Goal: Task Accomplishment & Management: Manage account settings

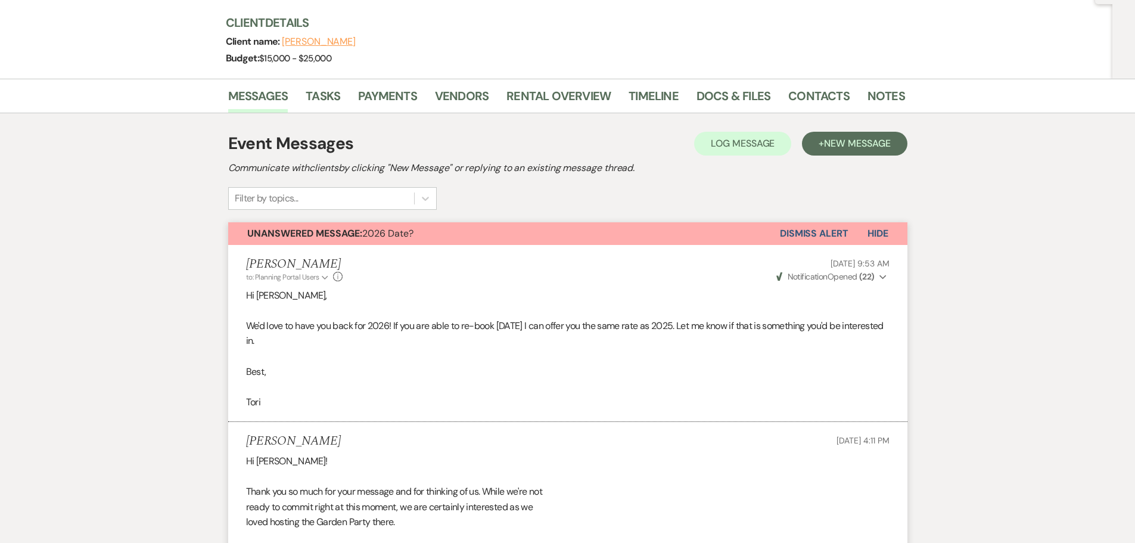
scroll to position [111, 0]
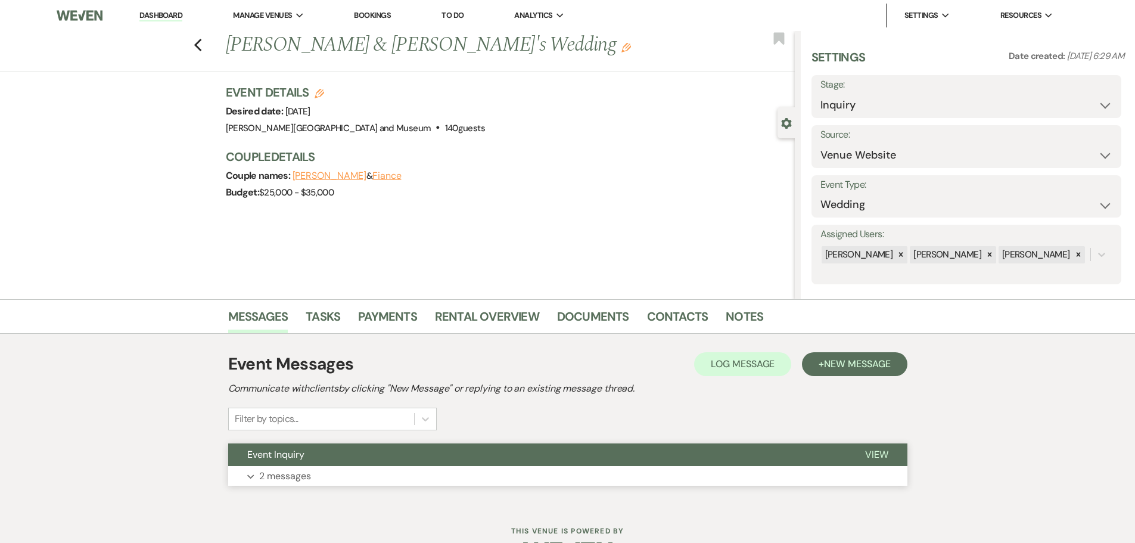
click at [297, 474] on p "2 messages" at bounding box center [285, 475] width 52 height 15
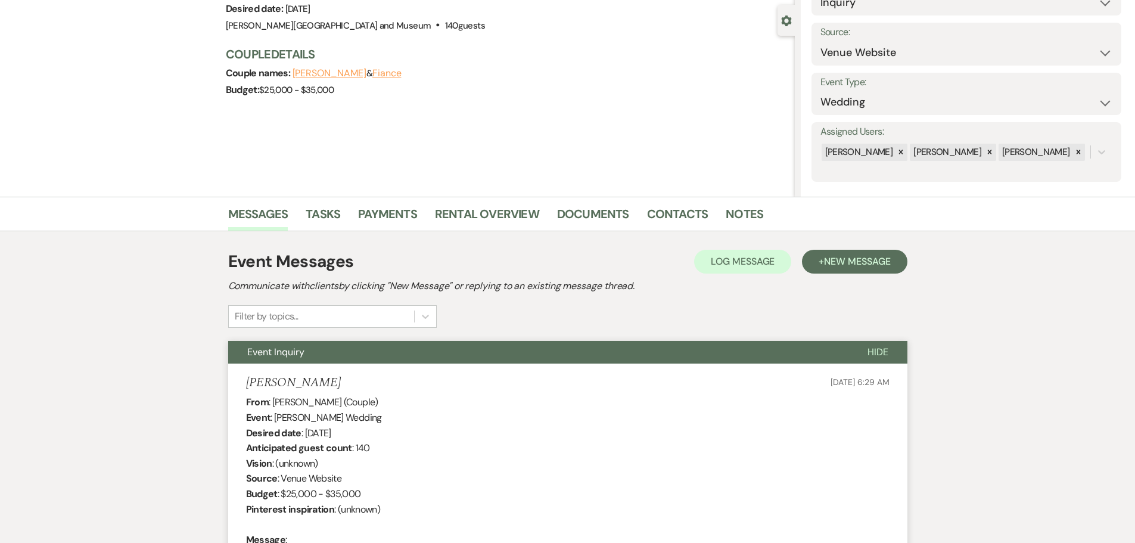
scroll to position [95, 0]
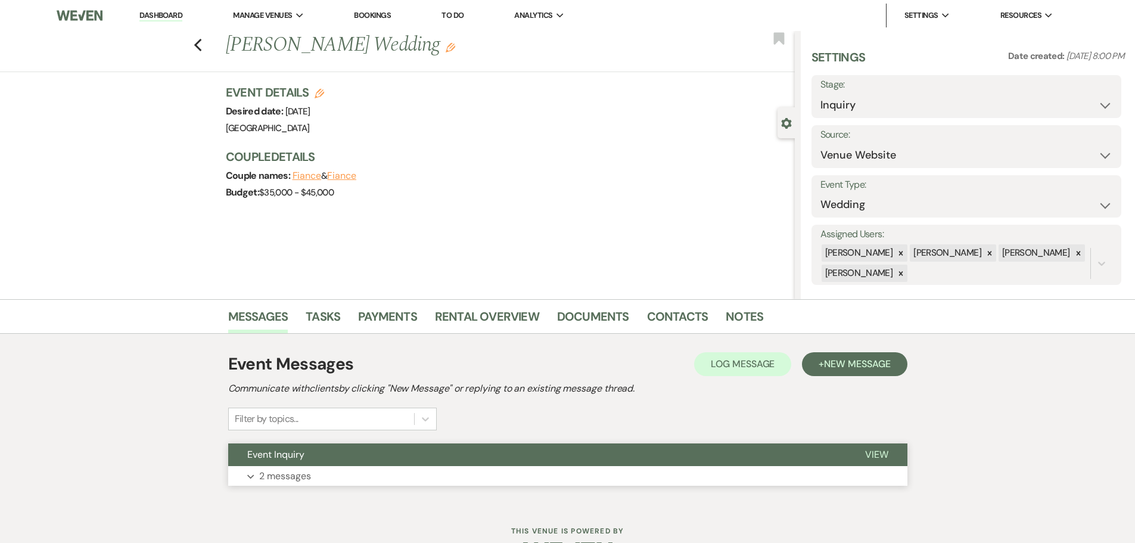
click at [354, 474] on button "Expand 2 messages" at bounding box center [567, 476] width 679 height 20
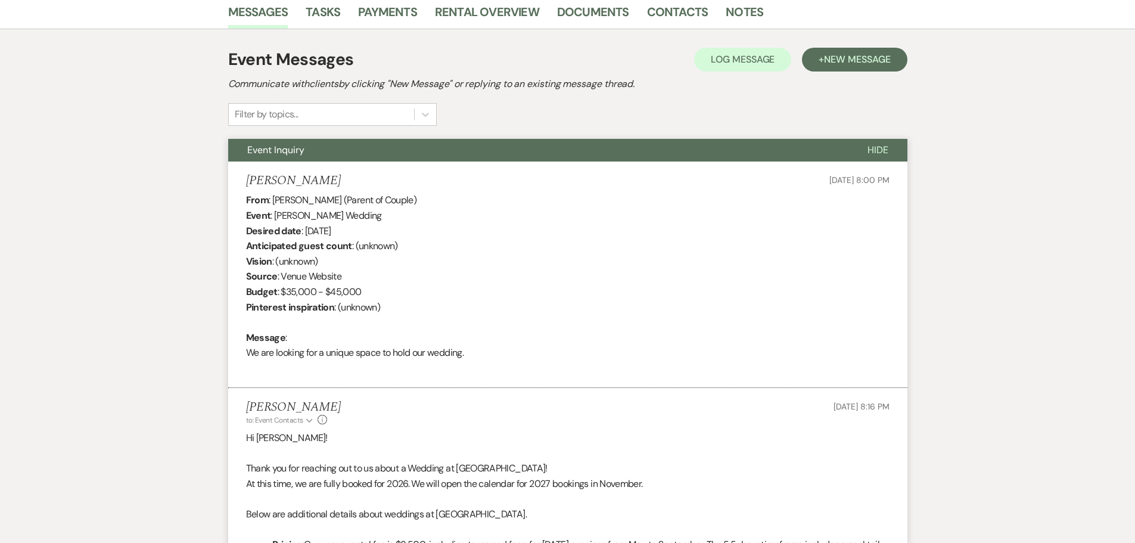
scroll to position [308, 0]
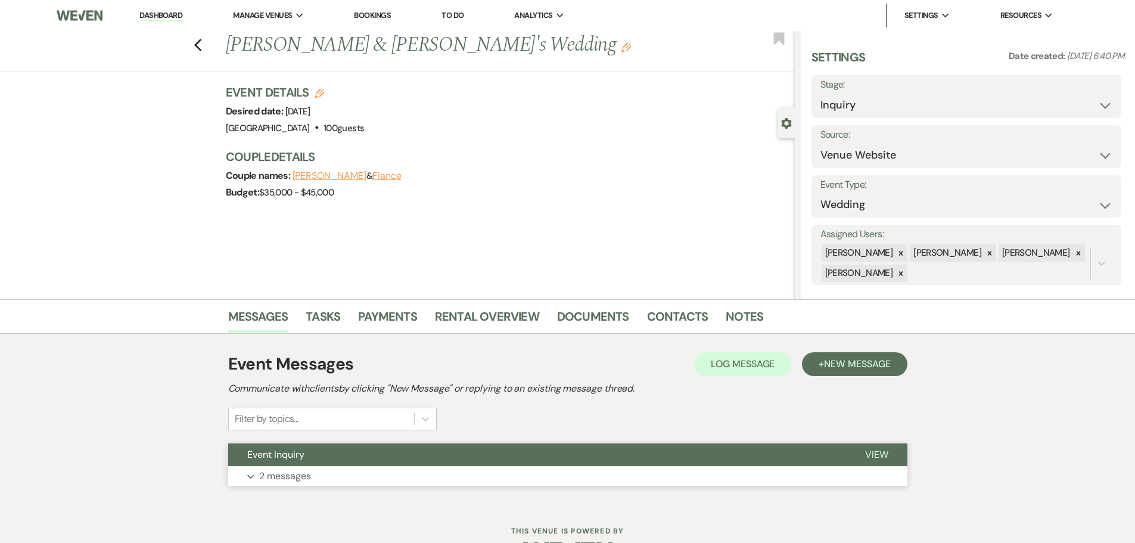
click at [324, 452] on button "Event Inquiry" at bounding box center [537, 454] width 618 height 23
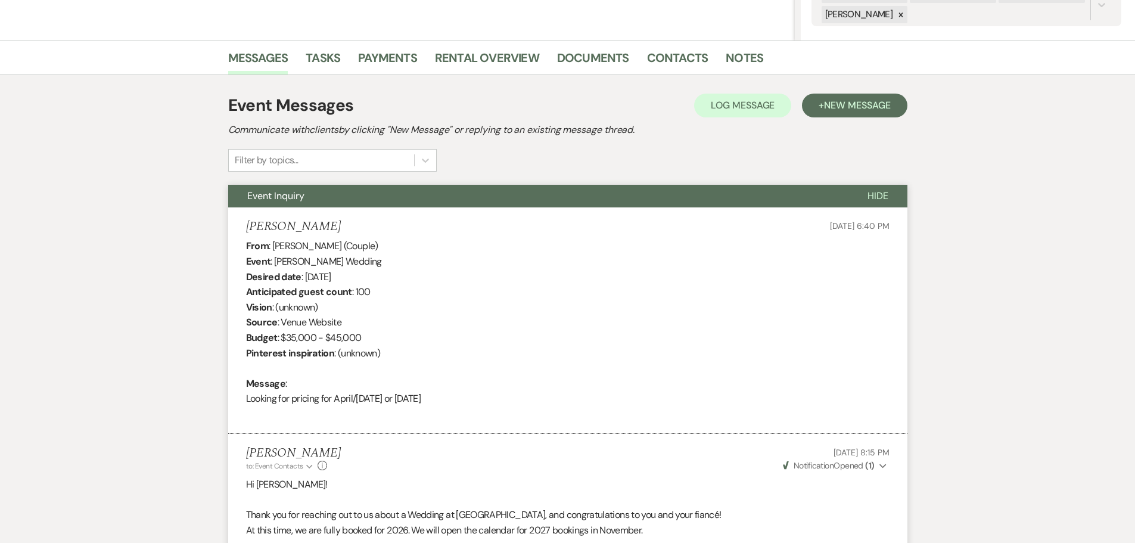
scroll to position [10, 0]
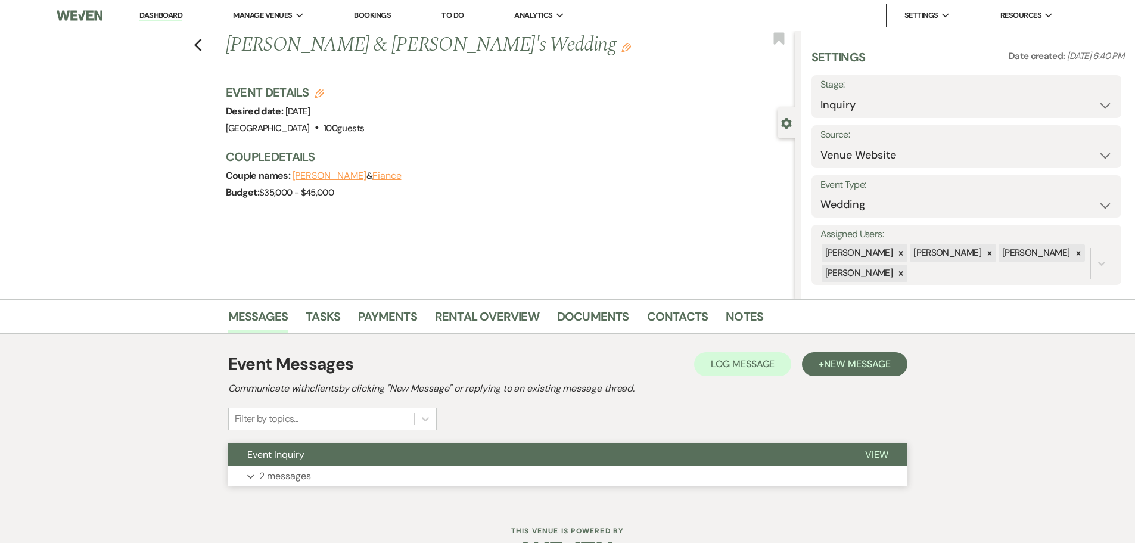
click at [378, 453] on button "Event Inquiry" at bounding box center [537, 454] width 618 height 23
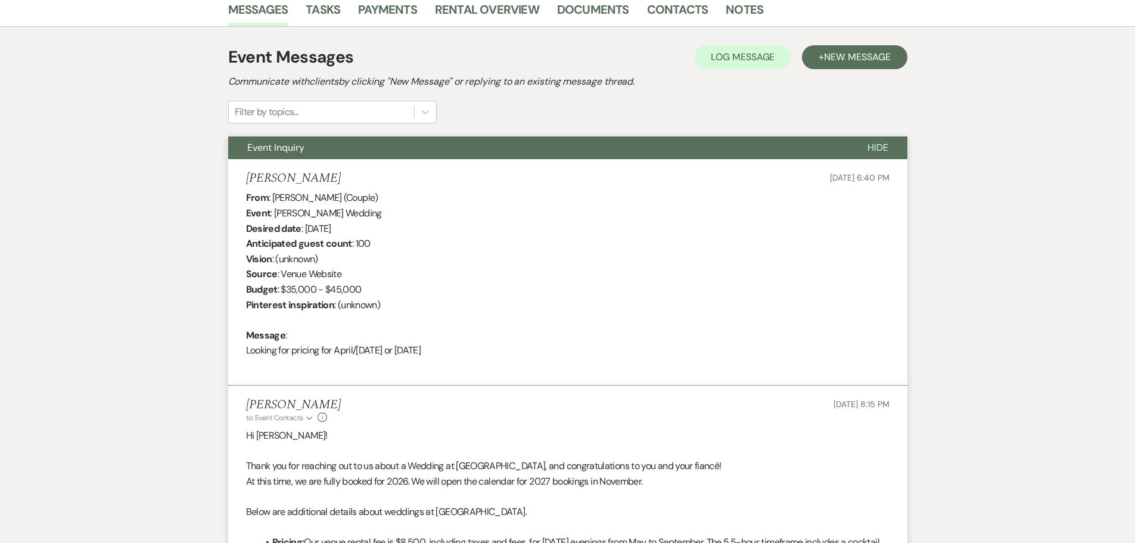
scroll to position [308, 0]
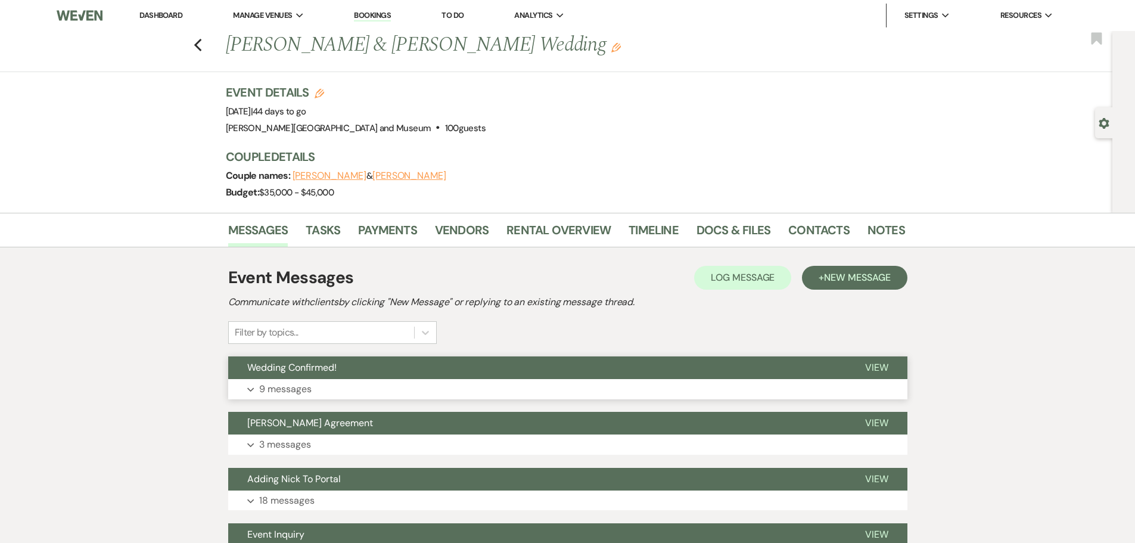
click at [404, 384] on button "Expand 9 messages" at bounding box center [567, 389] width 679 height 20
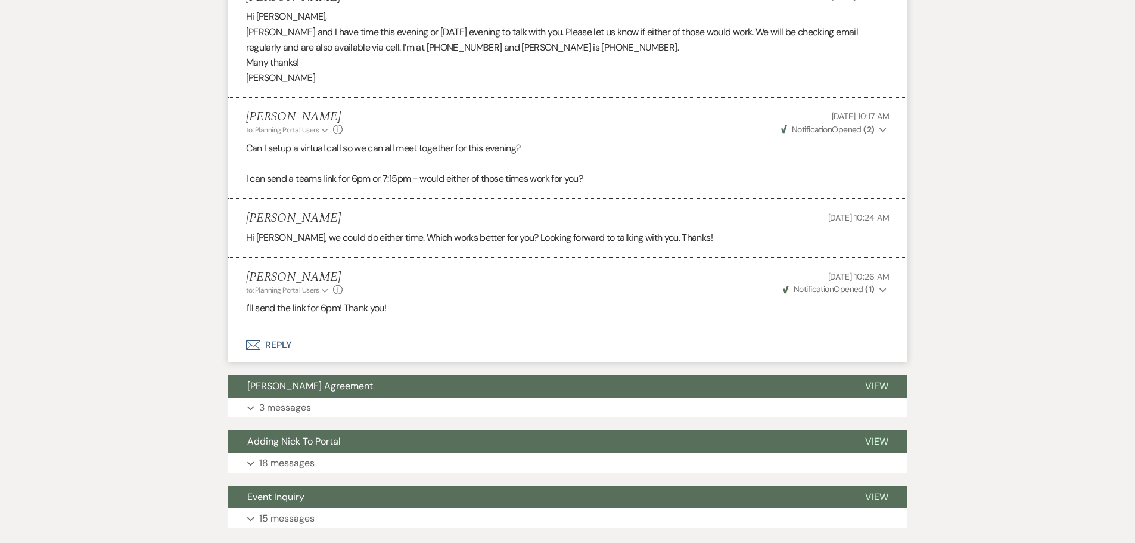
scroll to position [1657, 0]
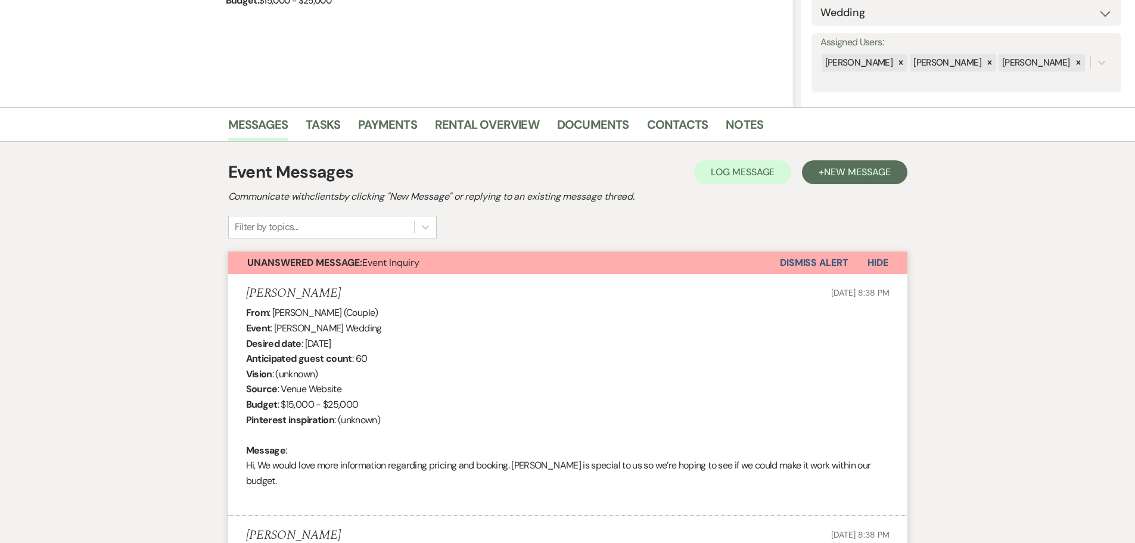
scroll to position [60, 0]
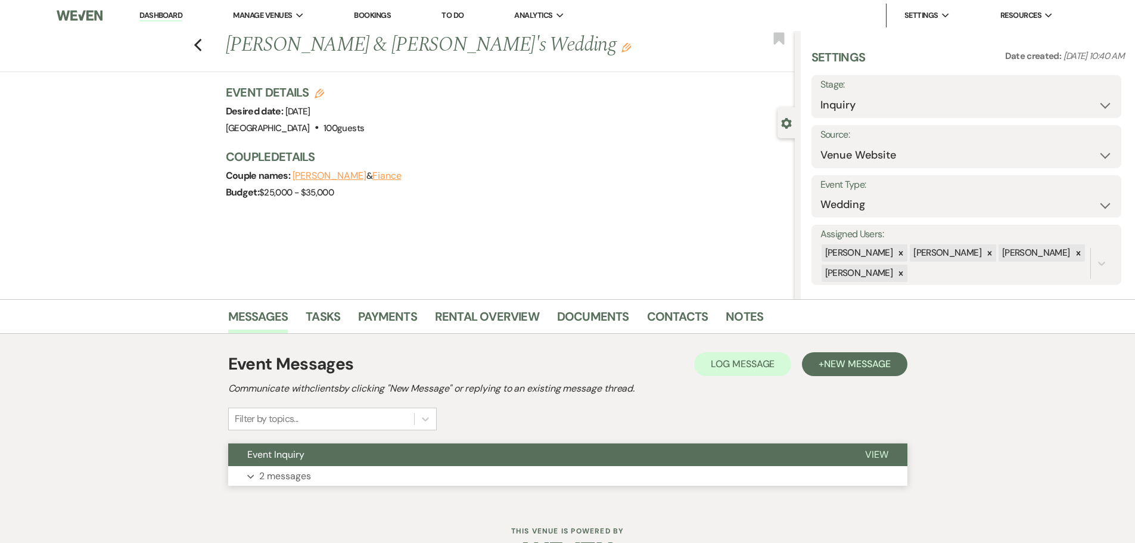
click at [332, 471] on button "Expand 2 messages" at bounding box center [567, 476] width 679 height 20
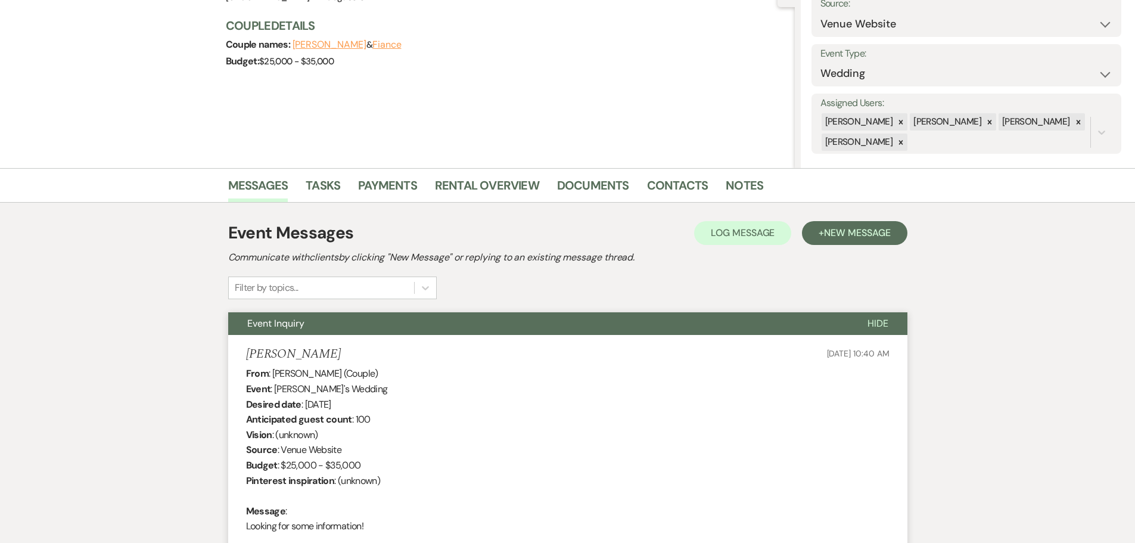
scroll to position [29, 0]
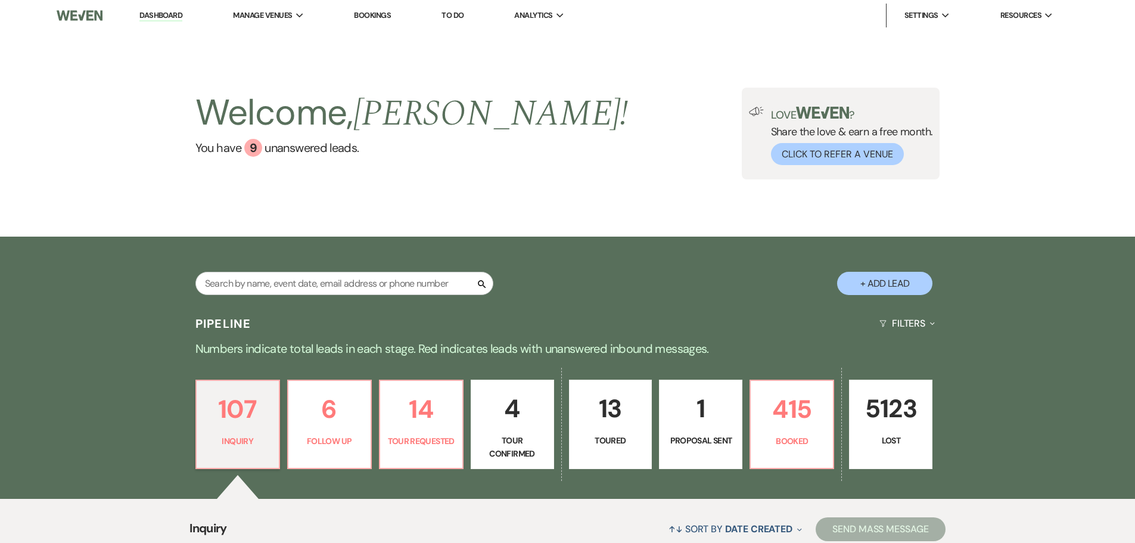
click at [375, 13] on link "Bookings" at bounding box center [372, 15] width 37 height 10
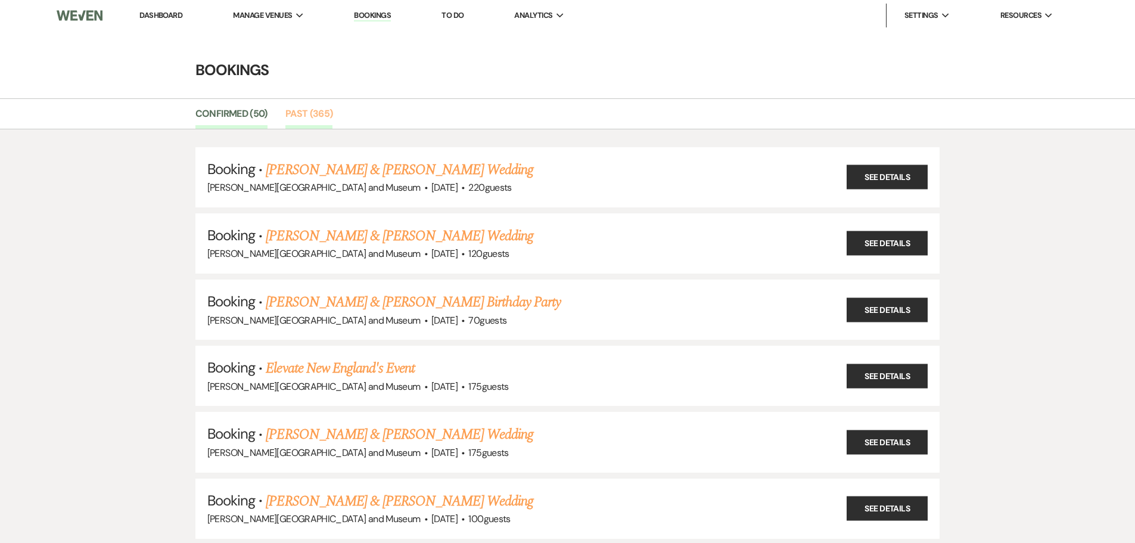
click at [301, 113] on link "Past (365)" at bounding box center [309, 117] width 48 height 23
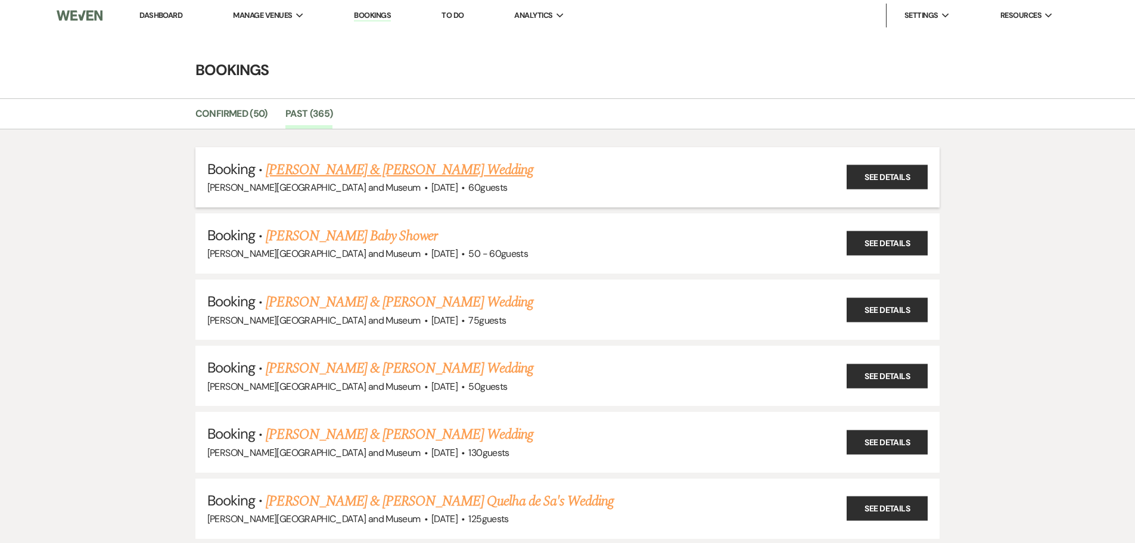
click at [391, 169] on link "[PERSON_NAME] & [PERSON_NAME] Wedding" at bounding box center [399, 169] width 267 height 21
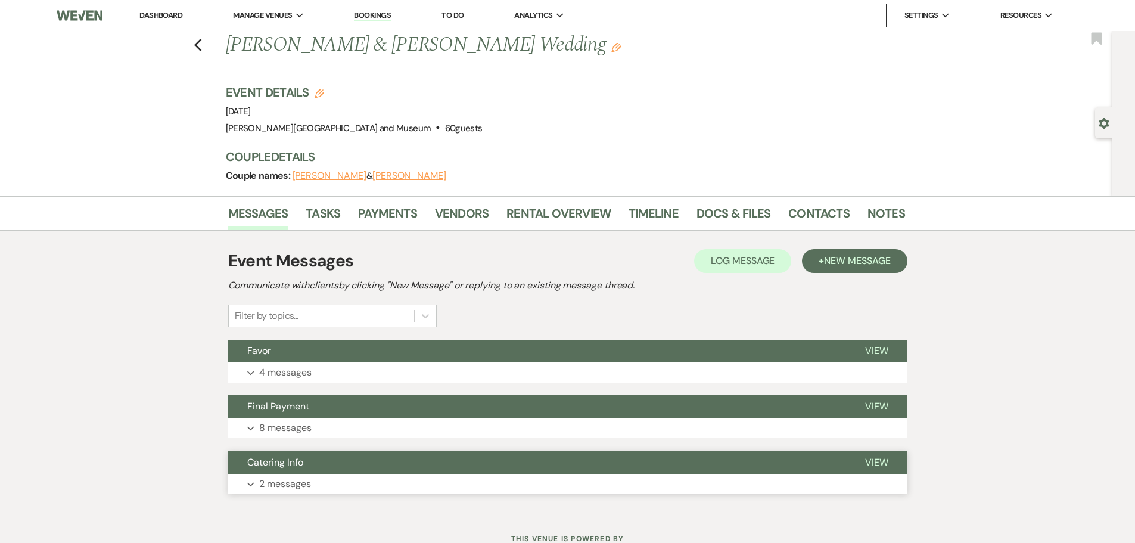
click at [298, 484] on p "2 messages" at bounding box center [285, 483] width 52 height 15
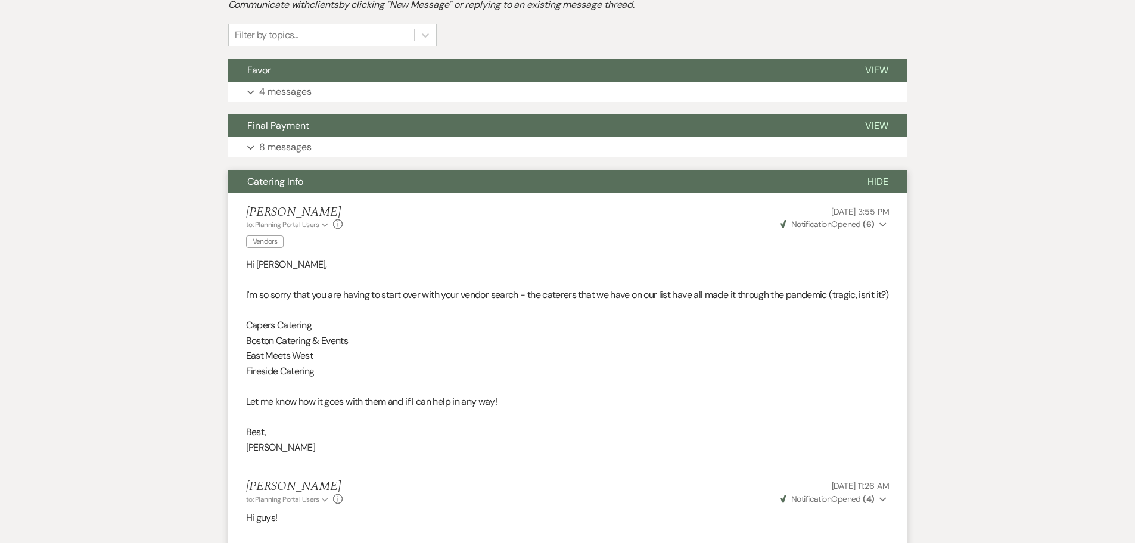
scroll to position [417, 0]
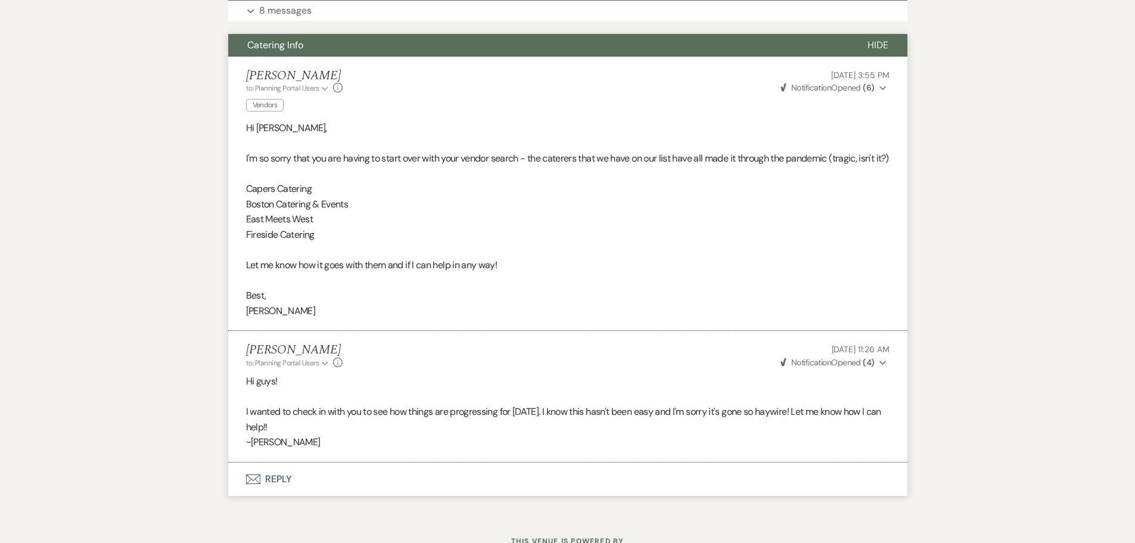
click at [382, 47] on button "Catering Info" at bounding box center [538, 45] width 620 height 23
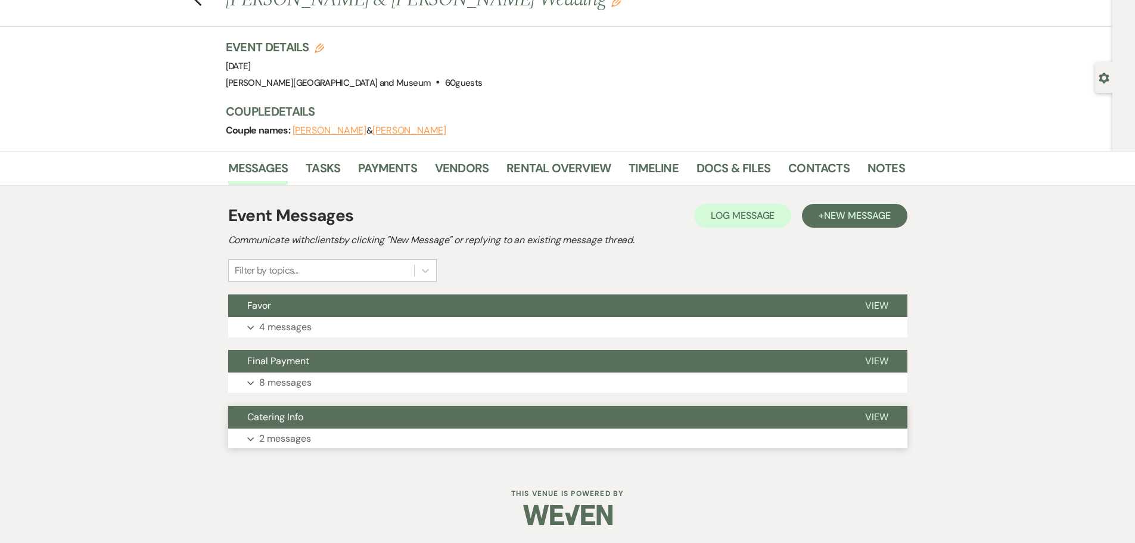
scroll to position [45, 0]
click at [353, 359] on button "Final Payment" at bounding box center [537, 361] width 618 height 23
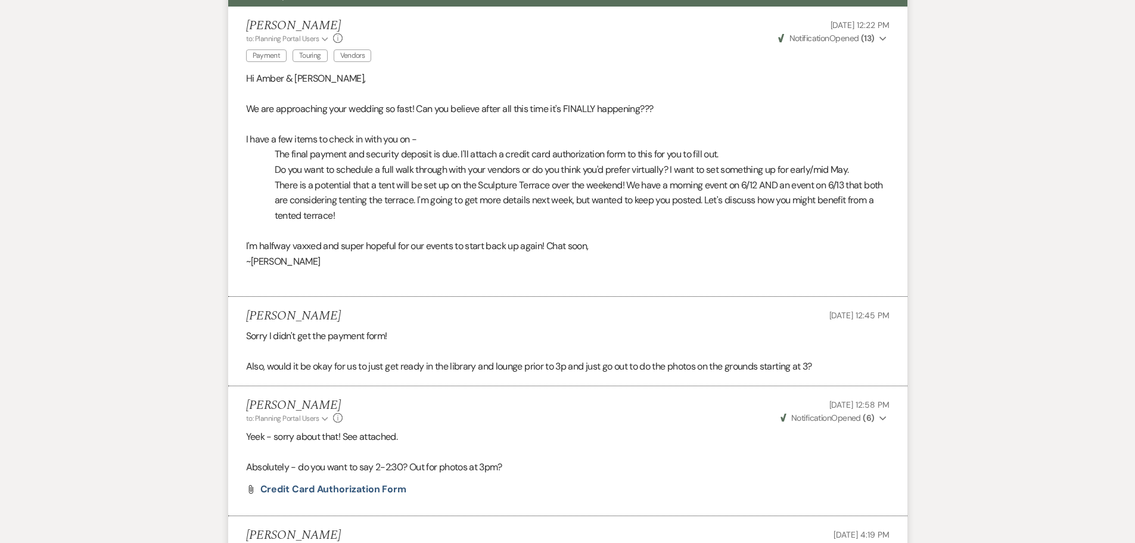
scroll to position [224, 0]
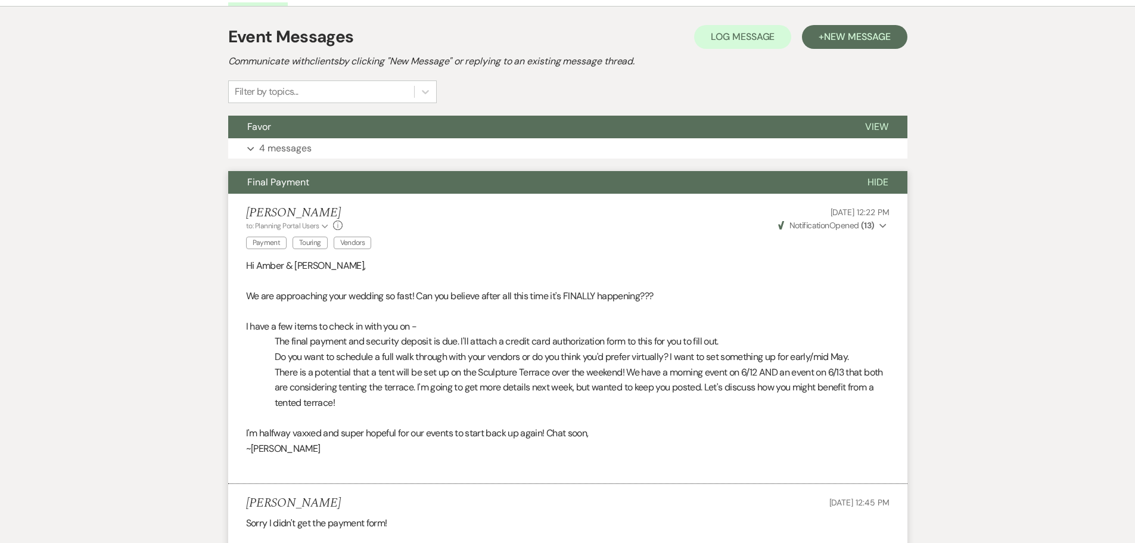
click at [261, 180] on span "Final Payment" at bounding box center [278, 182] width 62 height 13
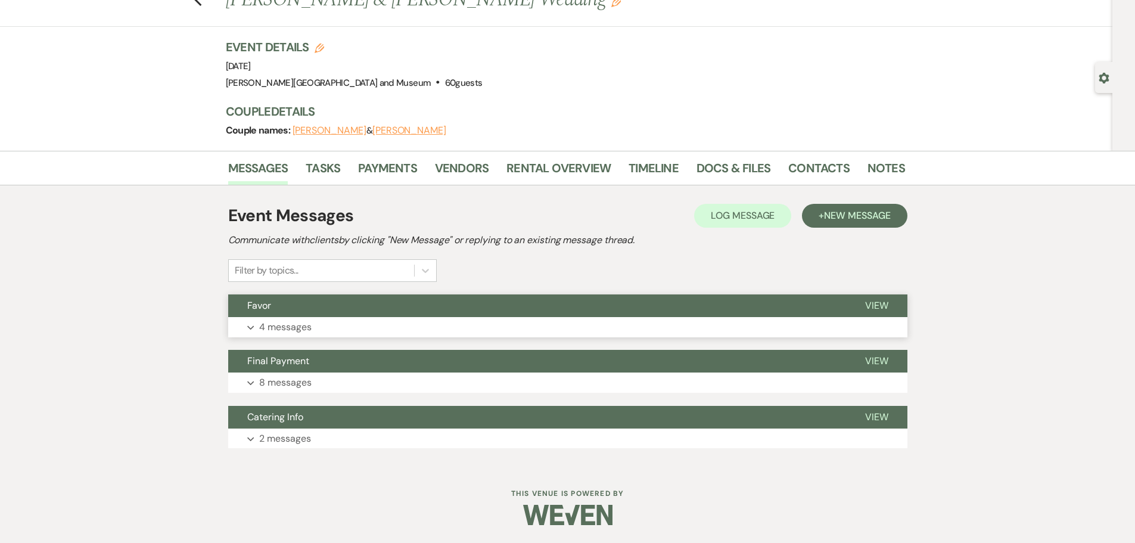
click at [287, 314] on button "Favor" at bounding box center [537, 305] width 618 height 23
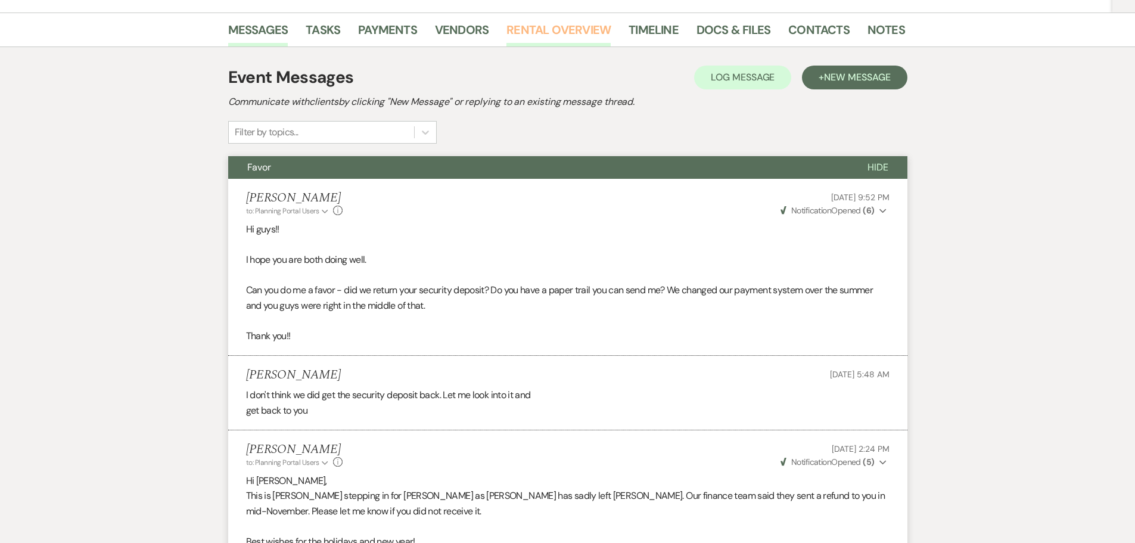
scroll to position [0, 0]
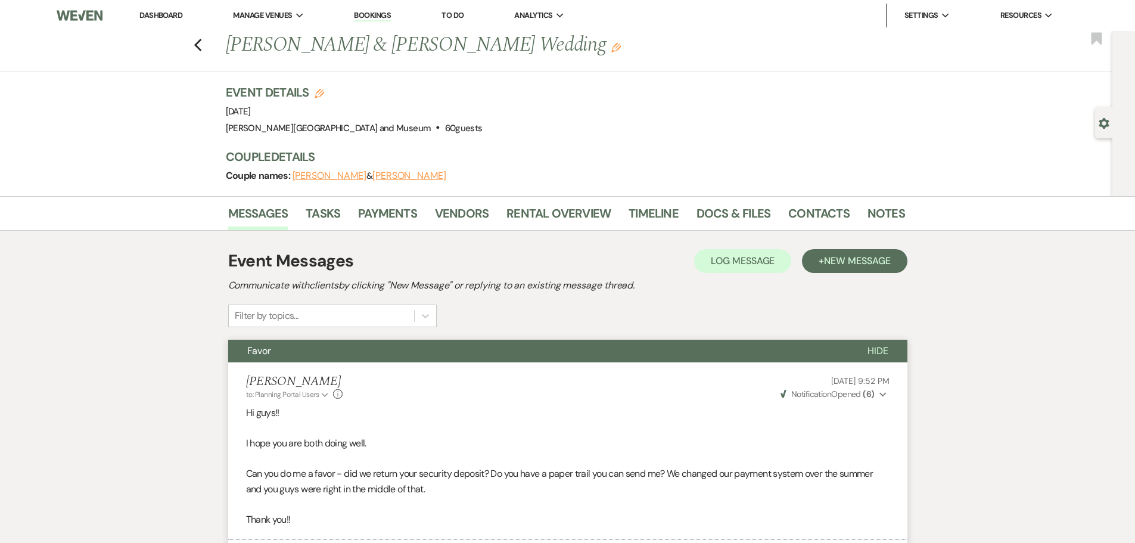
click at [258, 351] on span "Favor" at bounding box center [259, 350] width 24 height 13
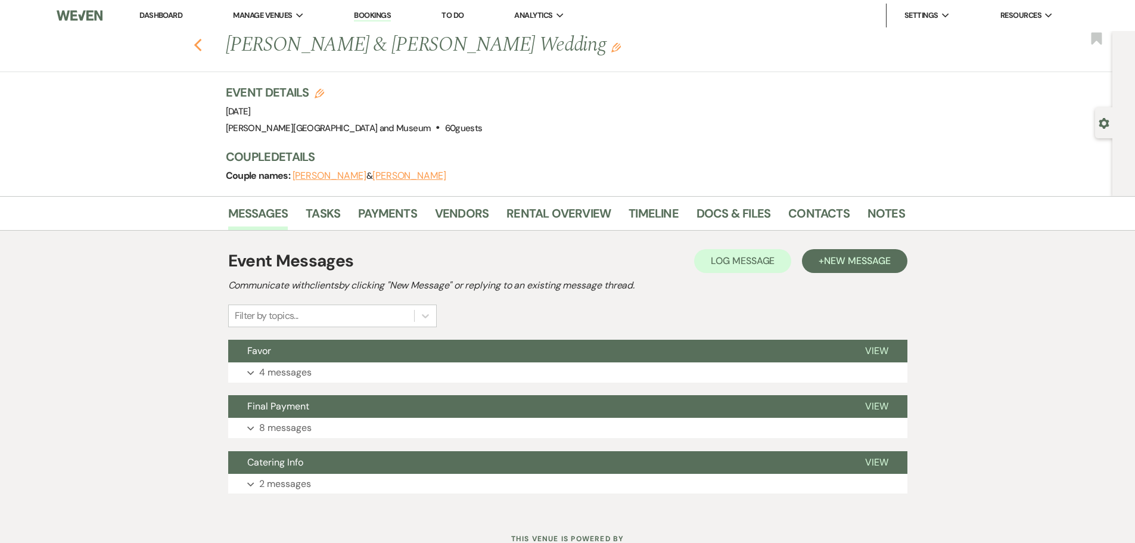
click at [203, 45] on icon "Previous" at bounding box center [198, 45] width 9 height 14
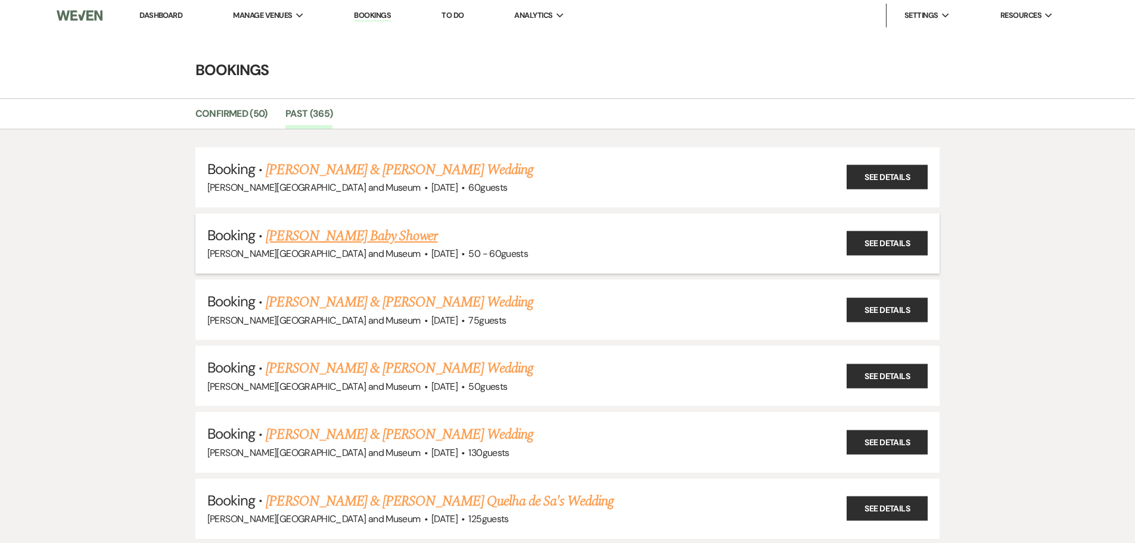
click at [316, 240] on link "[PERSON_NAME] Baby Shower" at bounding box center [352, 235] width 172 height 21
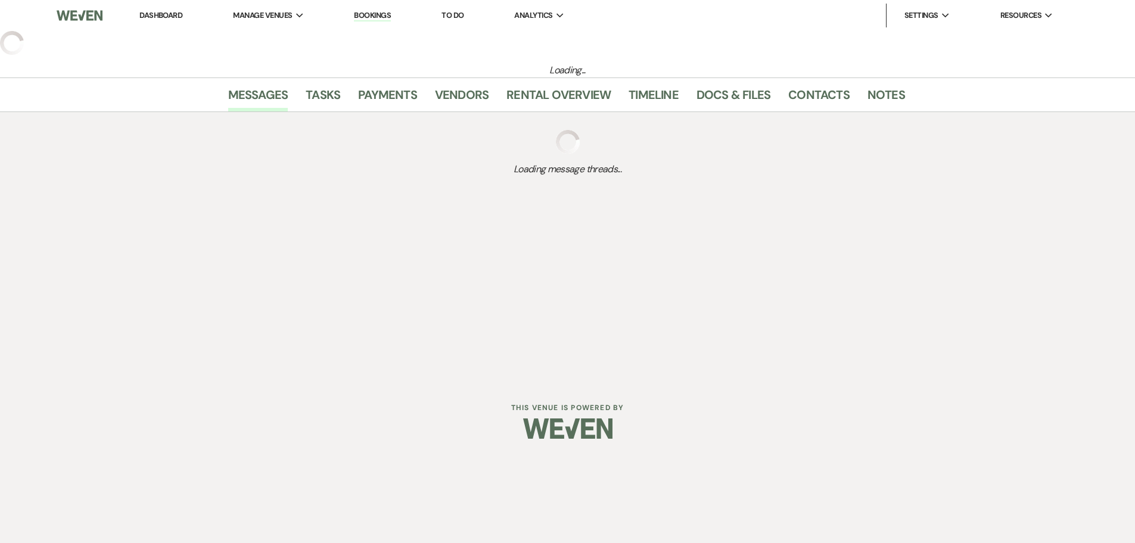
select select "5"
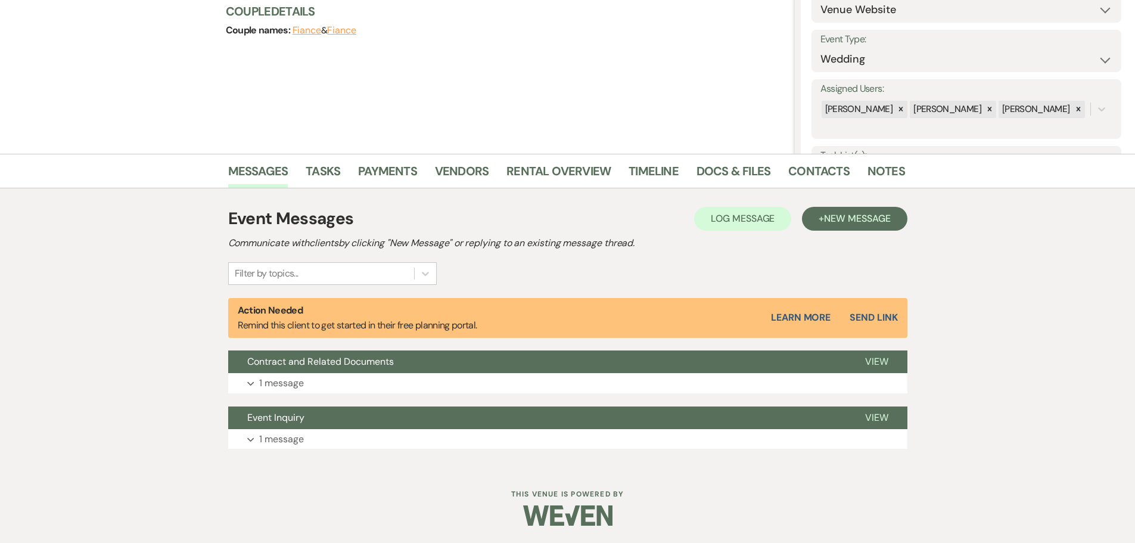
scroll to position [146, 0]
click at [320, 422] on button "Event Inquiry" at bounding box center [537, 417] width 618 height 23
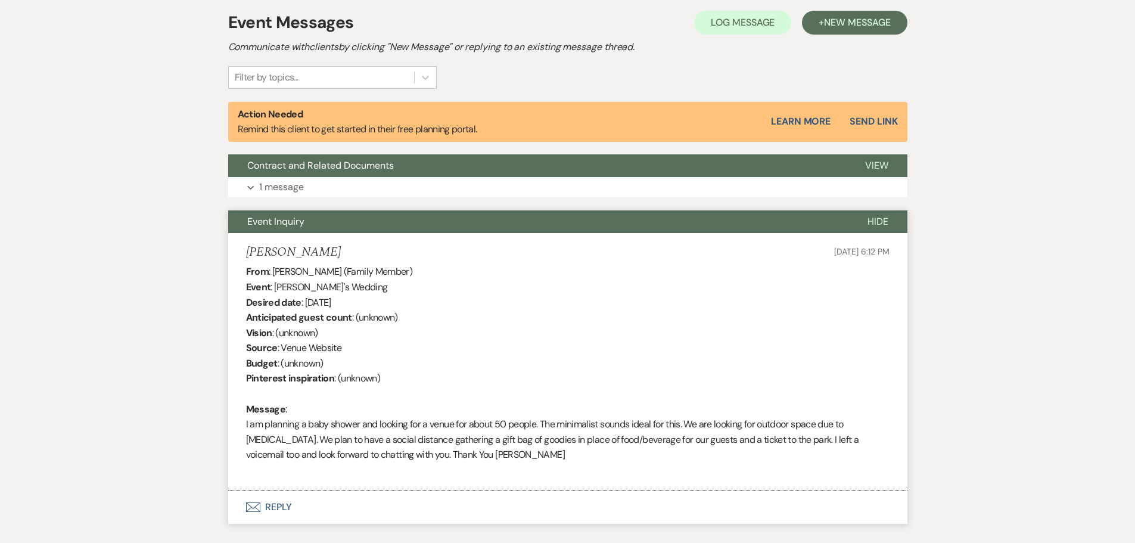
scroll to position [384, 0]
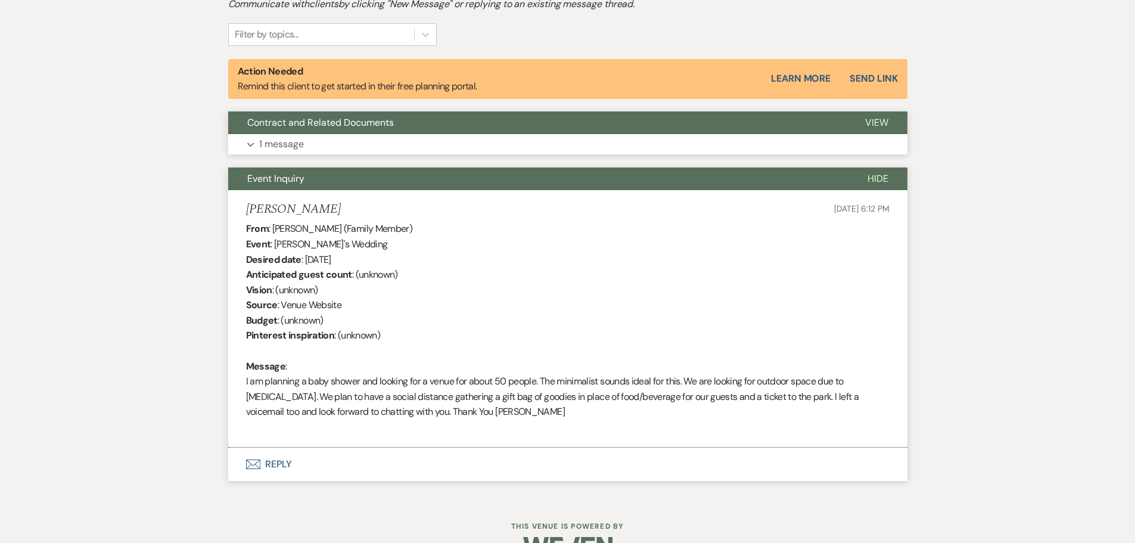
click at [326, 147] on button "Expand 1 message" at bounding box center [567, 144] width 679 height 20
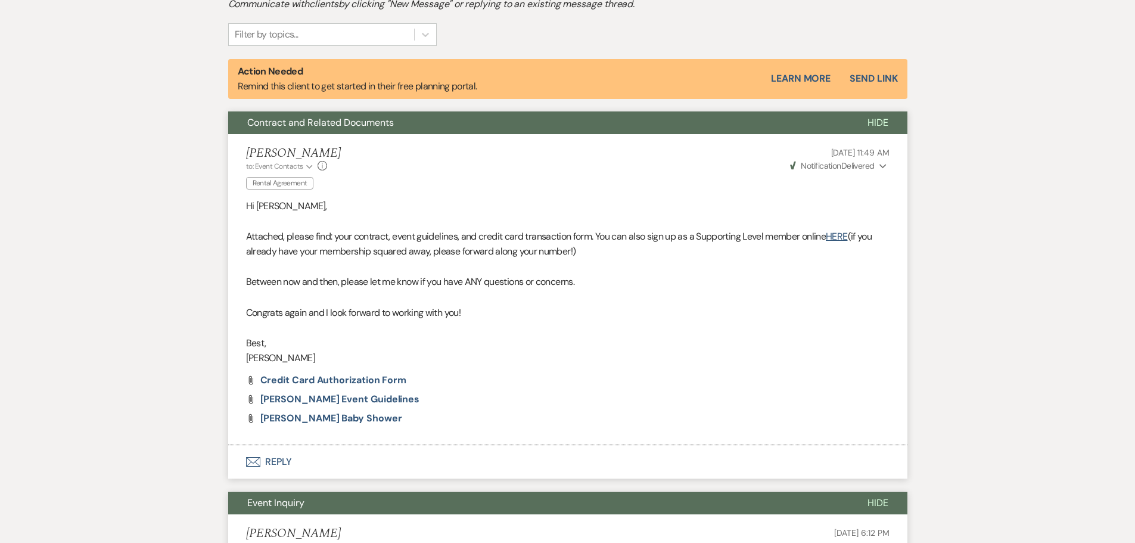
click at [326, 147] on div "[PERSON_NAME] to: Event Contacts Expand Info Rental Agreement [DATE] 11:49 AM W…" at bounding box center [567, 169] width 643 height 47
click at [317, 123] on span "Contract and Related Documents" at bounding box center [320, 122] width 147 height 13
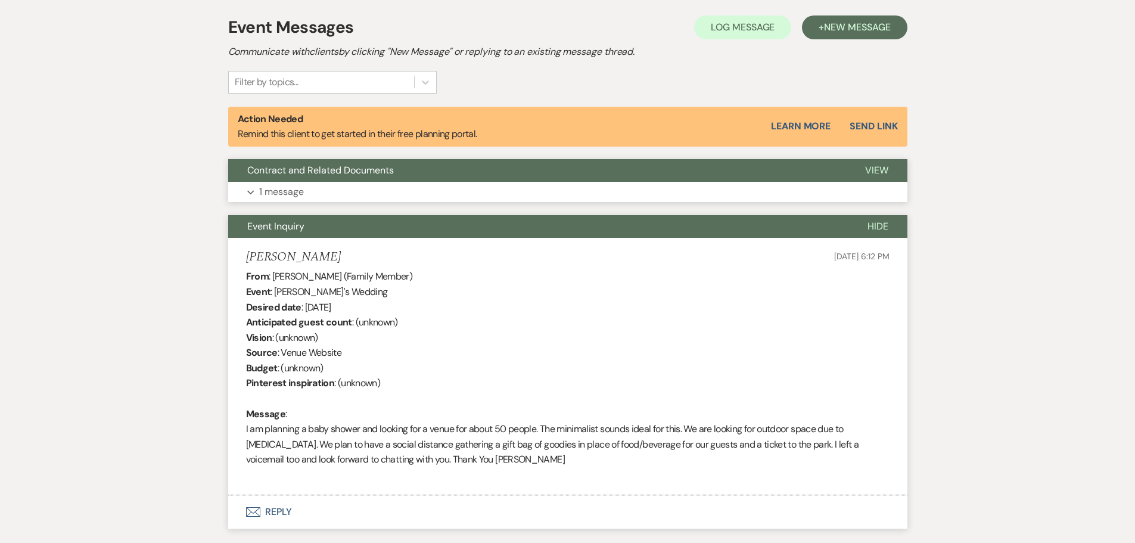
scroll to position [265, 0]
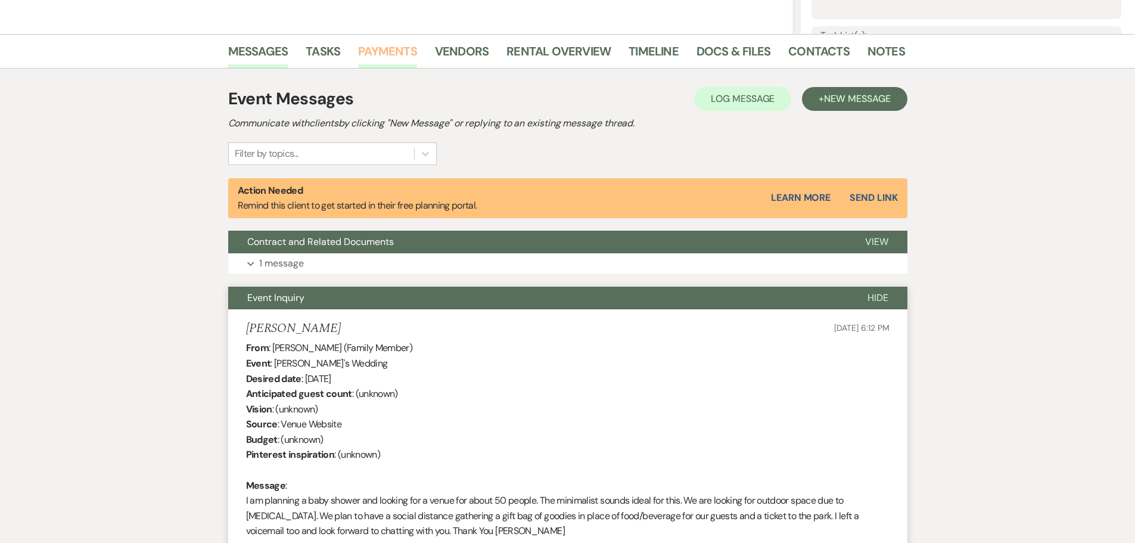
click at [382, 55] on link "Payments" at bounding box center [387, 55] width 59 height 26
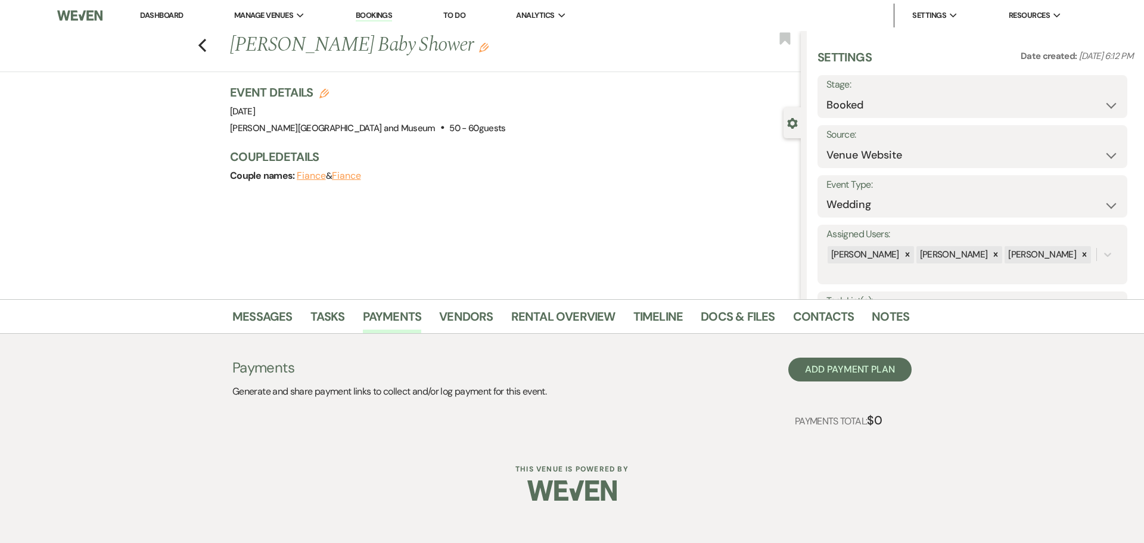
click at [197, 46] on div "Previous [PERSON_NAME] Baby Shower Edit Bookmark" at bounding box center [397, 51] width 806 height 41
click at [210, 46] on div "Previous [PERSON_NAME] Baby Shower Edit Bookmark" at bounding box center [397, 51] width 806 height 41
click at [204, 45] on icon "Previous" at bounding box center [202, 45] width 9 height 14
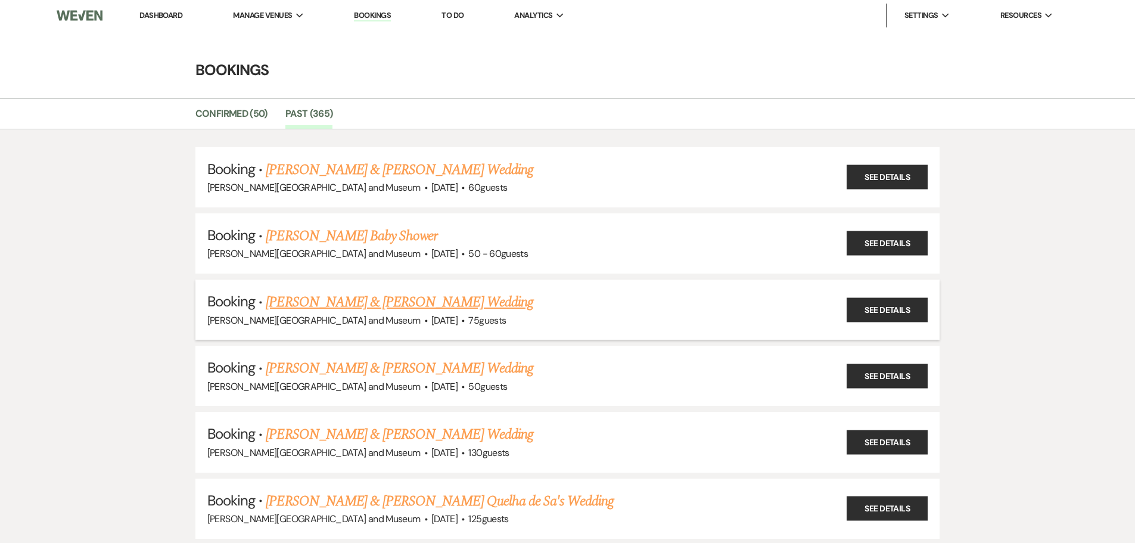
click at [333, 303] on link "[PERSON_NAME] & [PERSON_NAME] Wedding" at bounding box center [399, 301] width 267 height 21
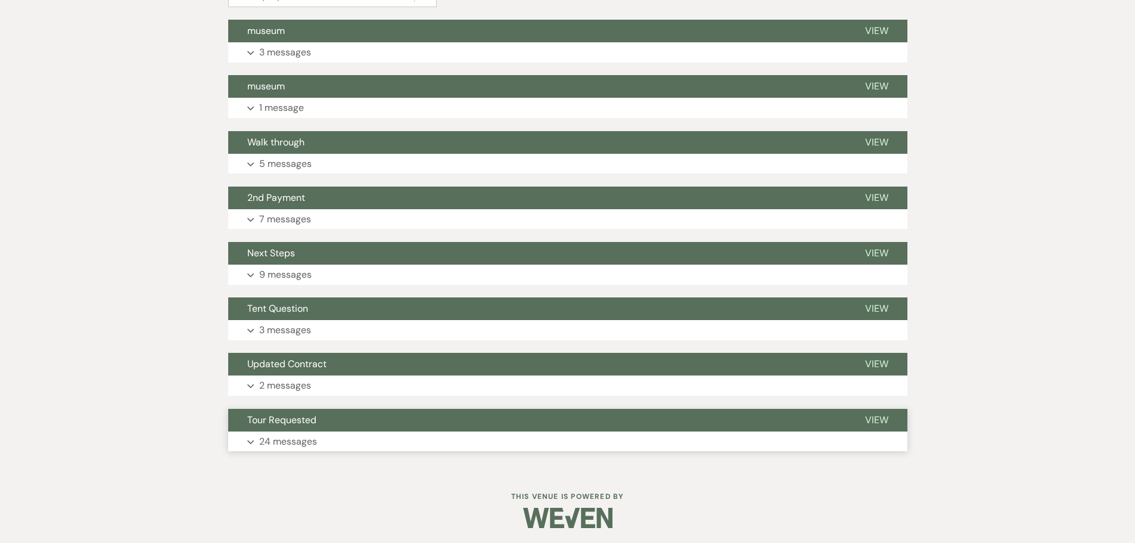
scroll to position [323, 0]
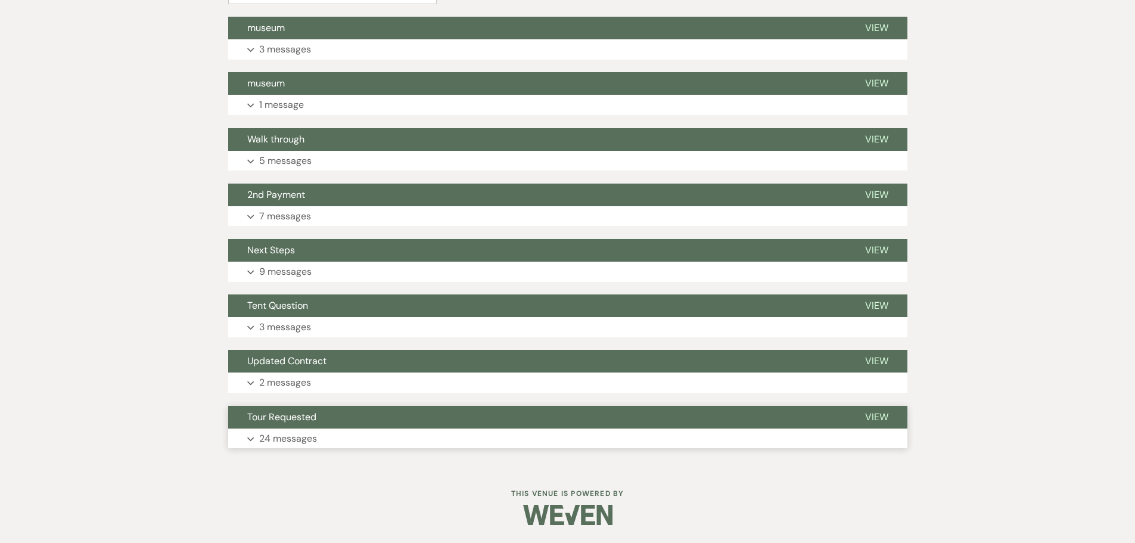
click at [328, 431] on button "Expand 24 messages" at bounding box center [567, 438] width 679 height 20
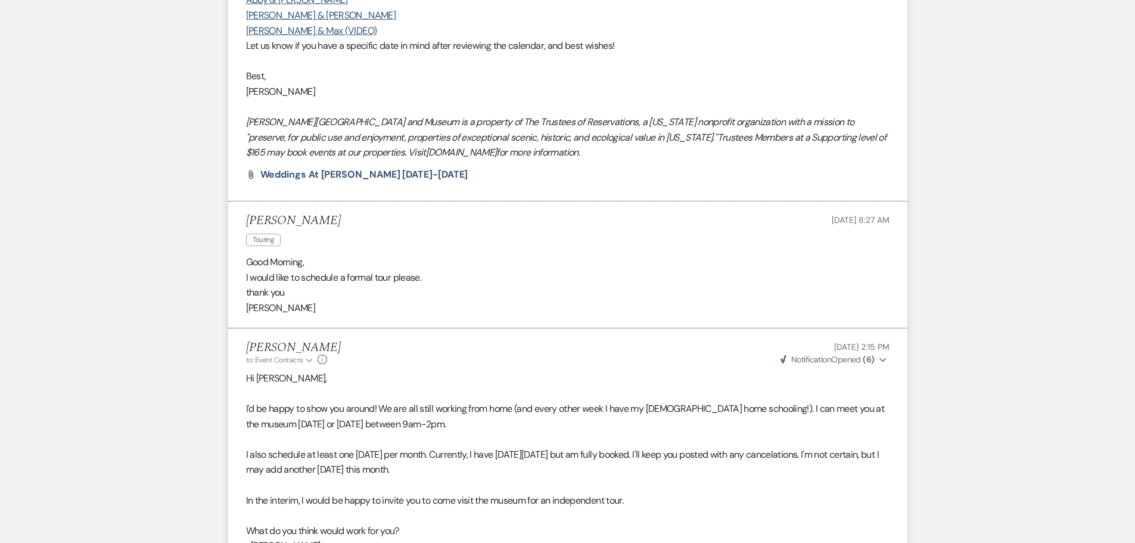
scroll to position [1276, 0]
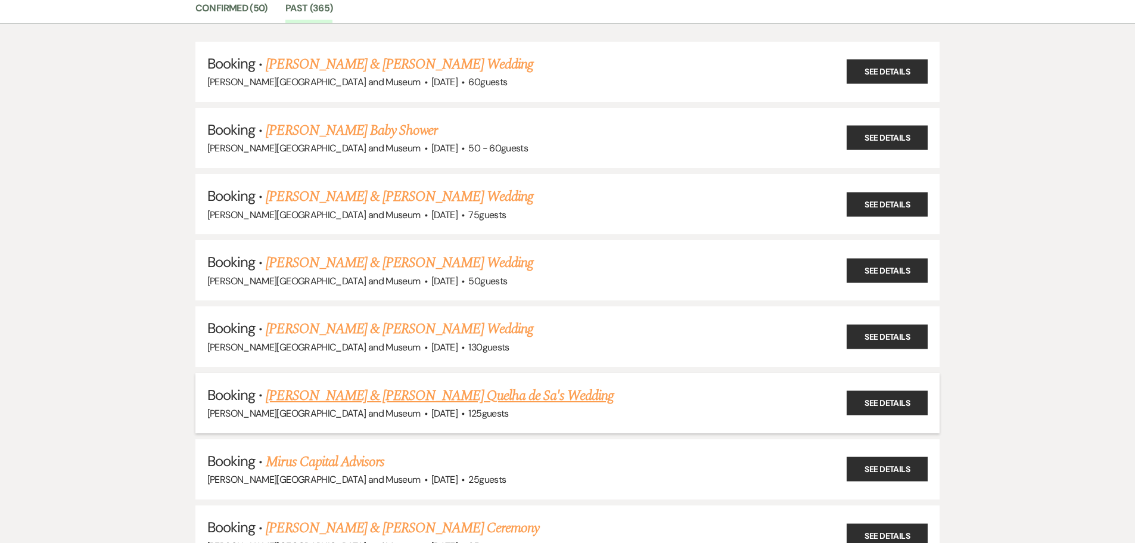
scroll to position [119, 0]
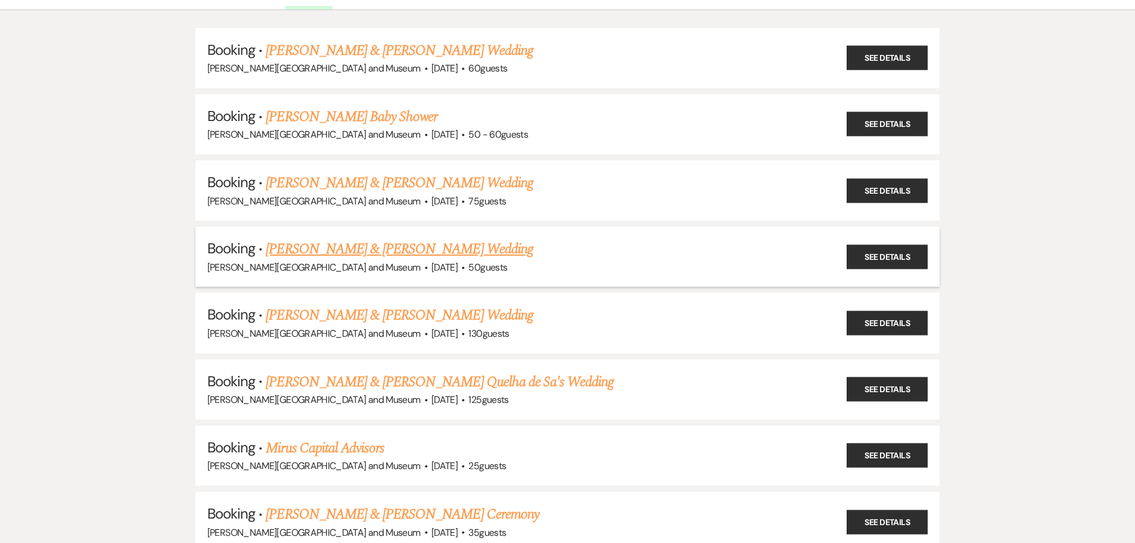
click at [296, 245] on link "[PERSON_NAME] & [PERSON_NAME] Wedding" at bounding box center [399, 248] width 267 height 21
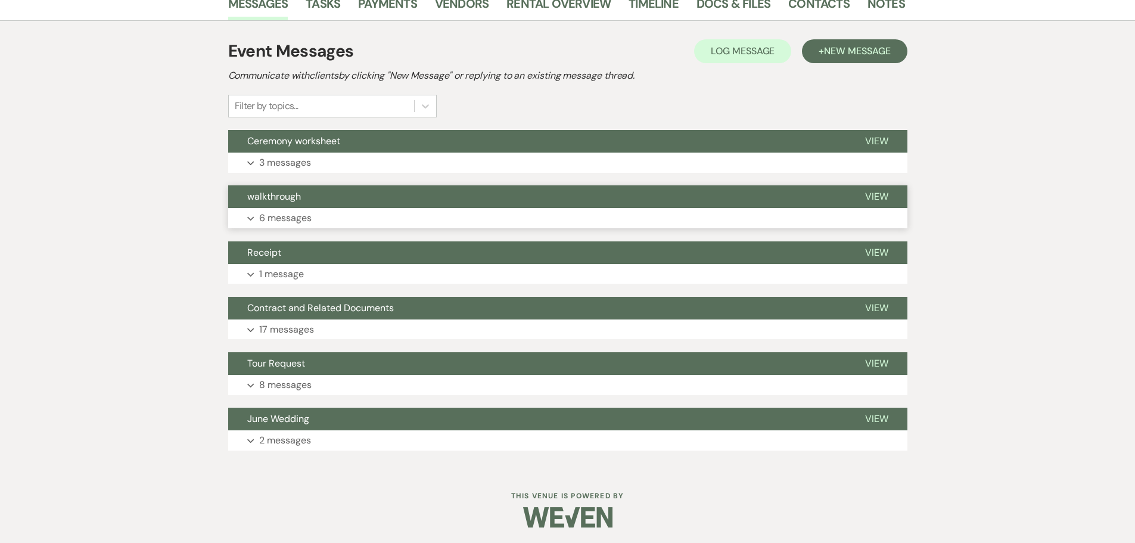
scroll to position [212, 0]
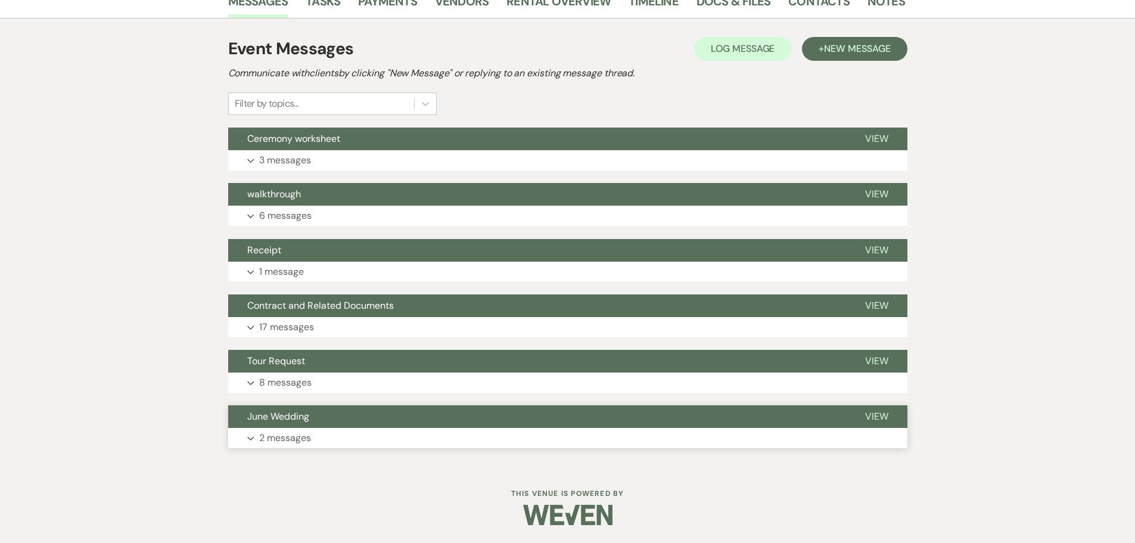
click at [292, 431] on p "2 messages" at bounding box center [285, 437] width 52 height 15
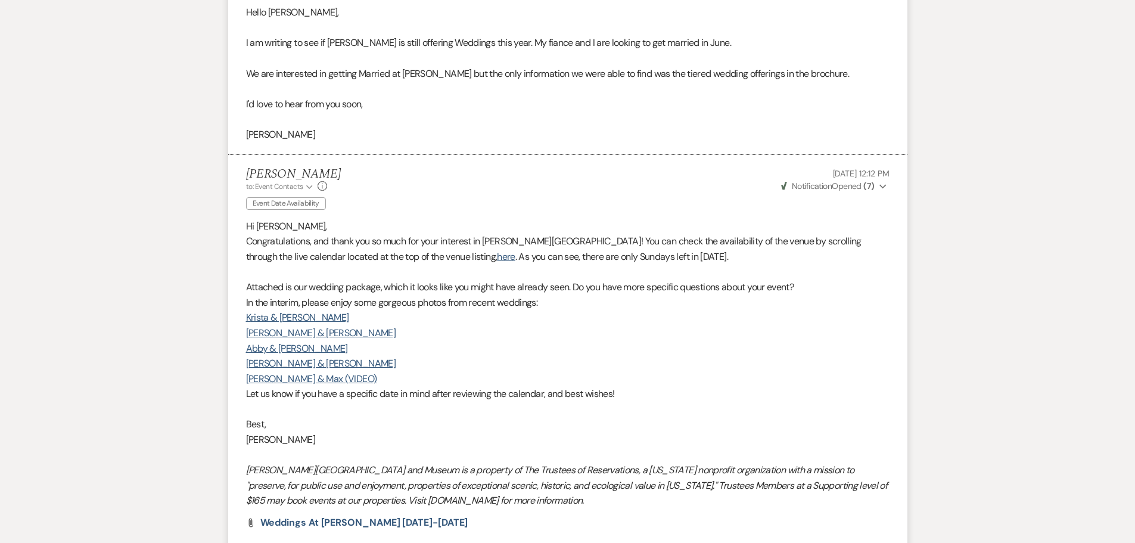
scroll to position [465, 0]
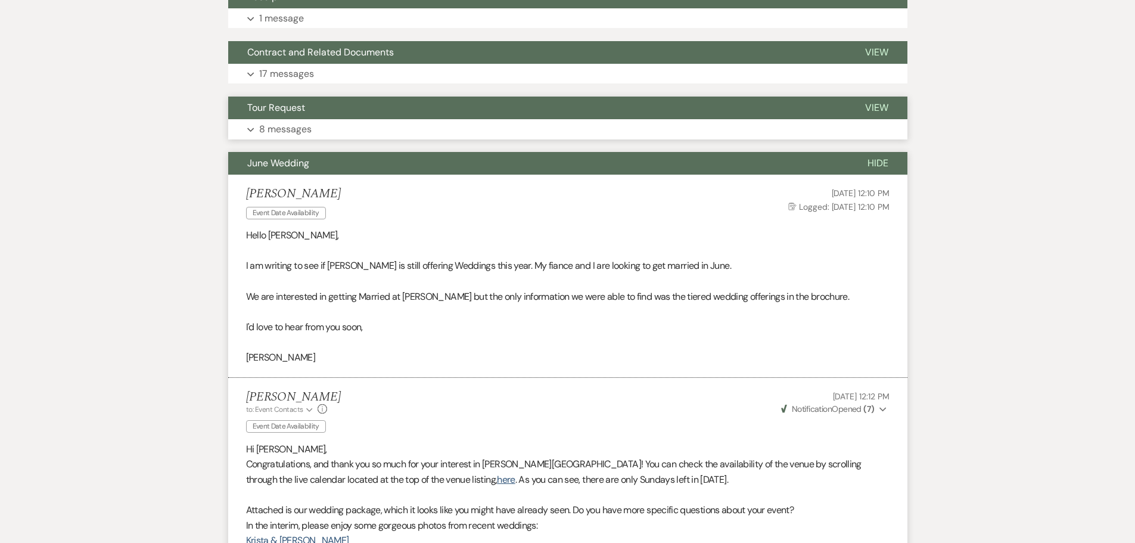
click at [309, 130] on p "8 messages" at bounding box center [285, 129] width 52 height 15
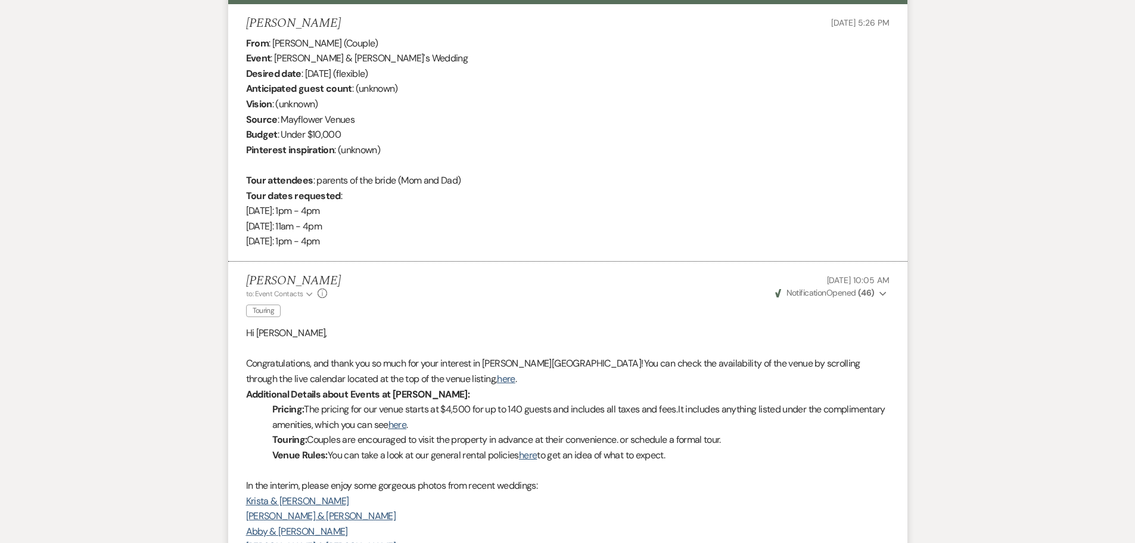
scroll to position [525, 0]
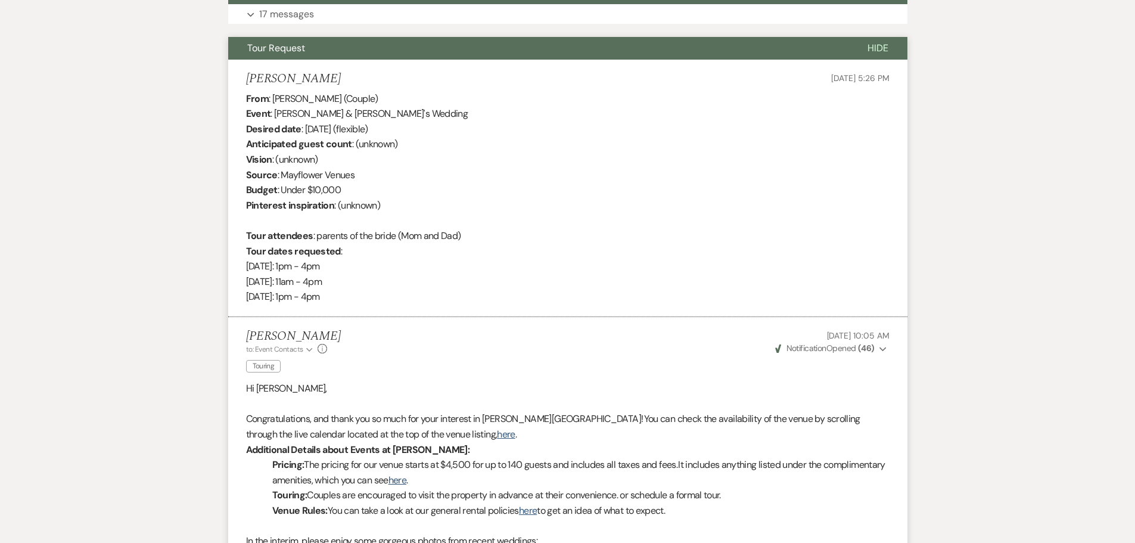
click at [294, 47] on span "Tour Request" at bounding box center [276, 48] width 58 height 13
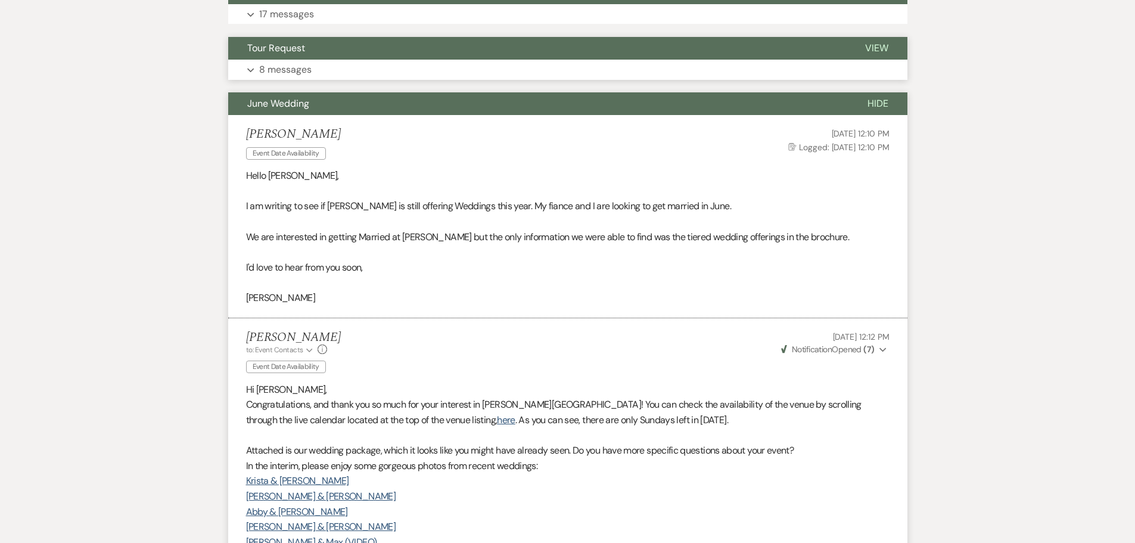
scroll to position [465, 0]
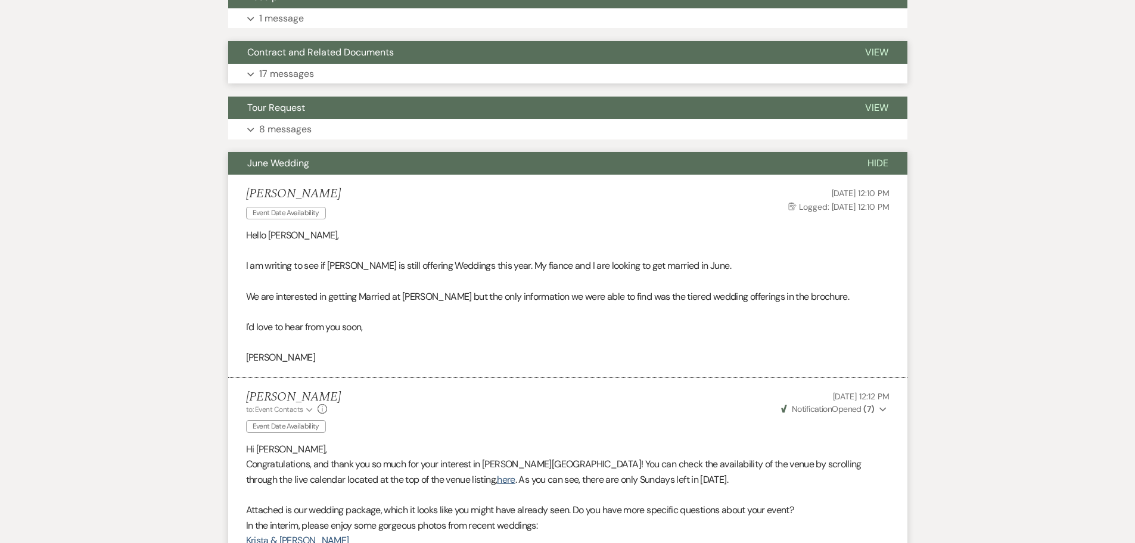
click at [304, 60] on button "Contract and Related Documents" at bounding box center [537, 52] width 618 height 23
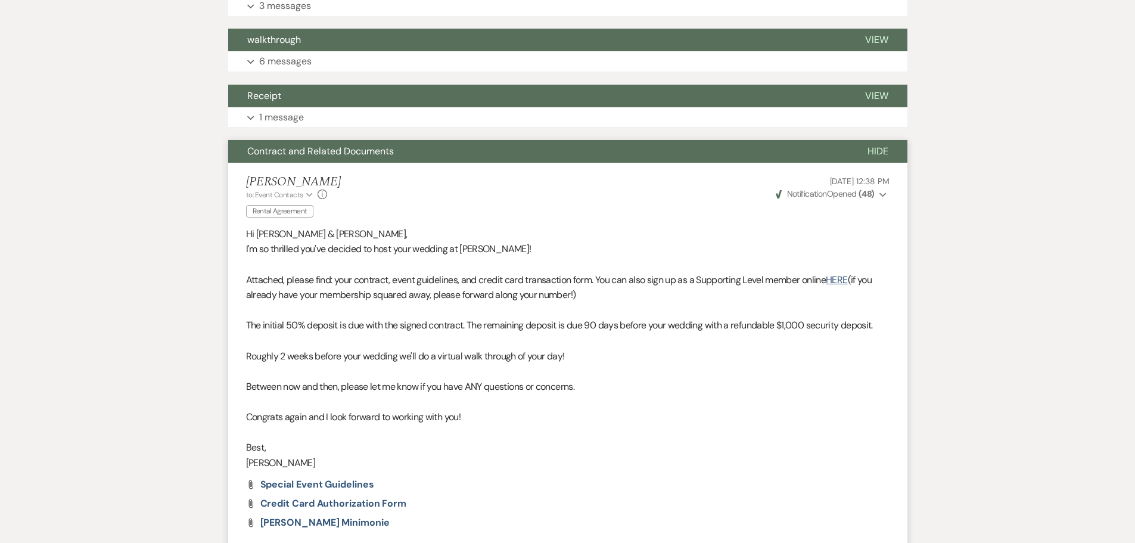
scroll to position [346, 0]
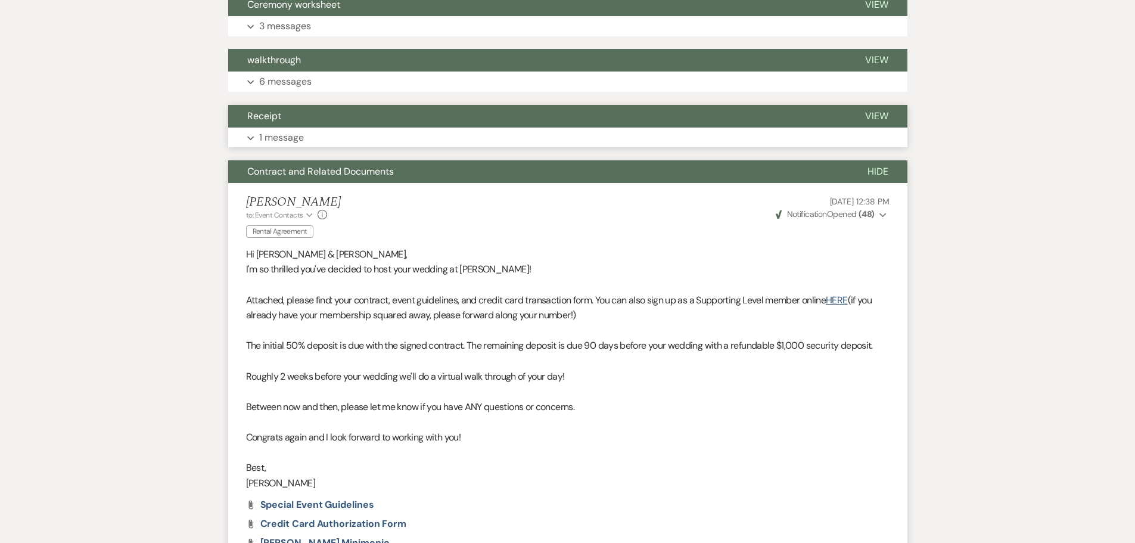
click at [287, 126] on button "Receipt" at bounding box center [537, 116] width 618 height 23
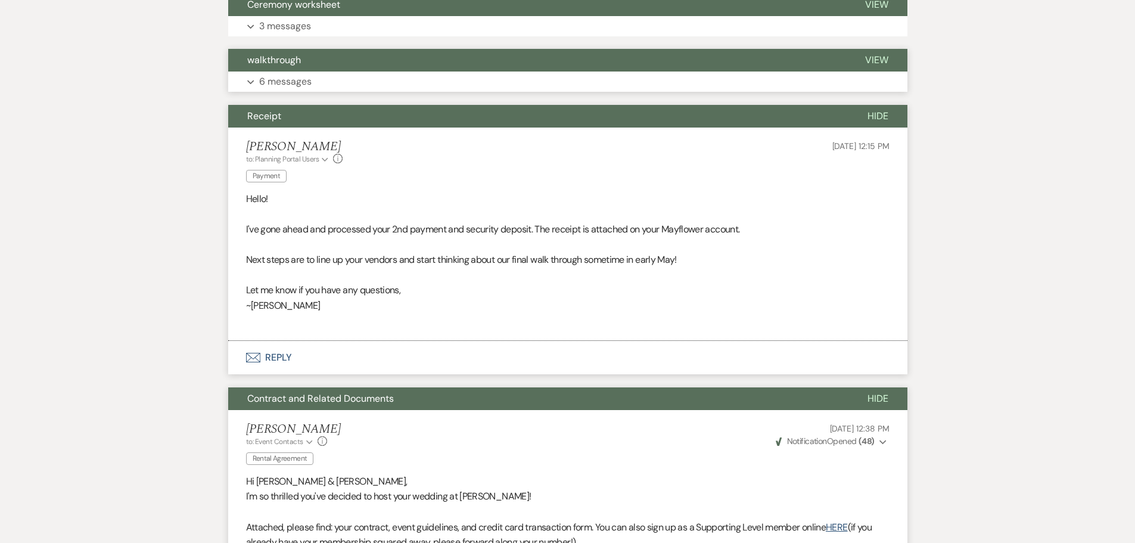
click at [301, 63] on button "walkthrough" at bounding box center [537, 60] width 618 height 23
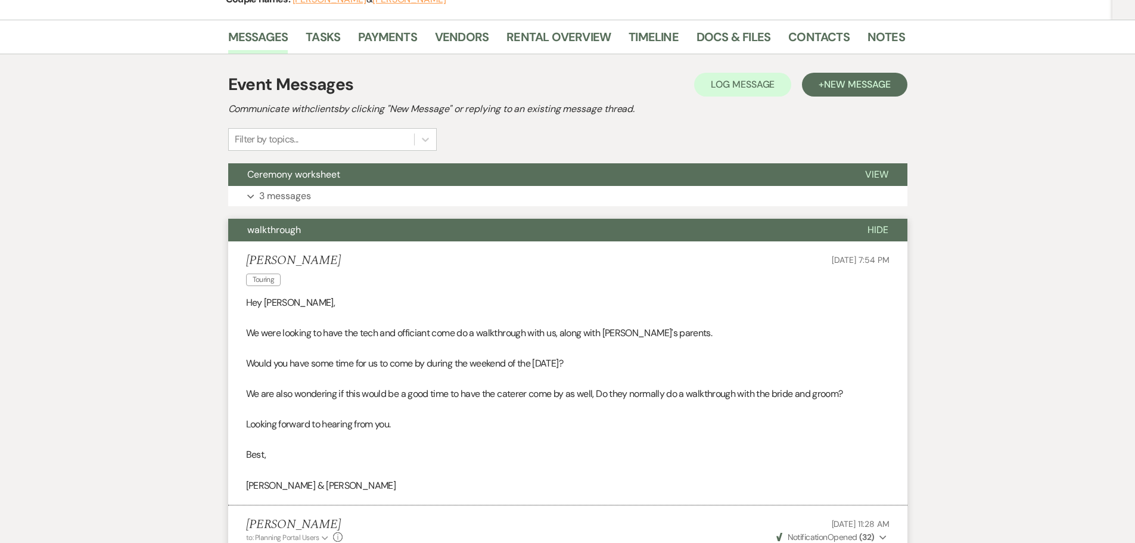
scroll to position [167, 0]
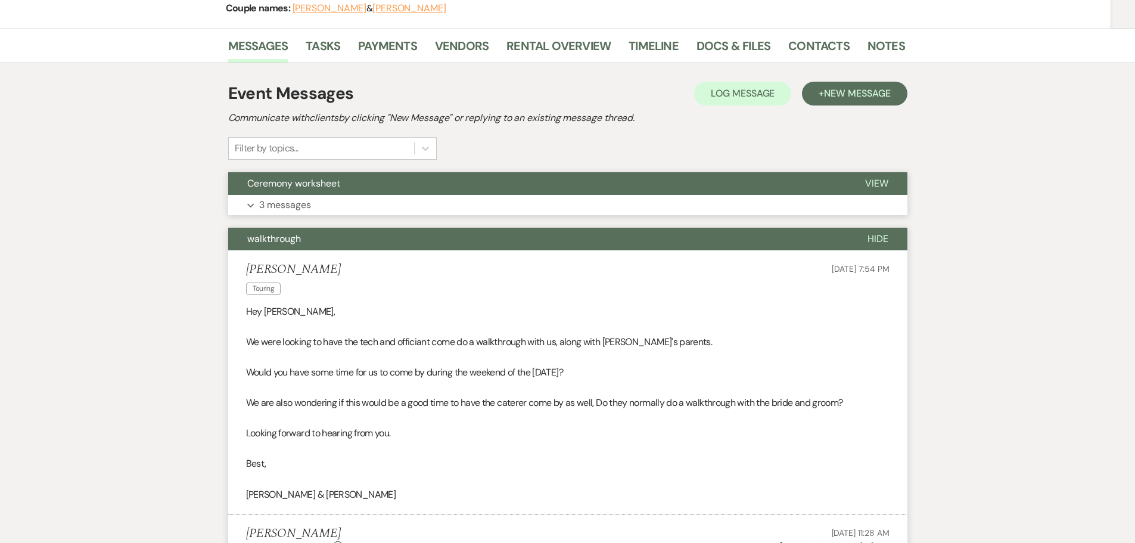
click at [291, 191] on button "Ceremony worksheet" at bounding box center [537, 183] width 618 height 23
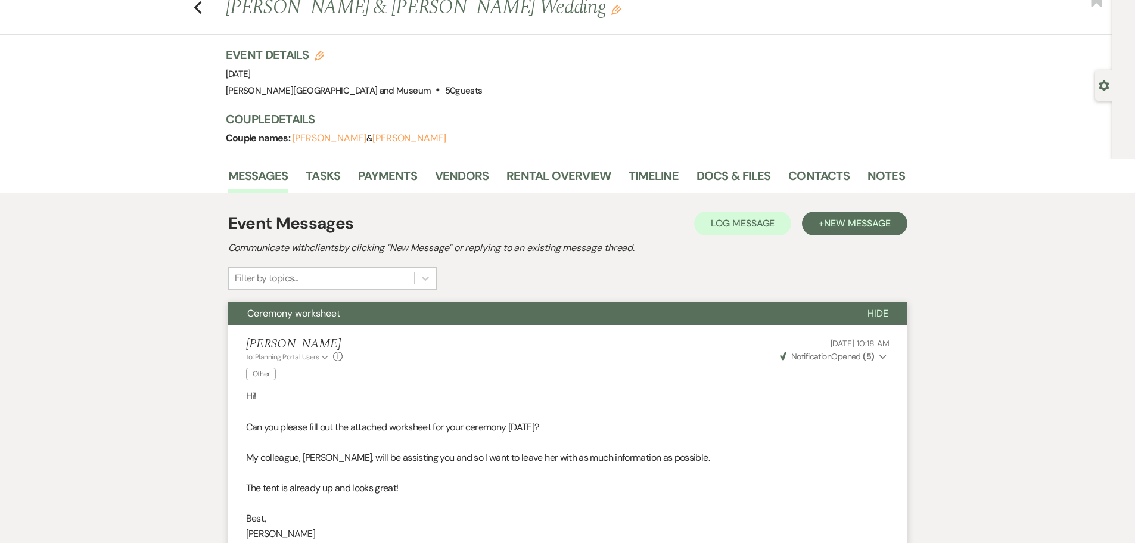
scroll to position [0, 0]
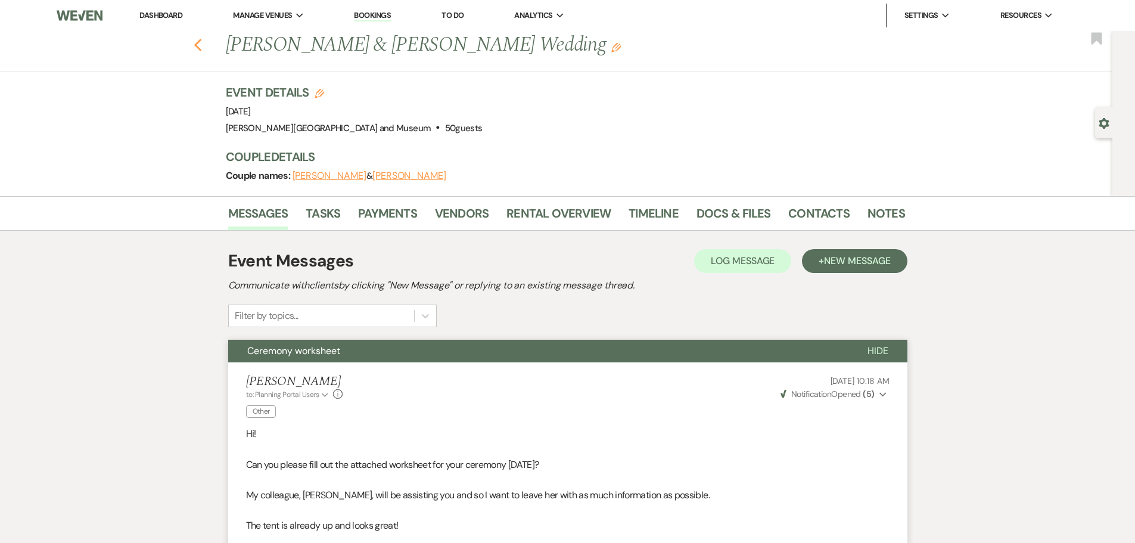
click at [201, 46] on use "button" at bounding box center [198, 45] width 8 height 13
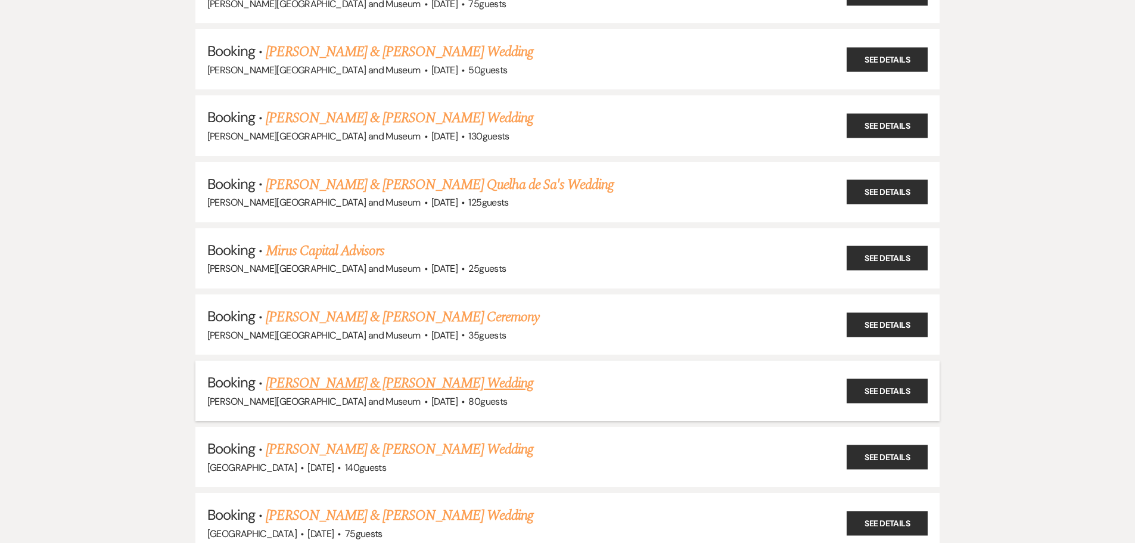
scroll to position [357, 0]
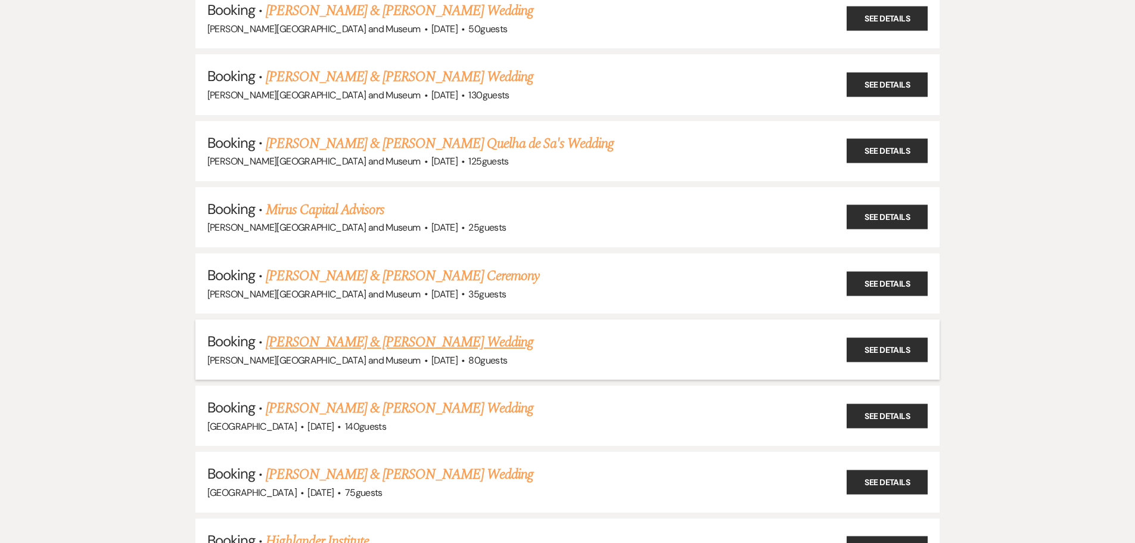
click at [287, 335] on link "[PERSON_NAME] & [PERSON_NAME] Wedding" at bounding box center [399, 341] width 267 height 21
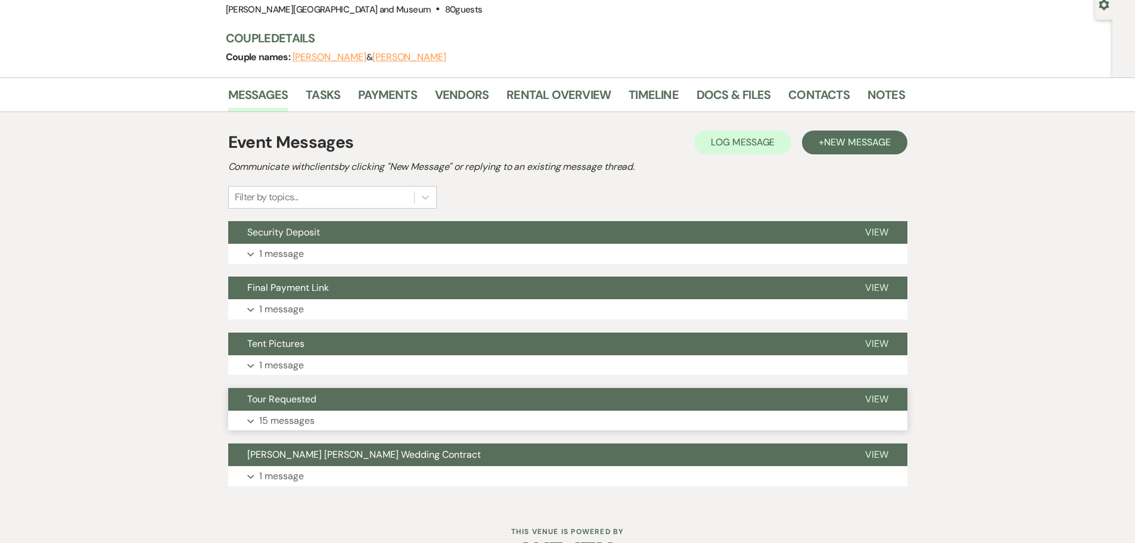
scroll to position [156, 0]
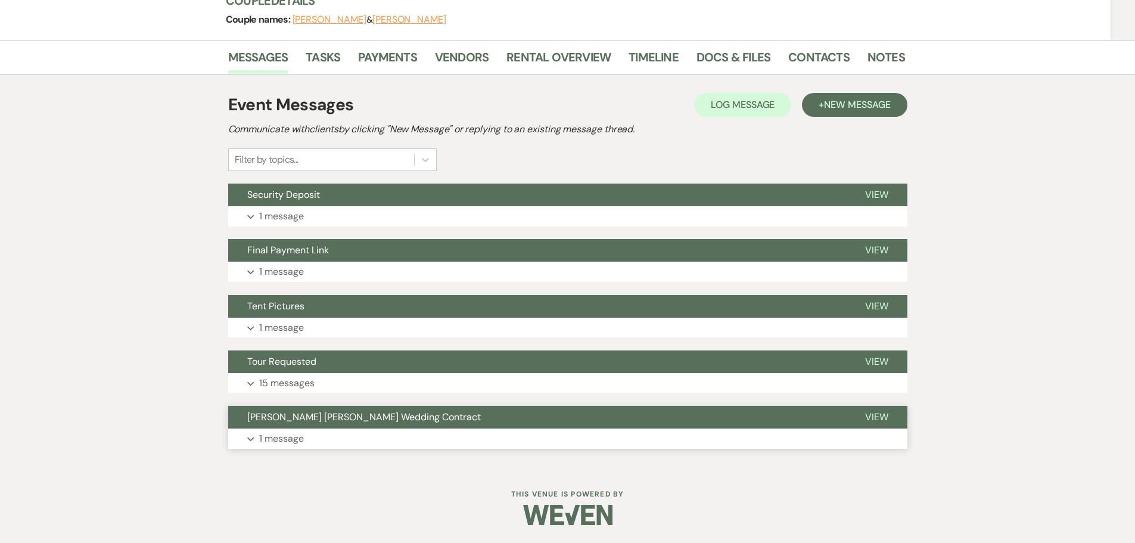
click at [290, 419] on span "[PERSON_NAME] [PERSON_NAME] Wedding Contract" at bounding box center [363, 416] width 233 height 13
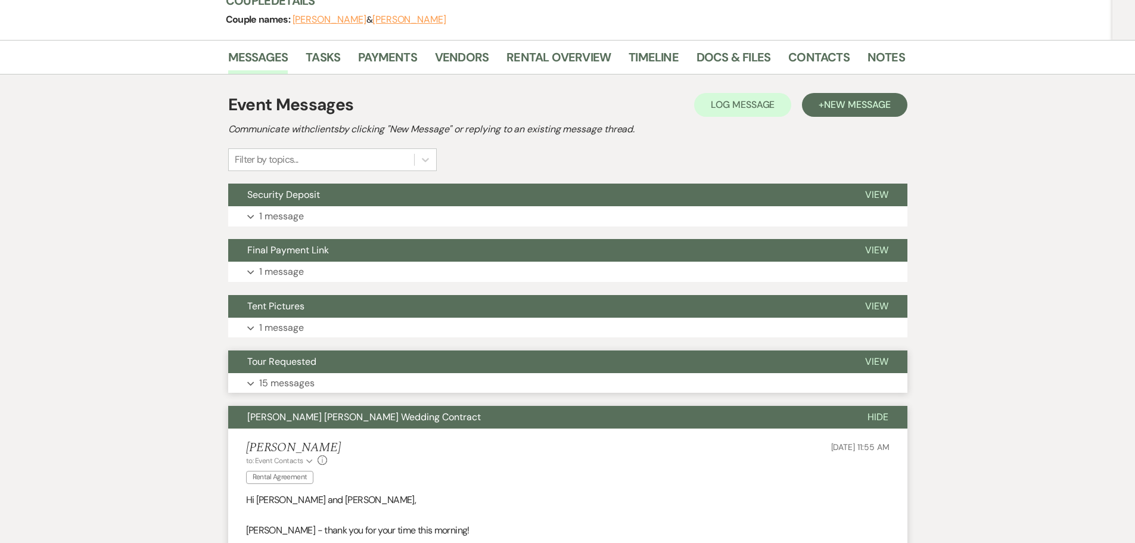
click at [284, 373] on button "Expand 15 messages" at bounding box center [567, 383] width 679 height 20
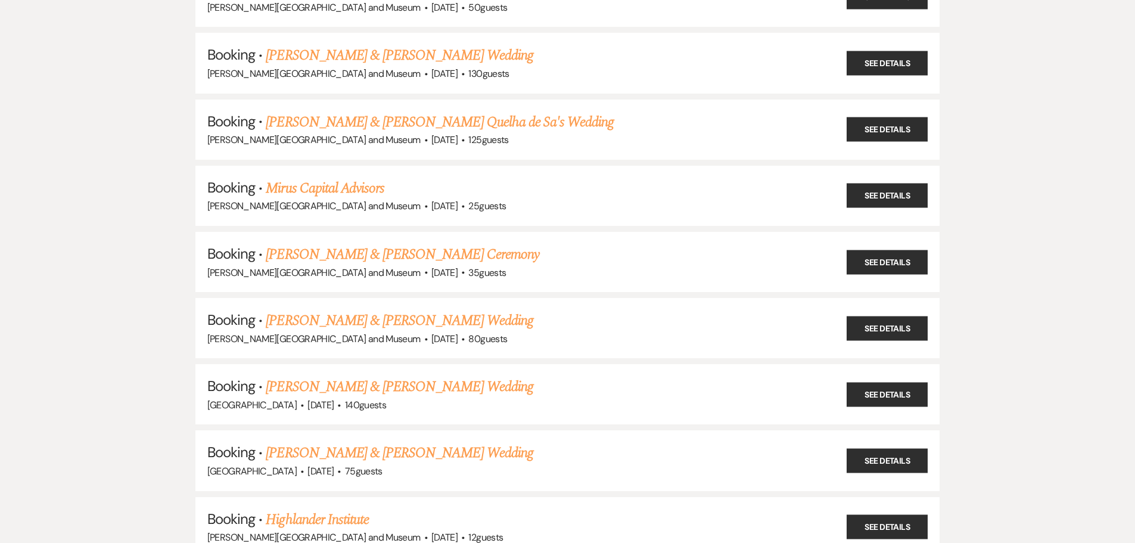
scroll to position [417, 0]
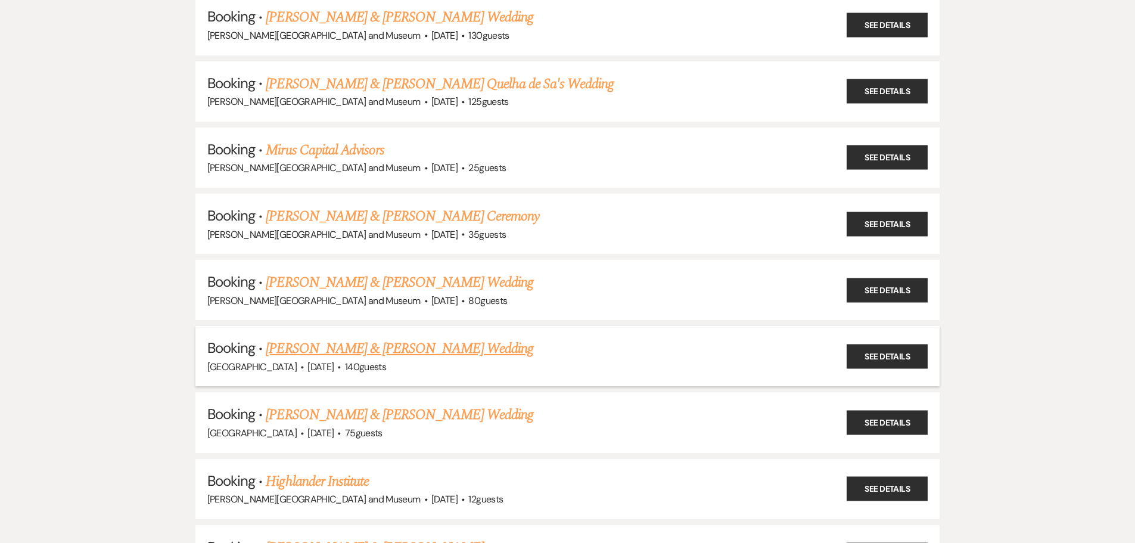
click at [360, 354] on link "[PERSON_NAME] & [PERSON_NAME] Wedding" at bounding box center [399, 348] width 267 height 21
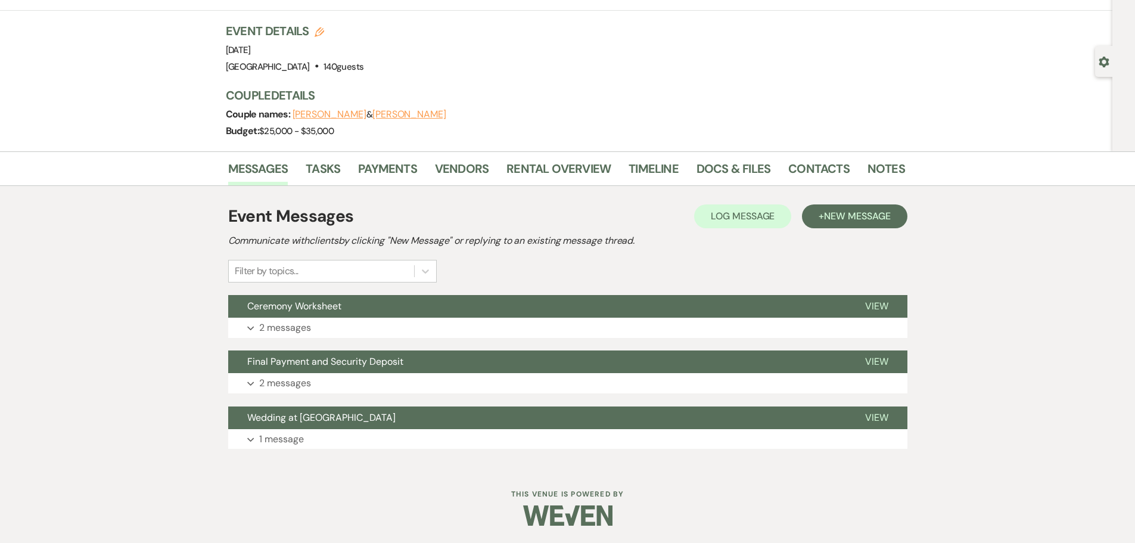
scroll to position [62, 0]
click at [338, 426] on button "Wedding at [GEOGRAPHIC_DATA]" at bounding box center [537, 417] width 618 height 23
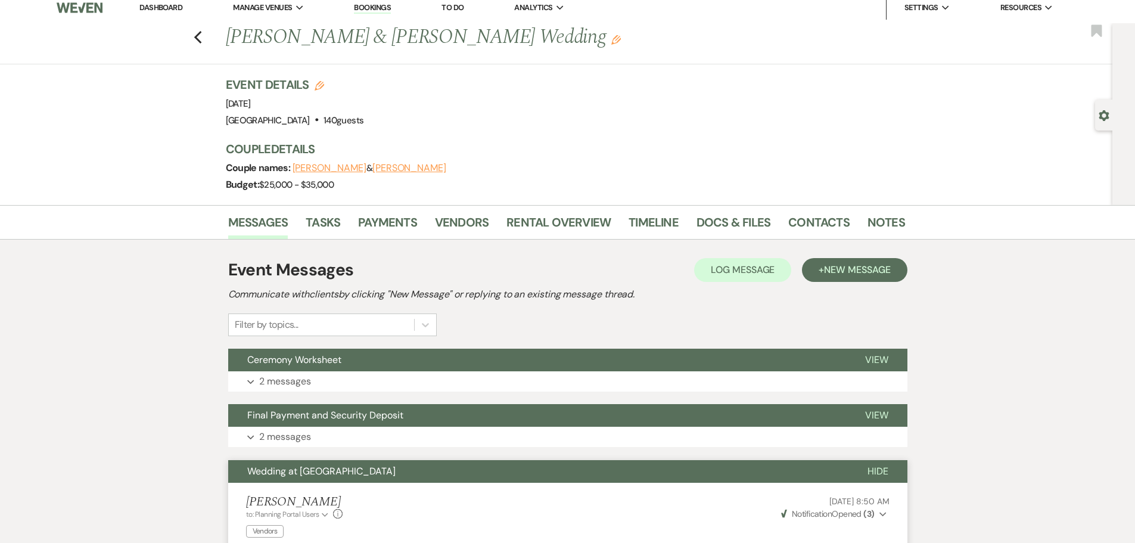
scroll to position [5, 0]
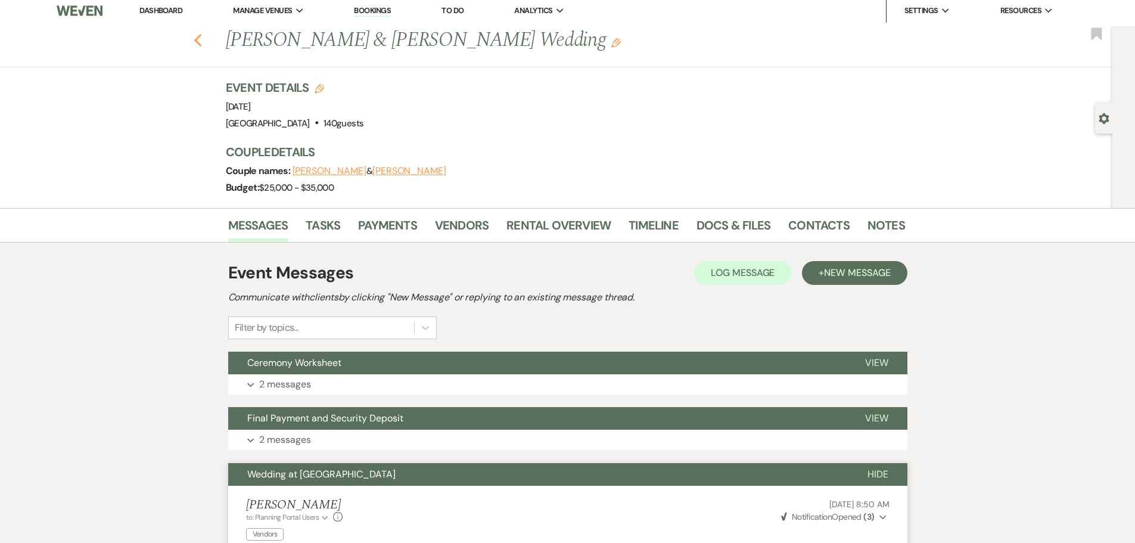
click at [201, 32] on button "Previous" at bounding box center [198, 39] width 9 height 17
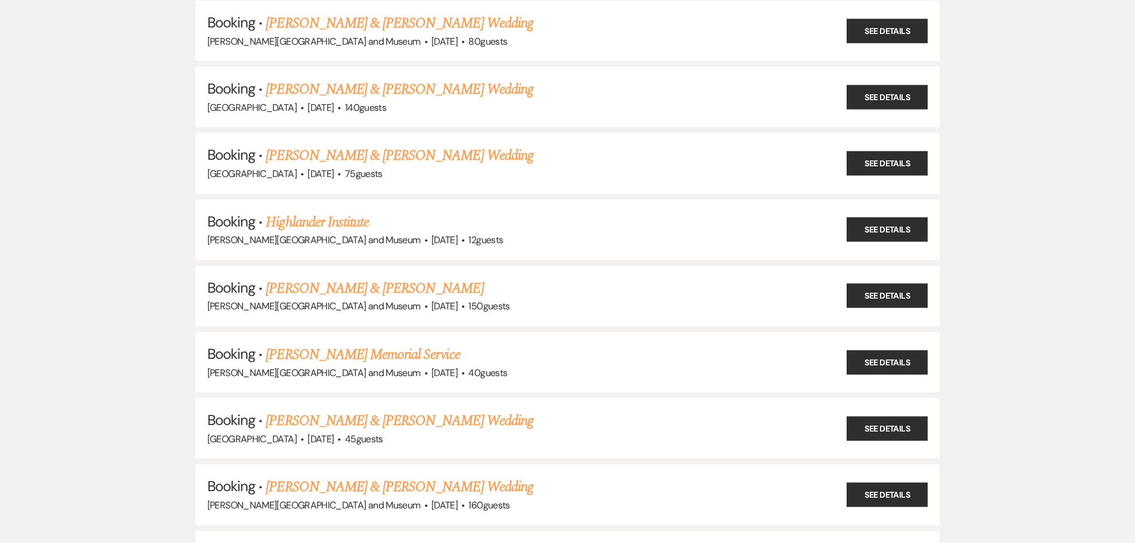
scroll to position [715, 0]
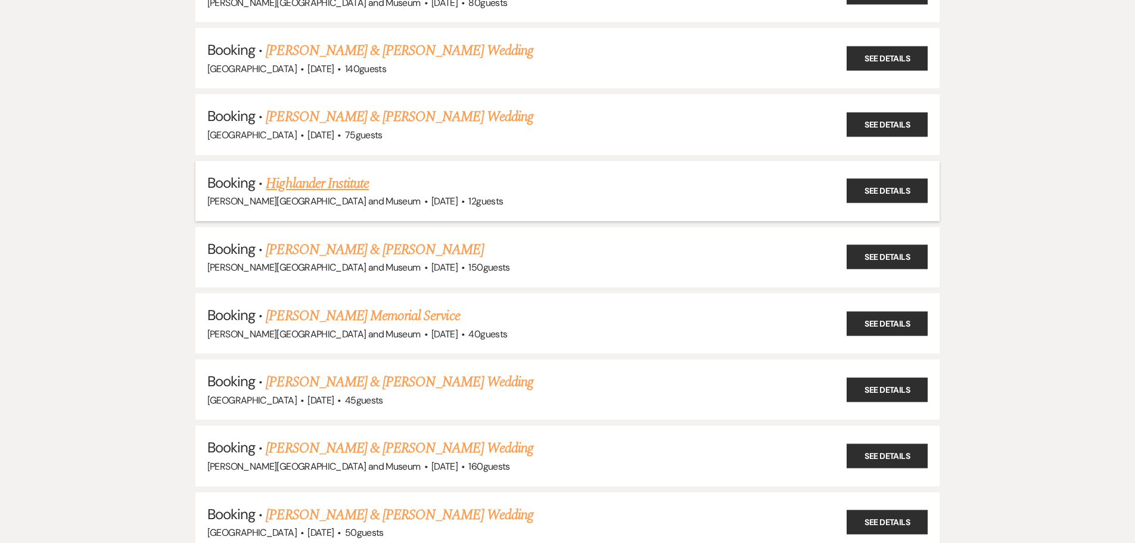
click at [308, 186] on link "Highlander Institute" at bounding box center [317, 183] width 103 height 21
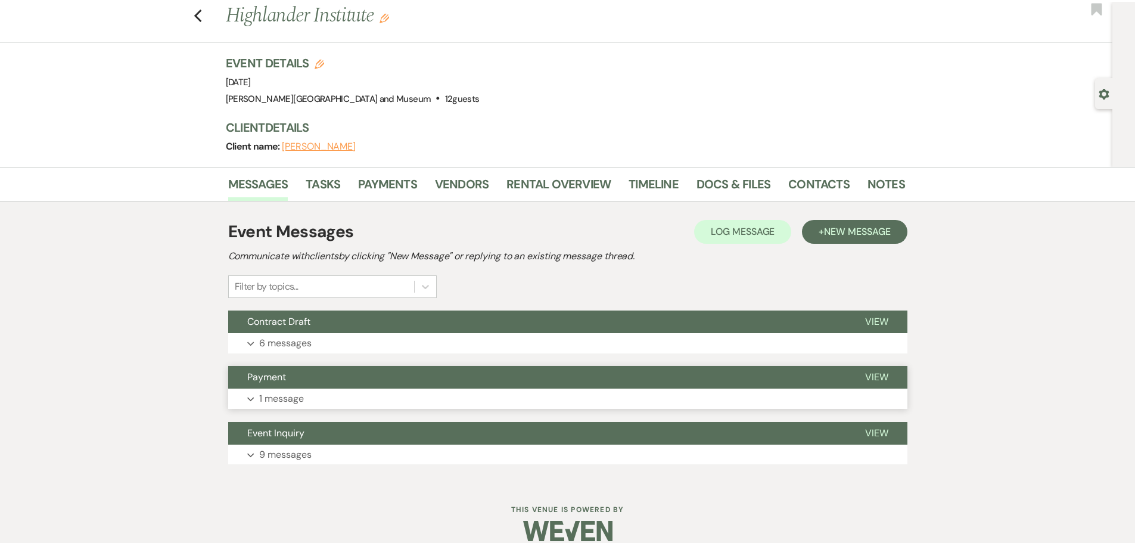
scroll to position [45, 0]
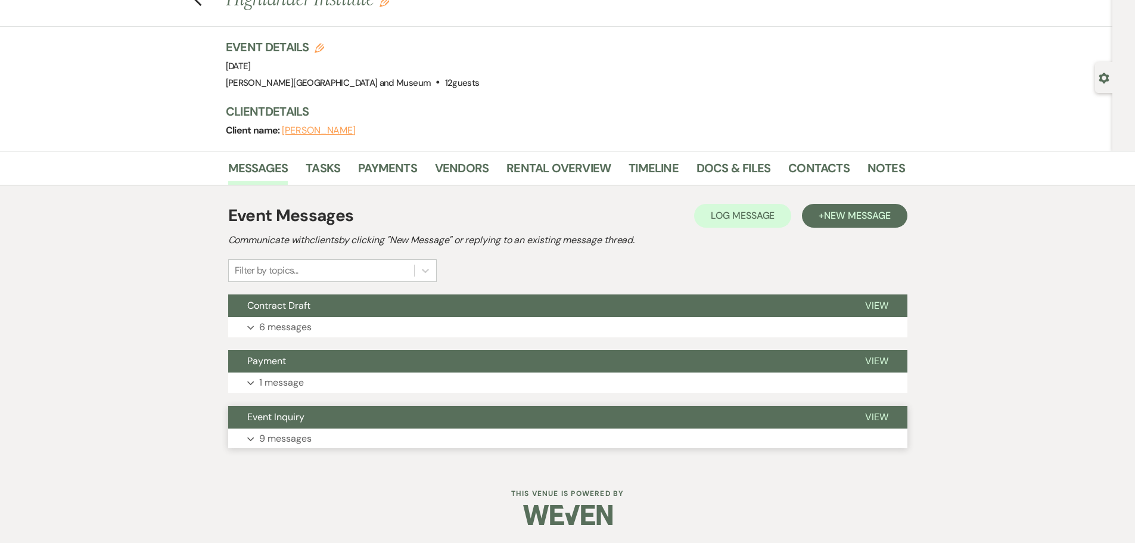
click at [314, 415] on button "Event Inquiry" at bounding box center [537, 417] width 618 height 23
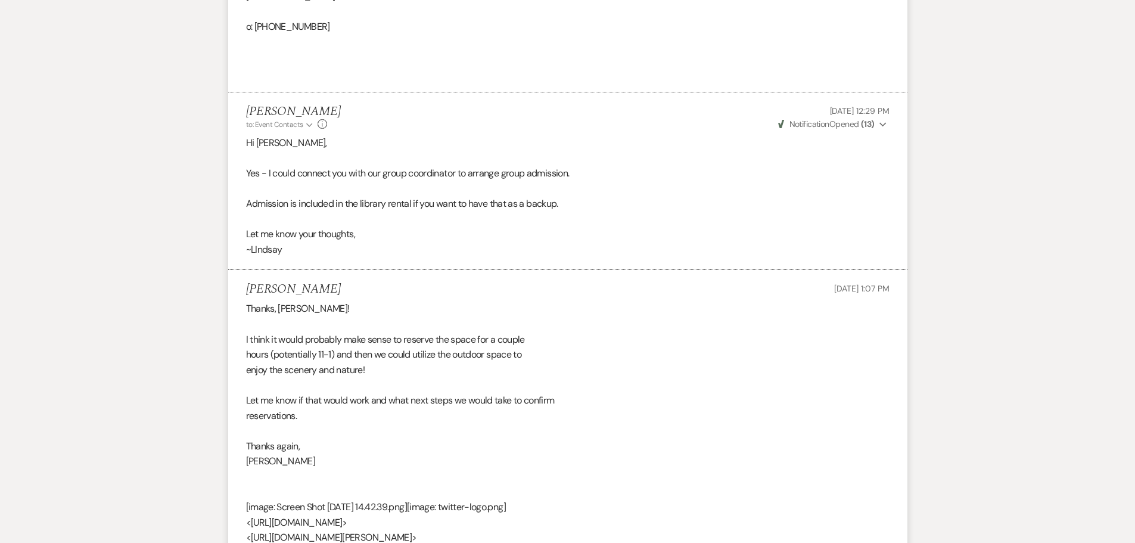
scroll to position [1534, 0]
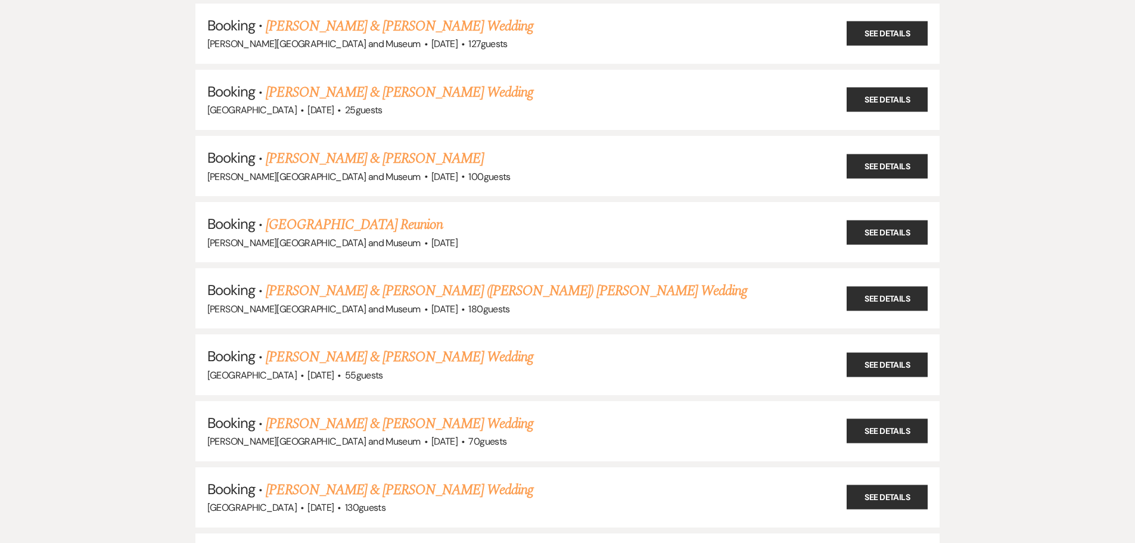
scroll to position [715, 0]
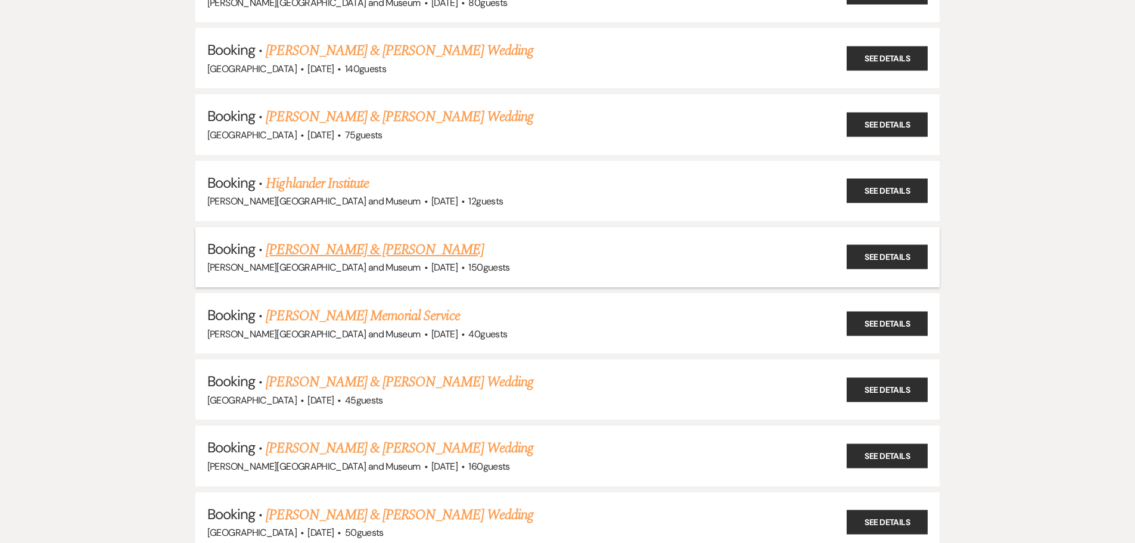
click at [339, 243] on link "[PERSON_NAME] & [PERSON_NAME]" at bounding box center [374, 249] width 217 height 21
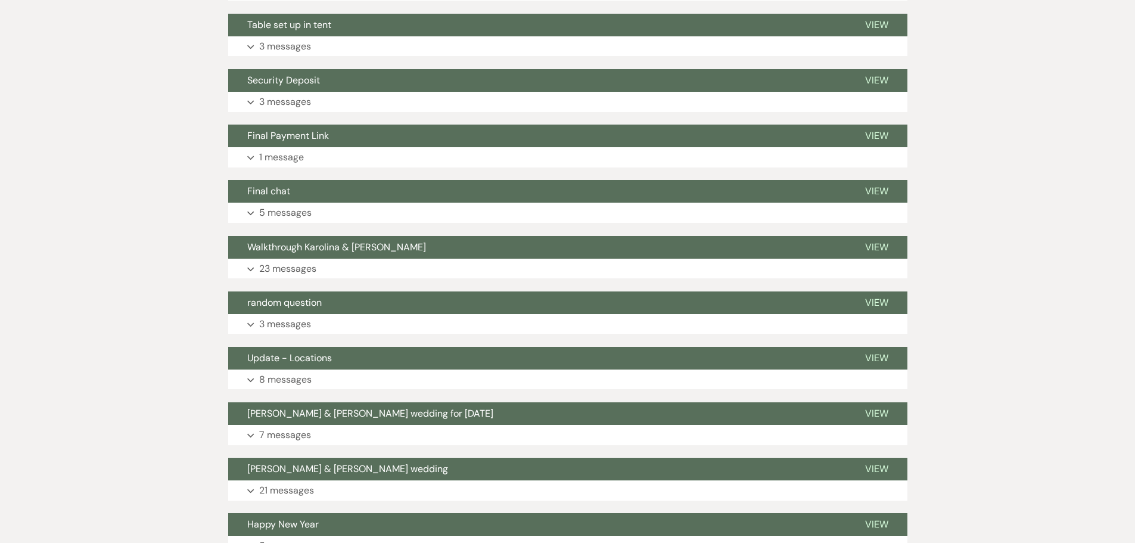
scroll to position [656, 0]
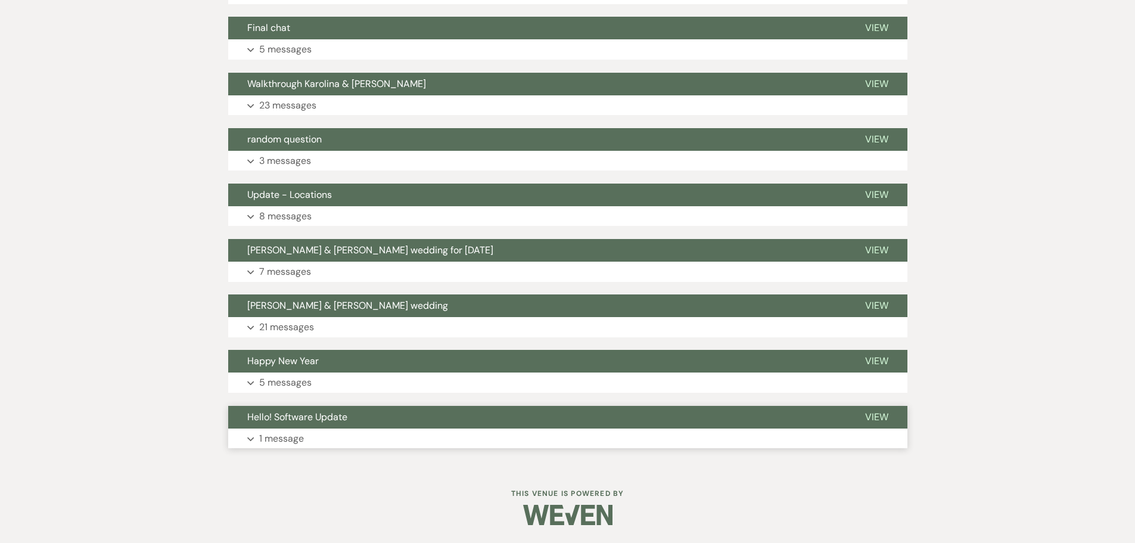
click at [314, 432] on button "Expand 1 message" at bounding box center [567, 438] width 679 height 20
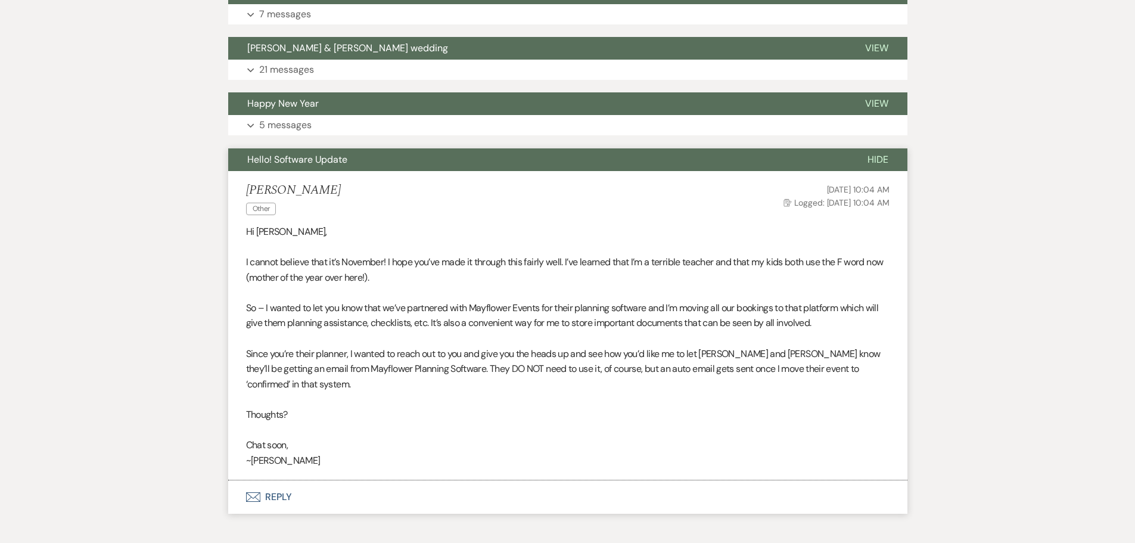
scroll to position [954, 0]
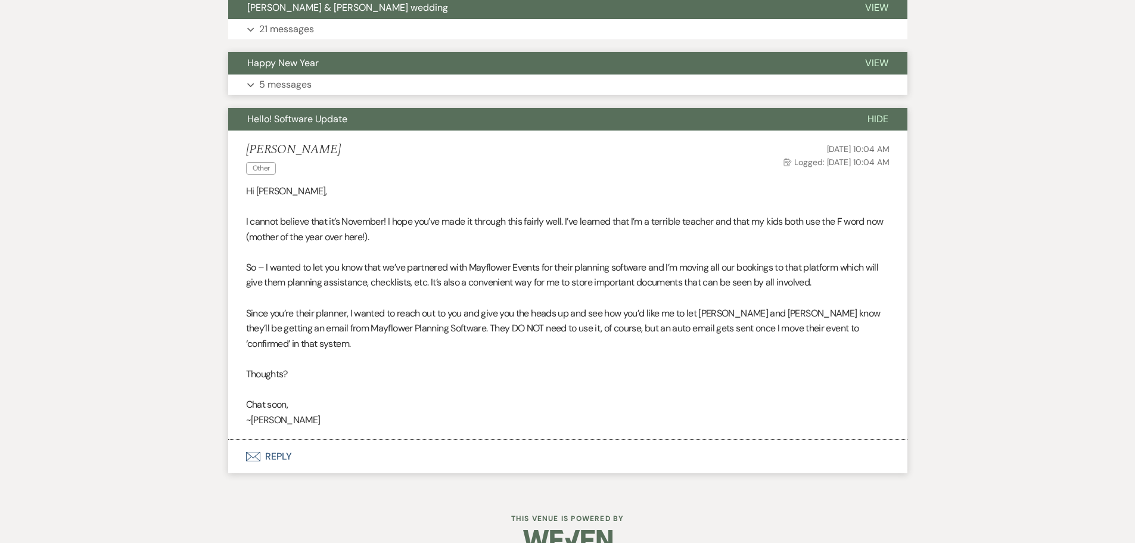
click at [279, 79] on p "5 messages" at bounding box center [285, 84] width 52 height 15
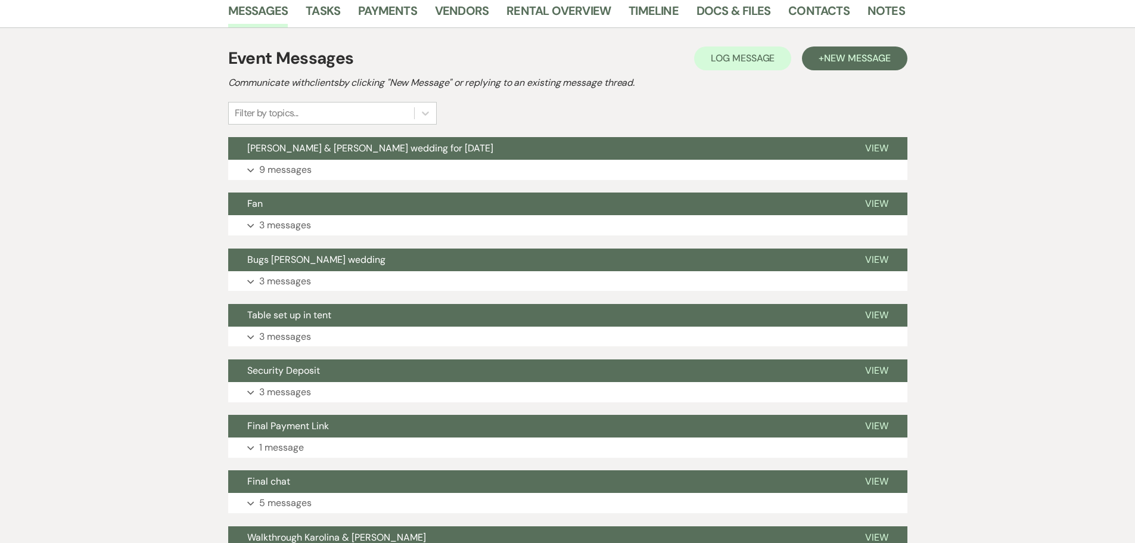
scroll to position [0, 0]
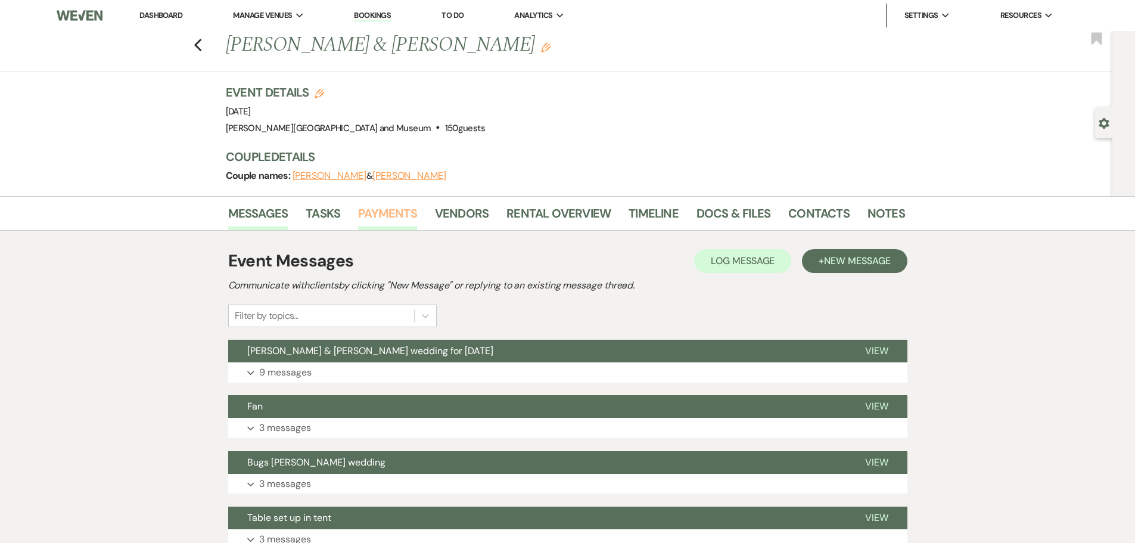
click at [387, 215] on link "Payments" at bounding box center [387, 217] width 59 height 26
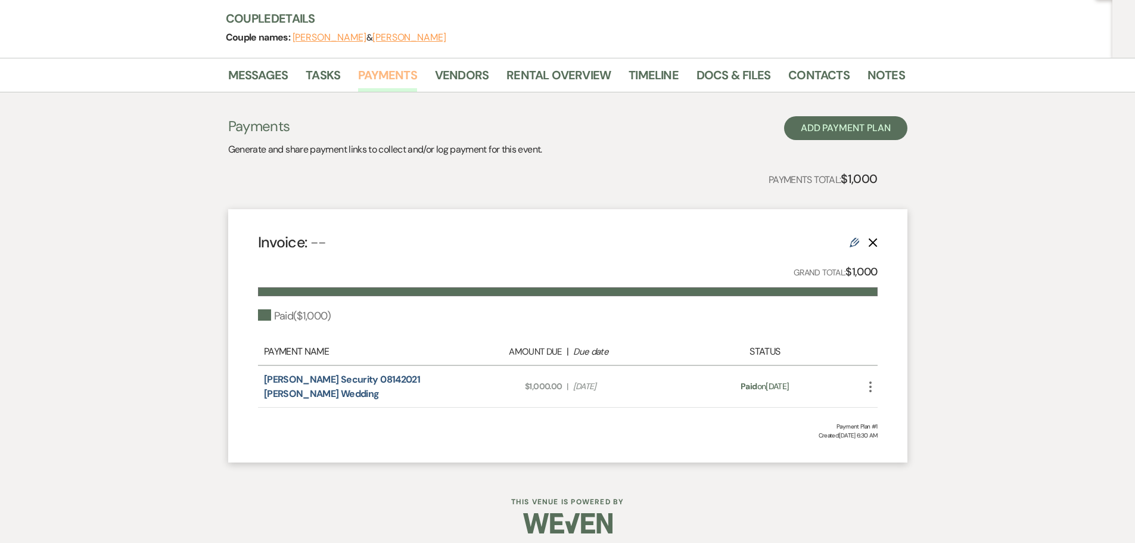
scroll to position [147, 0]
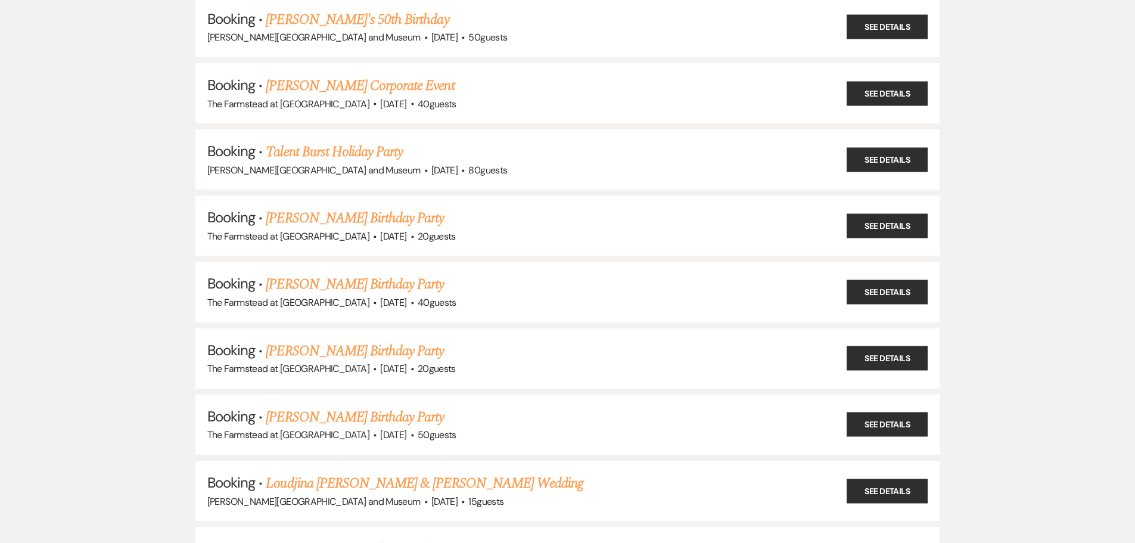
scroll to position [2680, 0]
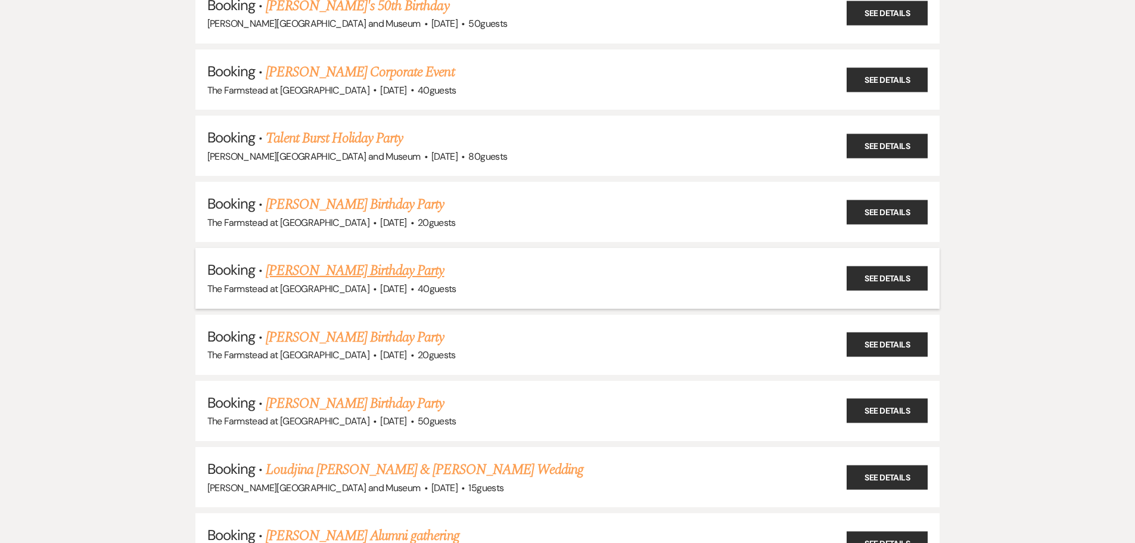
click at [290, 277] on link "[PERSON_NAME] Birthday Party" at bounding box center [355, 270] width 178 height 21
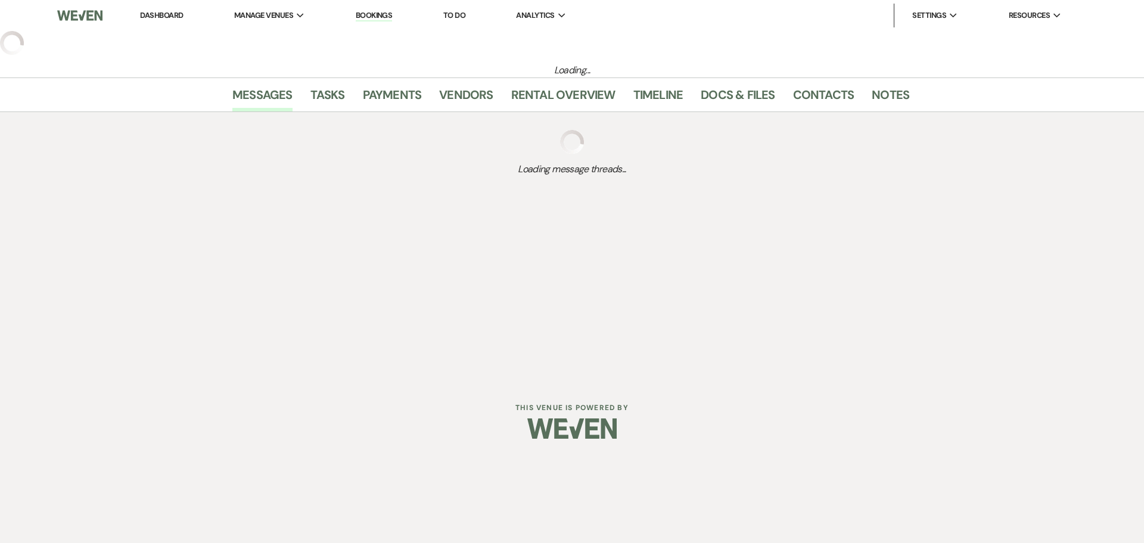
select select "5"
select select "4"
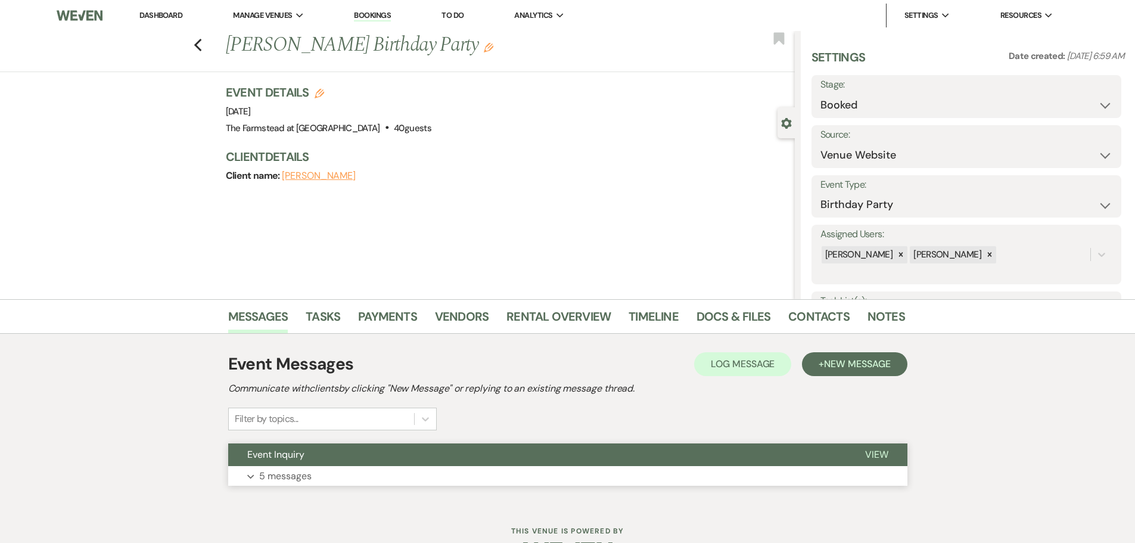
click at [276, 469] on p "5 messages" at bounding box center [285, 475] width 52 height 15
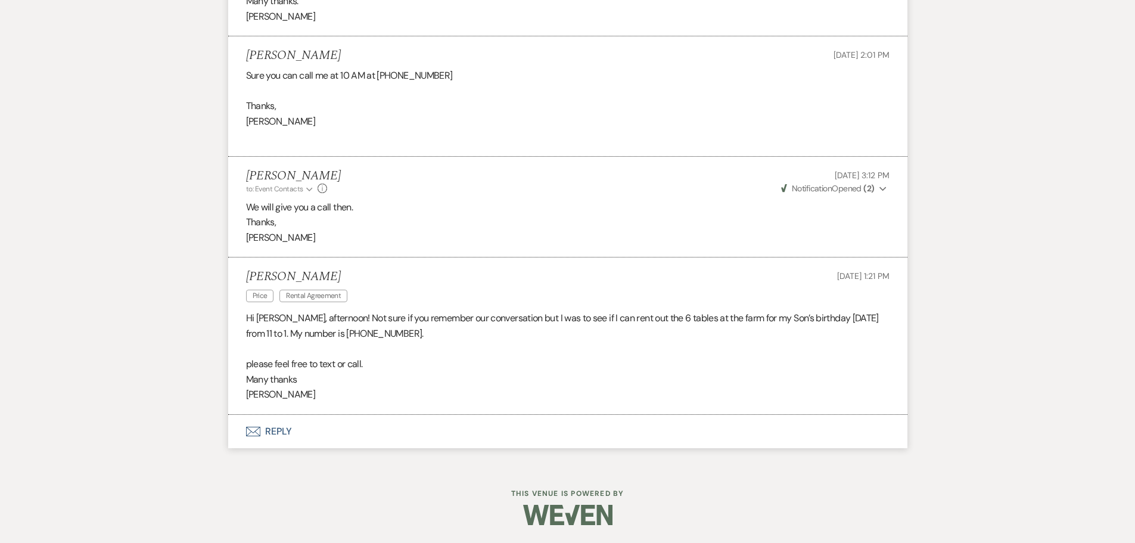
scroll to position [385, 0]
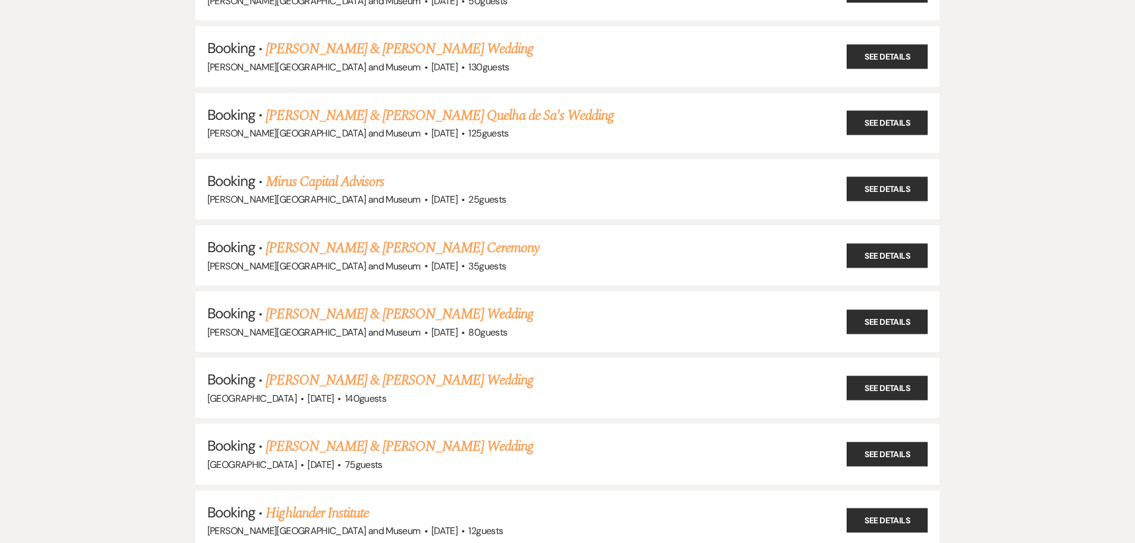
scroll to position [2680, 0]
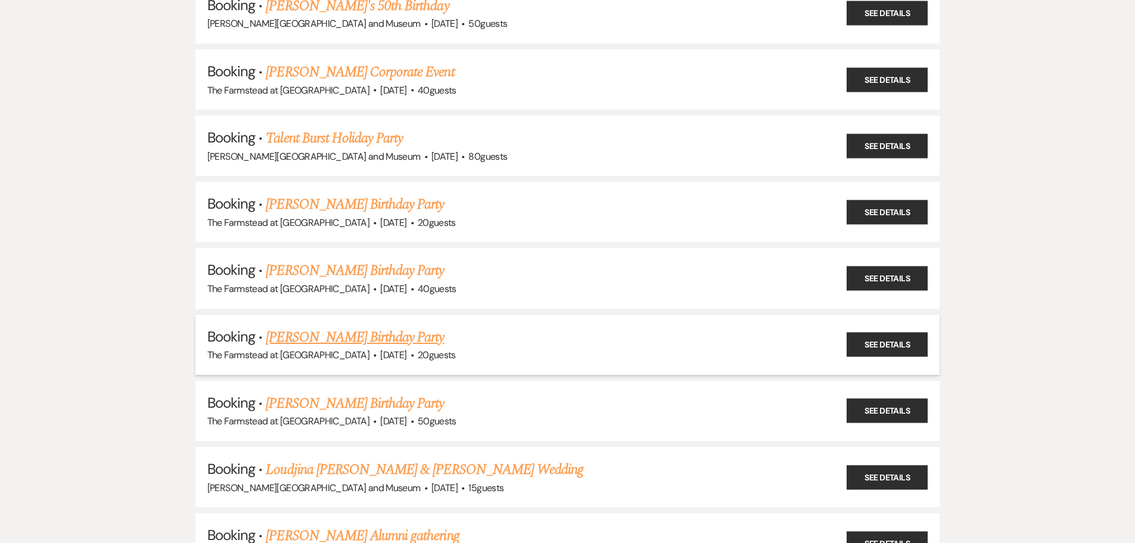
click at [334, 344] on link "[PERSON_NAME] Birthday Party" at bounding box center [355, 336] width 178 height 21
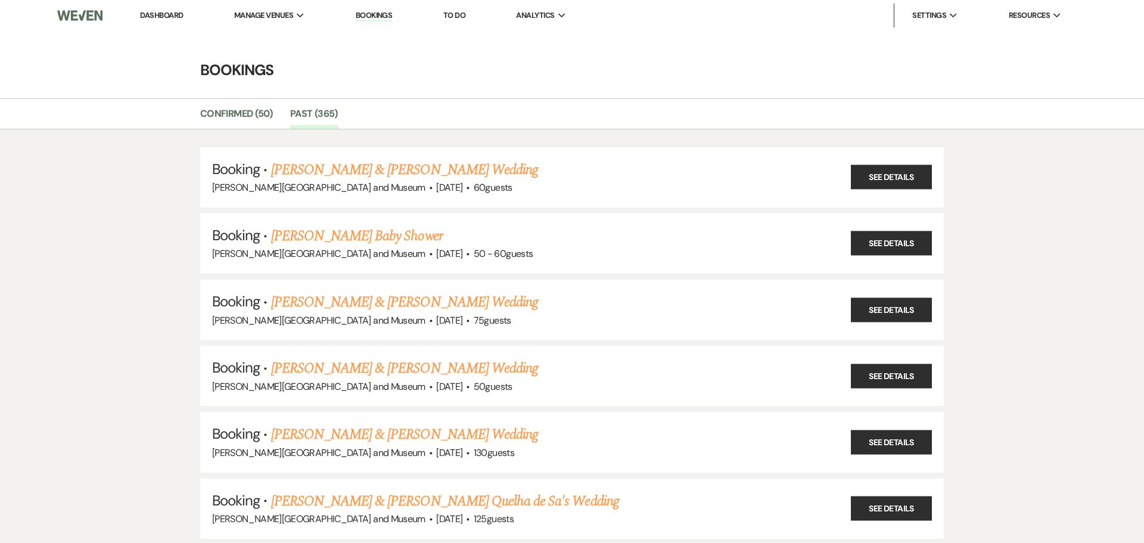
select select "5"
select select "4"
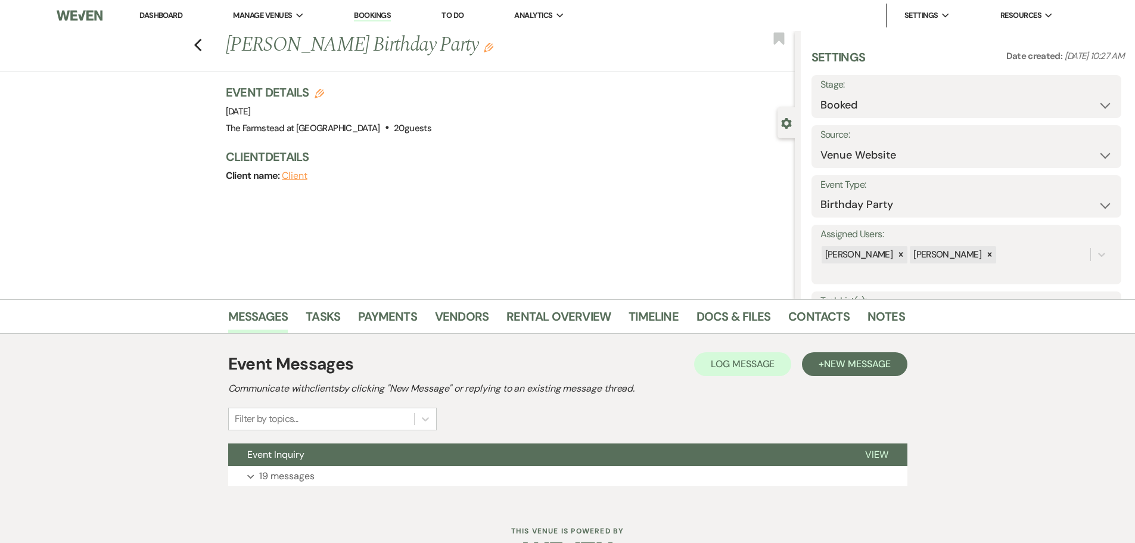
click at [307, 496] on div "Event Messages Log Log Message + New Message Communicate with clients by clicki…" at bounding box center [567, 419] width 679 height 170
click at [313, 479] on p "19 messages" at bounding box center [286, 475] width 55 height 15
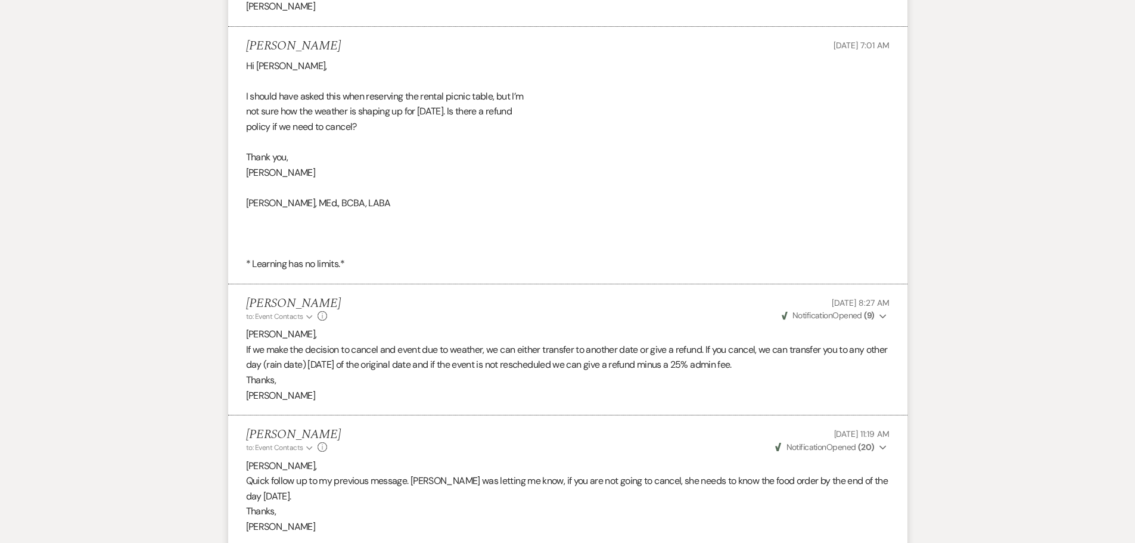
scroll to position [2621, 0]
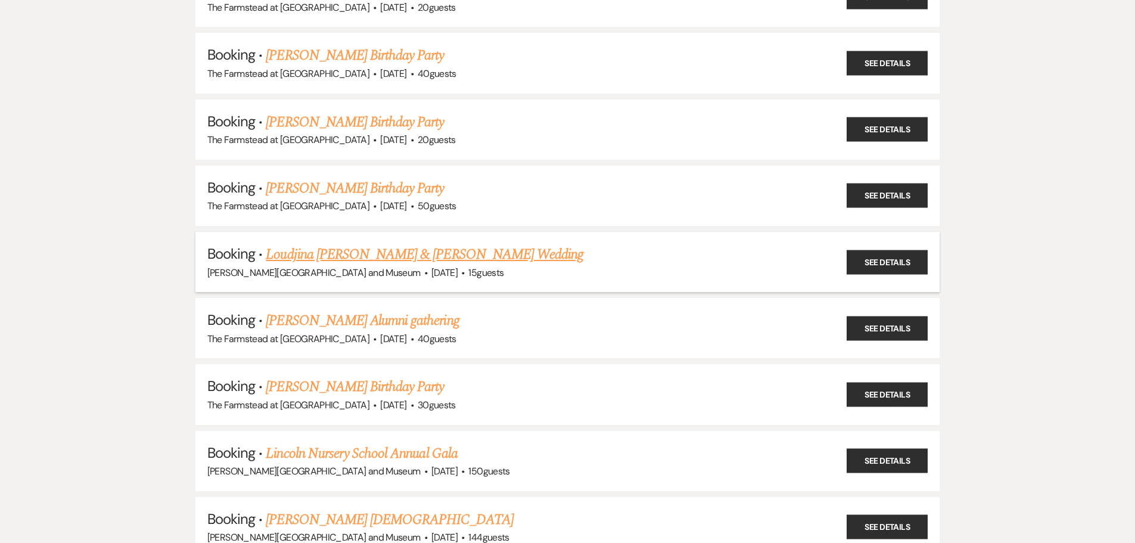
scroll to position [2919, 0]
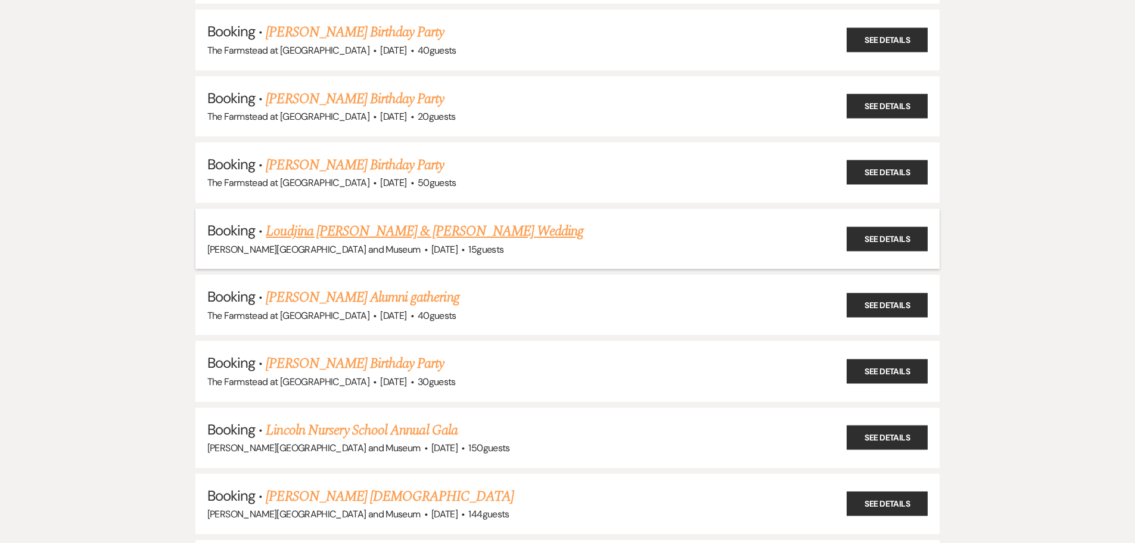
click at [351, 231] on link "Loudjina [PERSON_NAME] & [PERSON_NAME] Wedding" at bounding box center [424, 230] width 317 height 21
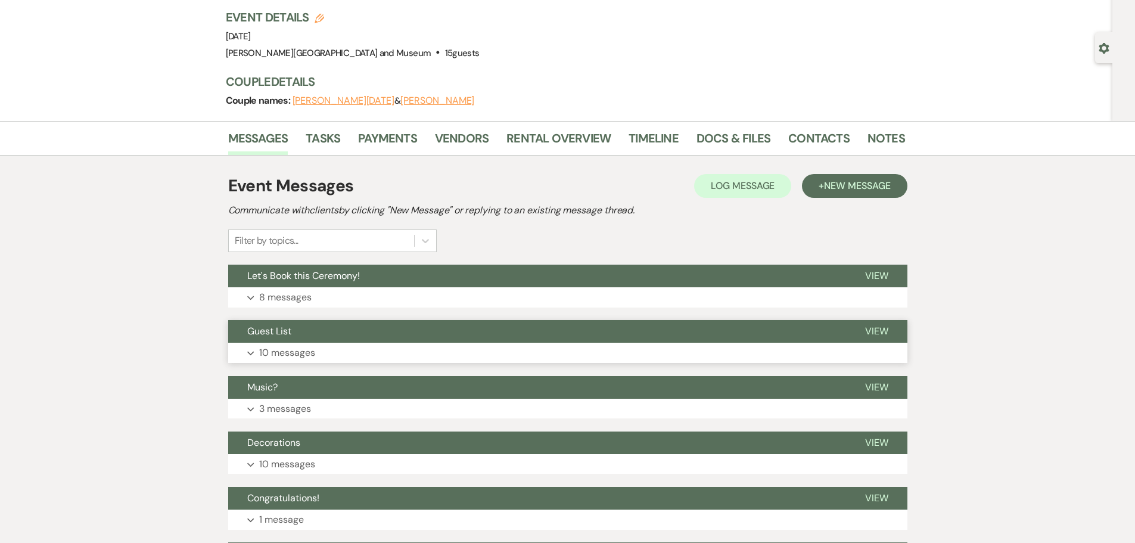
scroll to position [267, 0]
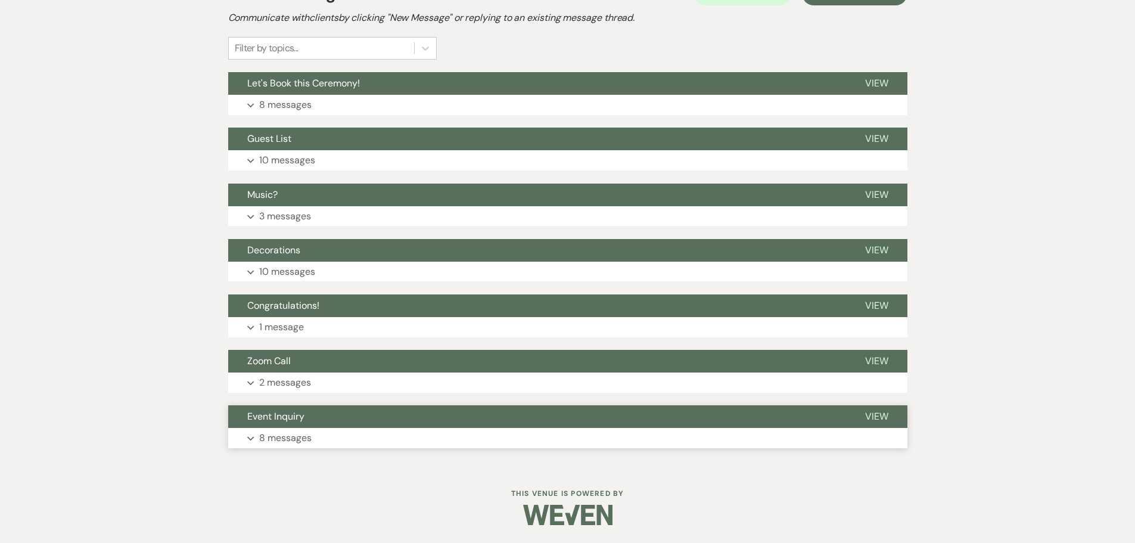
click at [319, 434] on button "Expand 8 messages" at bounding box center [567, 438] width 679 height 20
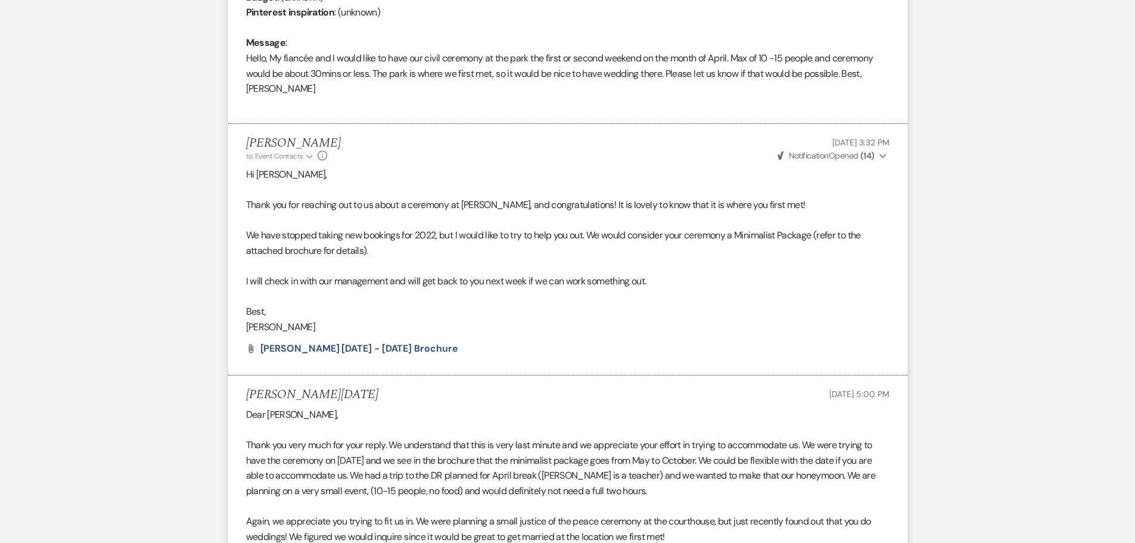
scroll to position [352, 0]
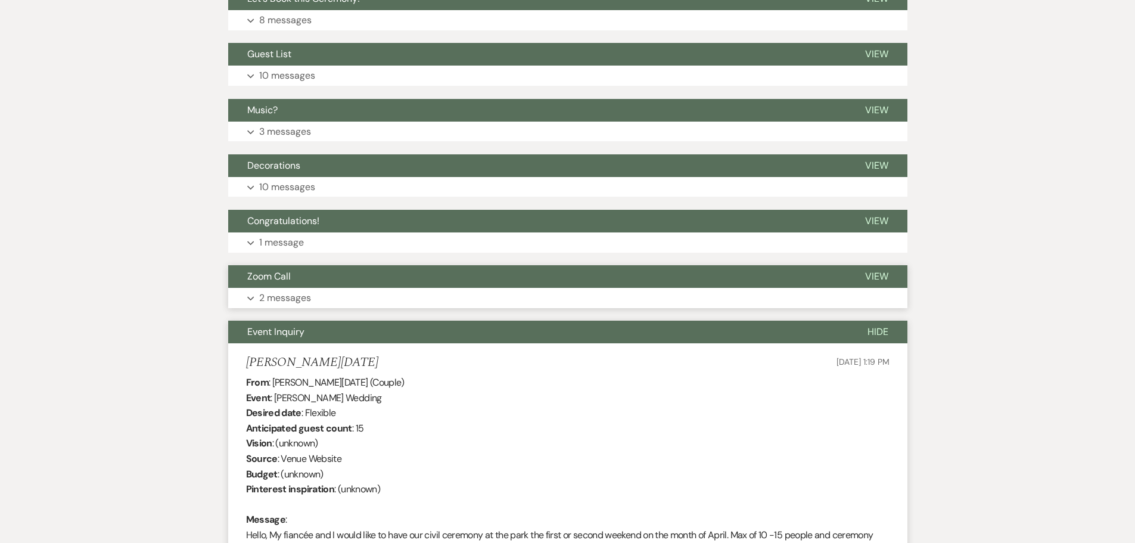
click at [358, 287] on button "Zoom Call" at bounding box center [537, 276] width 618 height 23
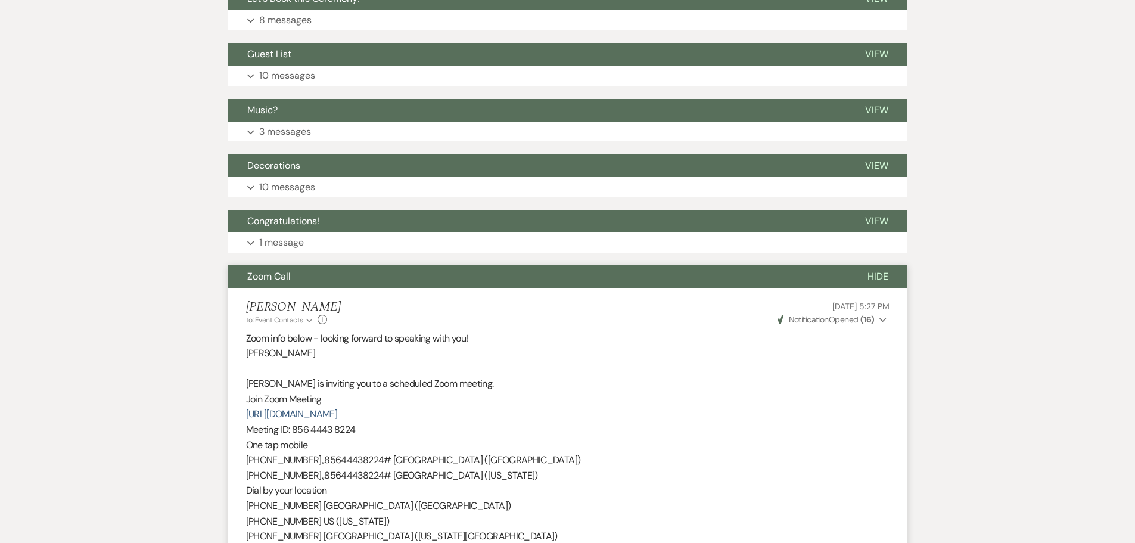
click at [357, 275] on button "Zoom Call" at bounding box center [538, 276] width 620 height 23
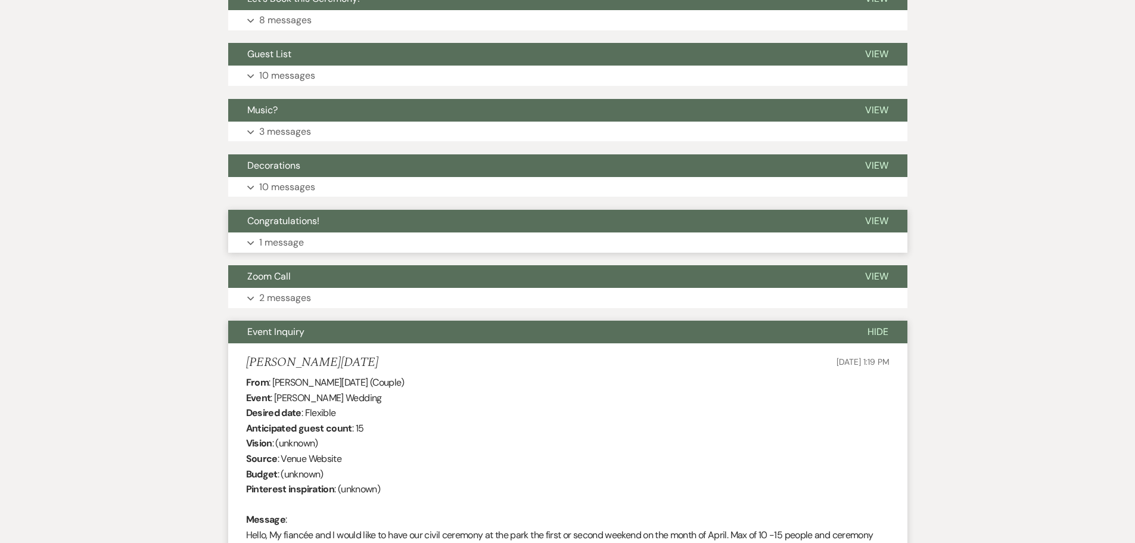
click at [354, 236] on button "Expand 1 message" at bounding box center [567, 242] width 679 height 20
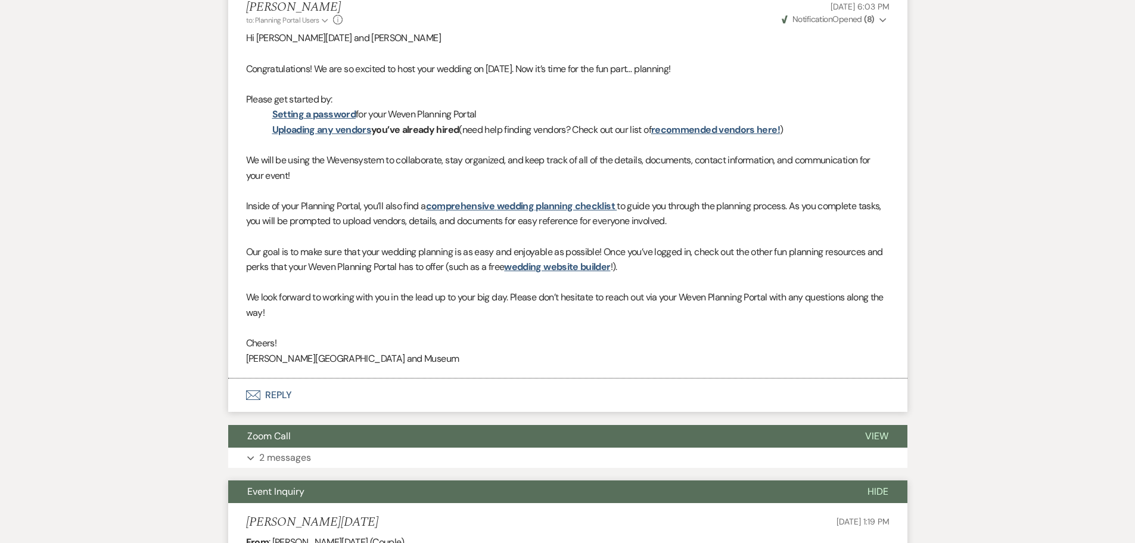
scroll to position [531, 0]
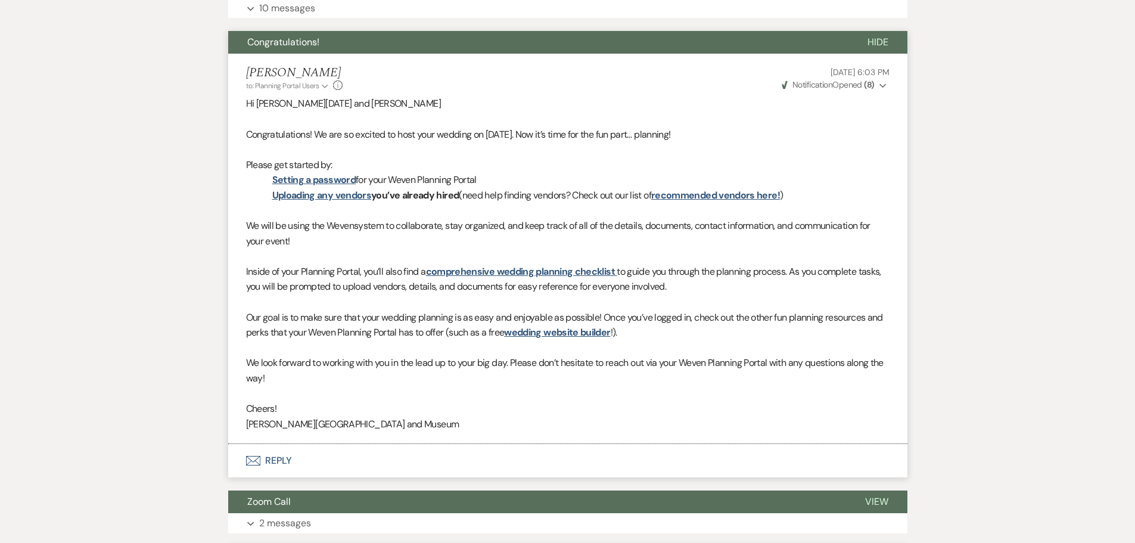
click at [296, 43] on span "Congratulations!" at bounding box center [283, 42] width 72 height 13
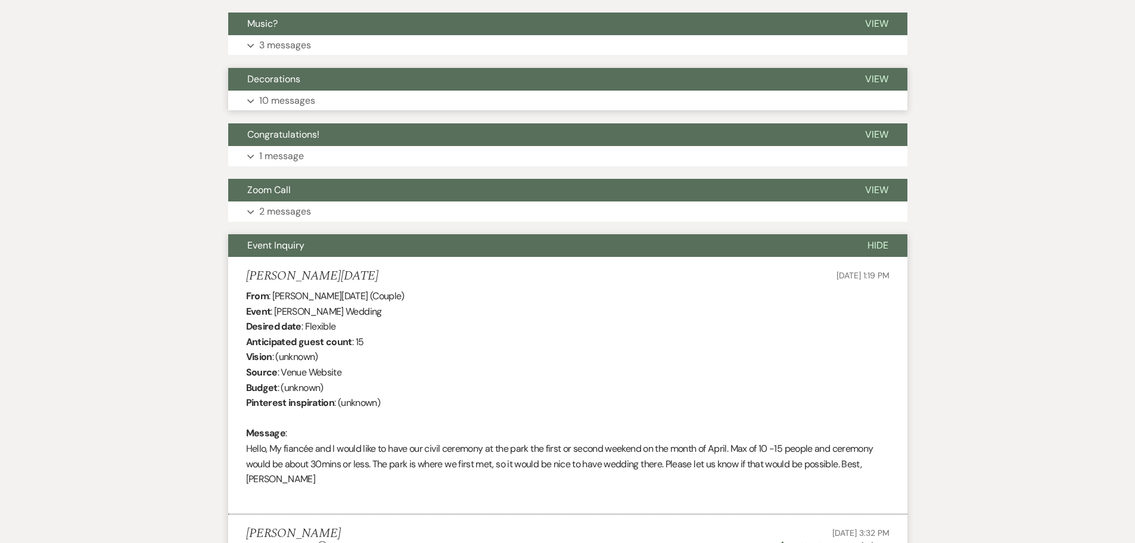
scroll to position [412, 0]
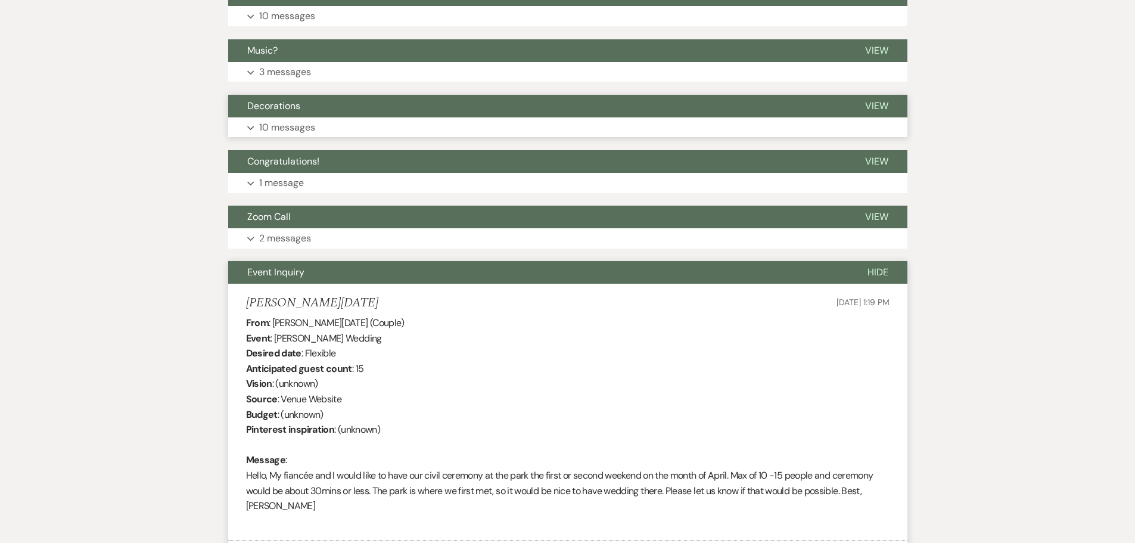
click at [294, 129] on p "10 messages" at bounding box center [287, 127] width 56 height 15
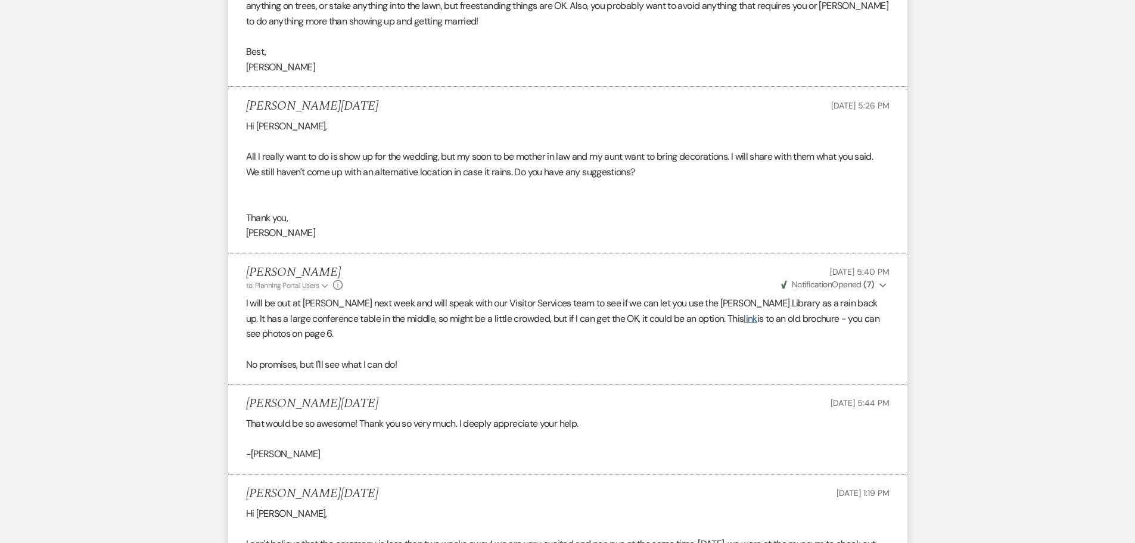
scroll to position [471, 0]
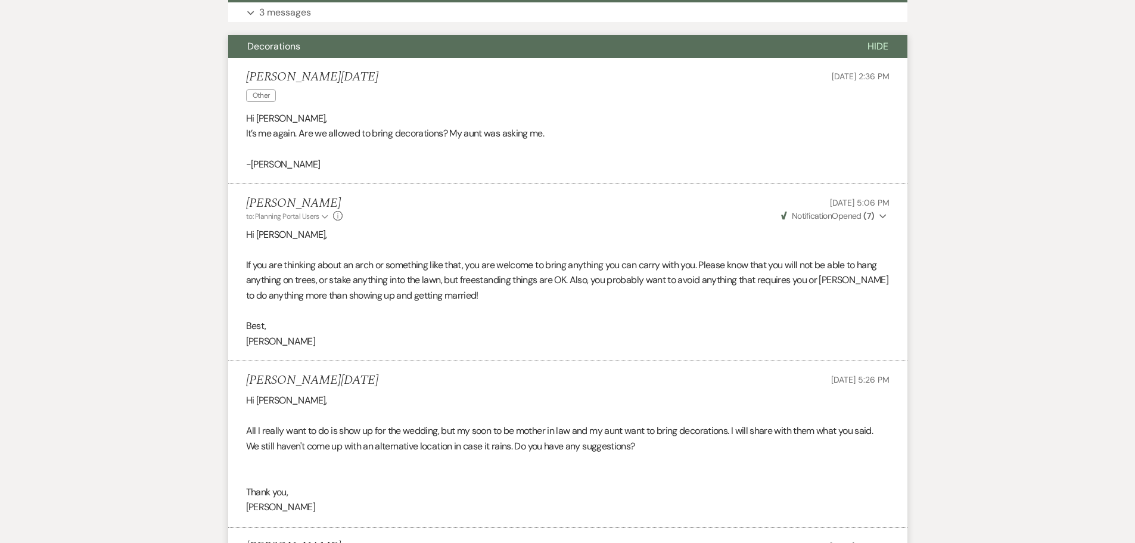
click at [323, 61] on li "[PERSON_NAME][DATE] Other [DATE] 2:36 PM Hi [PERSON_NAME], It’s me again. Are w…" at bounding box center [567, 121] width 679 height 127
click at [323, 49] on button "Decorations" at bounding box center [538, 46] width 620 height 23
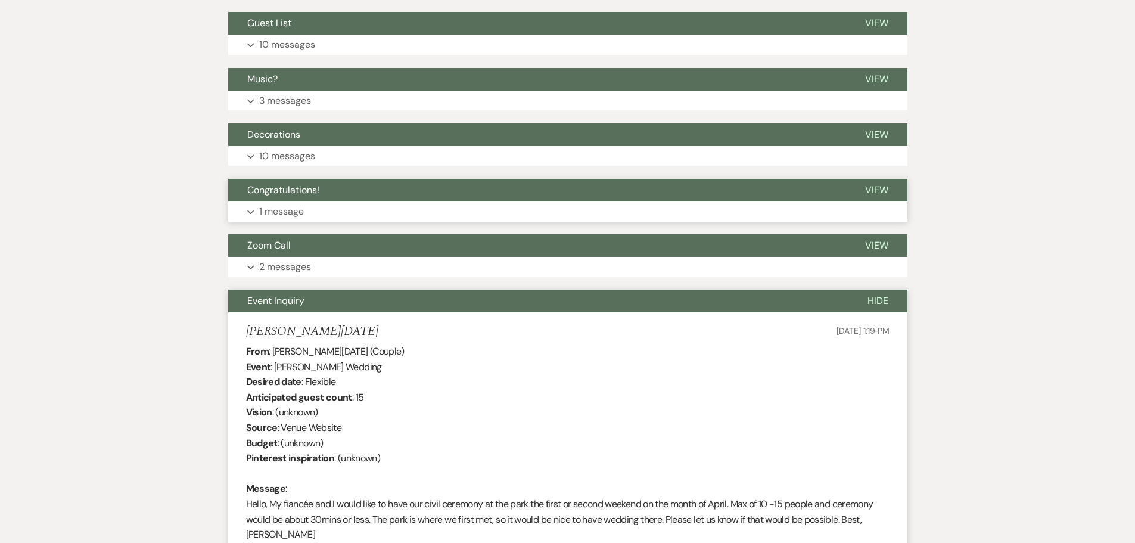
scroll to position [352, 0]
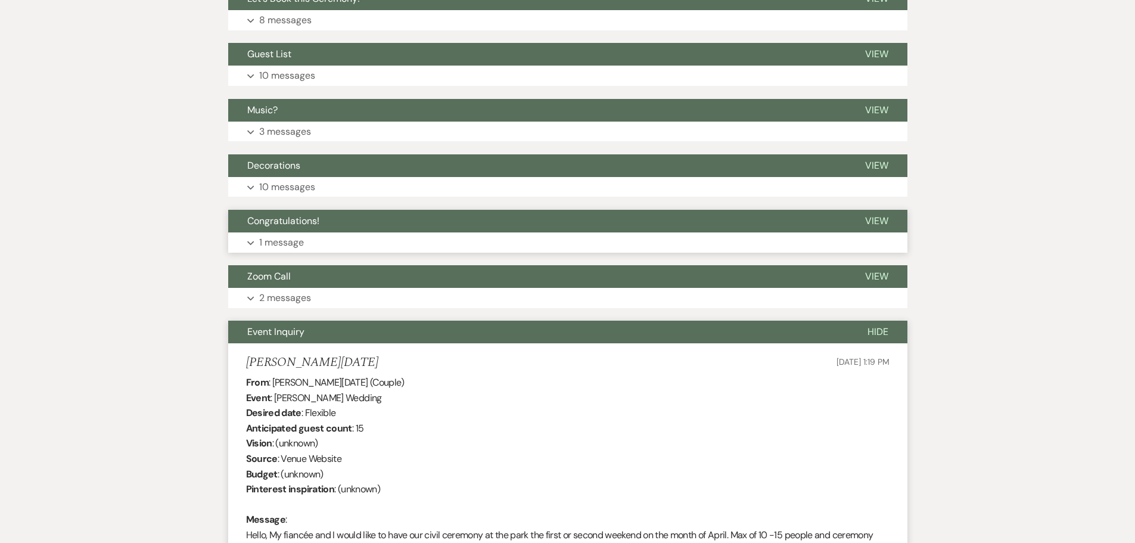
click at [320, 118] on button "Music?" at bounding box center [537, 110] width 618 height 23
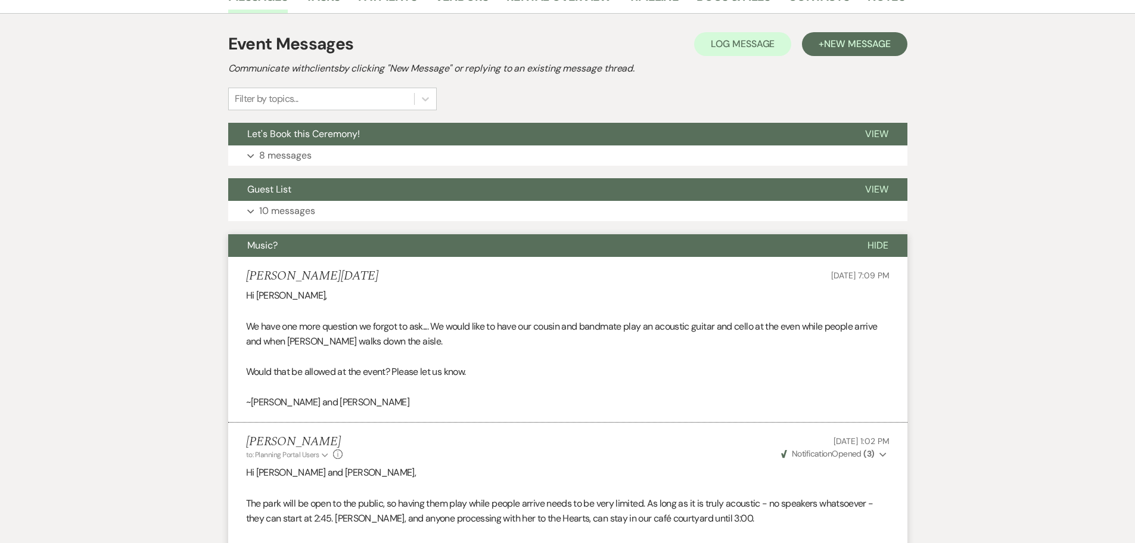
scroll to position [173, 0]
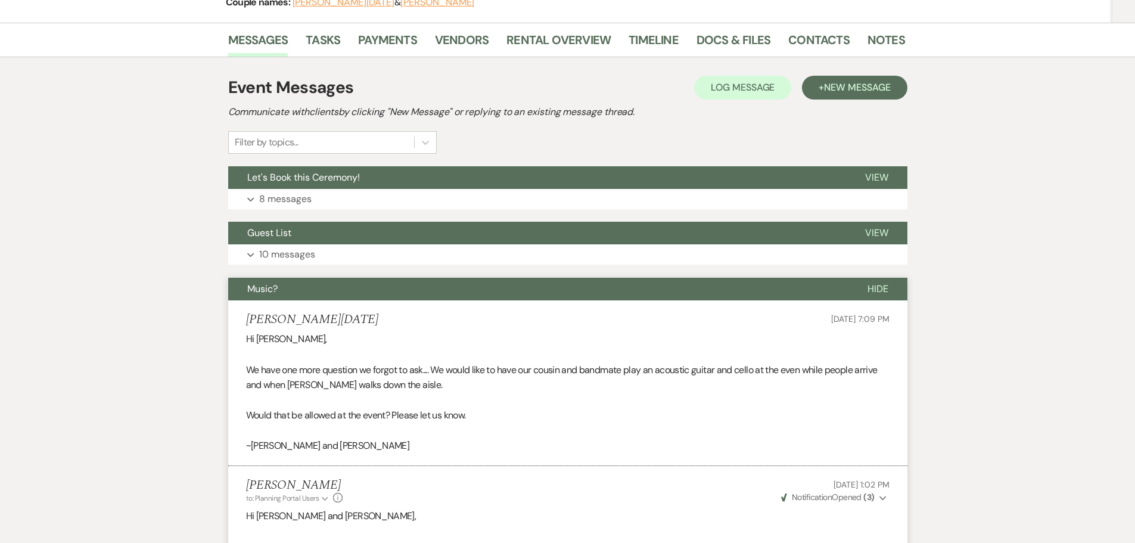
click at [282, 289] on button "Music?" at bounding box center [538, 289] width 620 height 23
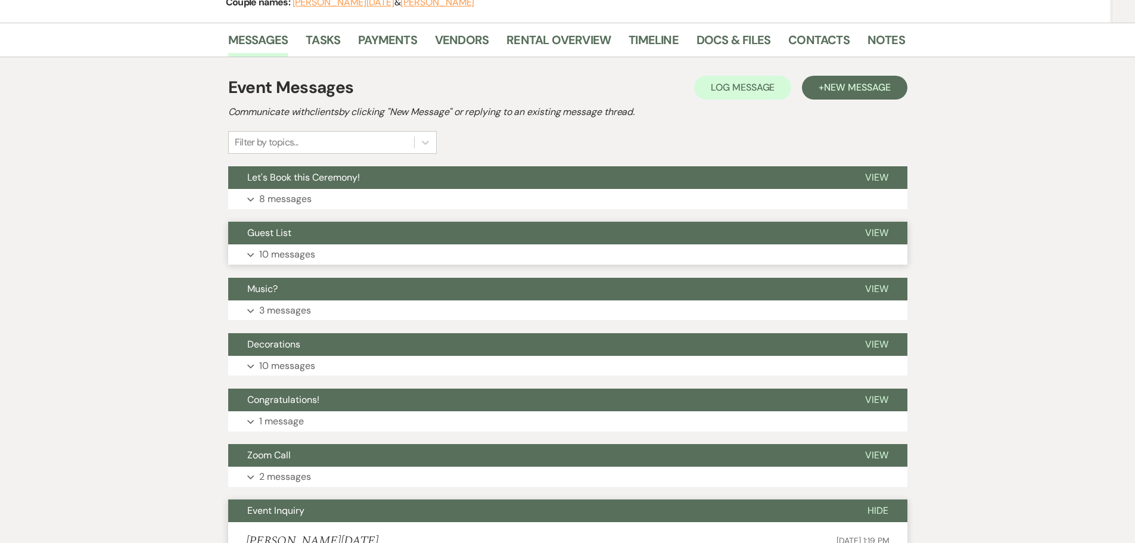
click at [289, 257] on p "10 messages" at bounding box center [287, 254] width 56 height 15
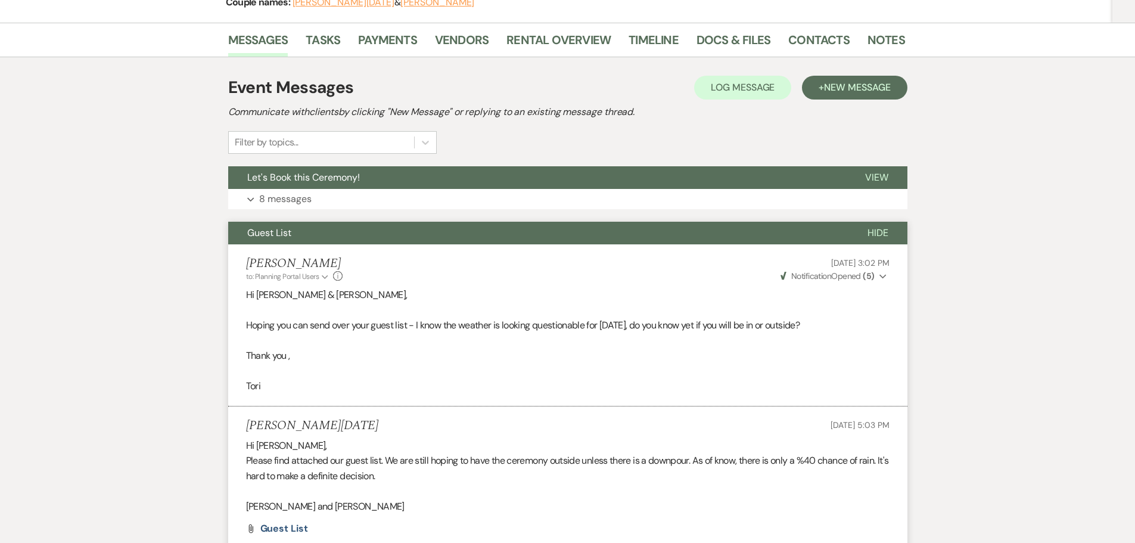
click at [278, 236] on span "Guest List" at bounding box center [269, 232] width 44 height 13
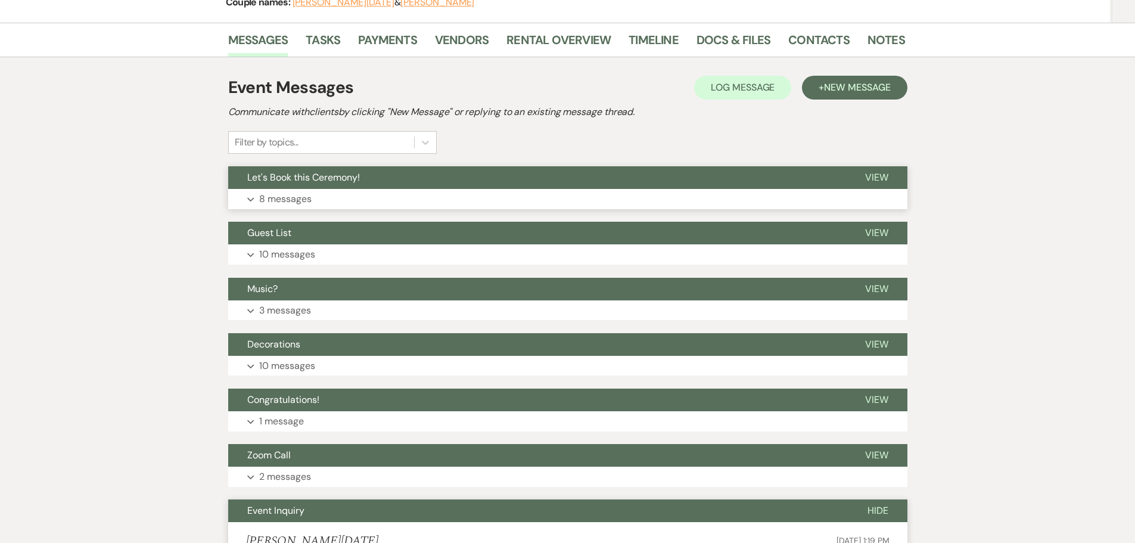
click at [297, 191] on button "Expand 8 messages" at bounding box center [567, 199] width 679 height 20
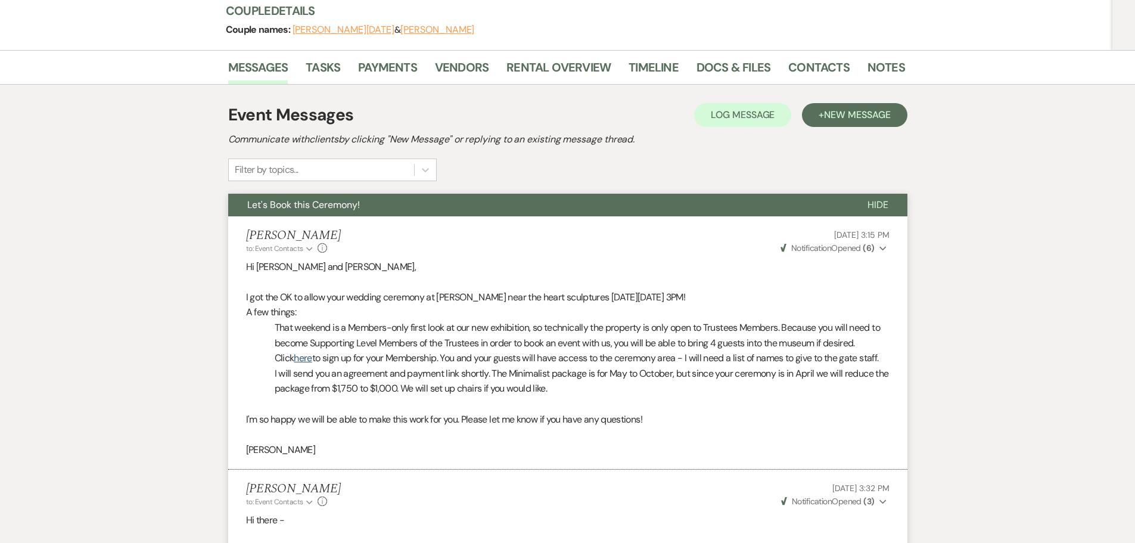
scroll to position [0, 0]
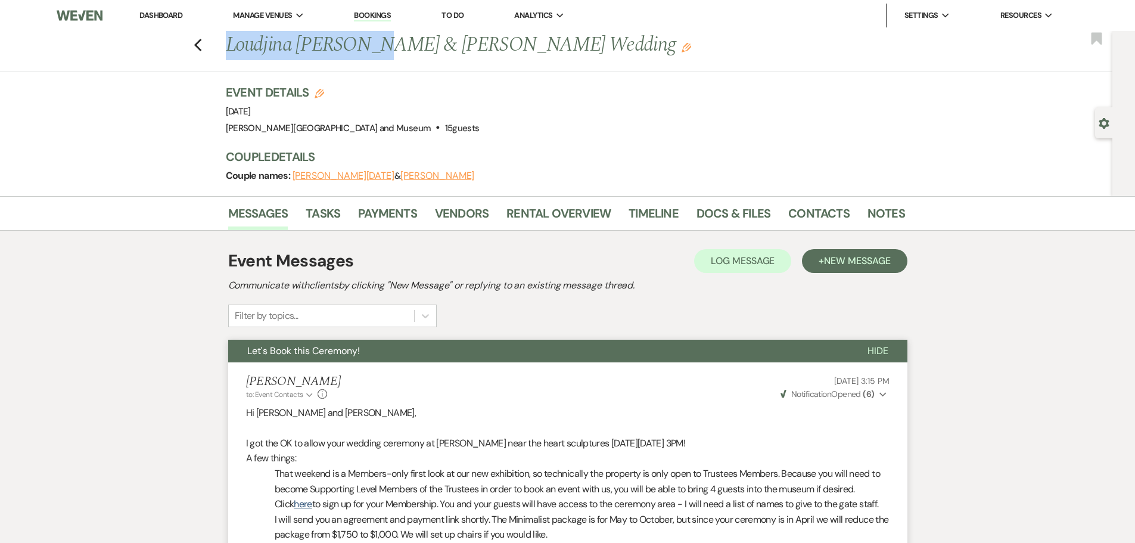
drag, startPoint x: 232, startPoint y: 42, endPoint x: 372, endPoint y: 49, distance: 140.8
click at [372, 49] on h1 "Loudjina [PERSON_NAME] & [PERSON_NAME] Wedding Edit" at bounding box center [493, 45] width 534 height 29
click at [272, 48] on h1 "Loudjina [PERSON_NAME] & [PERSON_NAME] Wedding Edit" at bounding box center [493, 45] width 534 height 29
drag, startPoint x: 232, startPoint y: 45, endPoint x: 468, endPoint y: 58, distance: 236.3
click at [468, 58] on h1 "Loudjina [PERSON_NAME] & [PERSON_NAME] Wedding Edit" at bounding box center [493, 45] width 534 height 29
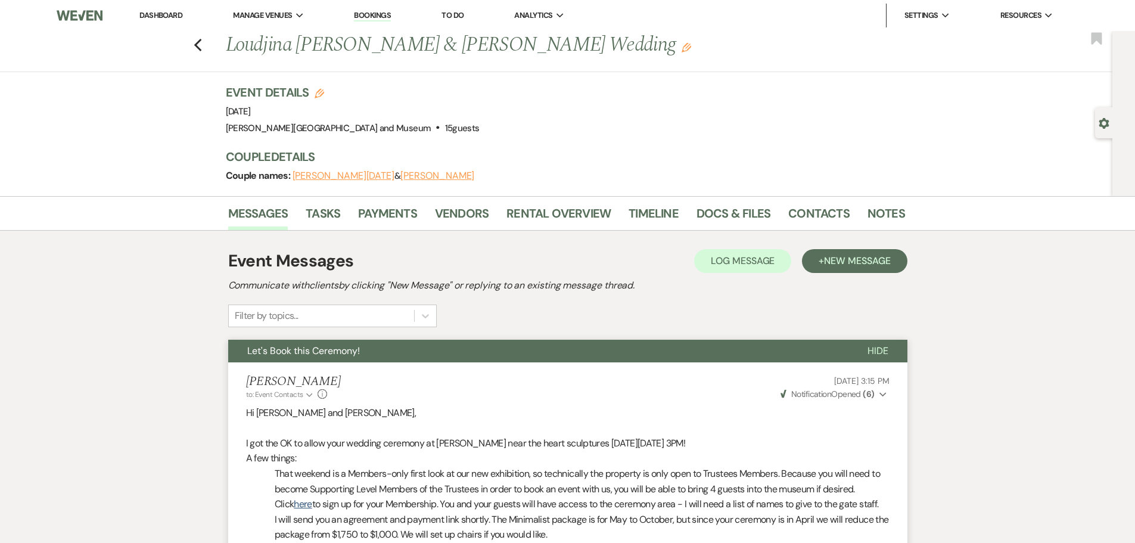
click at [207, 42] on div "Previous Loudjina [PERSON_NAME] & [PERSON_NAME] Wedding Edit Bookmark" at bounding box center [553, 51] width 1118 height 41
click at [203, 43] on icon "Previous" at bounding box center [198, 45] width 9 height 14
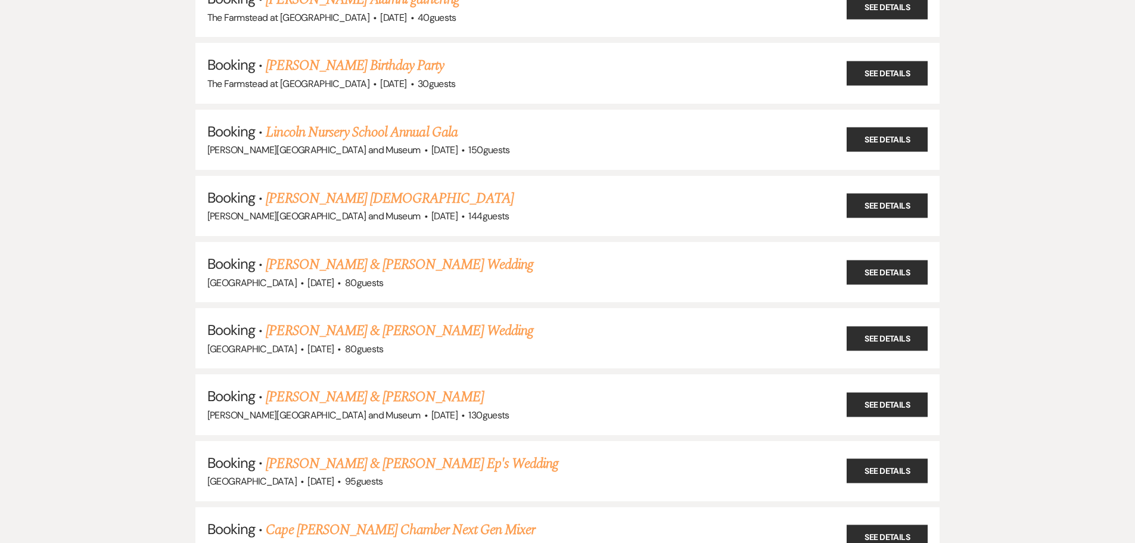
scroll to position [3276, 0]
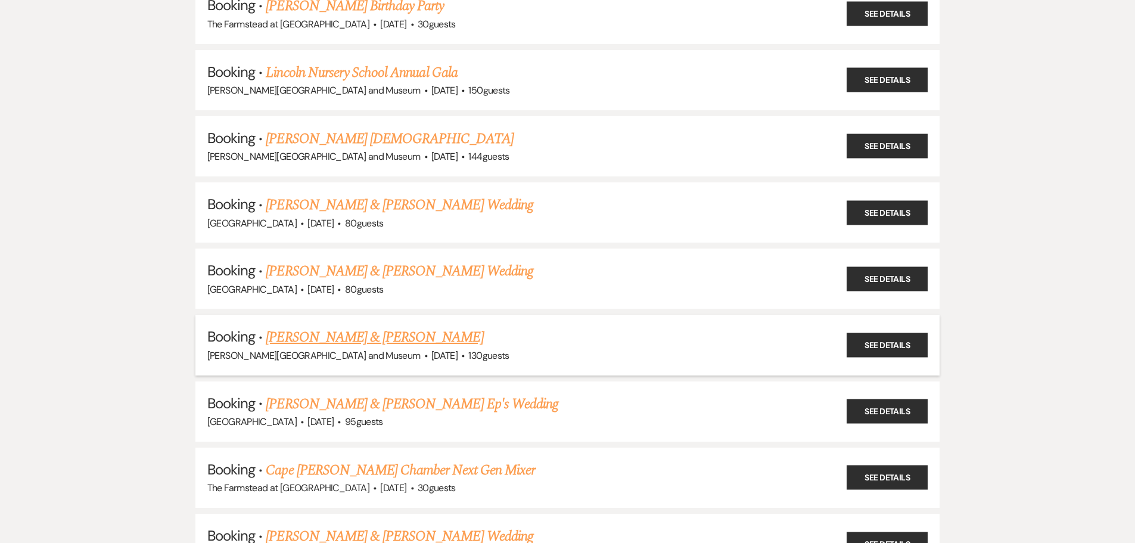
click at [317, 340] on link "[PERSON_NAME] & [PERSON_NAME]" at bounding box center [374, 336] width 217 height 21
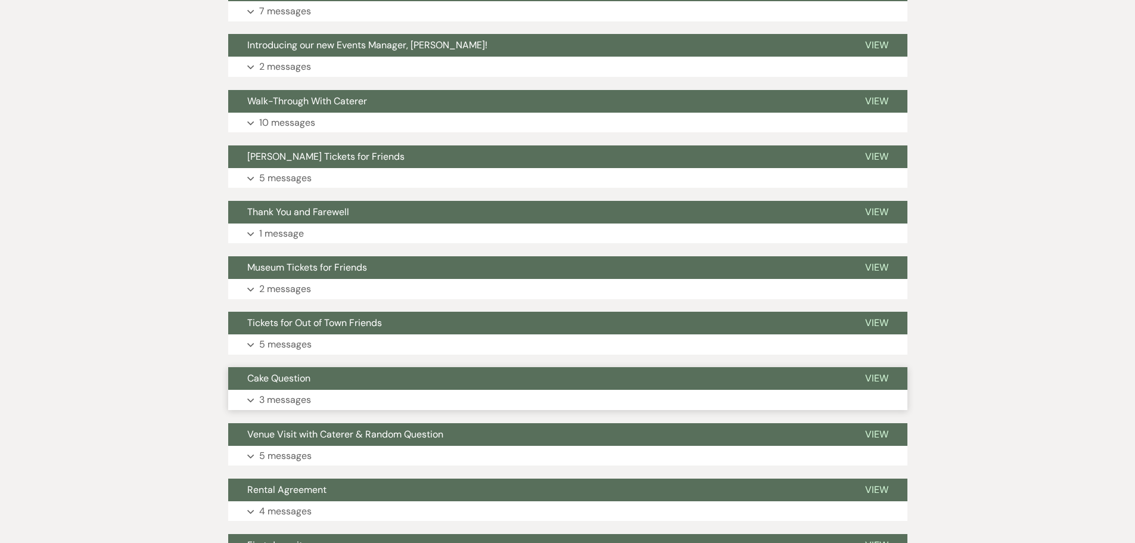
scroll to position [950, 0]
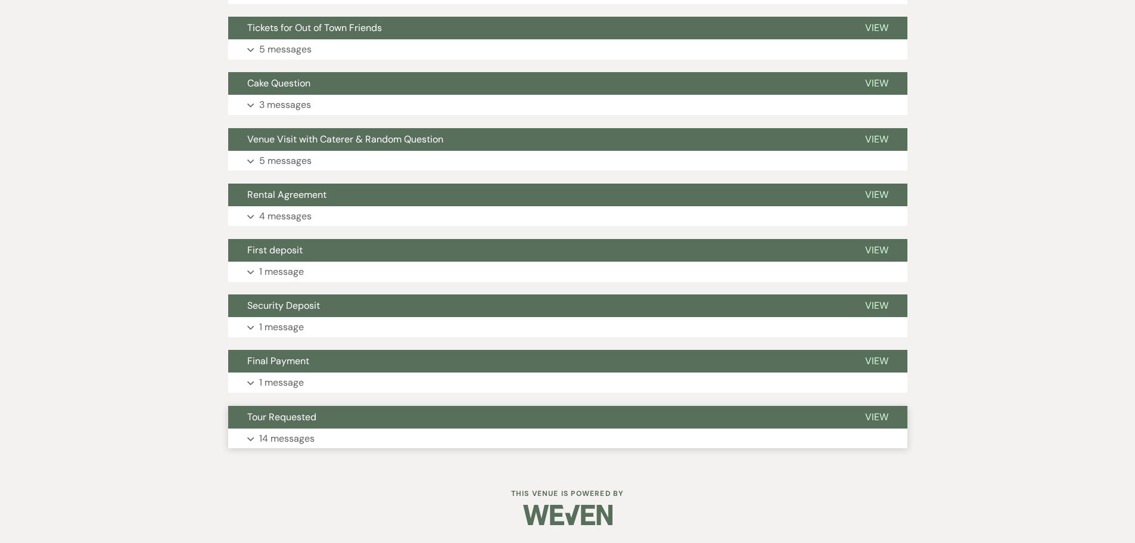
click at [283, 419] on span "Tour Requested" at bounding box center [281, 416] width 69 height 13
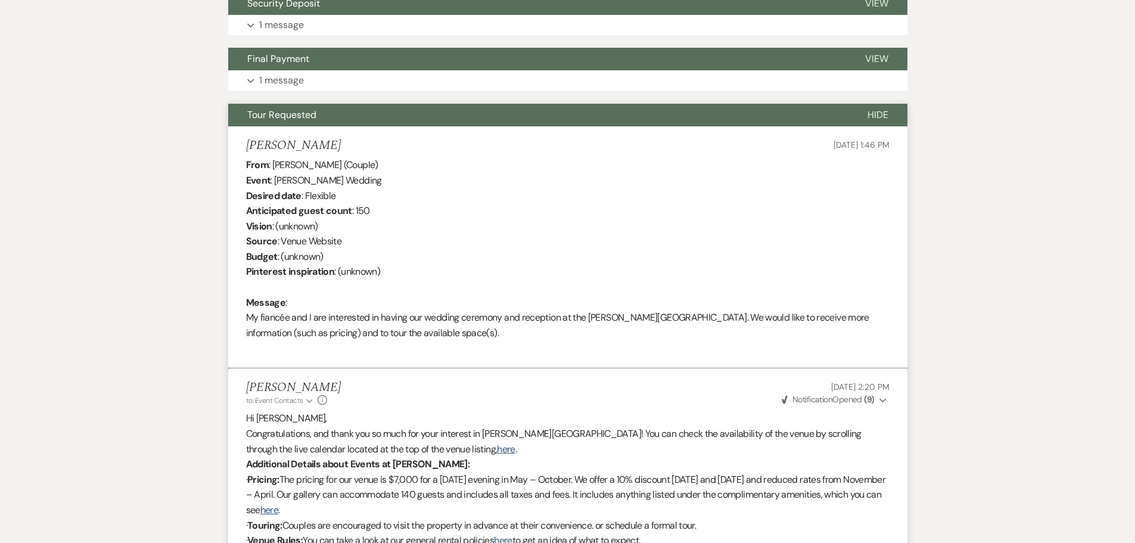
scroll to position [1010, 0]
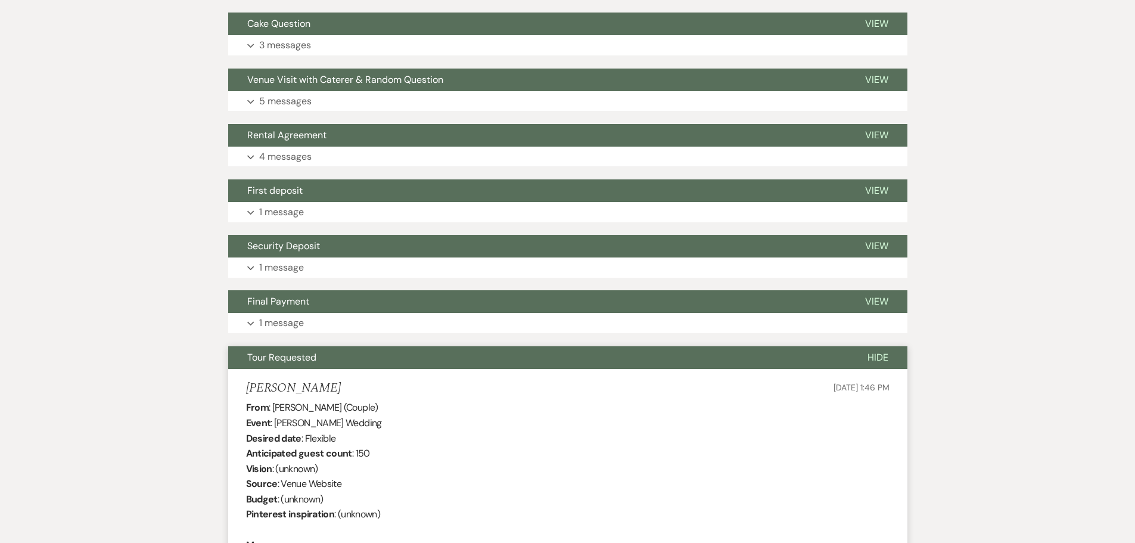
click at [306, 349] on button "Tour Requested" at bounding box center [538, 357] width 620 height 23
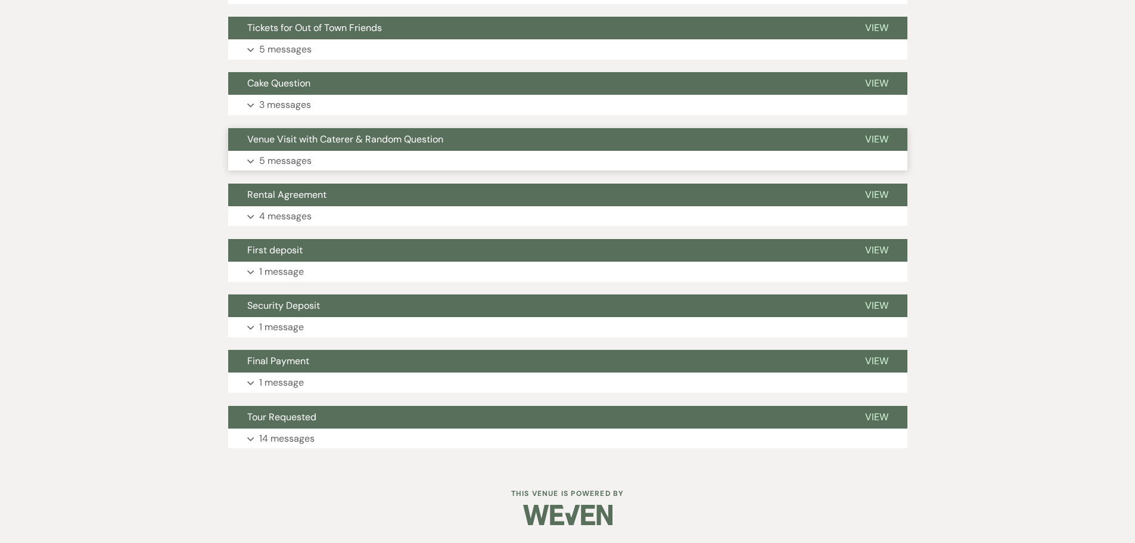
click at [360, 141] on span "Venue Visit with Caterer & Random Question" at bounding box center [345, 139] width 196 height 13
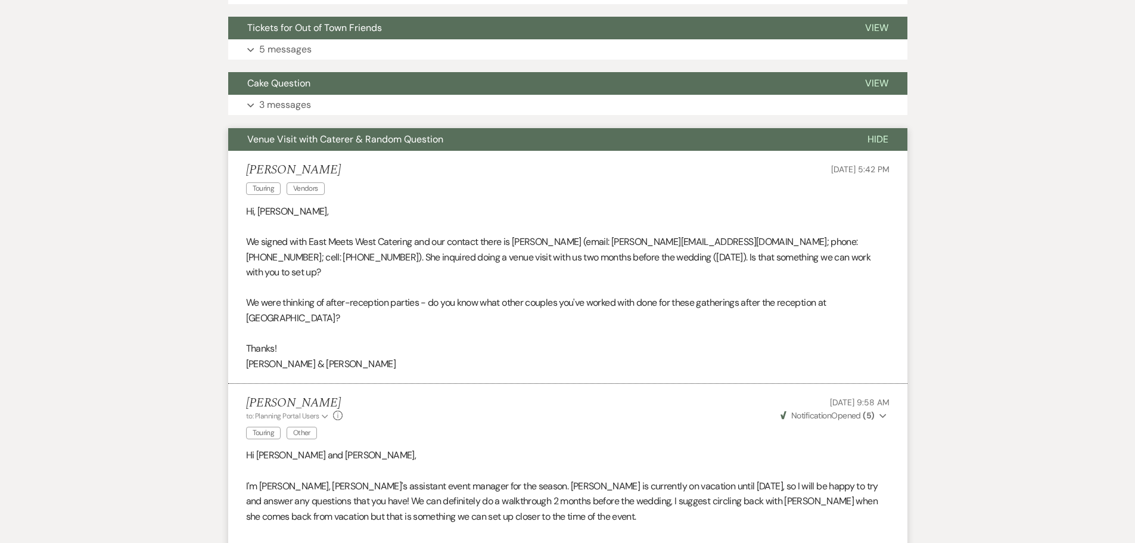
click at [336, 142] on span "Venue Visit with Caterer & Random Question" at bounding box center [345, 139] width 196 height 13
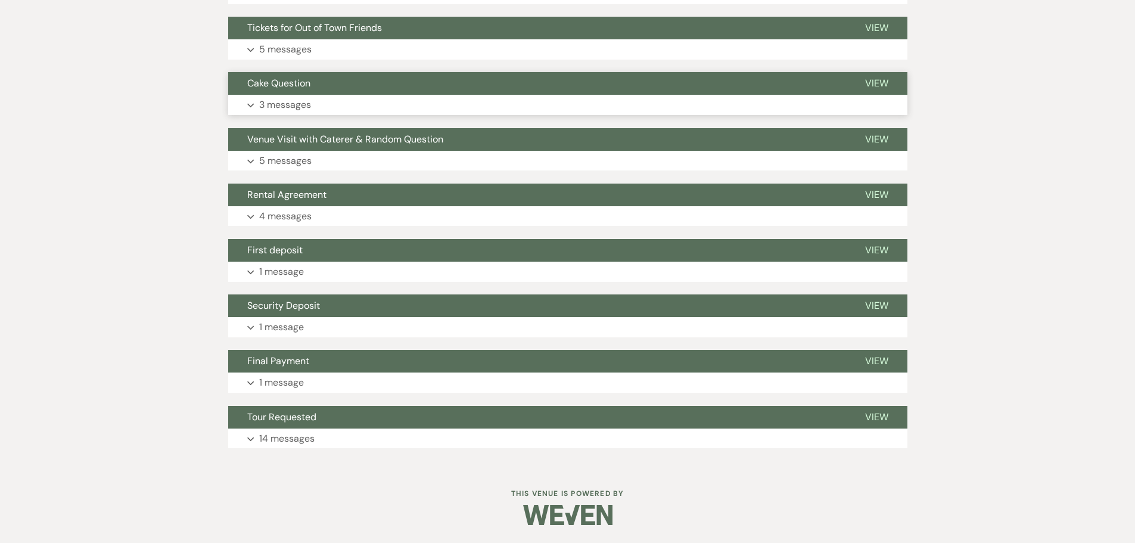
click at [330, 99] on button "Expand 3 messages" at bounding box center [567, 105] width 679 height 20
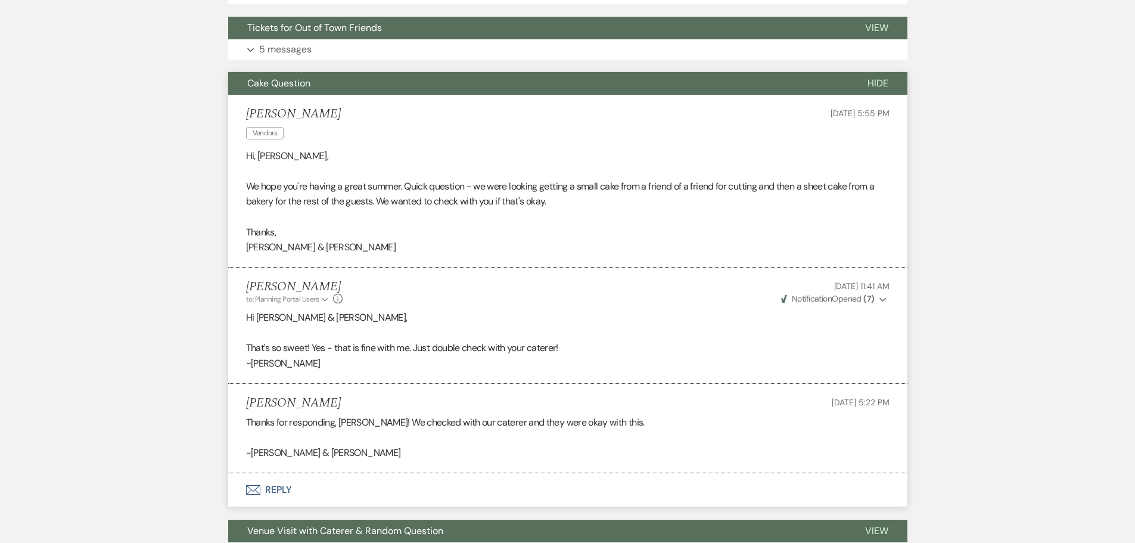
click at [330, 99] on li "[PERSON_NAME] Vendors [DATE] 5:55 PM Hi, [PERSON_NAME], We hope you're having a…" at bounding box center [567, 181] width 679 height 172
click at [331, 83] on button "Cake Question" at bounding box center [538, 83] width 620 height 23
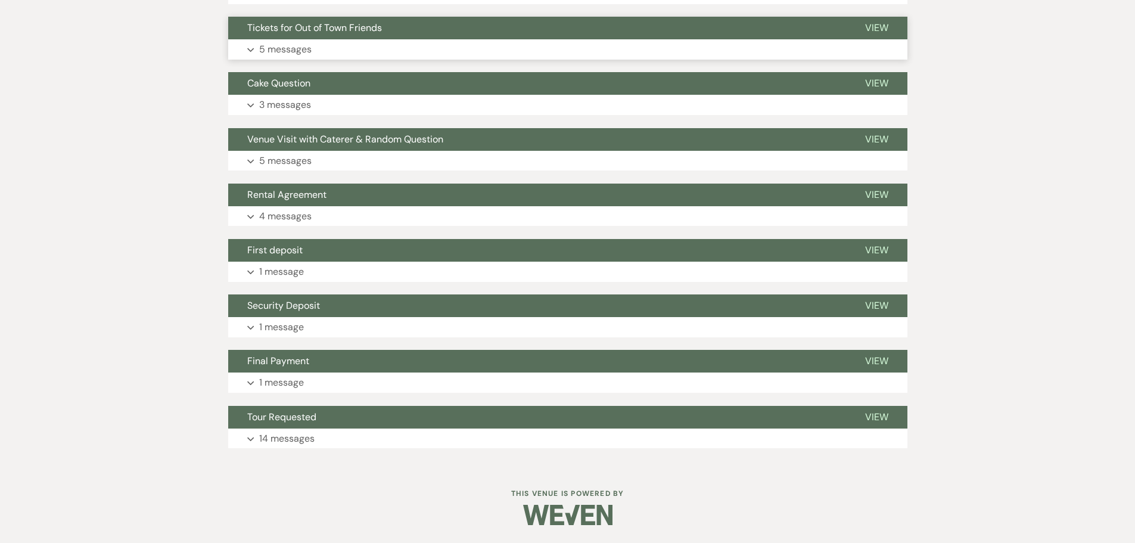
click at [326, 51] on button "Expand 5 messages" at bounding box center [567, 49] width 679 height 20
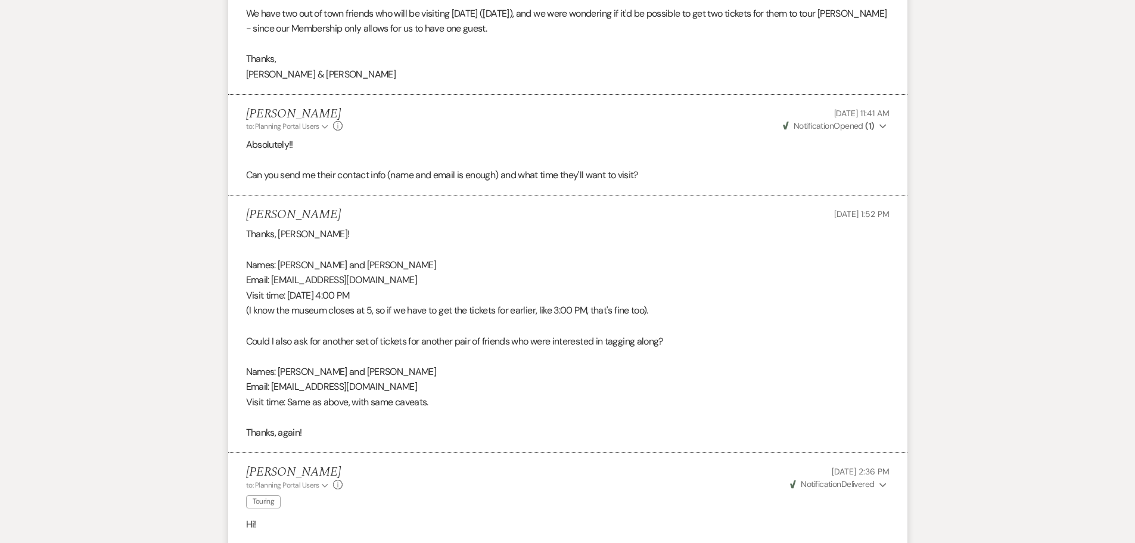
scroll to position [890, 0]
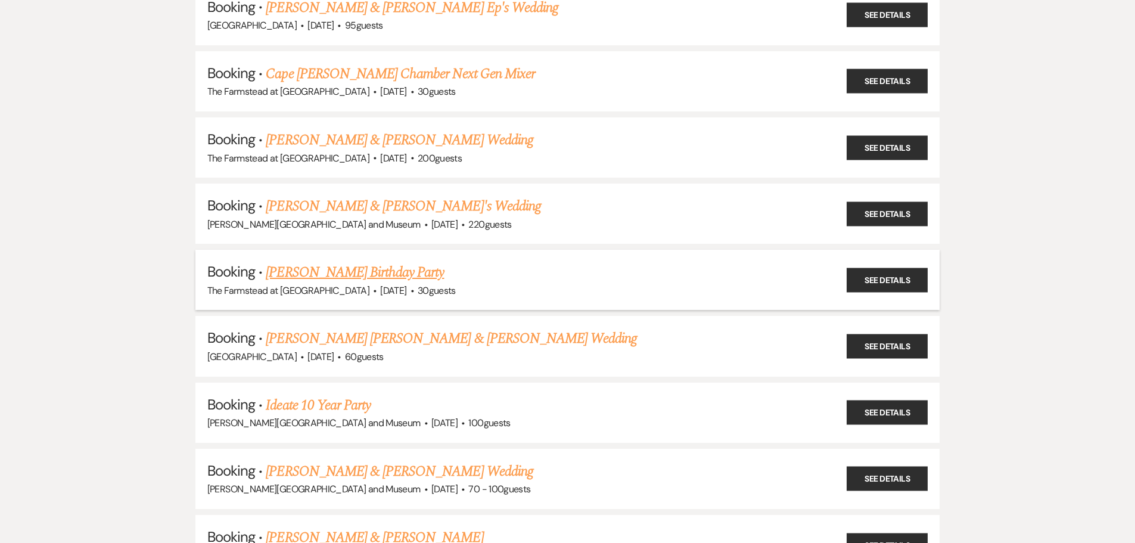
scroll to position [3693, 0]
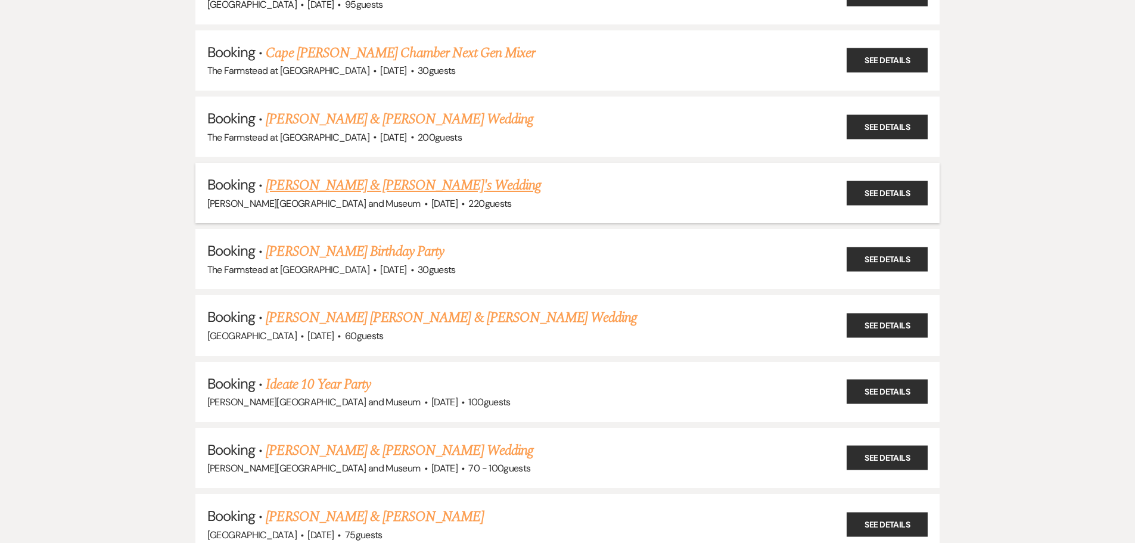
click at [317, 185] on link "[PERSON_NAME] & [PERSON_NAME]'s Wedding" at bounding box center [403, 185] width 275 height 21
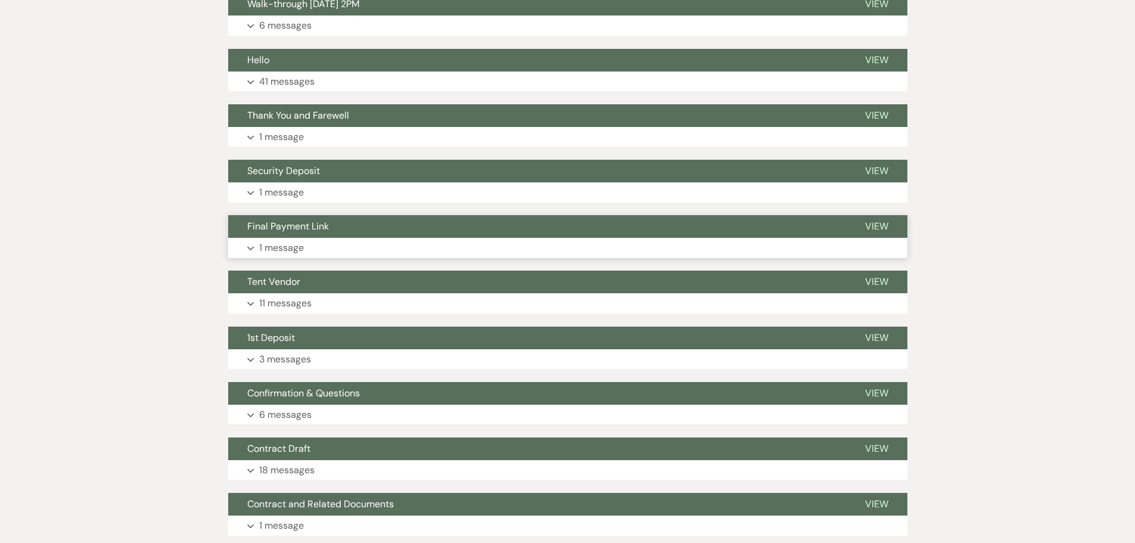
scroll to position [417, 0]
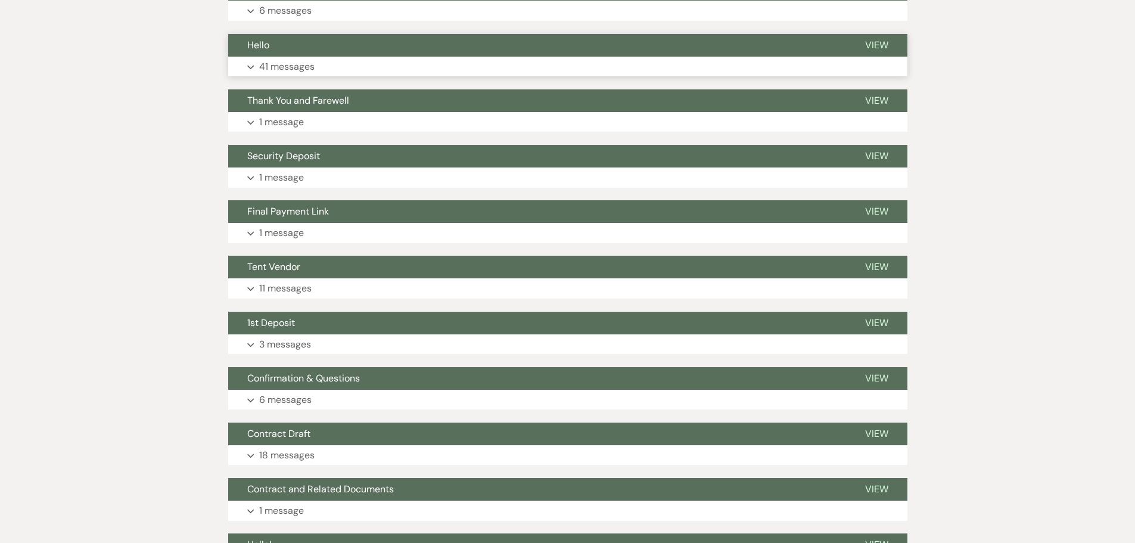
click at [342, 61] on button "Expand 41 messages" at bounding box center [567, 67] width 679 height 20
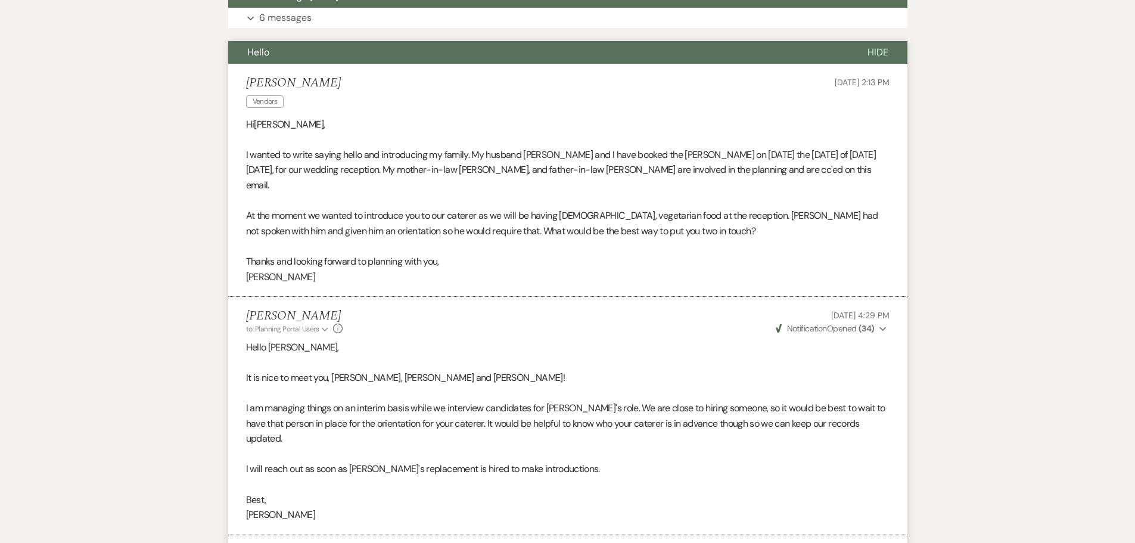
scroll to position [0, 0]
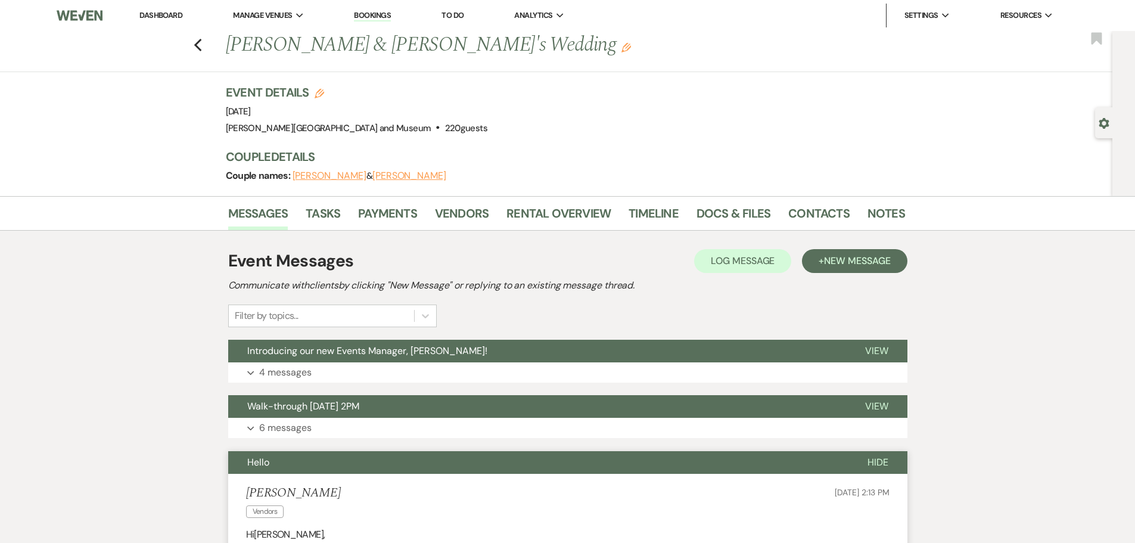
click at [241, 454] on button "Hello" at bounding box center [538, 462] width 620 height 23
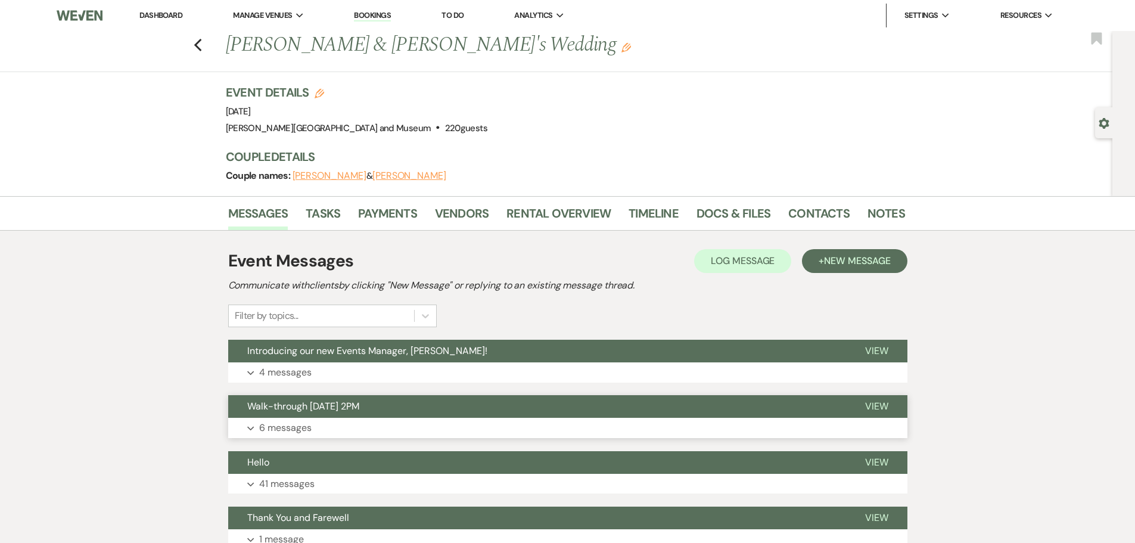
click at [294, 413] on button "Walk-through [DATE] 2PM" at bounding box center [537, 406] width 618 height 23
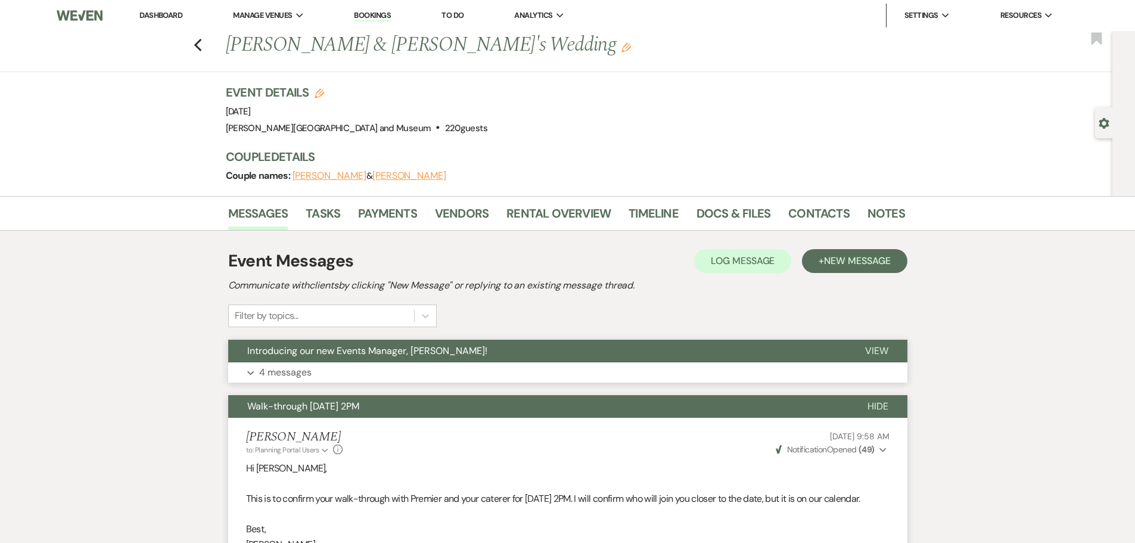
click at [302, 369] on p "4 messages" at bounding box center [285, 372] width 52 height 15
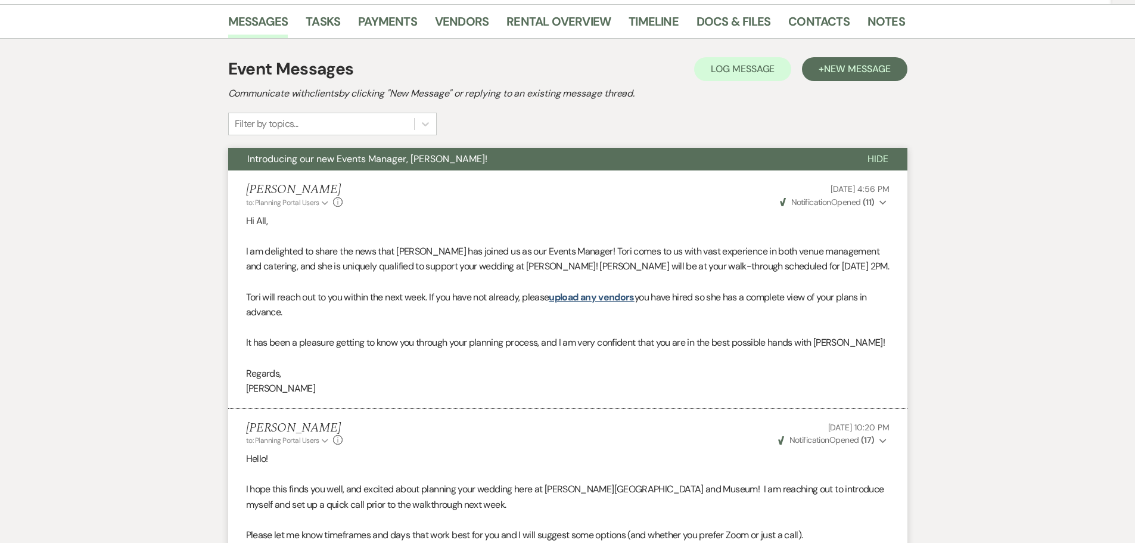
scroll to position [238, 0]
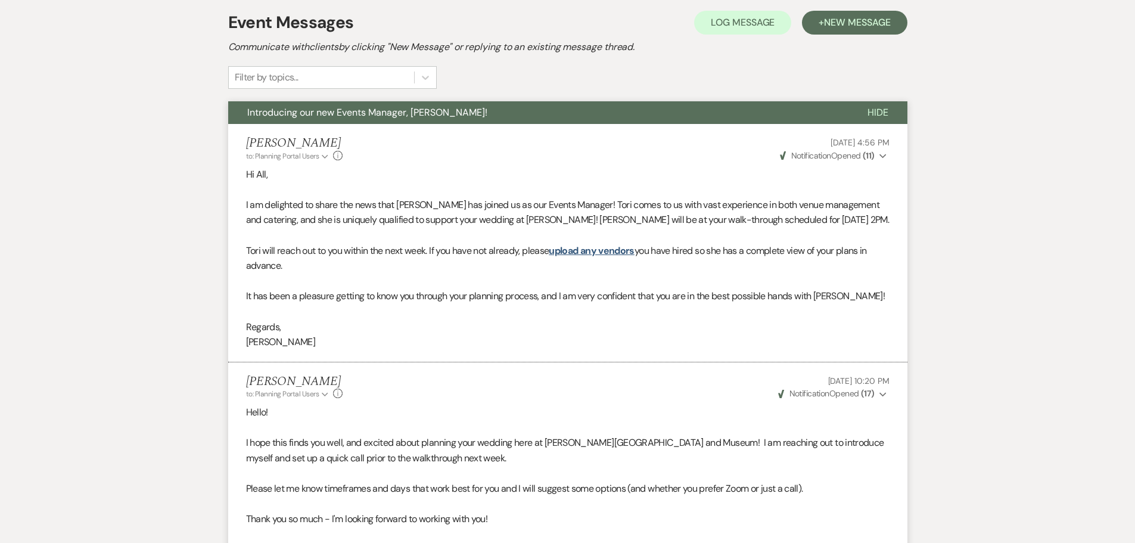
click at [270, 108] on span "Introducing our new Events Manager, [PERSON_NAME]!" at bounding box center [367, 112] width 240 height 13
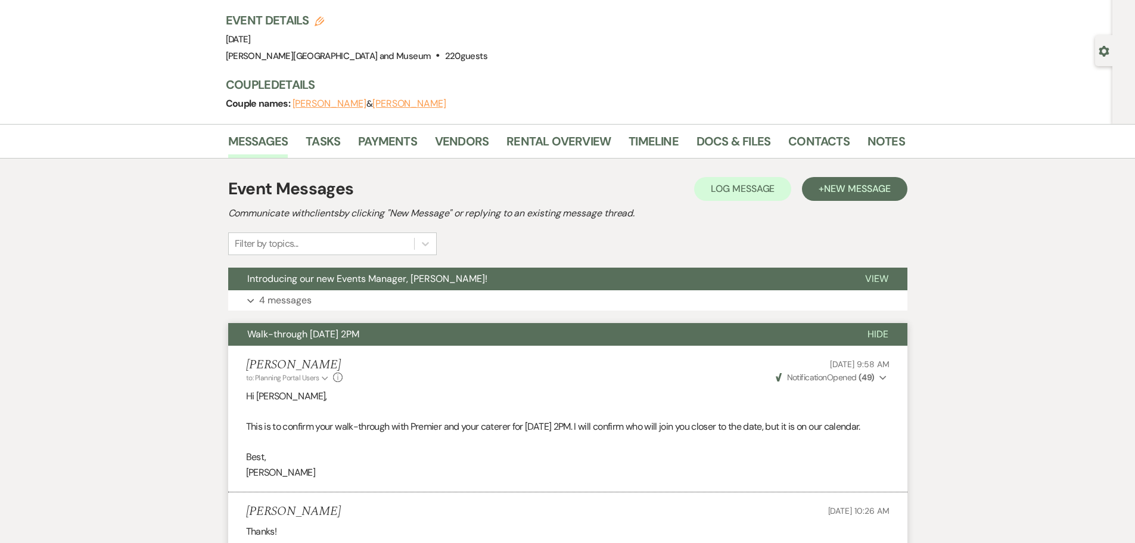
scroll to position [0, 0]
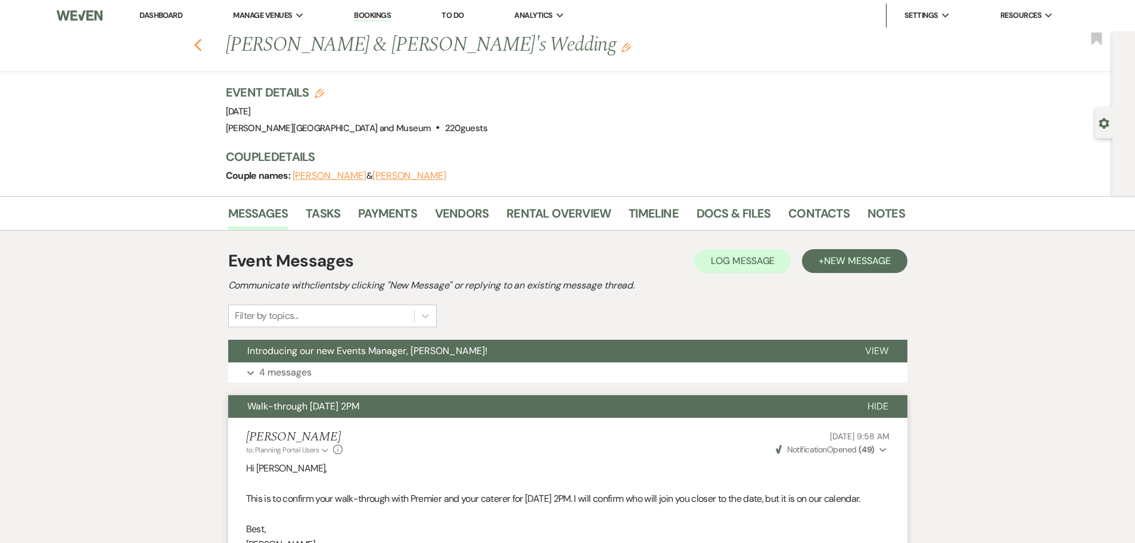
click at [198, 39] on icon "Previous" at bounding box center [198, 45] width 9 height 14
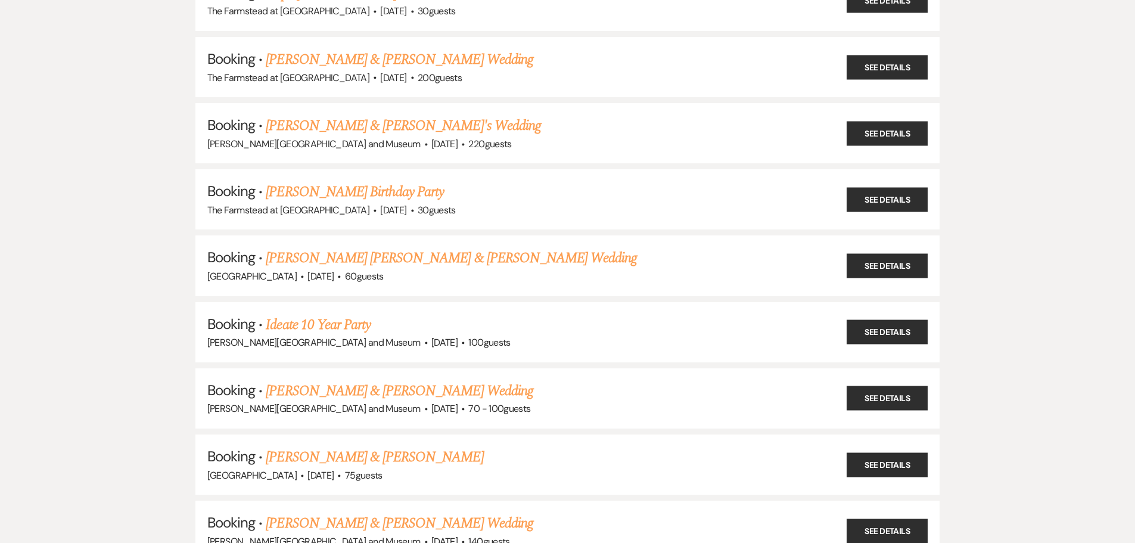
scroll to position [3812, 0]
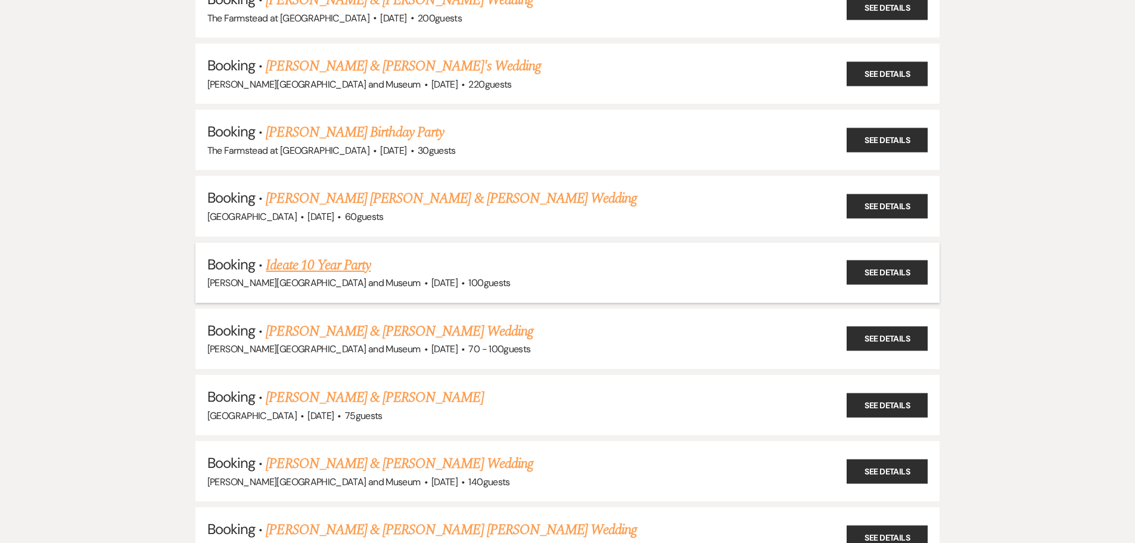
click at [309, 267] on link "Ideate 10 Year Party" at bounding box center [318, 264] width 105 height 21
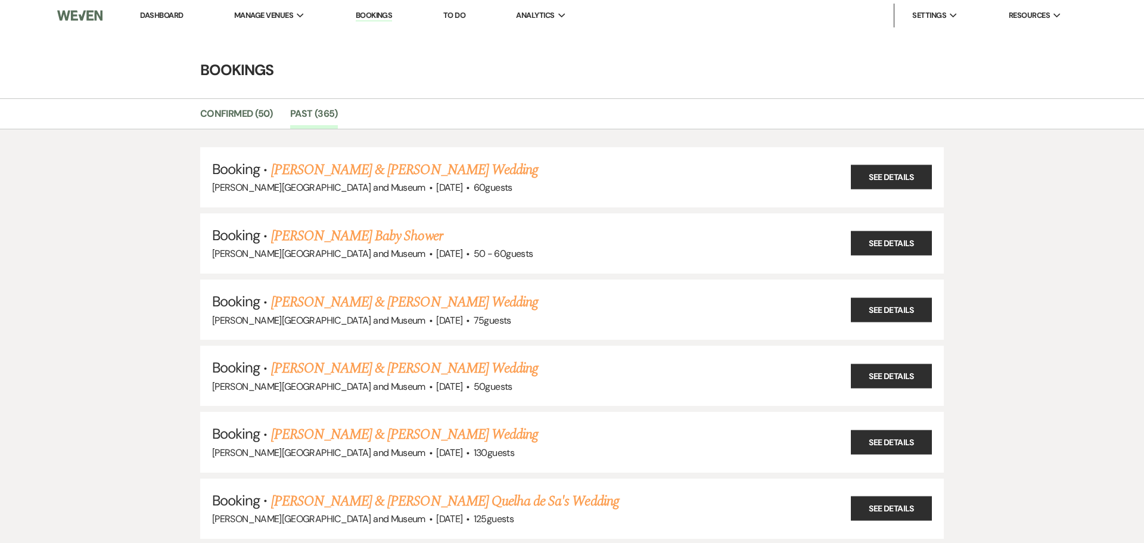
select select "14"
select select "9"
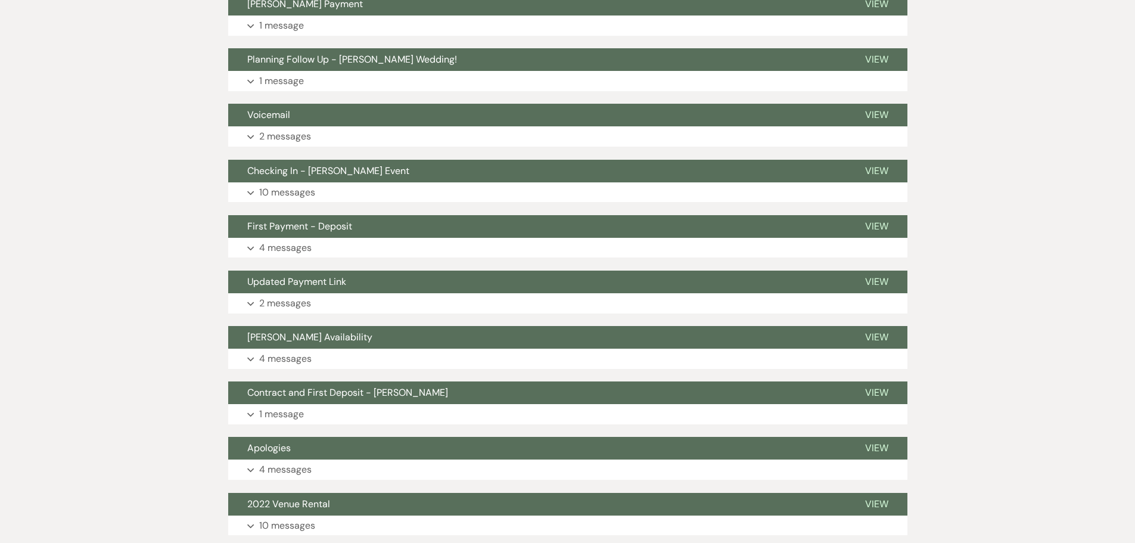
scroll to position [648, 0]
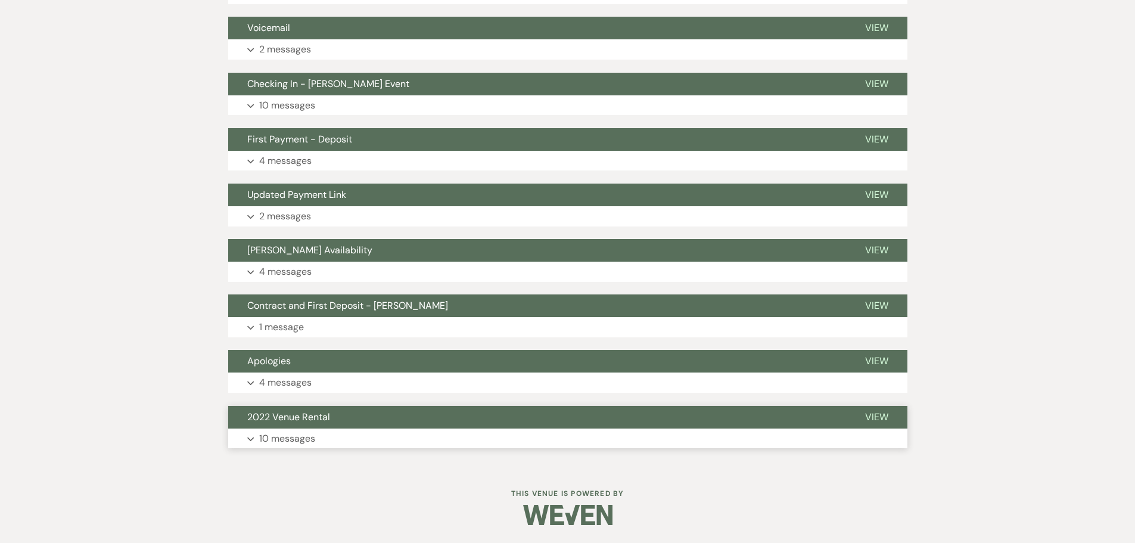
click at [305, 431] on p "10 messages" at bounding box center [287, 438] width 56 height 15
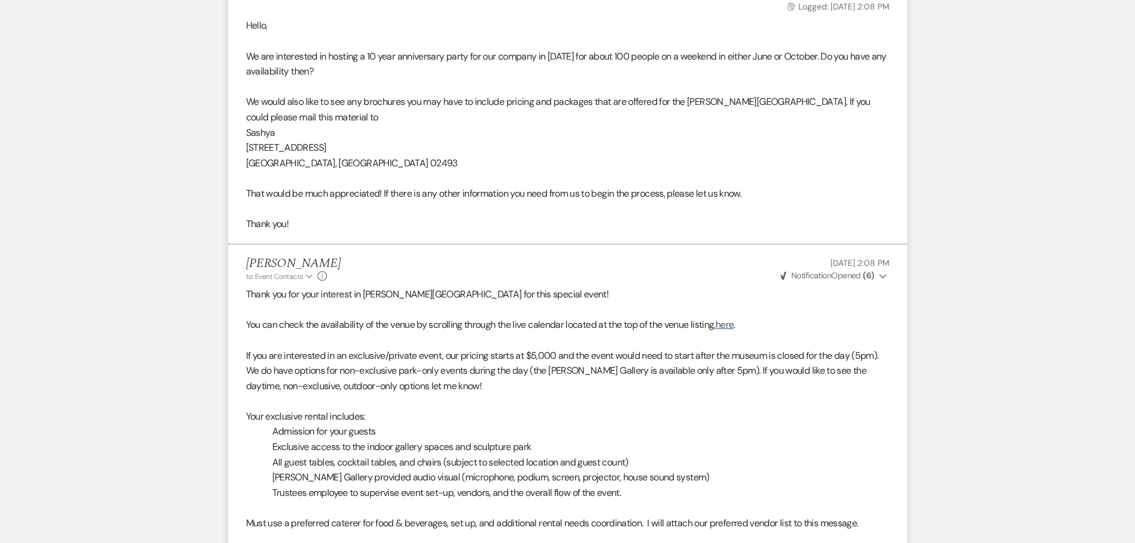
scroll to position [835, 0]
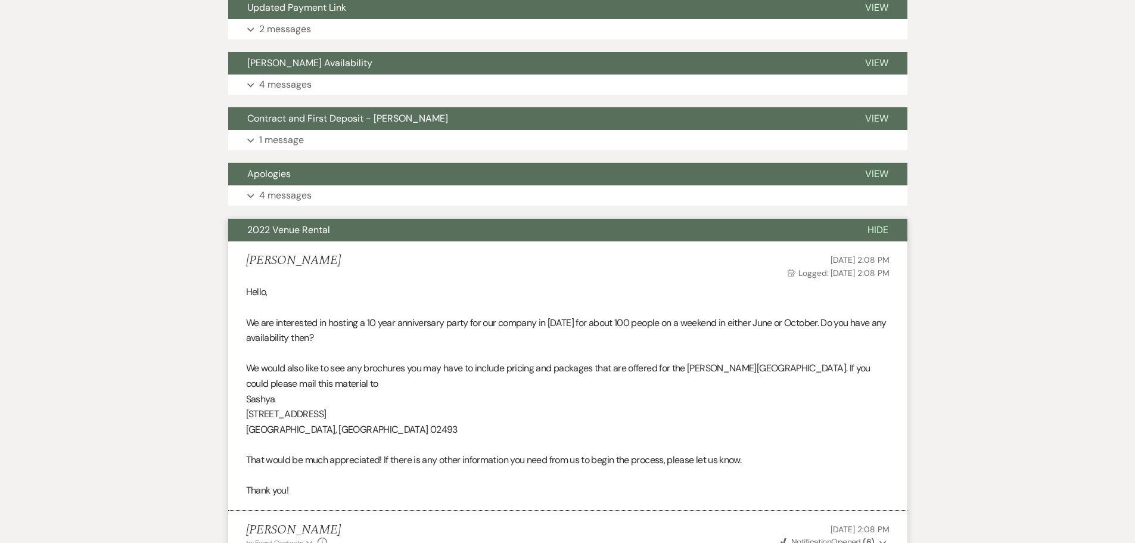
click at [313, 232] on span "2022 Venue Rental" at bounding box center [288, 229] width 83 height 13
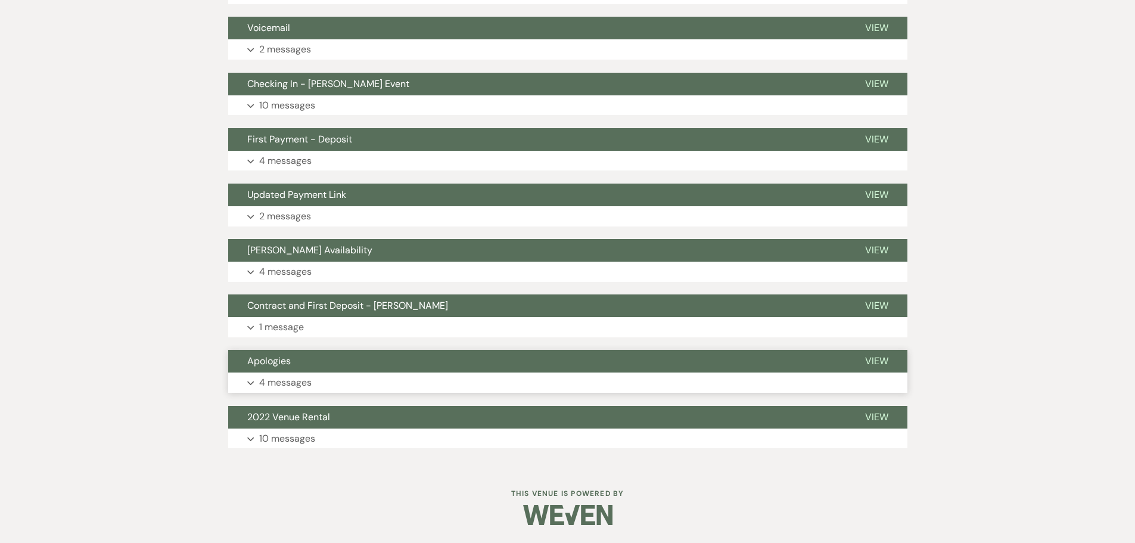
click at [322, 364] on button "Apologies" at bounding box center [537, 361] width 618 height 23
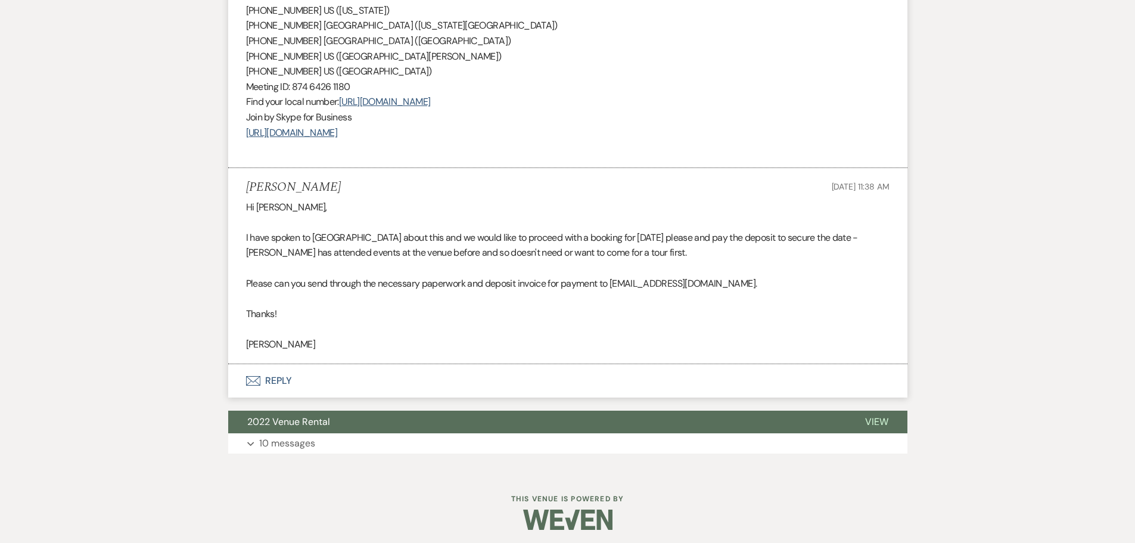
scroll to position [1545, 0]
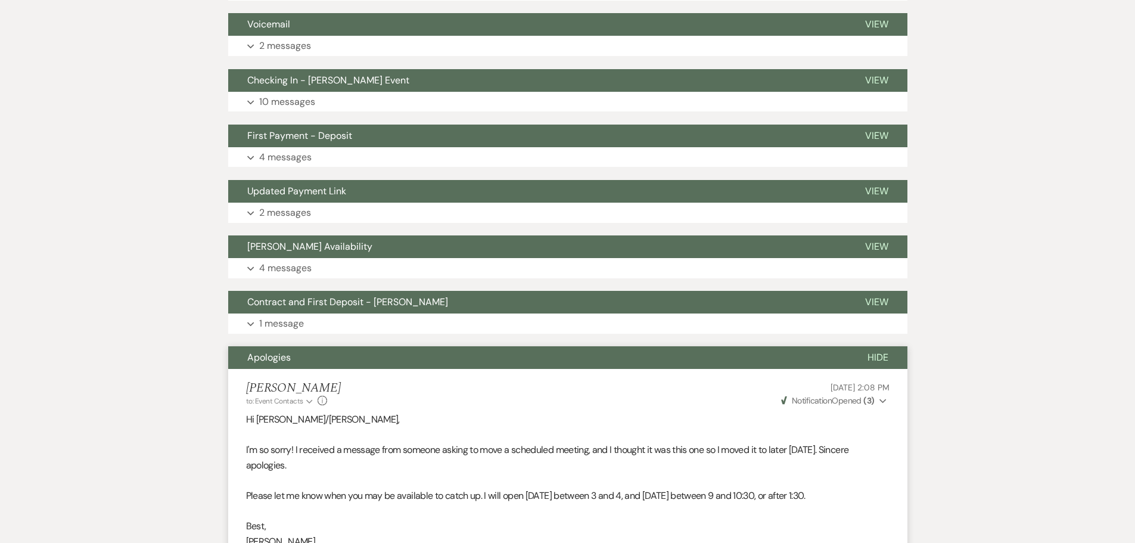
click at [272, 353] on span "Apologies" at bounding box center [268, 357] width 43 height 13
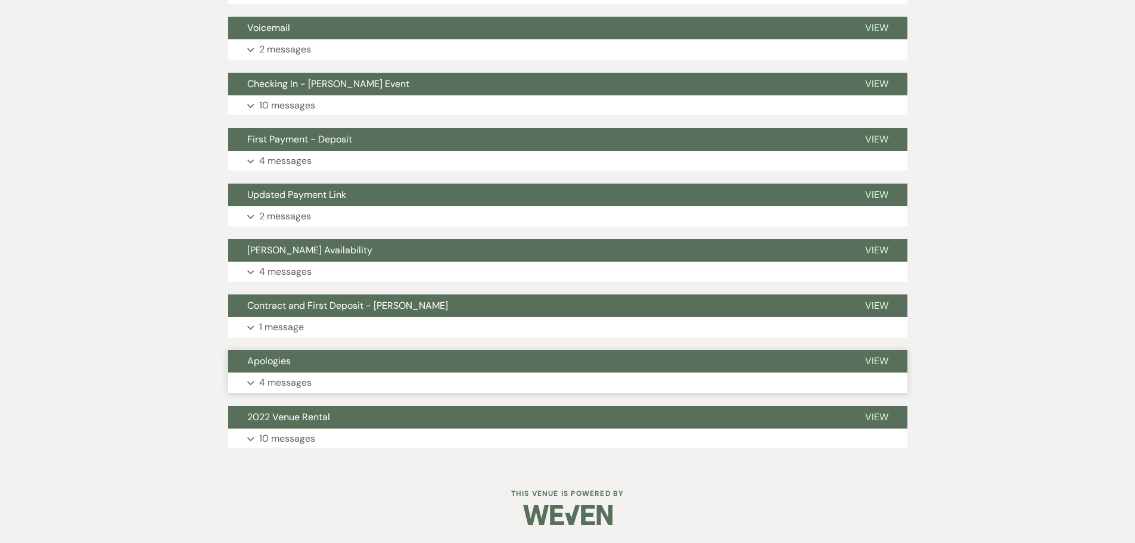
scroll to position [648, 0]
click at [290, 331] on p "1 message" at bounding box center [281, 326] width 45 height 15
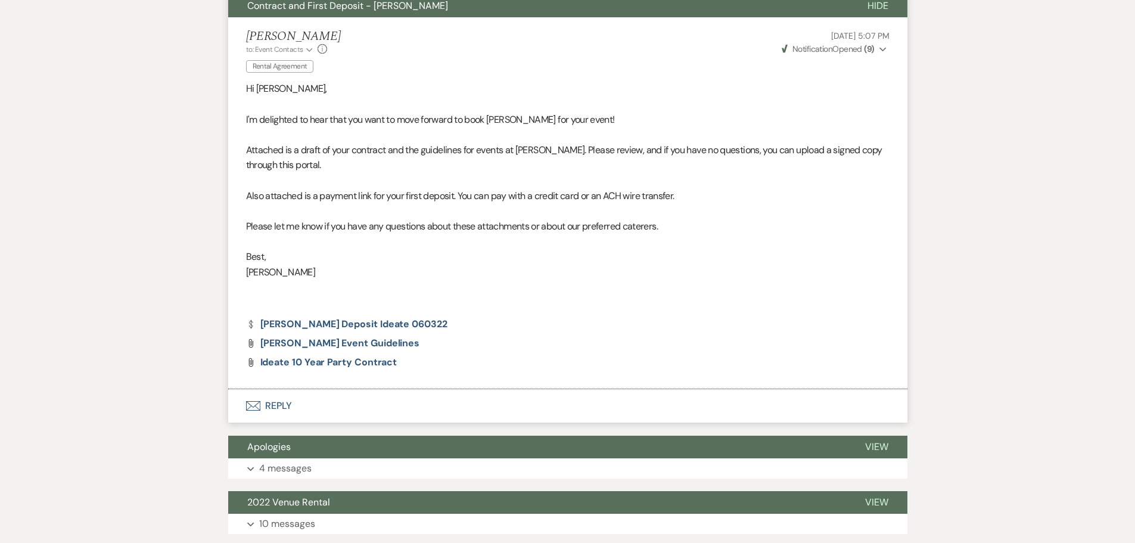
scroll to position [708, 0]
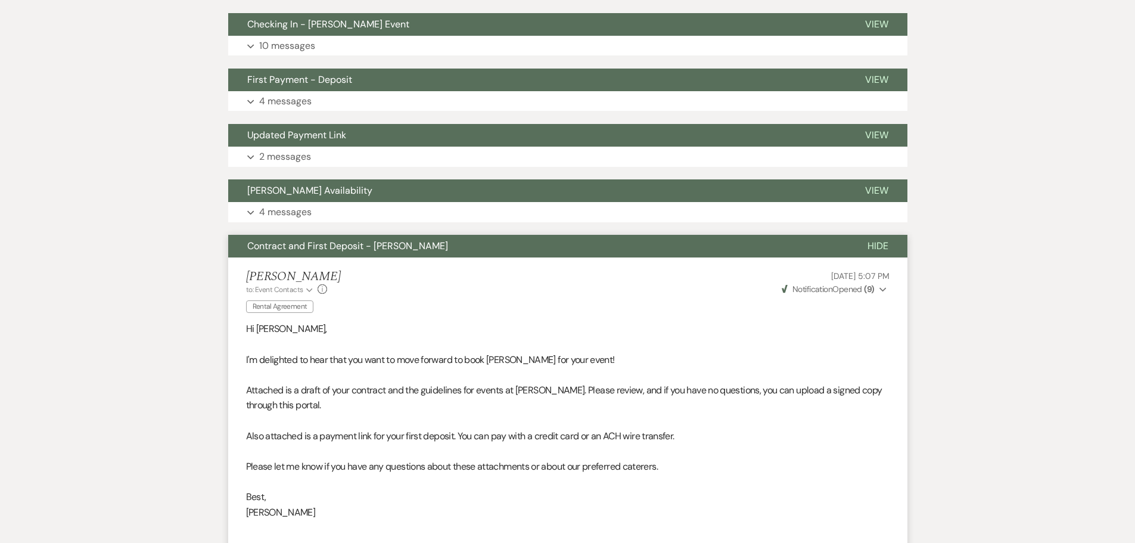
click at [312, 250] on span "Contract and First Deposit - [PERSON_NAME]" at bounding box center [347, 245] width 201 height 13
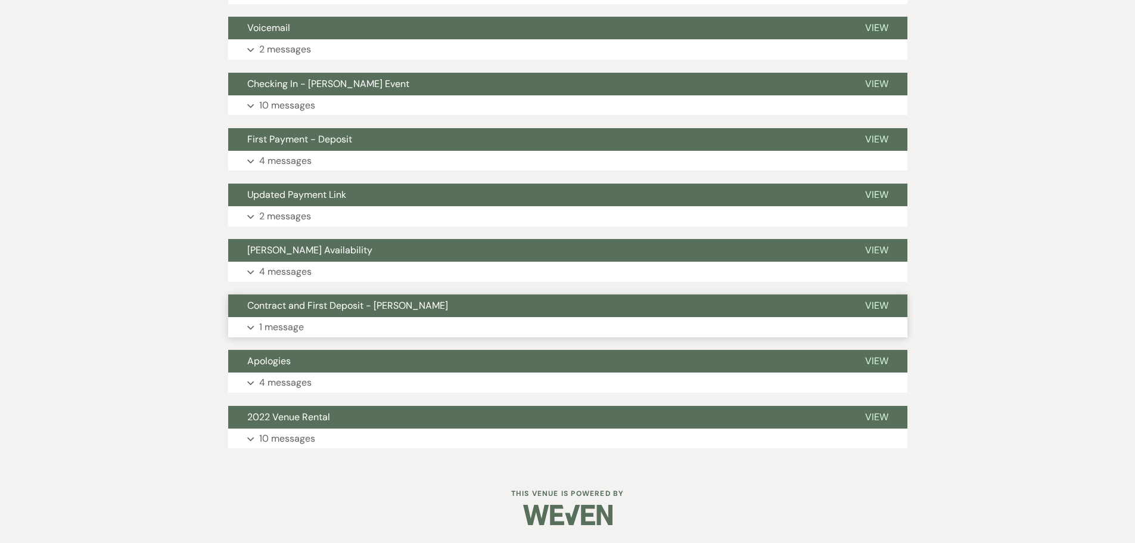
click at [312, 250] on span "[PERSON_NAME] Availability" at bounding box center [309, 250] width 125 height 13
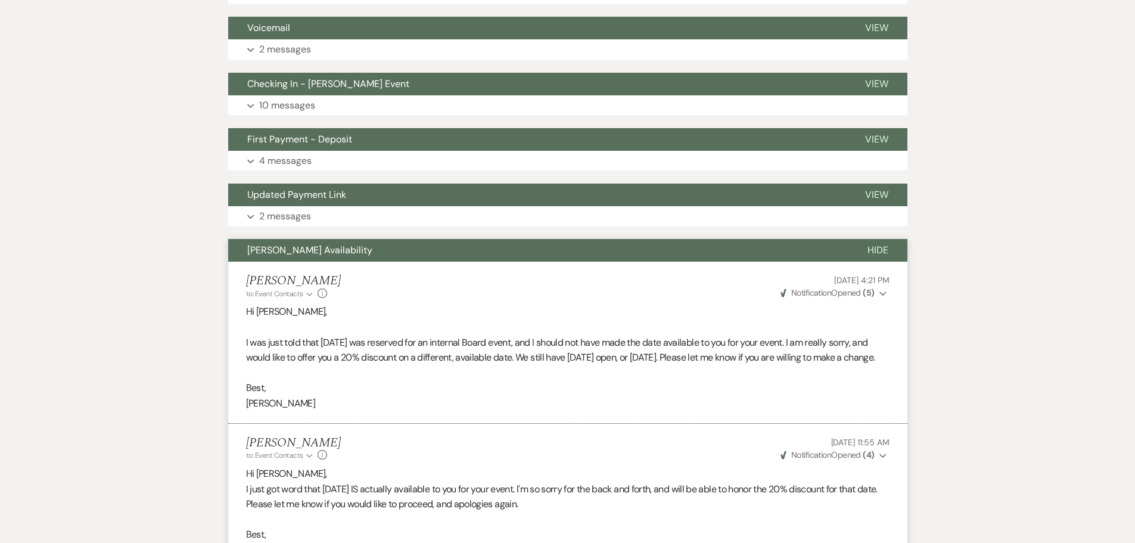
click at [312, 250] on span "[PERSON_NAME] Availability" at bounding box center [309, 250] width 125 height 13
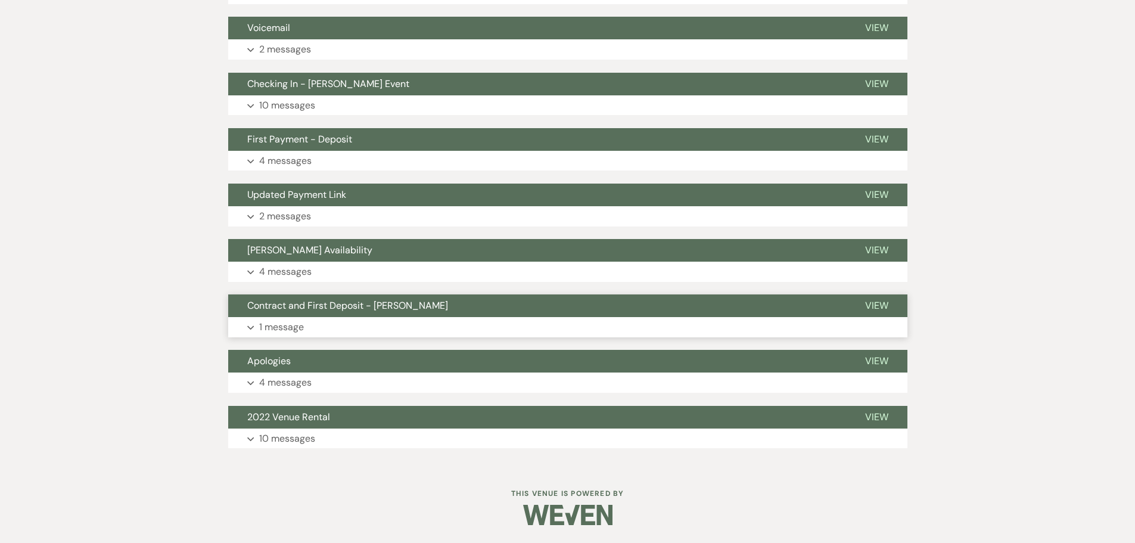
click at [313, 304] on span "Contract and First Deposit - [PERSON_NAME]" at bounding box center [347, 305] width 201 height 13
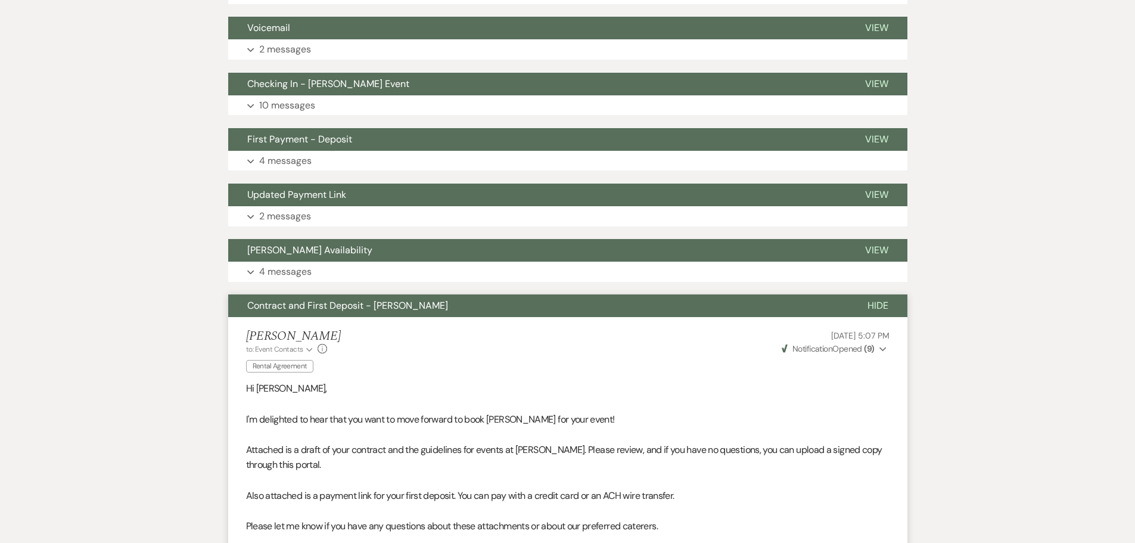
click at [313, 304] on span "Contract and First Deposit - [PERSON_NAME]" at bounding box center [347, 305] width 201 height 13
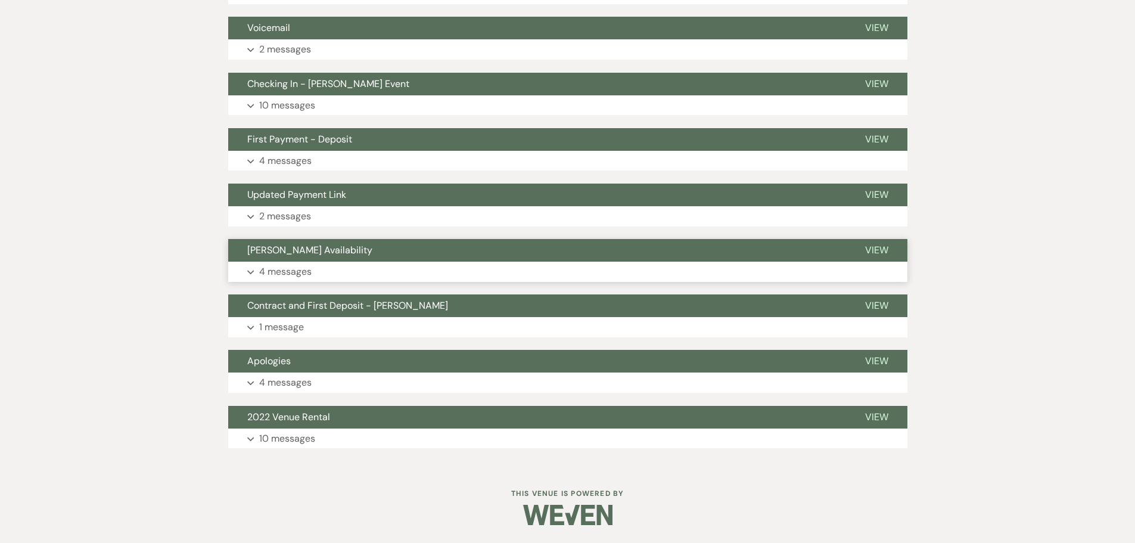
click at [323, 262] on button "Expand 4 messages" at bounding box center [567, 271] width 679 height 20
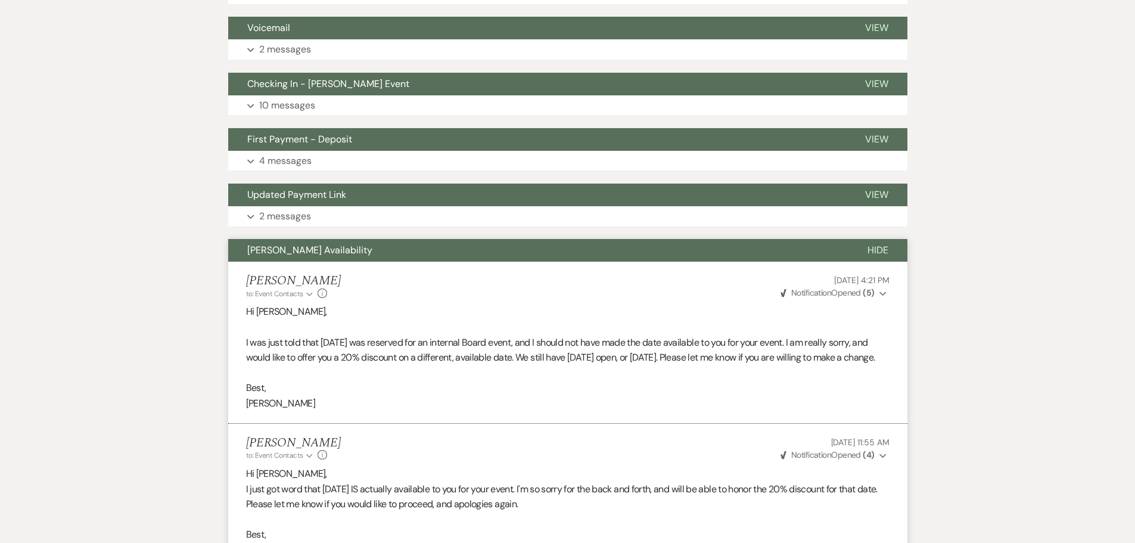
click at [268, 250] on span "[PERSON_NAME] Availability" at bounding box center [309, 250] width 125 height 13
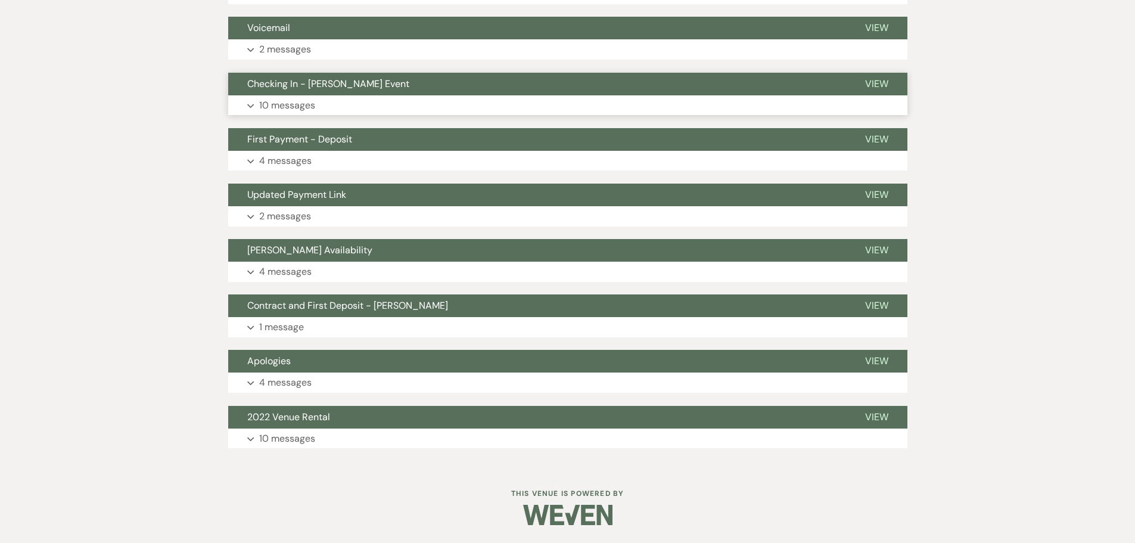
click at [335, 98] on button "Expand 10 messages" at bounding box center [567, 105] width 679 height 20
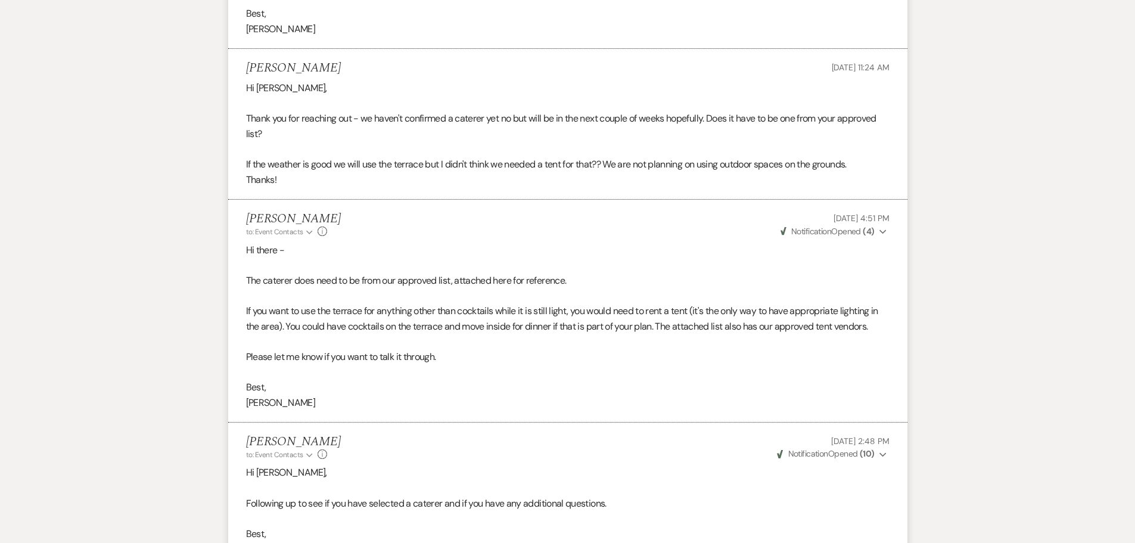
scroll to position [529, 0]
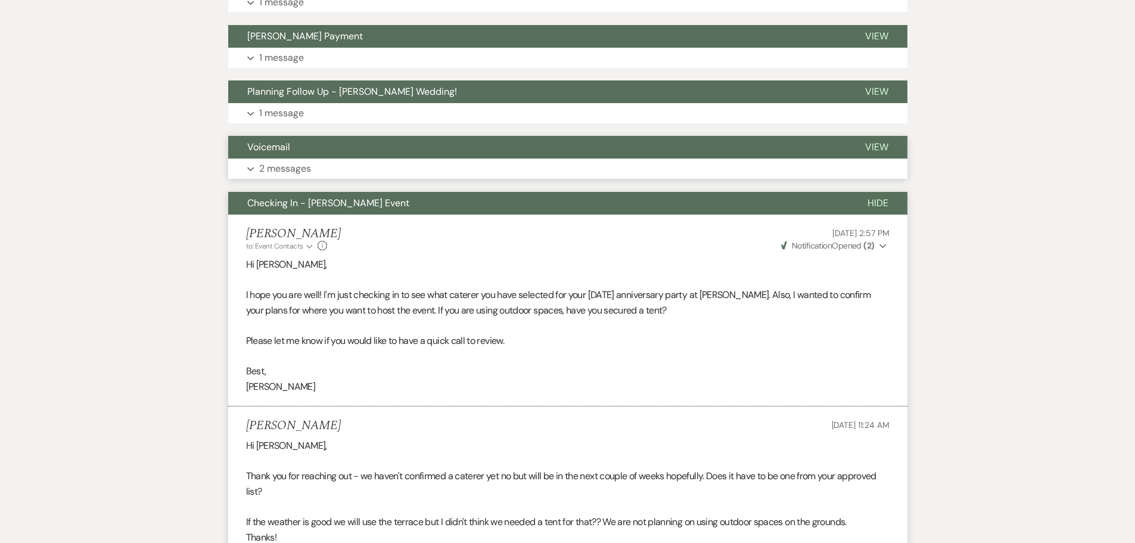
click at [339, 166] on button "Expand 2 messages" at bounding box center [567, 168] width 679 height 20
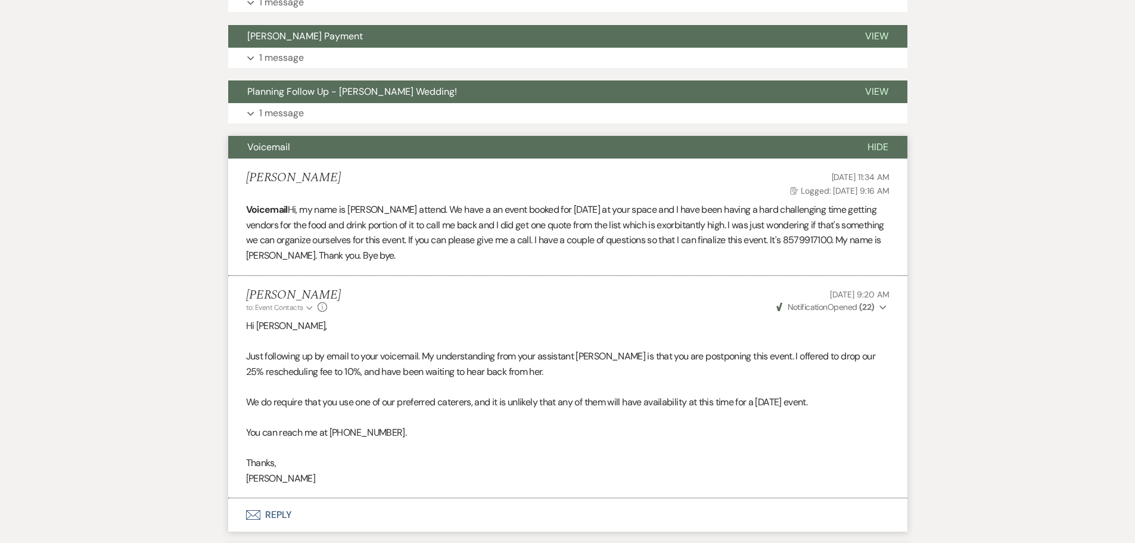
click at [309, 148] on button "Voicemail" at bounding box center [538, 147] width 620 height 23
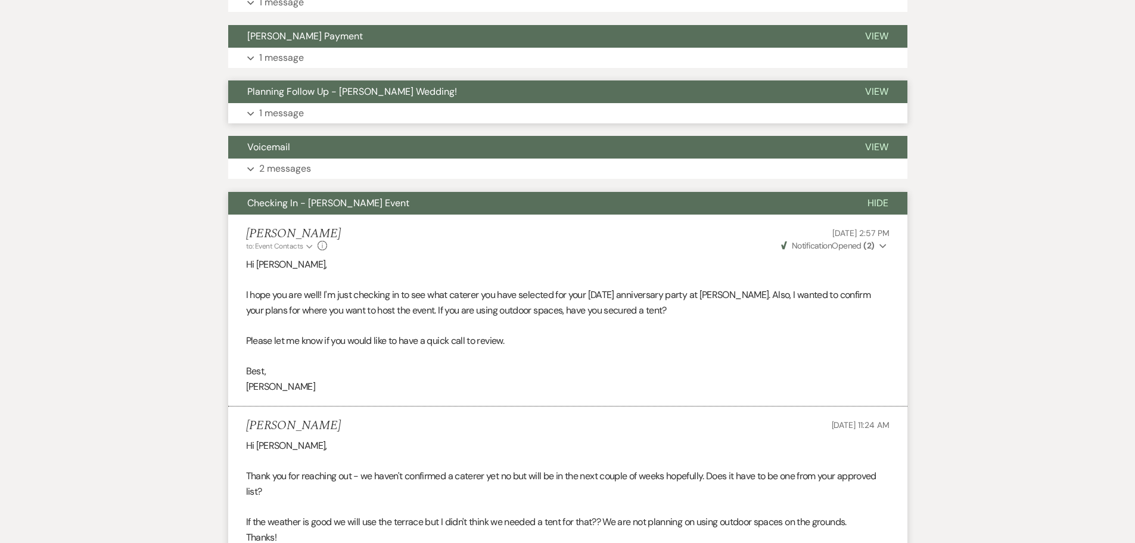
click at [317, 113] on button "Expand 1 message" at bounding box center [567, 113] width 679 height 20
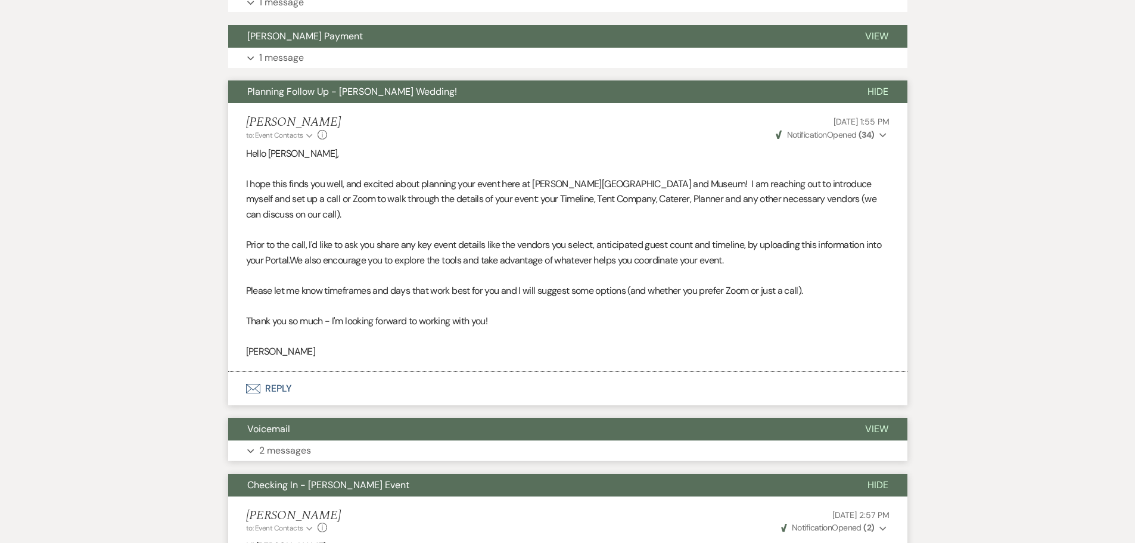
click at [370, 439] on button "Voicemail" at bounding box center [537, 429] width 618 height 23
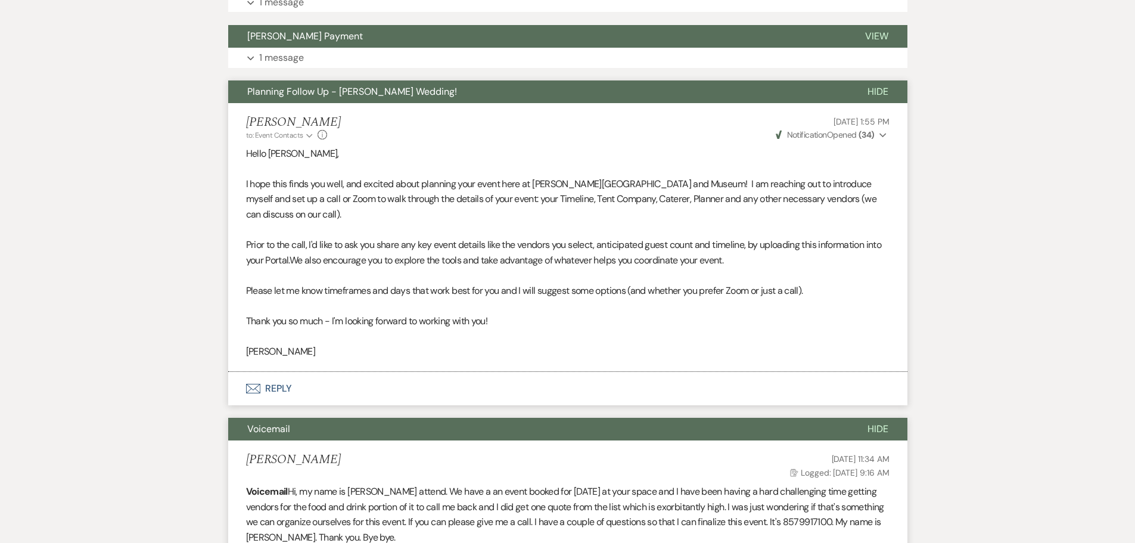
click at [370, 439] on button "Voicemail" at bounding box center [538, 429] width 620 height 23
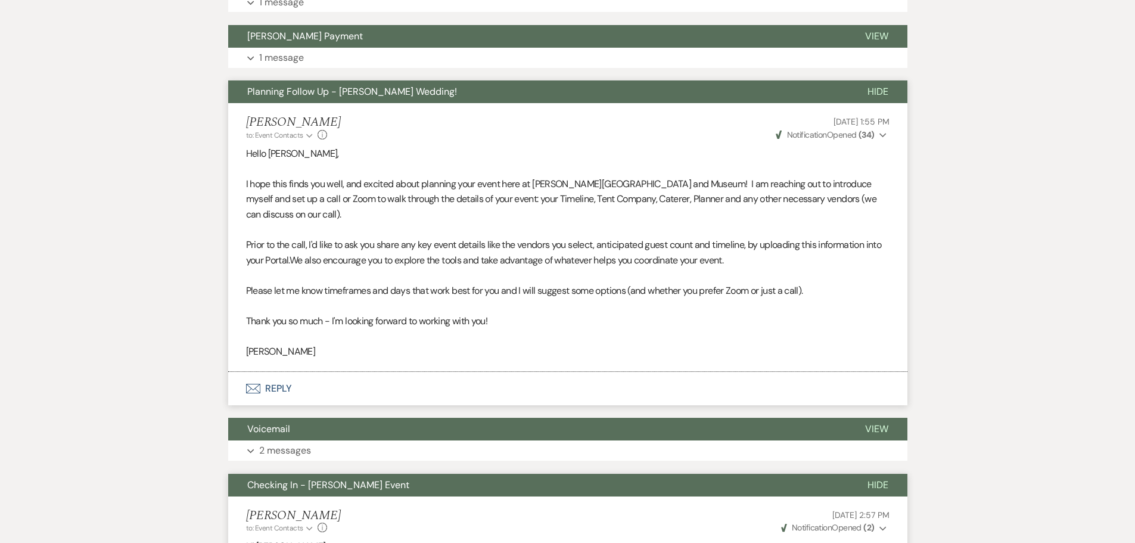
click at [340, 93] on span "Planning Follow Up - [PERSON_NAME] Wedding!" at bounding box center [352, 91] width 210 height 13
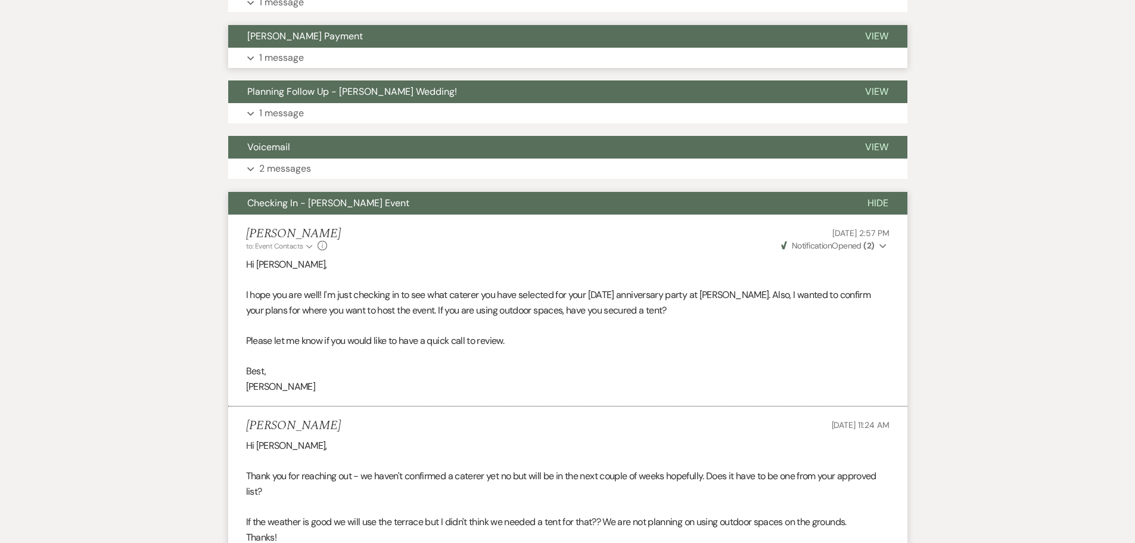
click at [332, 54] on button "Expand 1 message" at bounding box center [567, 58] width 679 height 20
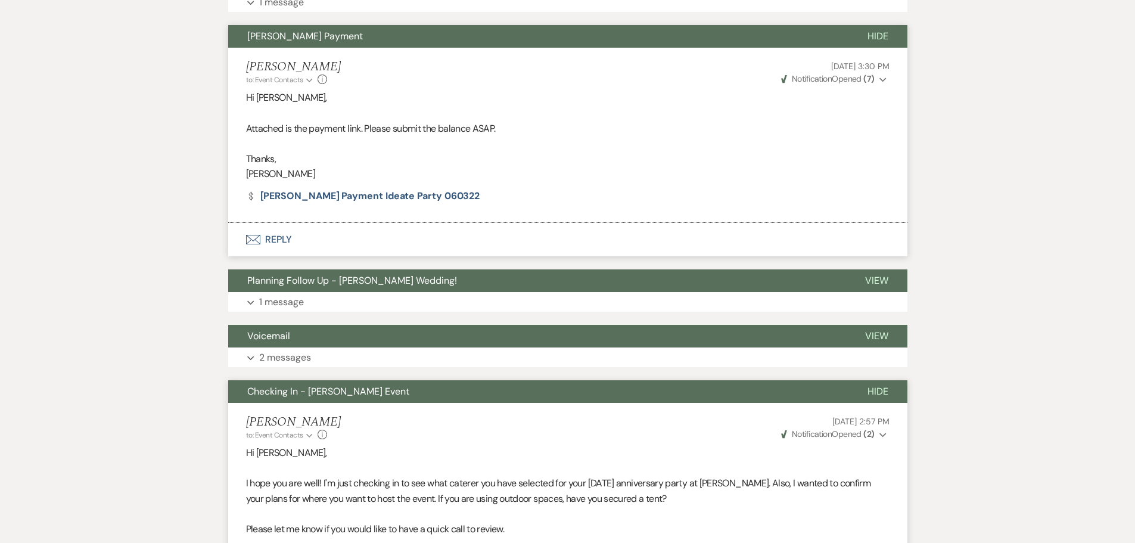
click at [344, 42] on button "[PERSON_NAME] Payment" at bounding box center [538, 36] width 620 height 23
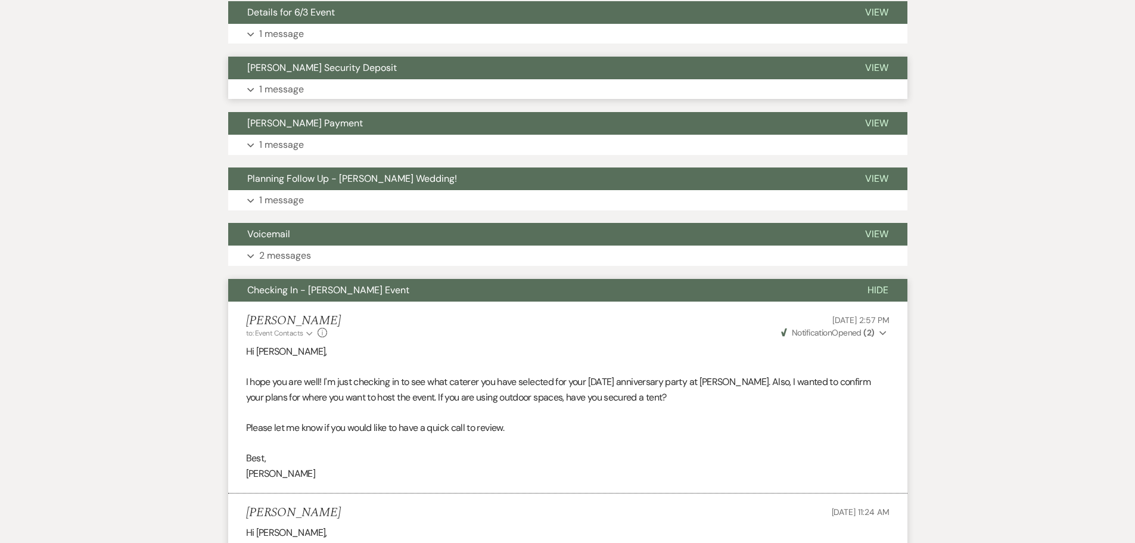
scroll to position [410, 0]
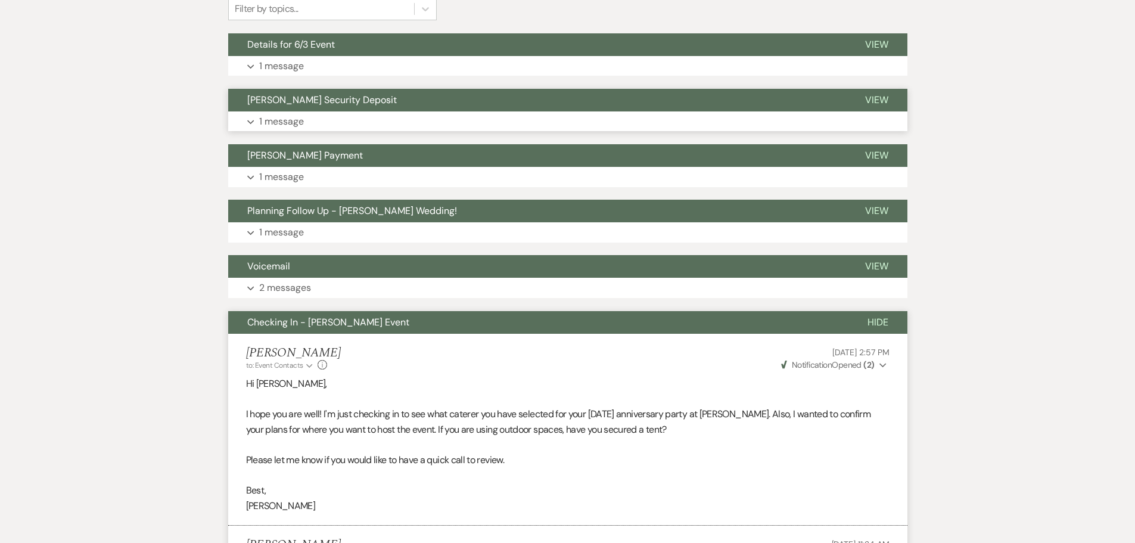
click at [359, 121] on button "Expand 1 message" at bounding box center [567, 121] width 679 height 20
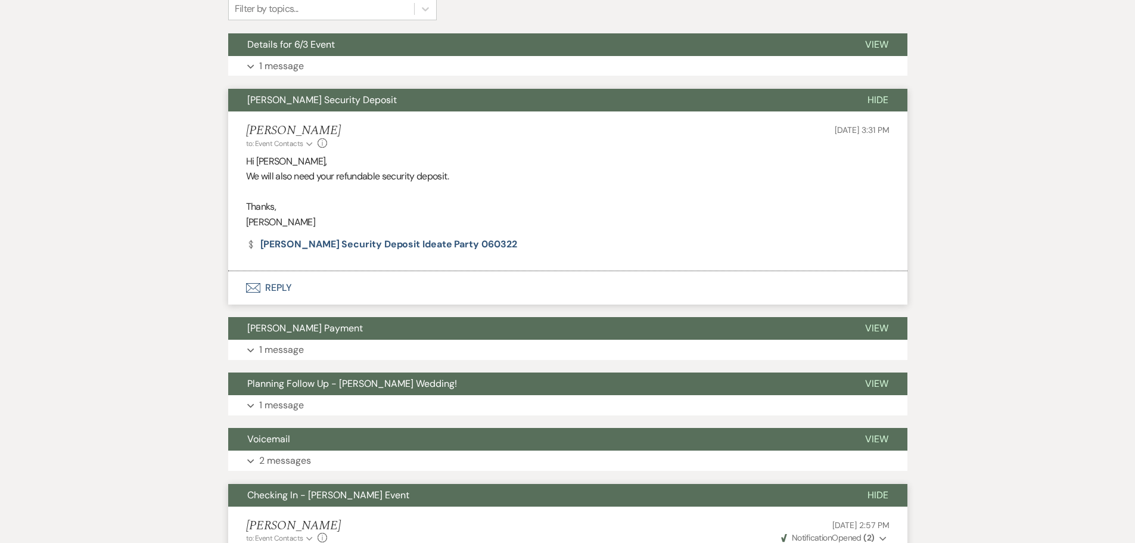
click at [359, 121] on li "[PERSON_NAME] to: Event Contacts Expand Info [DATE] 3:31 PM Hi [PERSON_NAME], W…" at bounding box center [567, 191] width 679 height 160
click at [365, 102] on span "[PERSON_NAME] Security Deposit" at bounding box center [322, 100] width 150 height 13
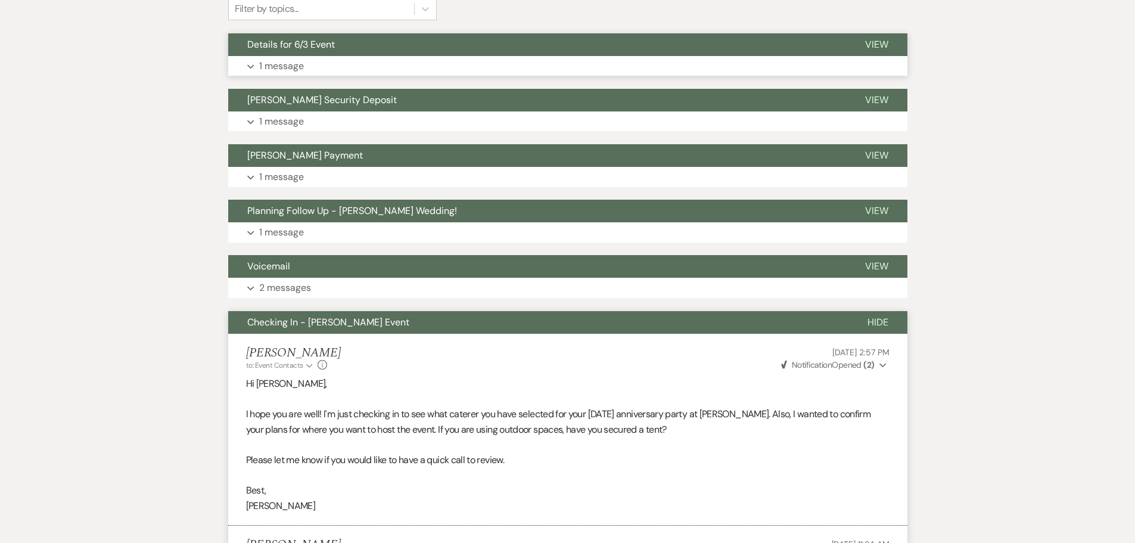
click at [367, 67] on button "Expand 1 message" at bounding box center [567, 66] width 679 height 20
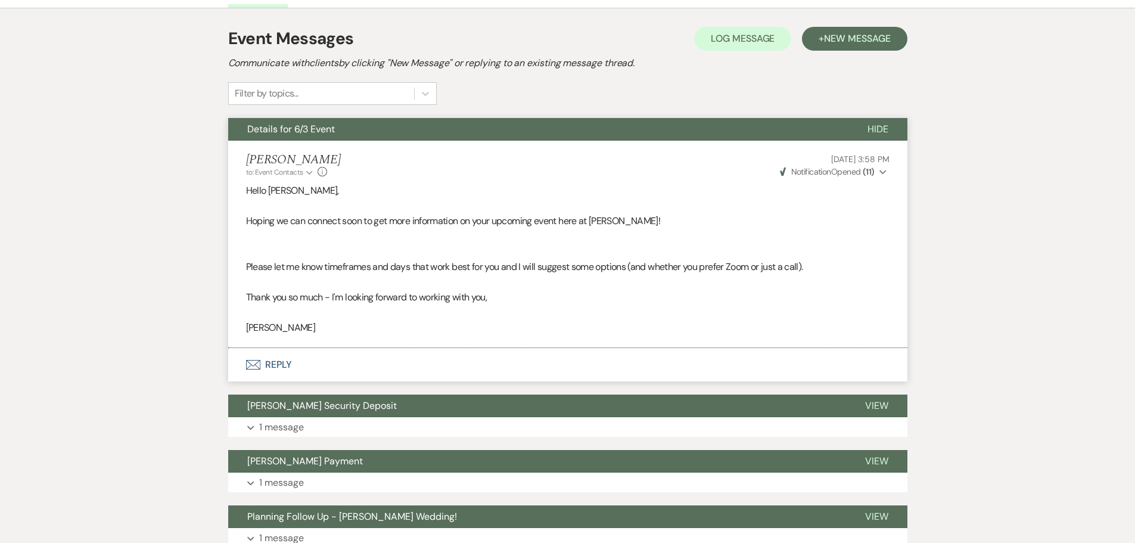
scroll to position [291, 0]
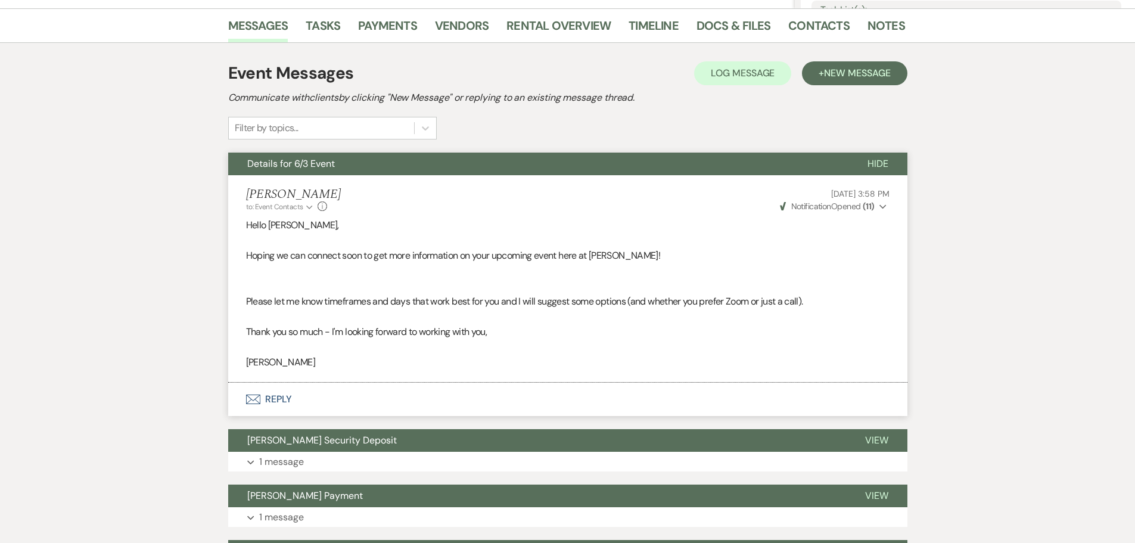
click at [338, 161] on button "Details for 6/3 Event" at bounding box center [538, 163] width 620 height 23
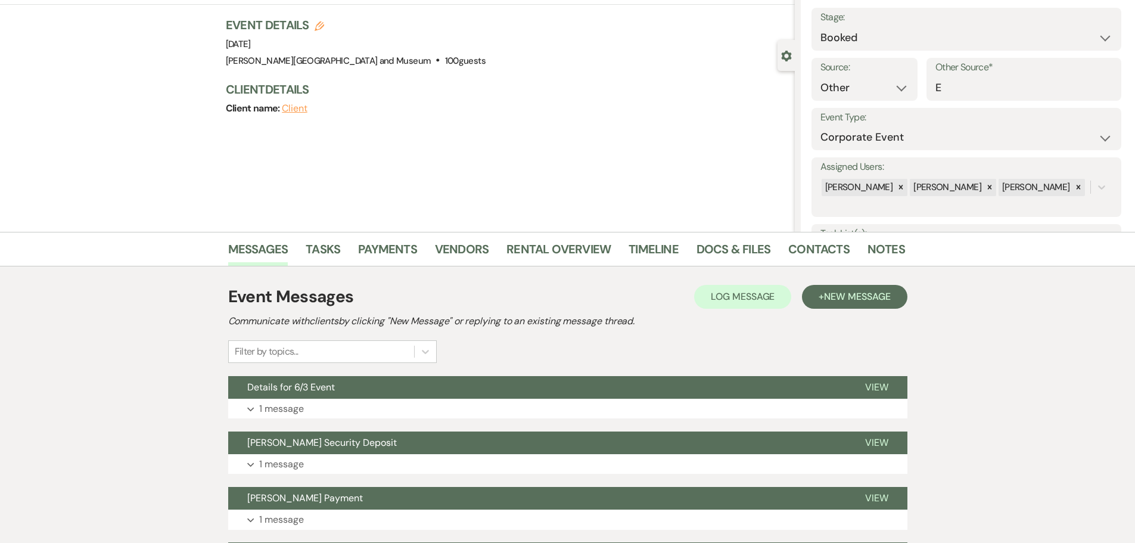
scroll to position [0, 0]
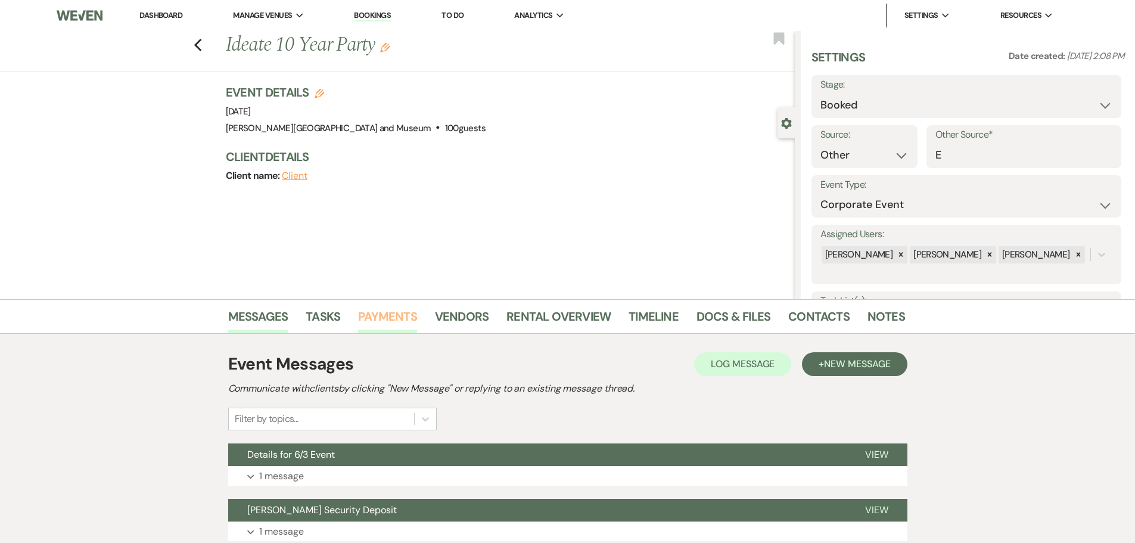
click at [397, 313] on link "Payments" at bounding box center [387, 320] width 59 height 26
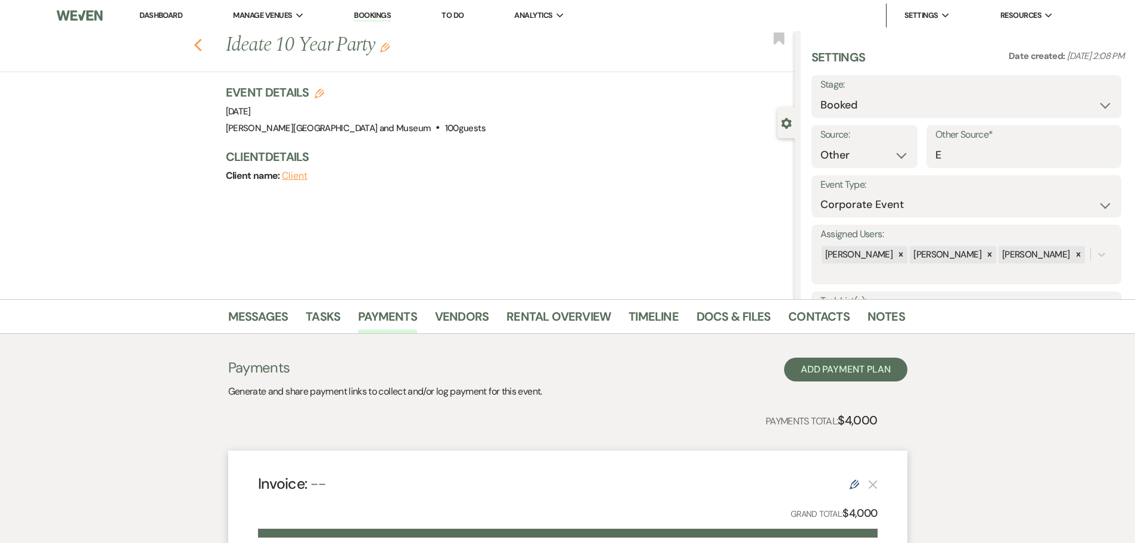
click at [200, 45] on use "button" at bounding box center [198, 45] width 8 height 13
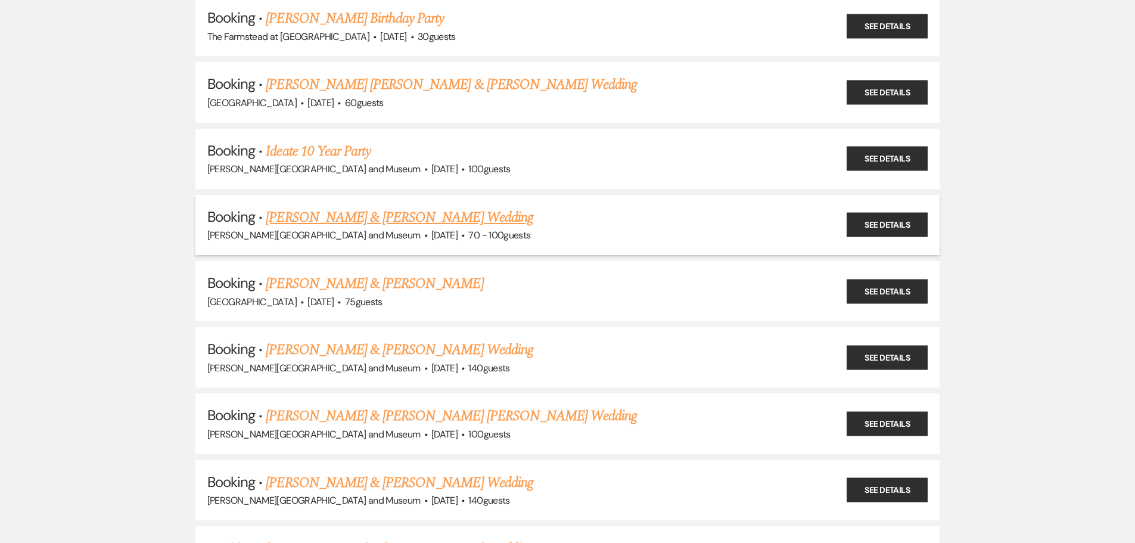
scroll to position [3931, 0]
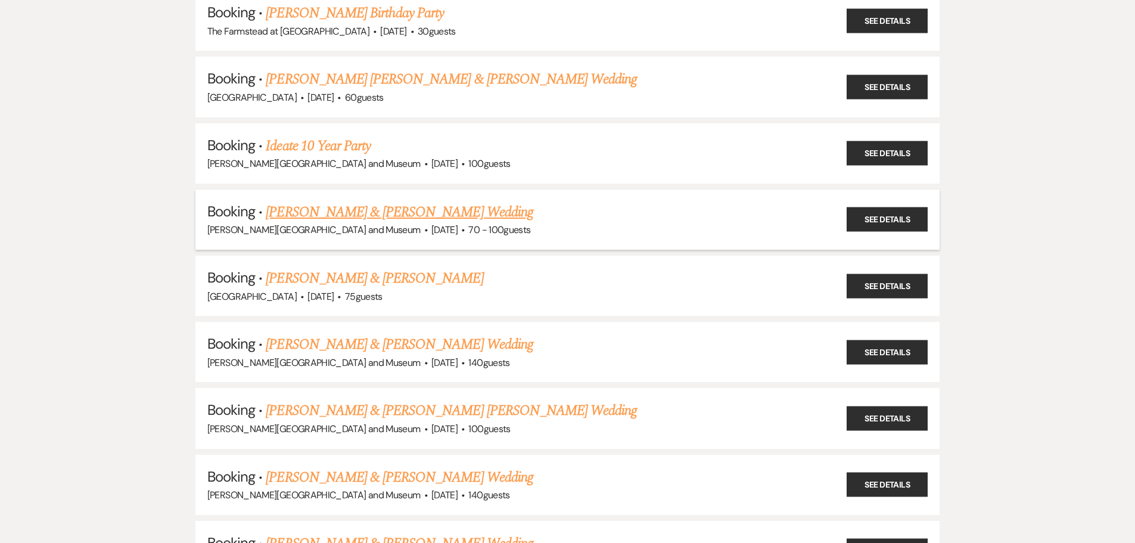
click at [321, 208] on link "[PERSON_NAME] & [PERSON_NAME] Wedding" at bounding box center [399, 211] width 267 height 21
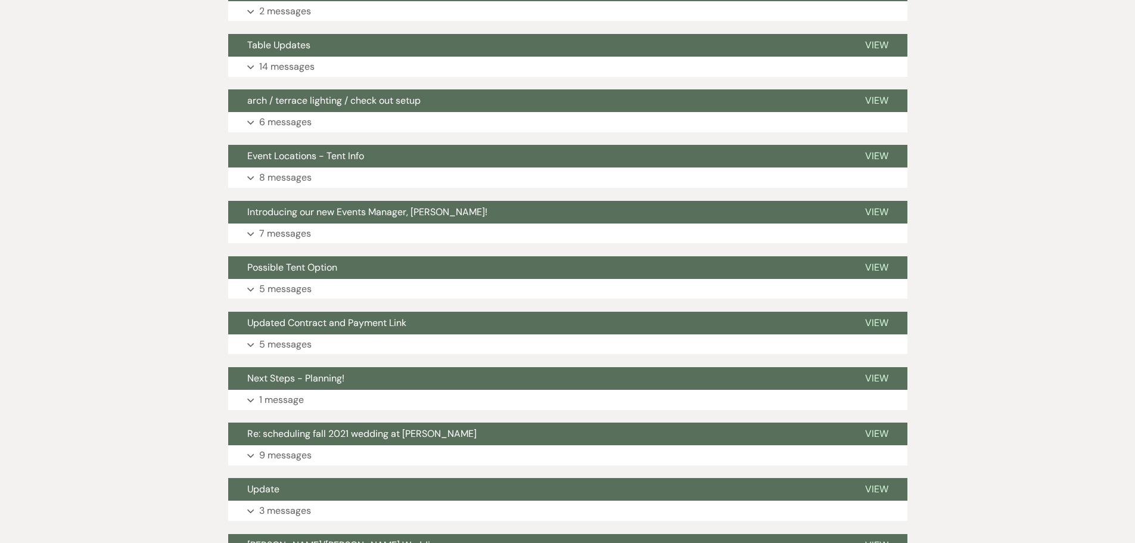
scroll to position [711, 0]
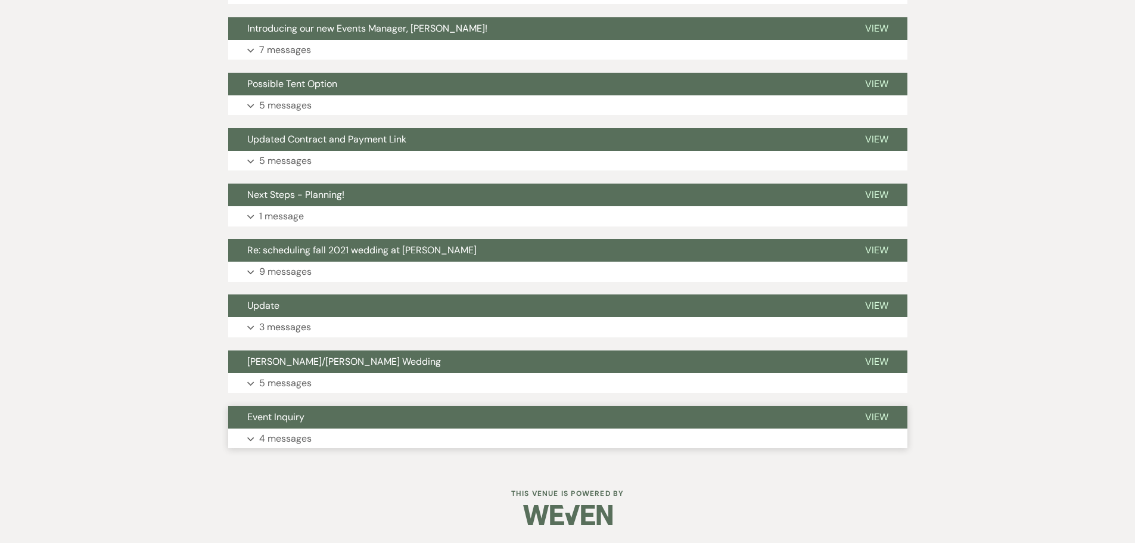
click at [304, 414] on span "Event Inquiry" at bounding box center [275, 416] width 57 height 13
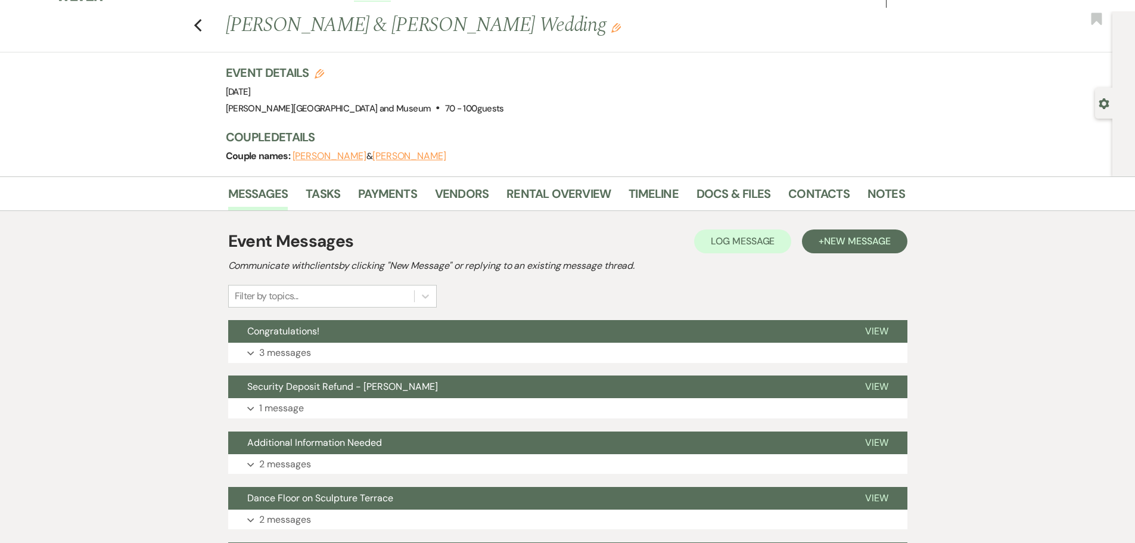
scroll to position [0, 0]
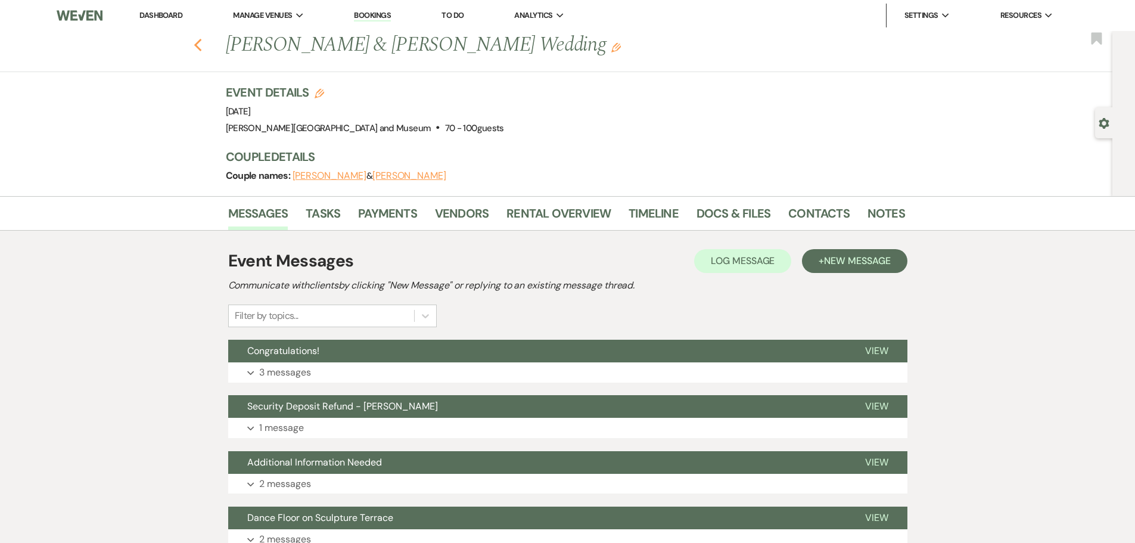
click at [201, 42] on use "button" at bounding box center [198, 45] width 8 height 13
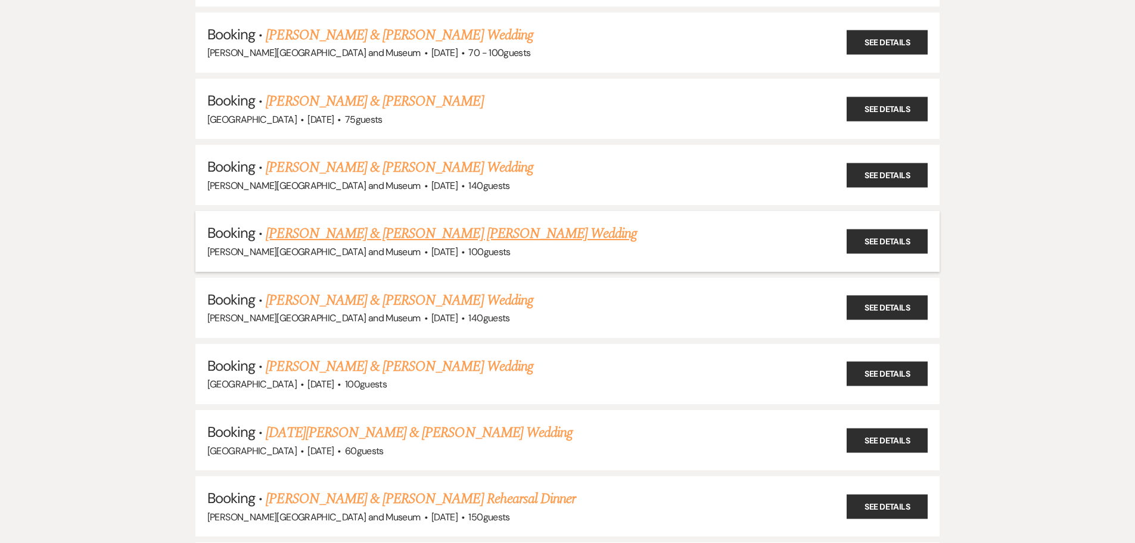
scroll to position [4110, 0]
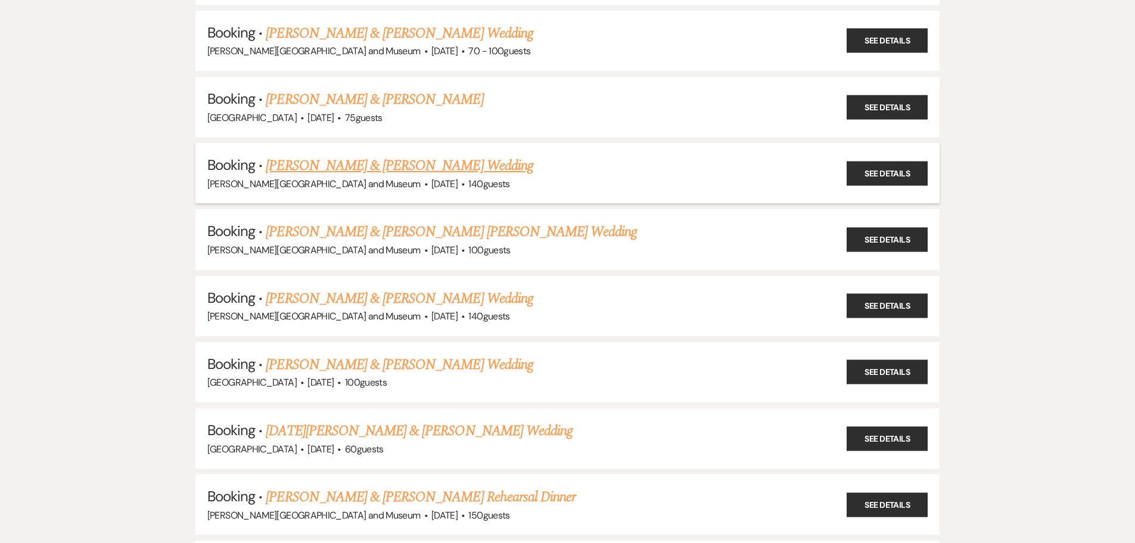
click at [321, 169] on link "[PERSON_NAME] & [PERSON_NAME] Wedding" at bounding box center [399, 165] width 267 height 21
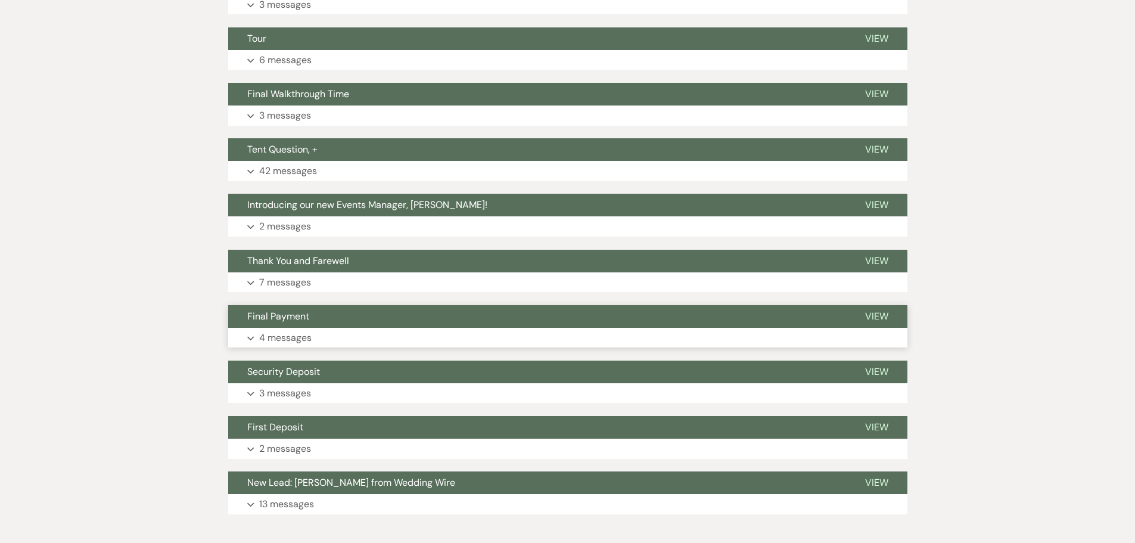
scroll to position [545, 0]
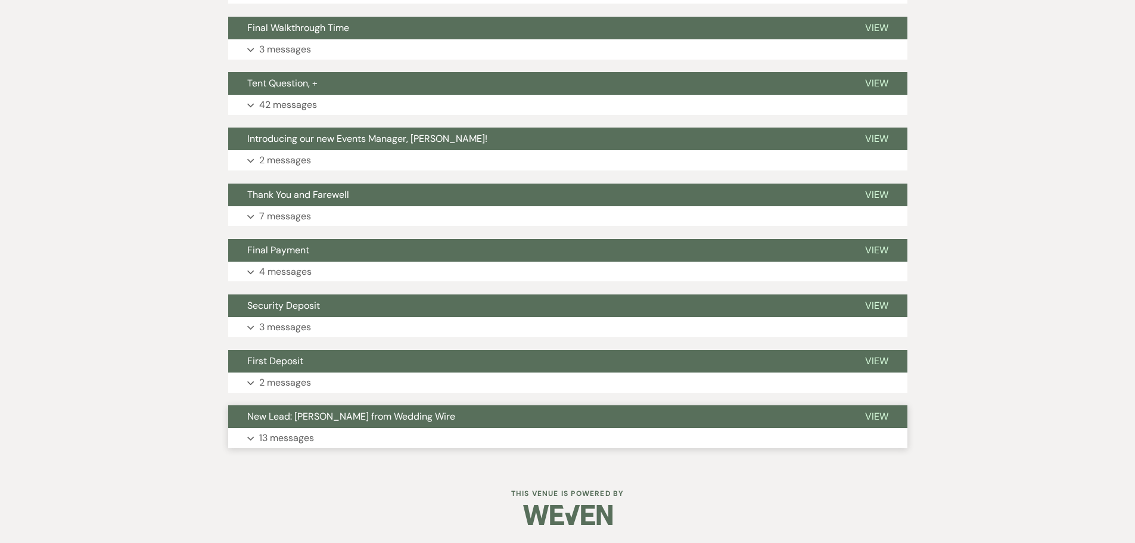
click at [591, 435] on button "Expand 13 messages" at bounding box center [567, 438] width 679 height 20
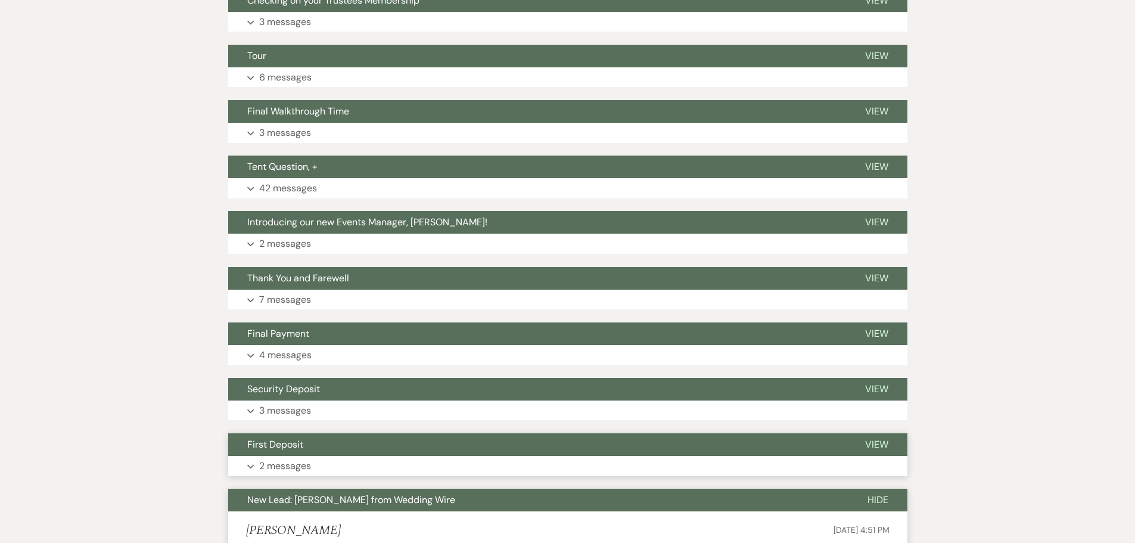
scroll to position [485, 0]
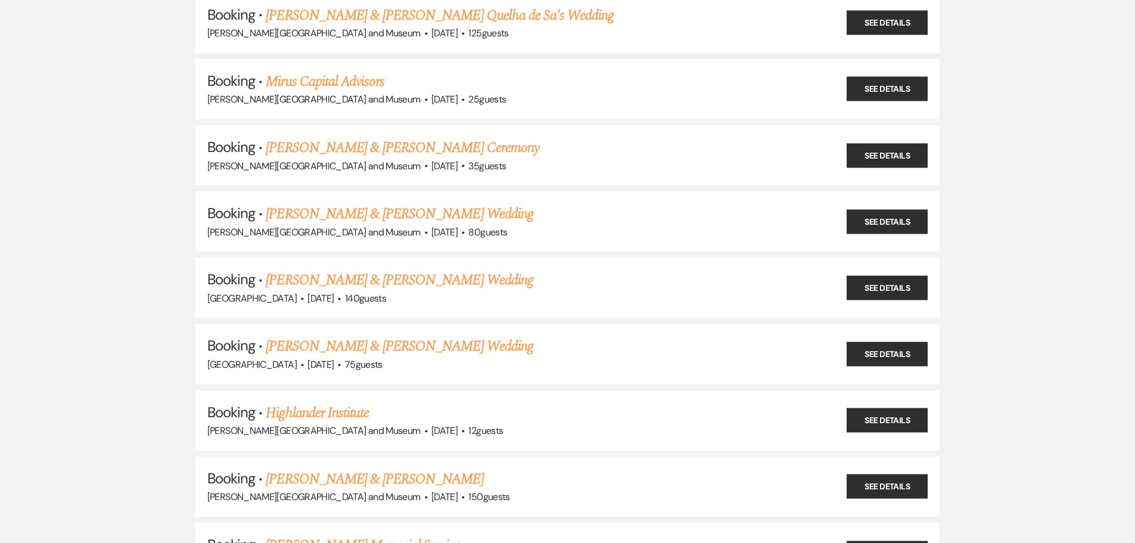
scroll to position [4110, 0]
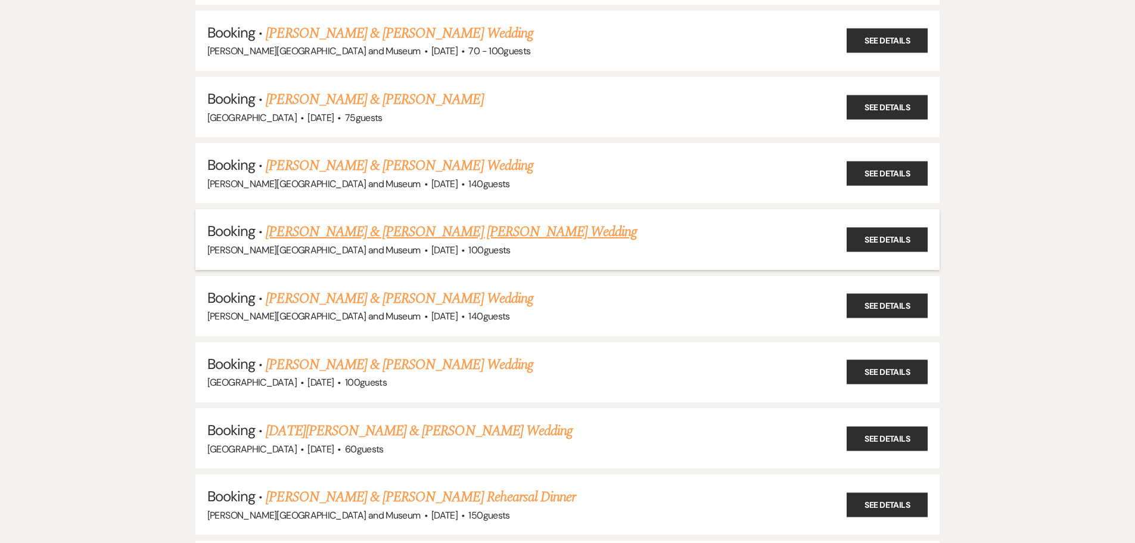
click at [370, 238] on link "[PERSON_NAME] & [PERSON_NAME] [PERSON_NAME] Wedding" at bounding box center [451, 231] width 371 height 21
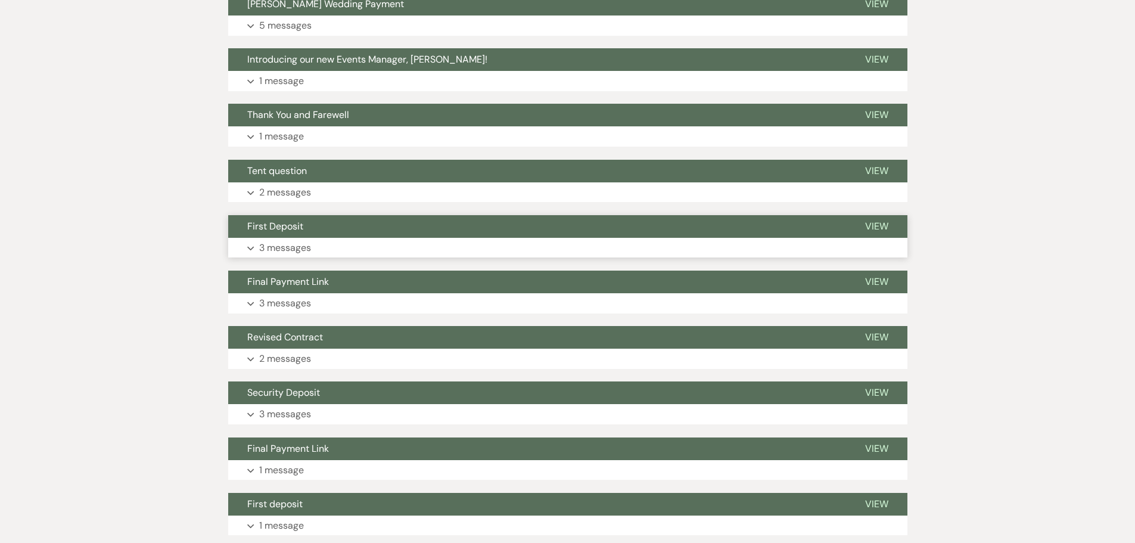
scroll to position [953, 0]
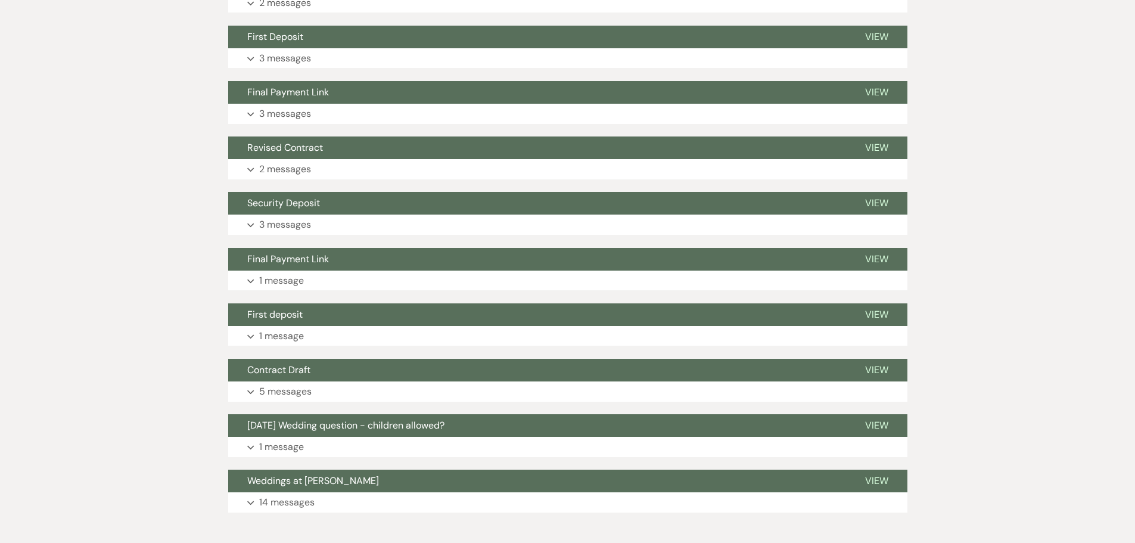
click at [359, 469] on button "Weddings at [PERSON_NAME]" at bounding box center [537, 480] width 618 height 23
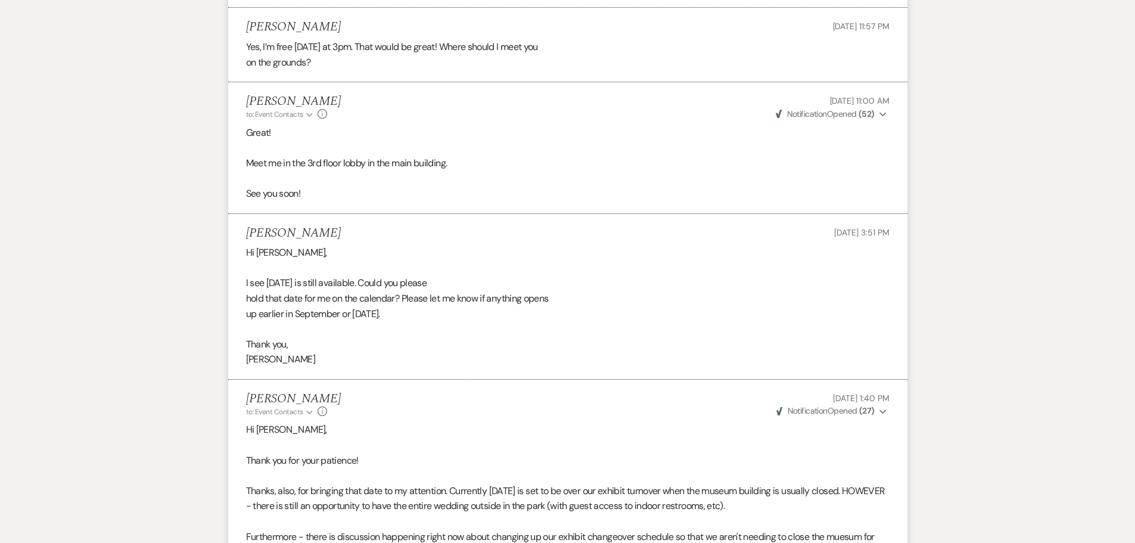
scroll to position [2680, 0]
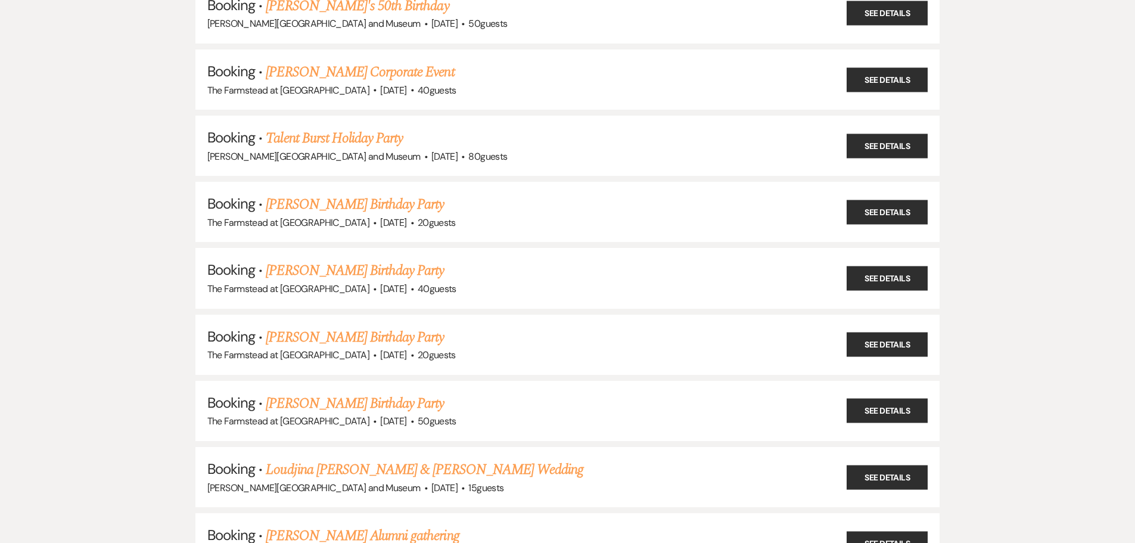
scroll to position [4110, 0]
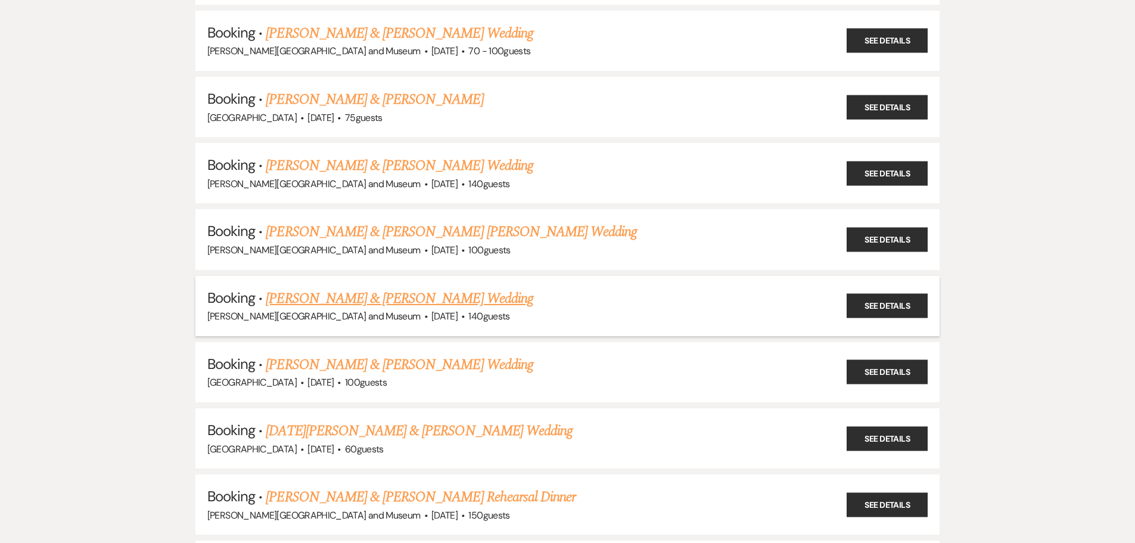
click at [354, 296] on link "[PERSON_NAME] & [PERSON_NAME] Wedding" at bounding box center [399, 298] width 267 height 21
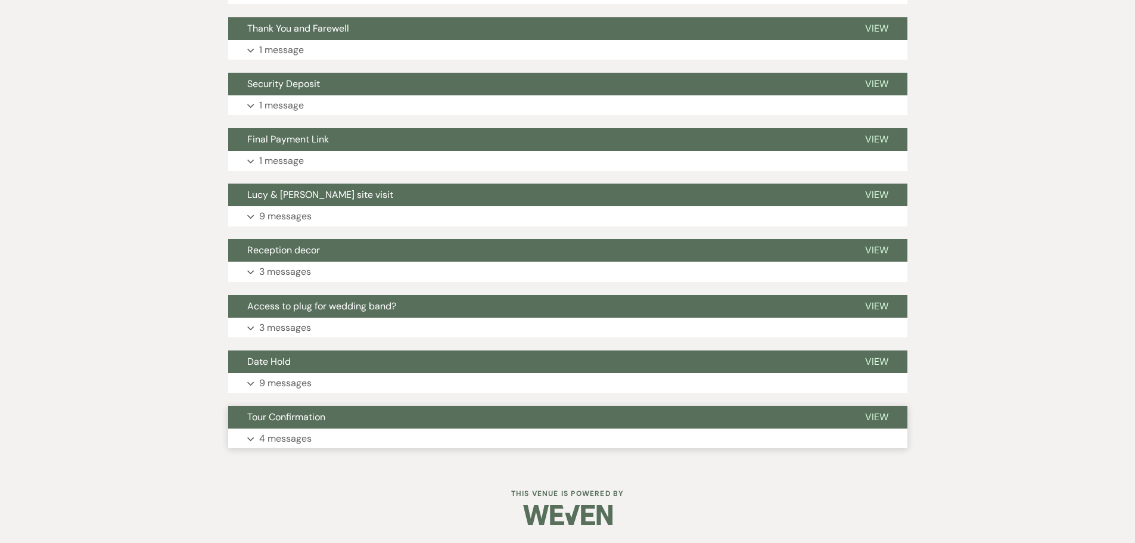
click at [337, 437] on button "Expand 4 messages" at bounding box center [567, 438] width 679 height 20
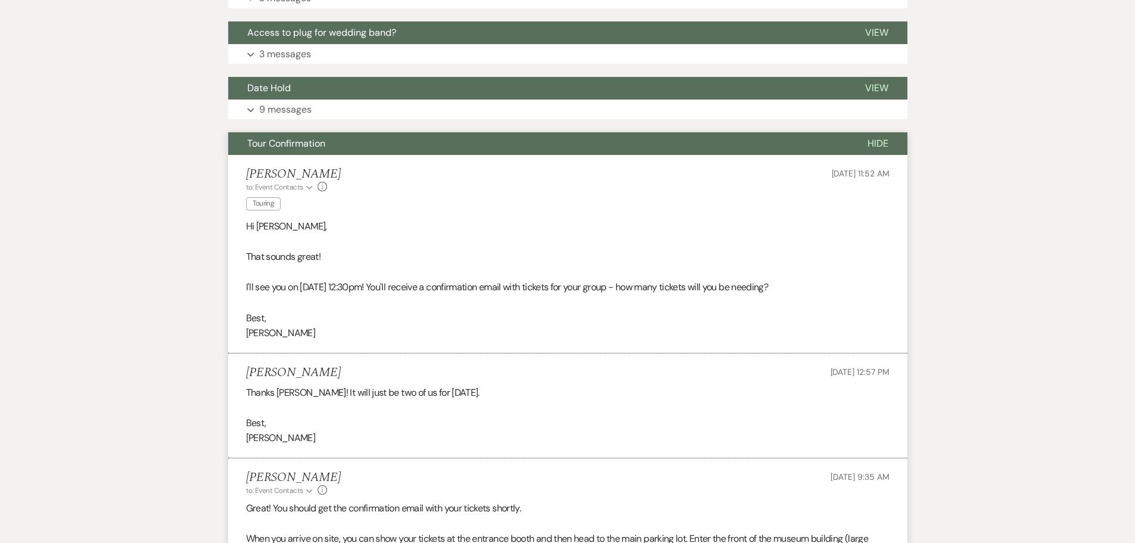
scroll to position [731, 0]
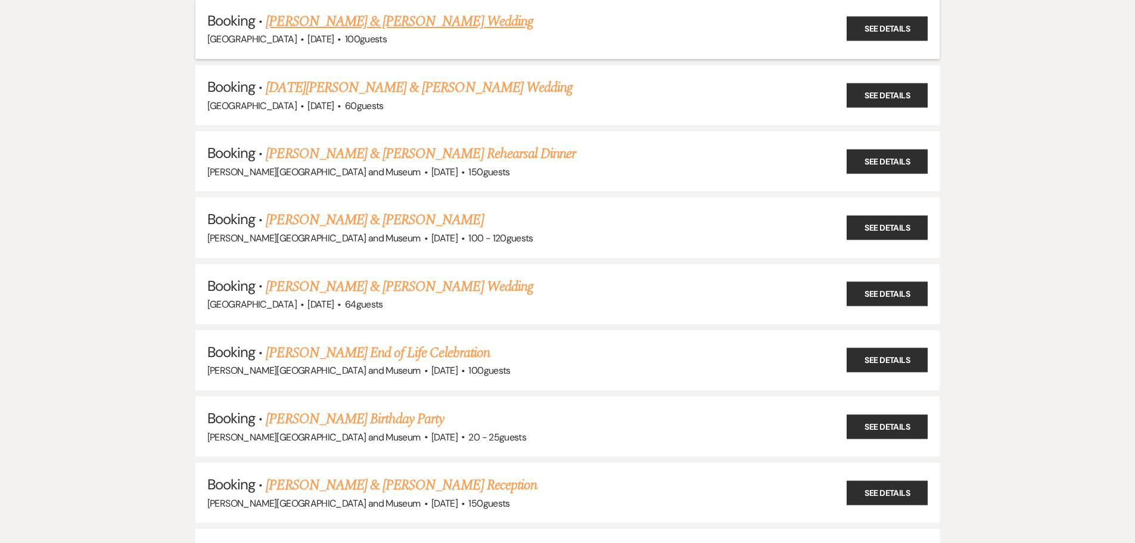
scroll to position [4467, 0]
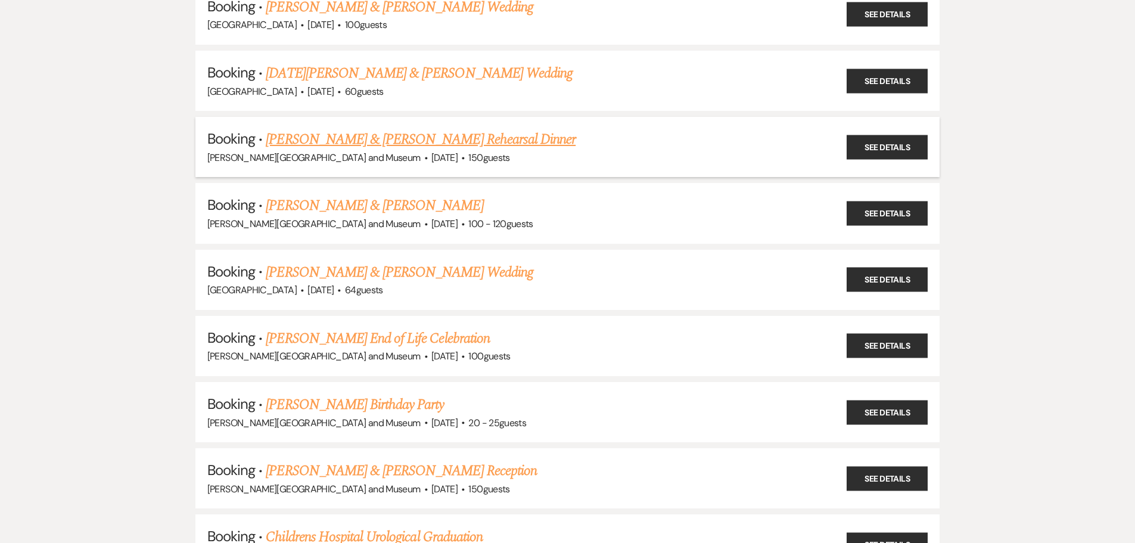
click at [378, 141] on link "[PERSON_NAME] & [PERSON_NAME] Rehearsal Dinner" at bounding box center [421, 139] width 310 height 21
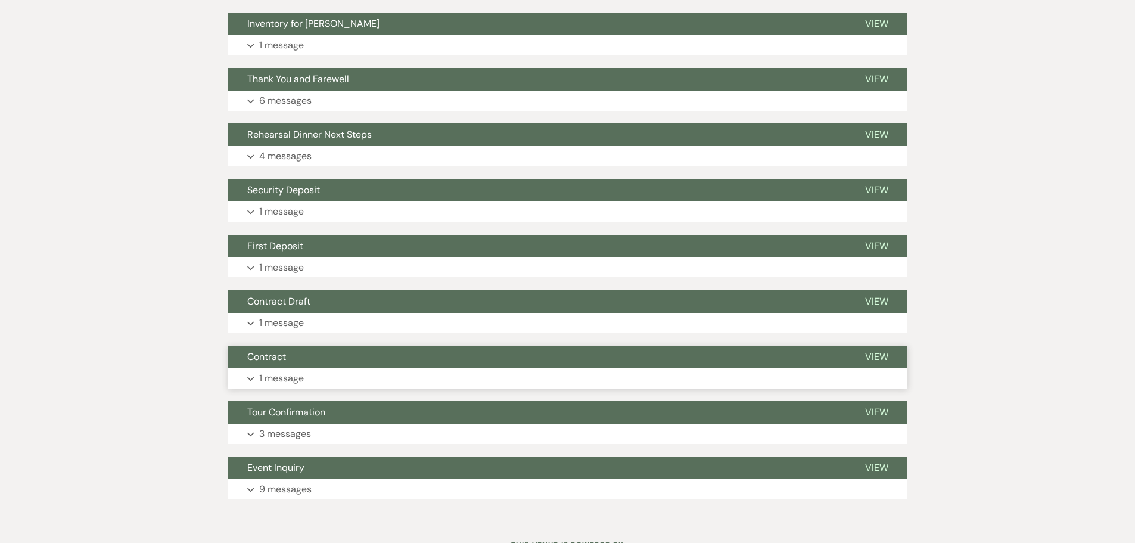
scroll to position [878, 0]
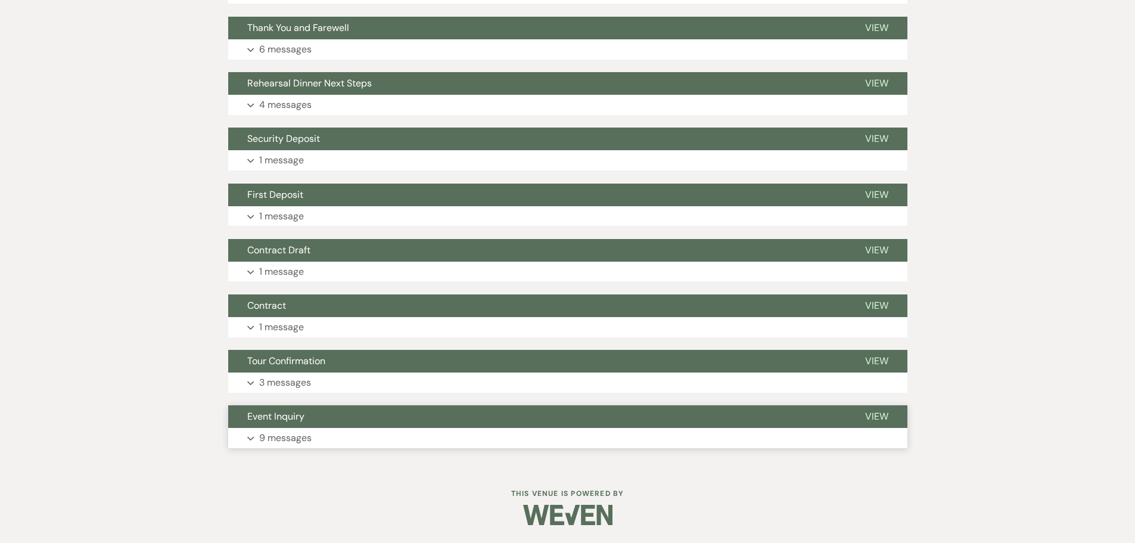
click at [342, 426] on button "Event Inquiry" at bounding box center [537, 416] width 618 height 23
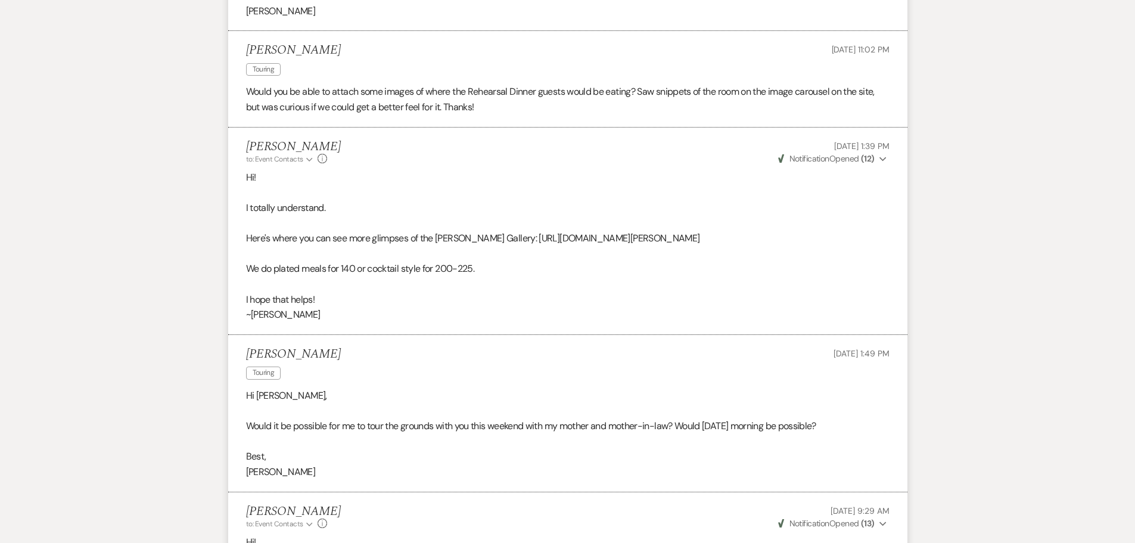
scroll to position [2188, 0]
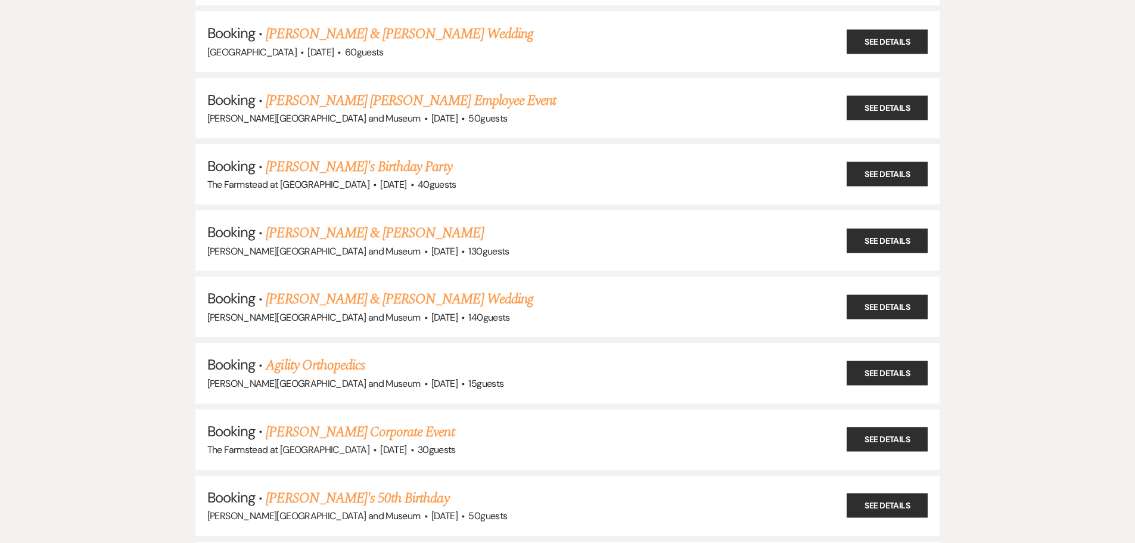
scroll to position [4467, 0]
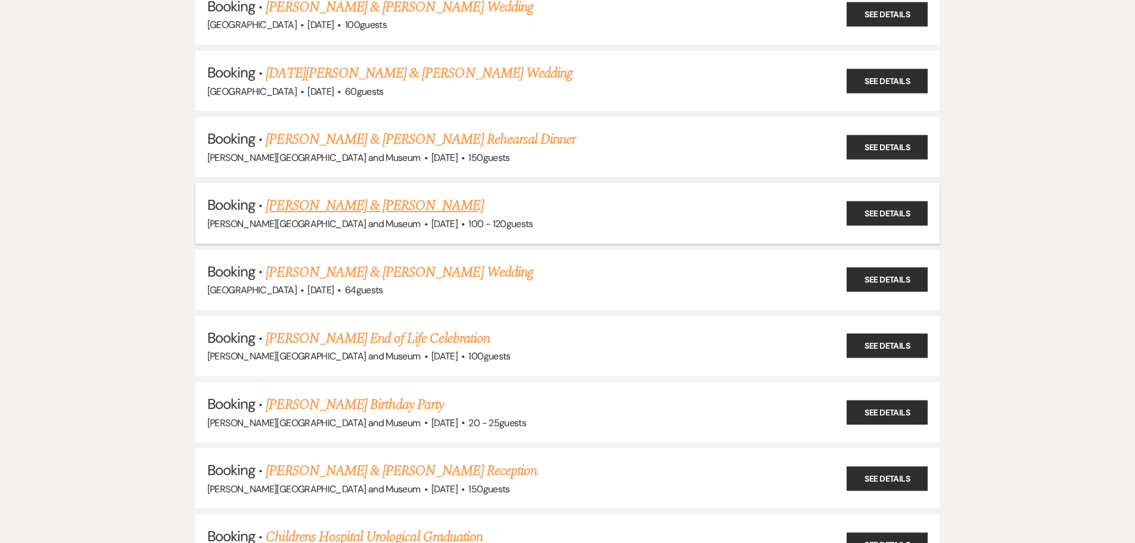
click at [342, 207] on link "[PERSON_NAME] & [PERSON_NAME]" at bounding box center [374, 205] width 217 height 21
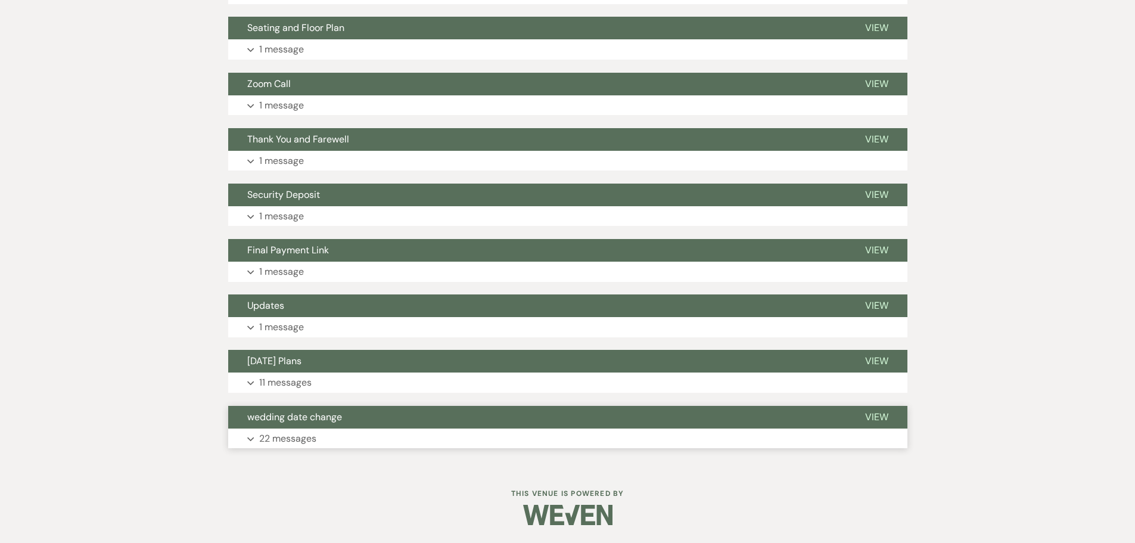
click at [344, 420] on button "wedding date change" at bounding box center [537, 417] width 618 height 23
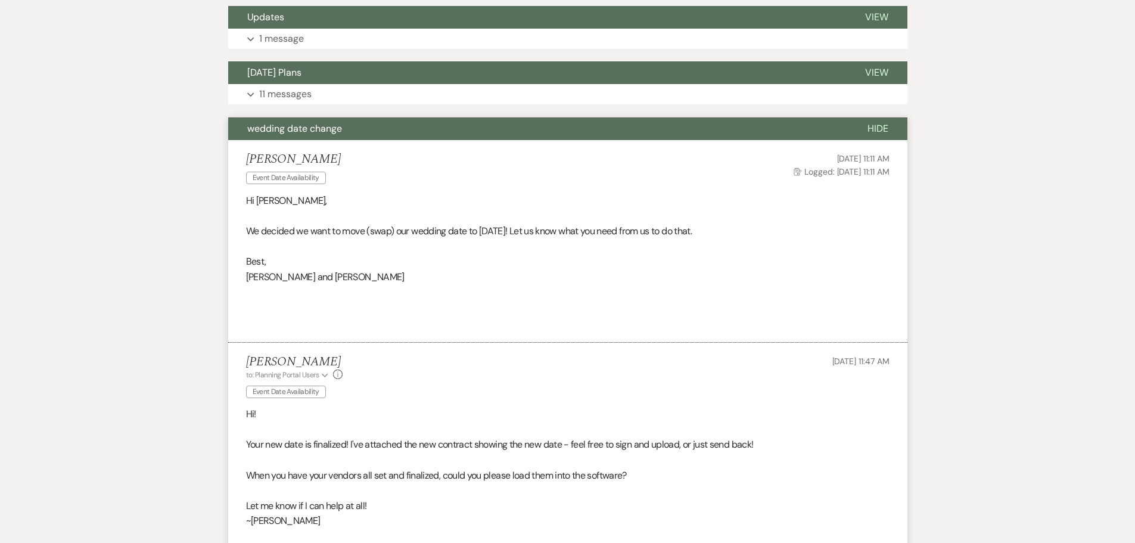
scroll to position [973, 0]
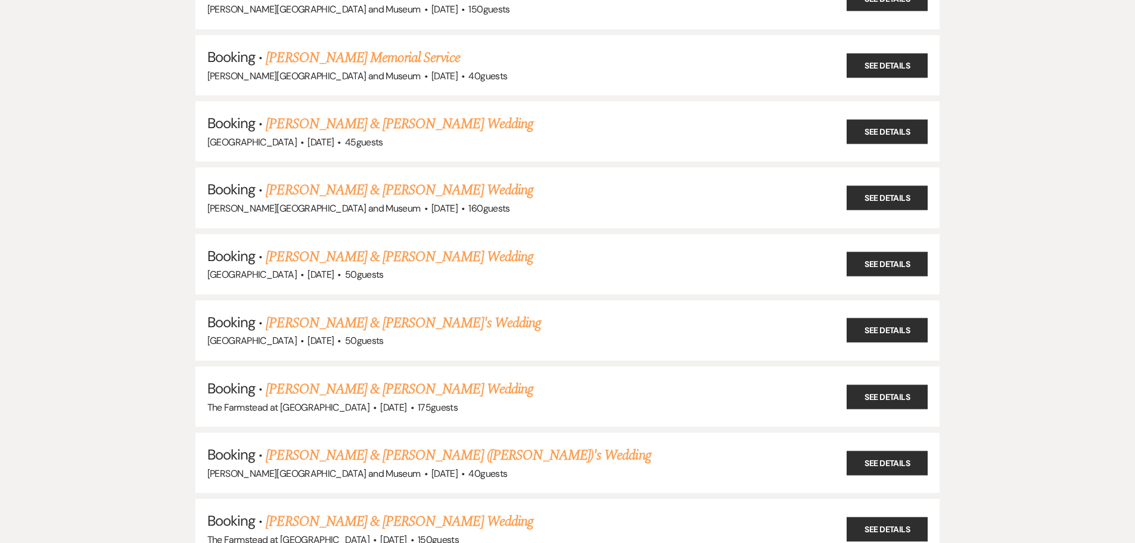
scroll to position [4467, 0]
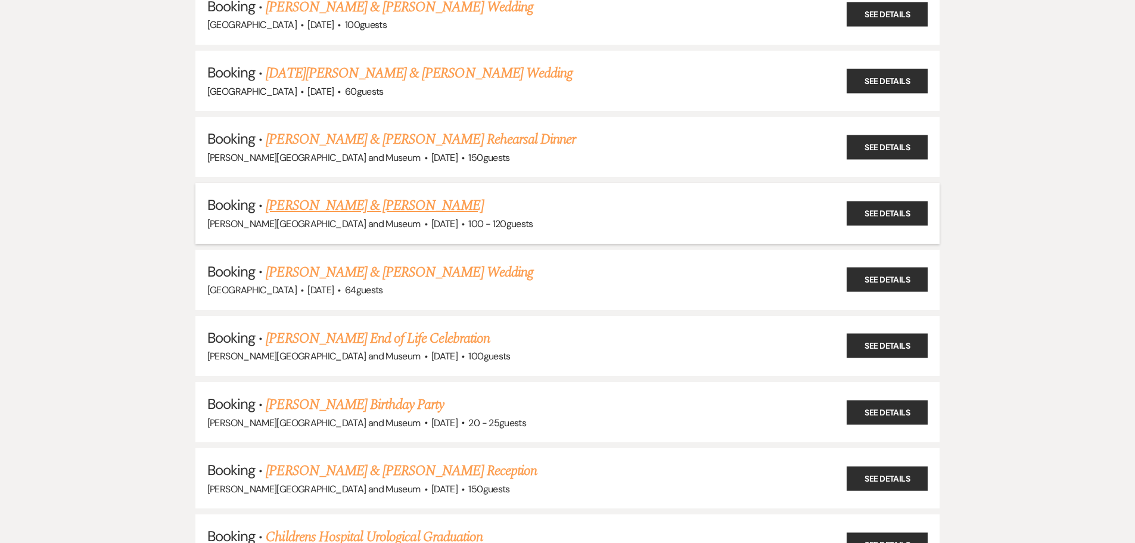
click at [292, 202] on link "[PERSON_NAME] & [PERSON_NAME]" at bounding box center [374, 205] width 217 height 21
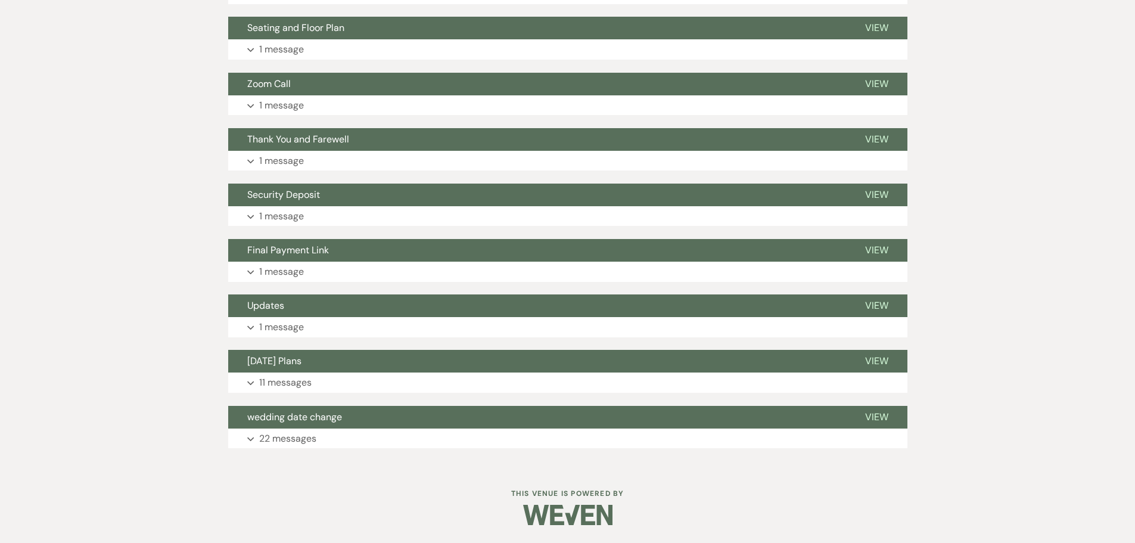
scroll to position [675, 0]
click at [285, 432] on p "22 messages" at bounding box center [287, 438] width 57 height 15
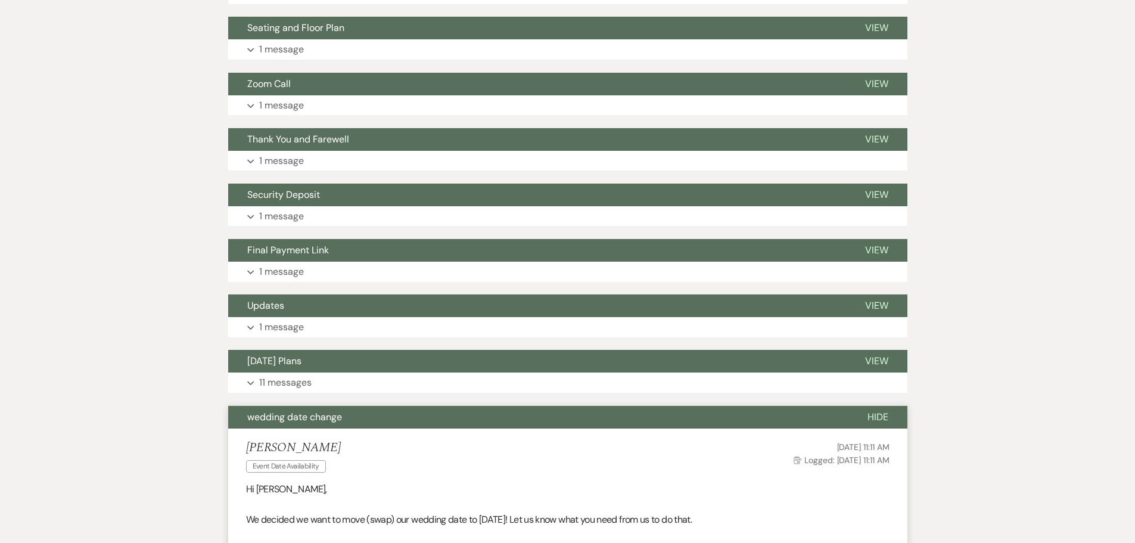
click at [290, 423] on button "wedding date change" at bounding box center [538, 417] width 620 height 23
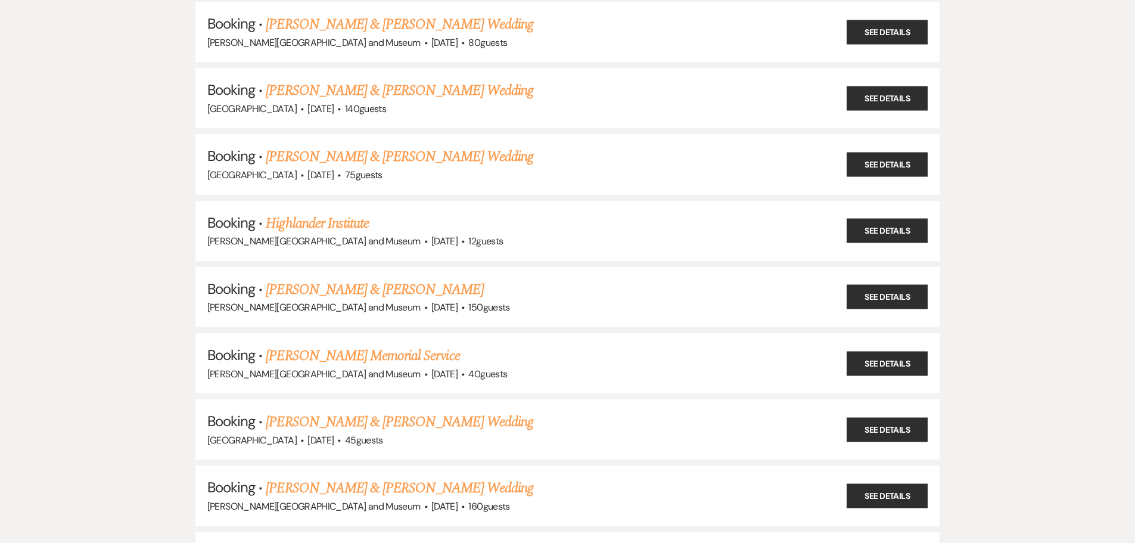
scroll to position [4467, 0]
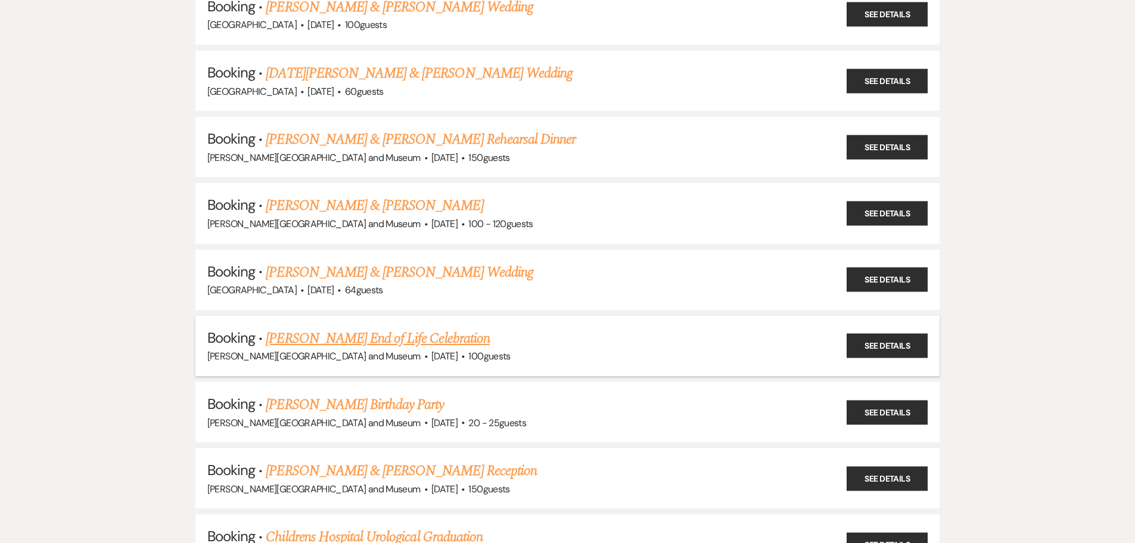
click at [310, 337] on link "[PERSON_NAME] End of Life Celebration" at bounding box center [377, 338] width 223 height 21
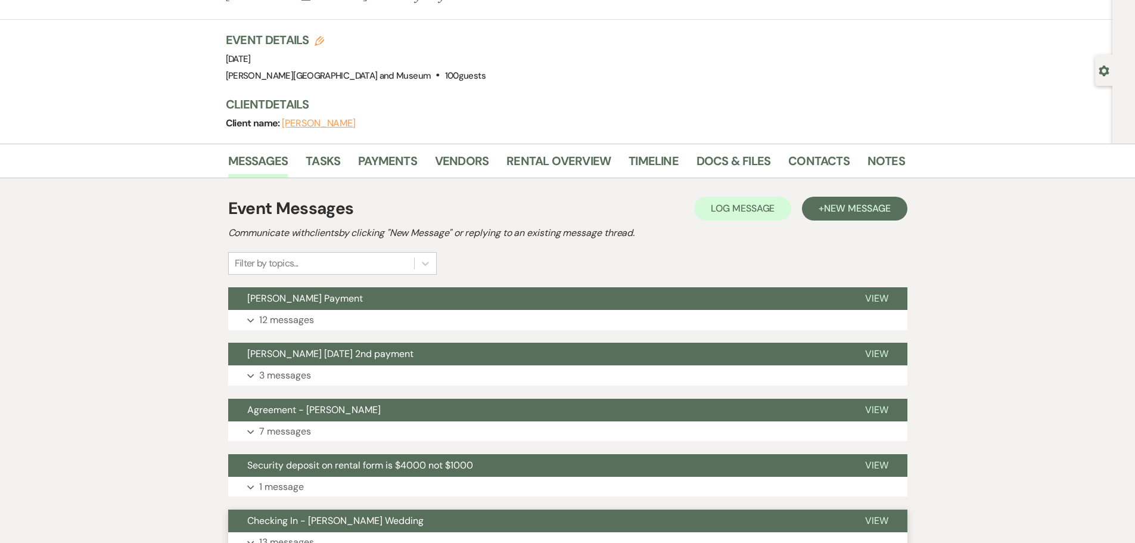
scroll to position [212, 0]
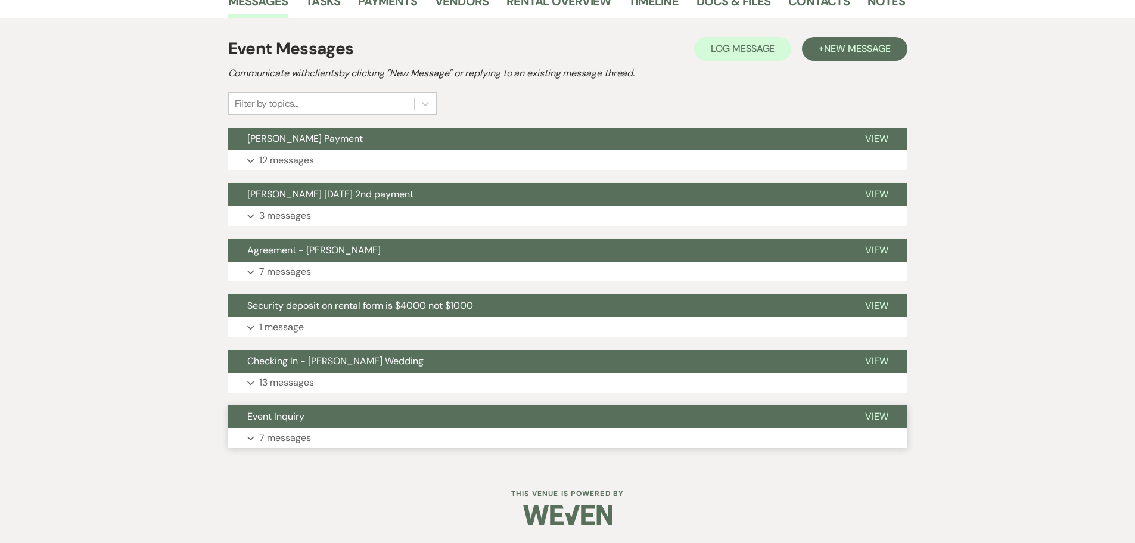
click at [292, 418] on span "Event Inquiry" at bounding box center [275, 416] width 57 height 13
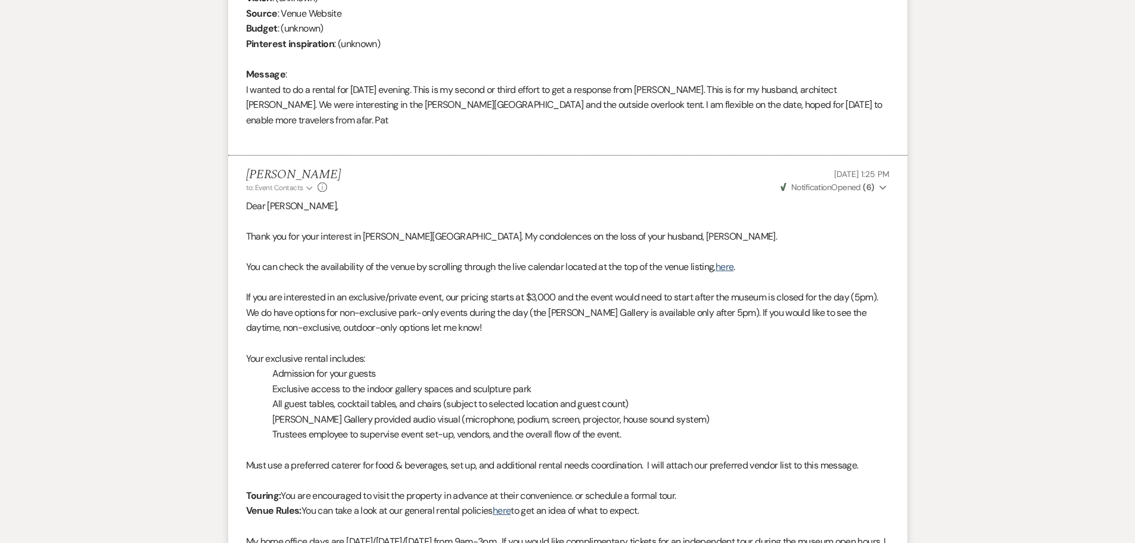
scroll to position [551, 0]
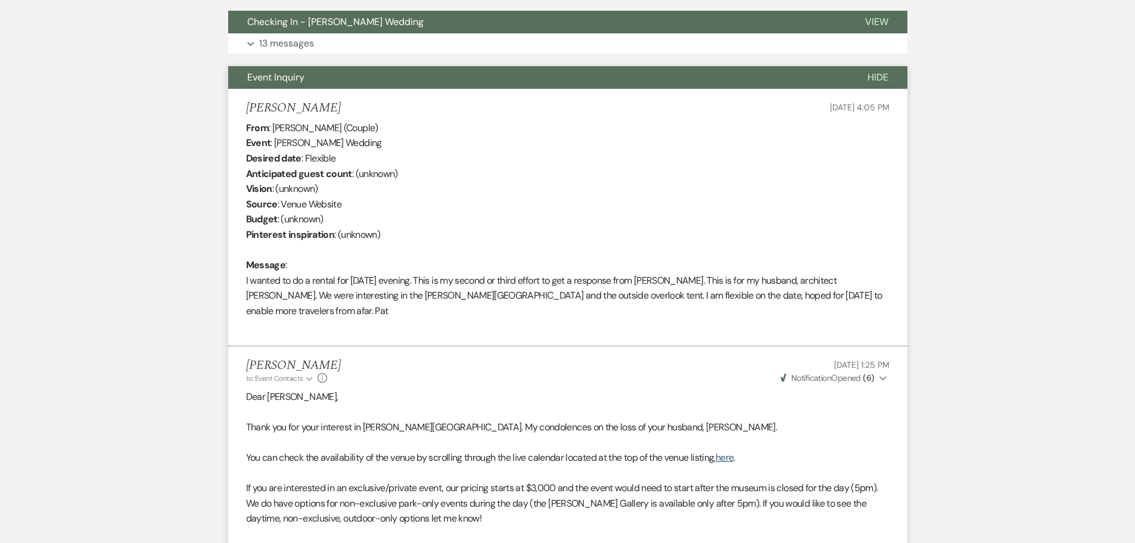
click at [282, 74] on span "Event Inquiry" at bounding box center [275, 77] width 57 height 13
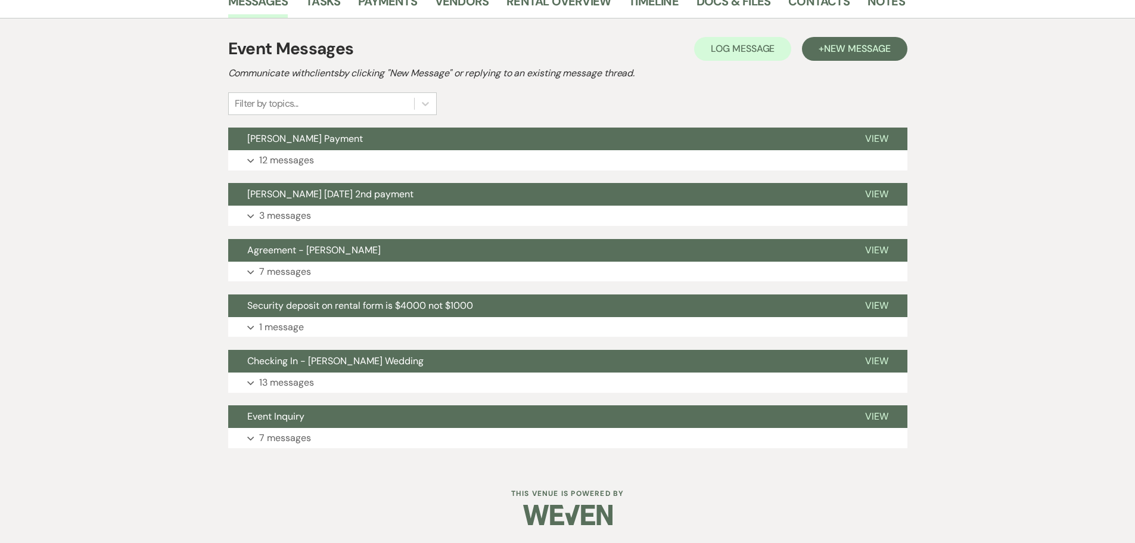
scroll to position [212, 0]
click at [309, 369] on button "Checking In - [PERSON_NAME] Wedding" at bounding box center [537, 361] width 618 height 23
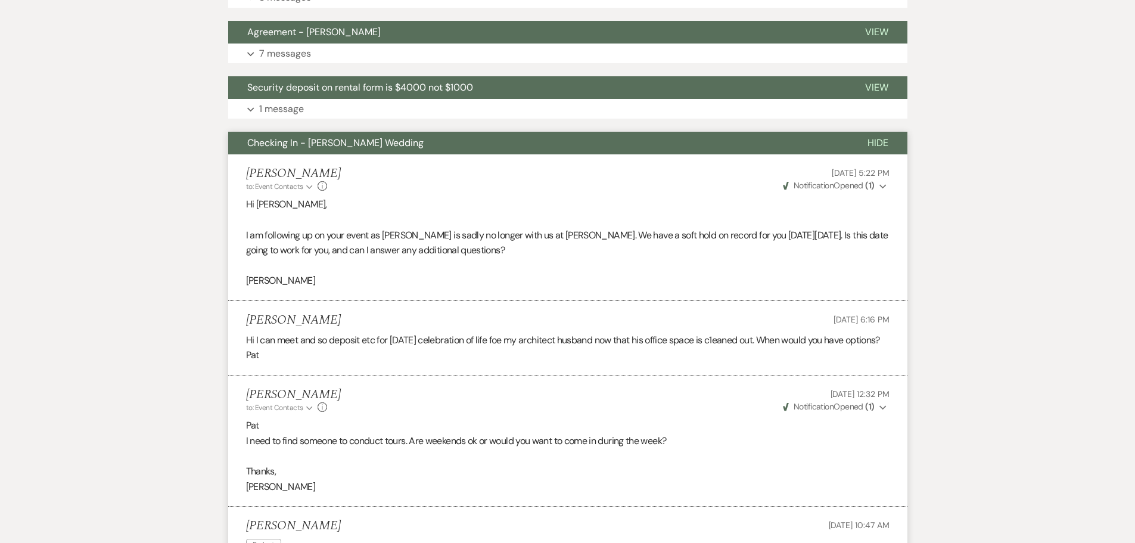
scroll to position [391, 0]
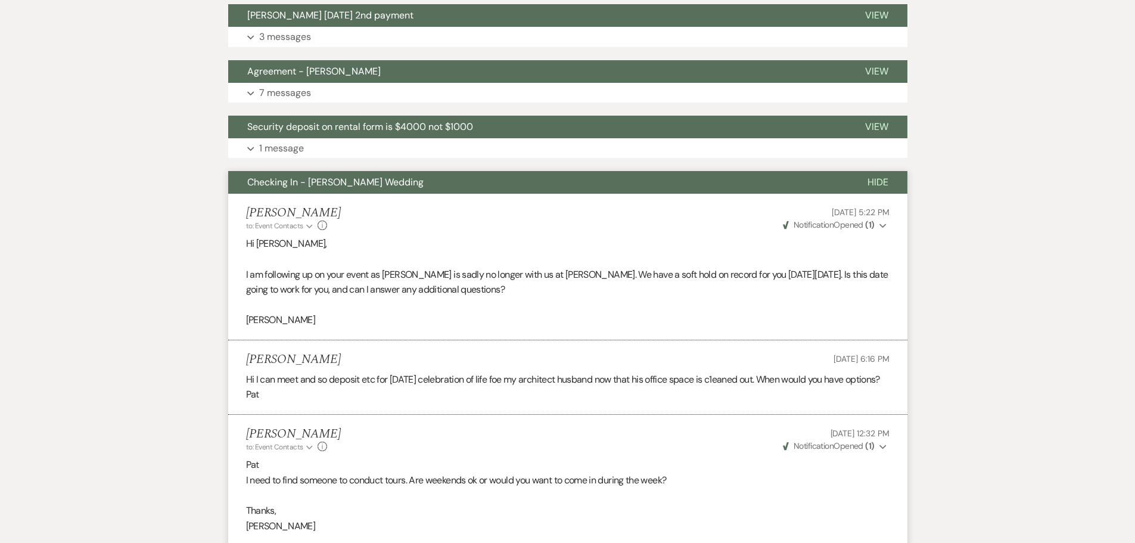
click at [325, 185] on span "Checking In - [PERSON_NAME] Wedding" at bounding box center [335, 182] width 176 height 13
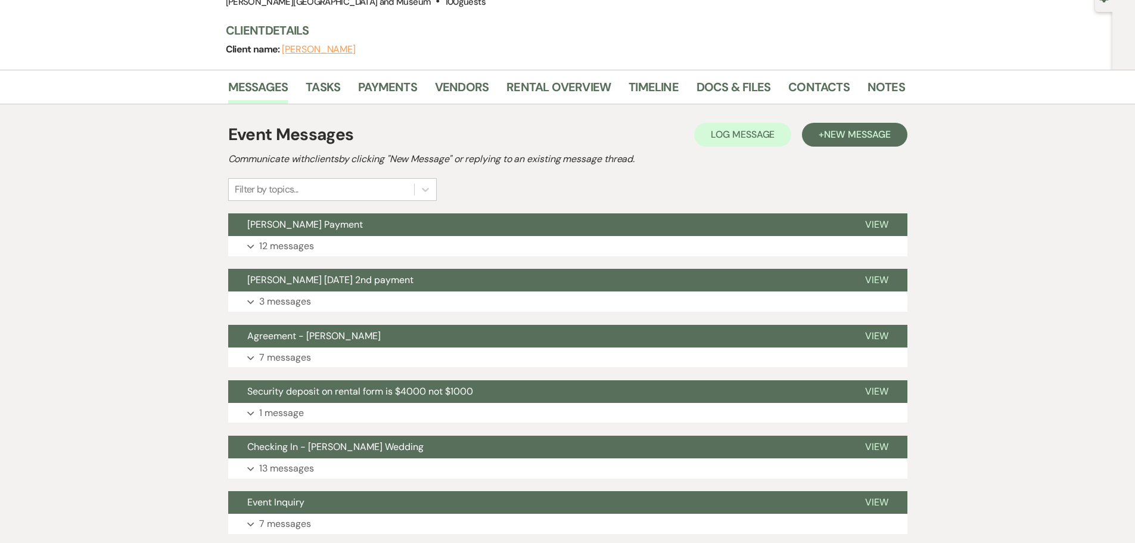
scroll to position [0, 0]
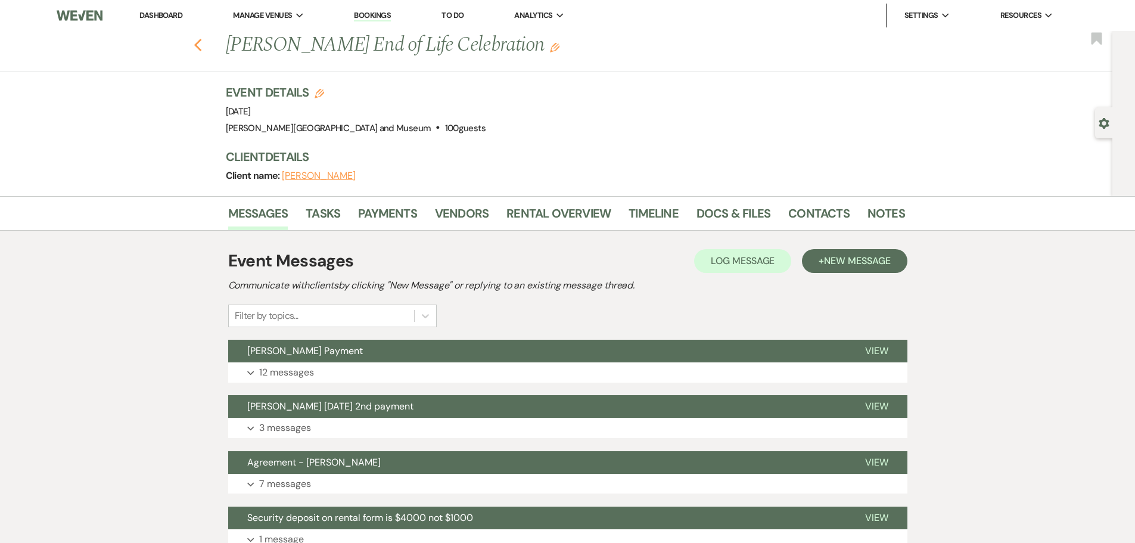
click at [199, 39] on icon "Previous" at bounding box center [198, 45] width 9 height 14
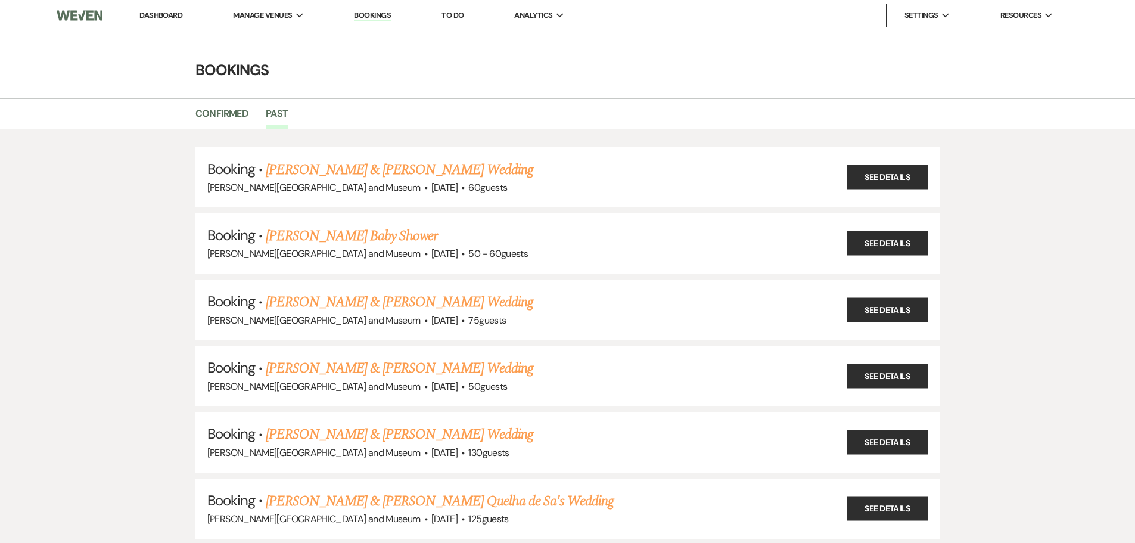
scroll to position [4467, 0]
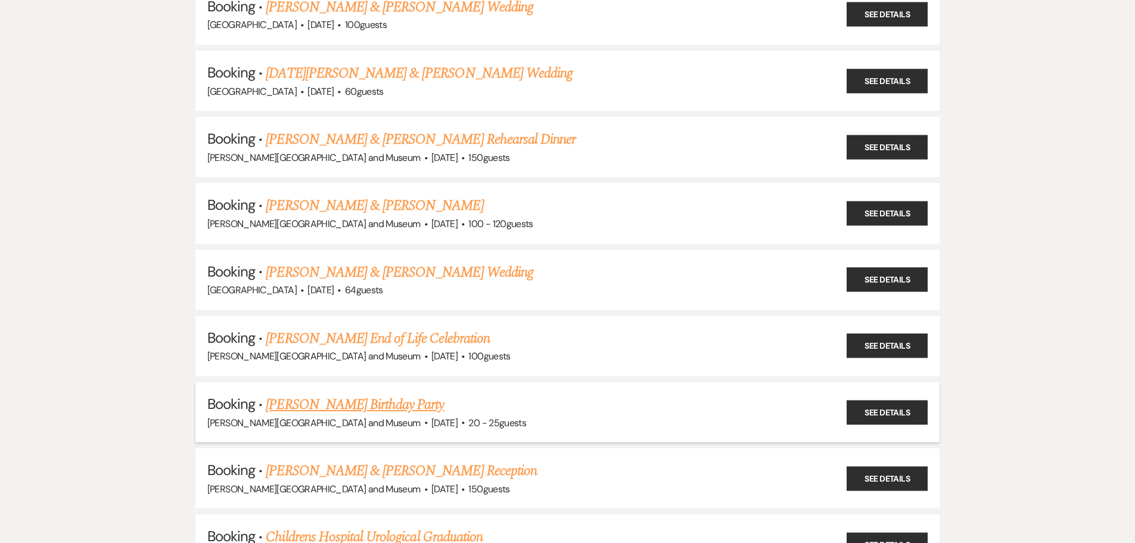
click at [293, 404] on link "[PERSON_NAME] Birthday Party" at bounding box center [355, 404] width 178 height 21
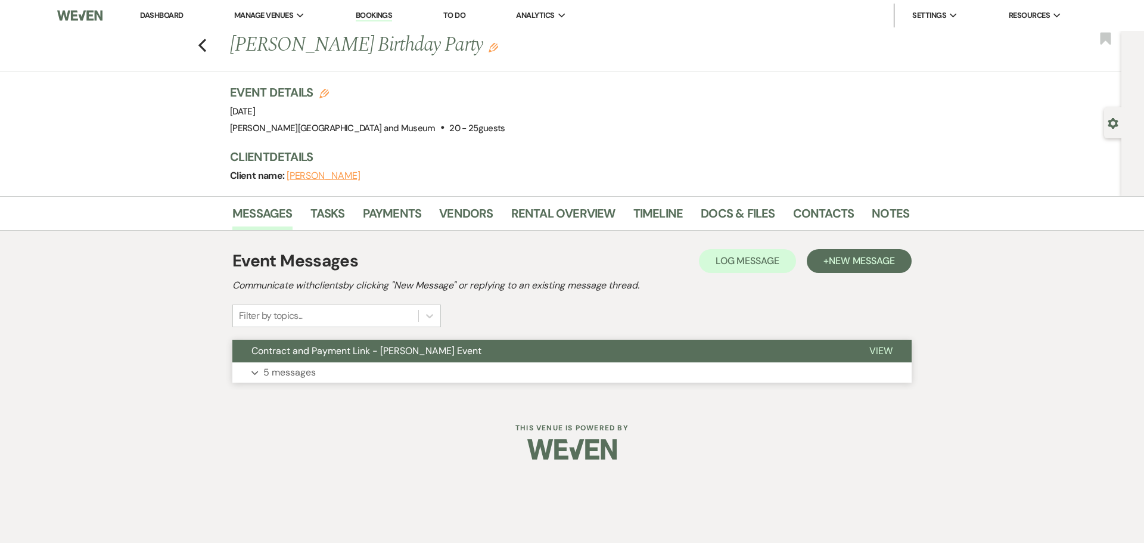
click at [298, 368] on p "5 messages" at bounding box center [289, 372] width 52 height 15
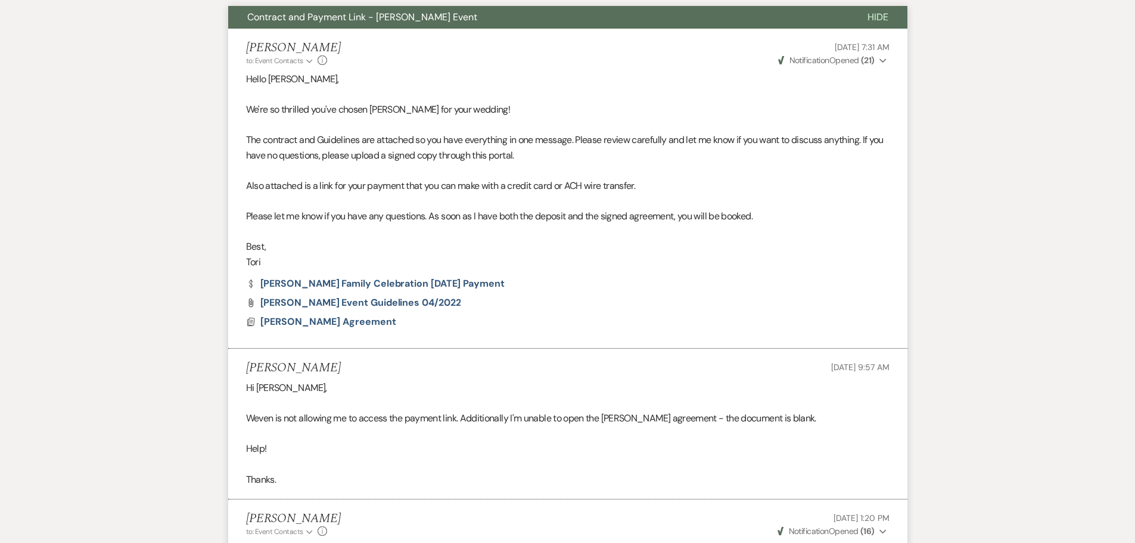
scroll to position [357, 0]
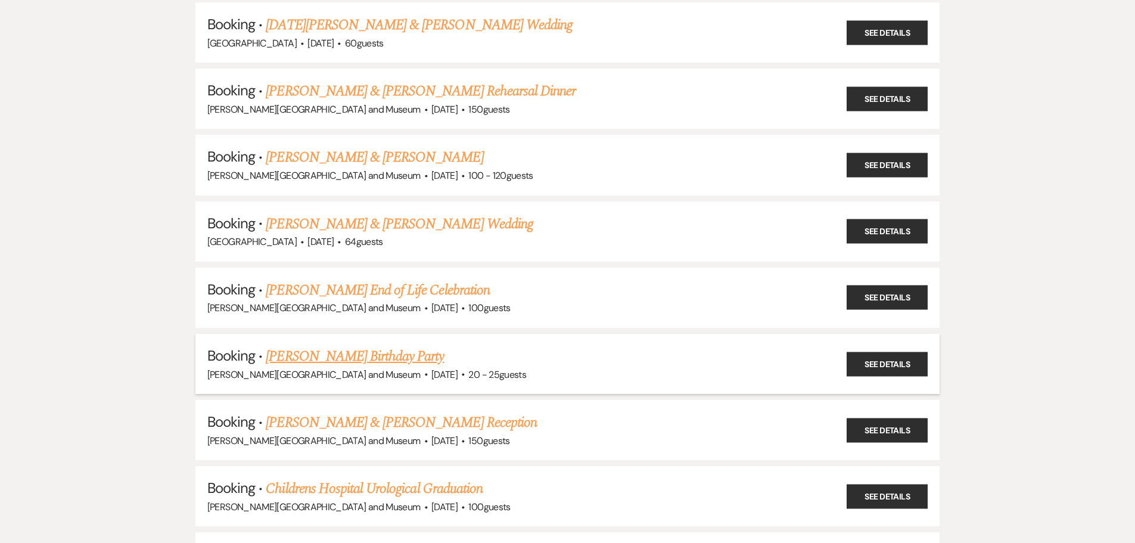
scroll to position [4646, 0]
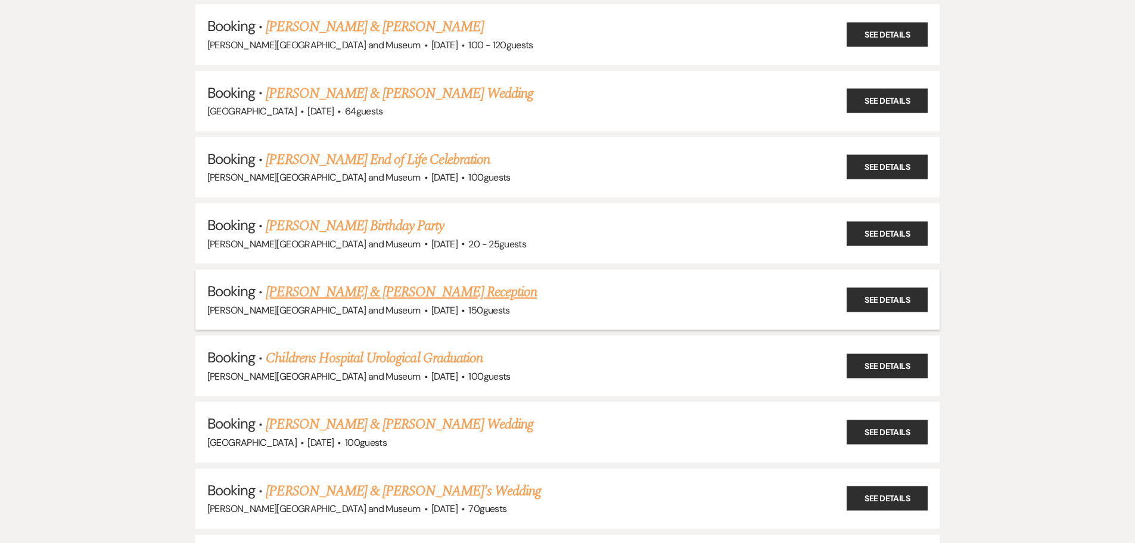
click at [338, 287] on link "[PERSON_NAME] & [PERSON_NAME] Reception" at bounding box center [401, 291] width 271 height 21
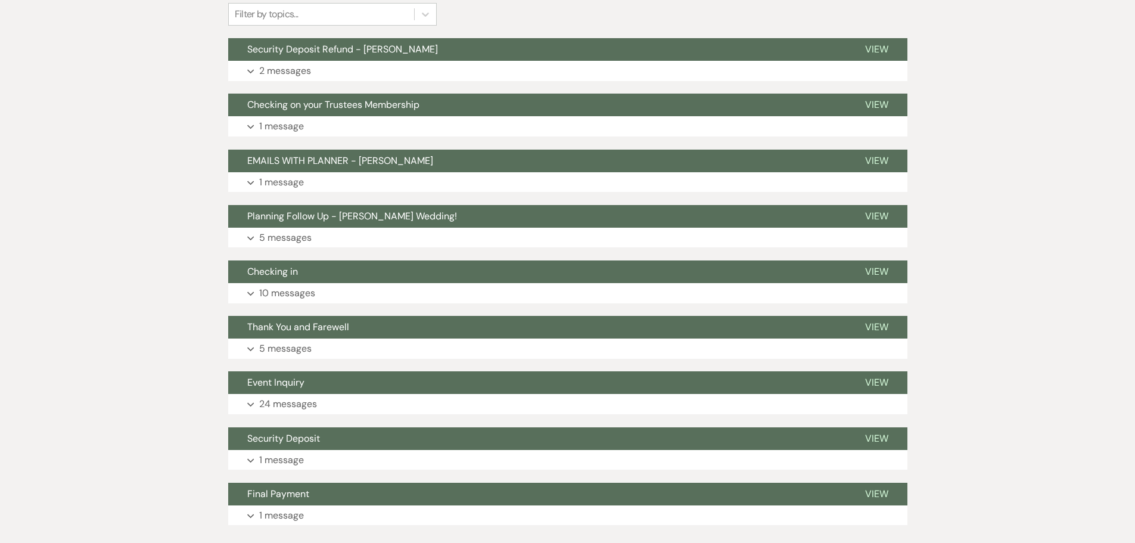
scroll to position [378, 0]
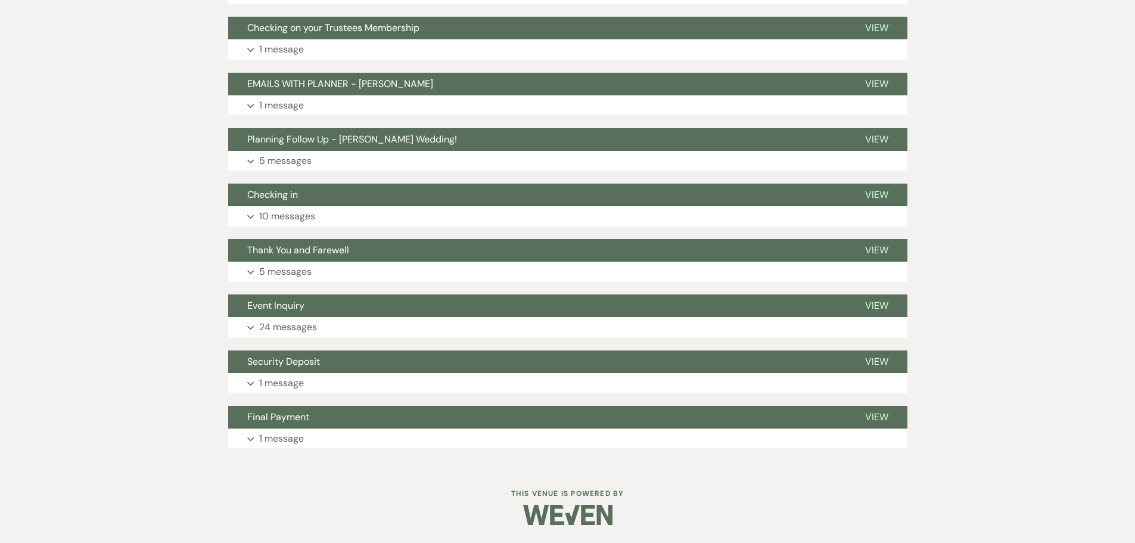
click at [338, 399] on div "Event Messages Log Log Message + New Message Communicate with clients by clicki…" at bounding box center [567, 159] width 679 height 590
click at [332, 416] on button "Final Payment" at bounding box center [537, 417] width 618 height 23
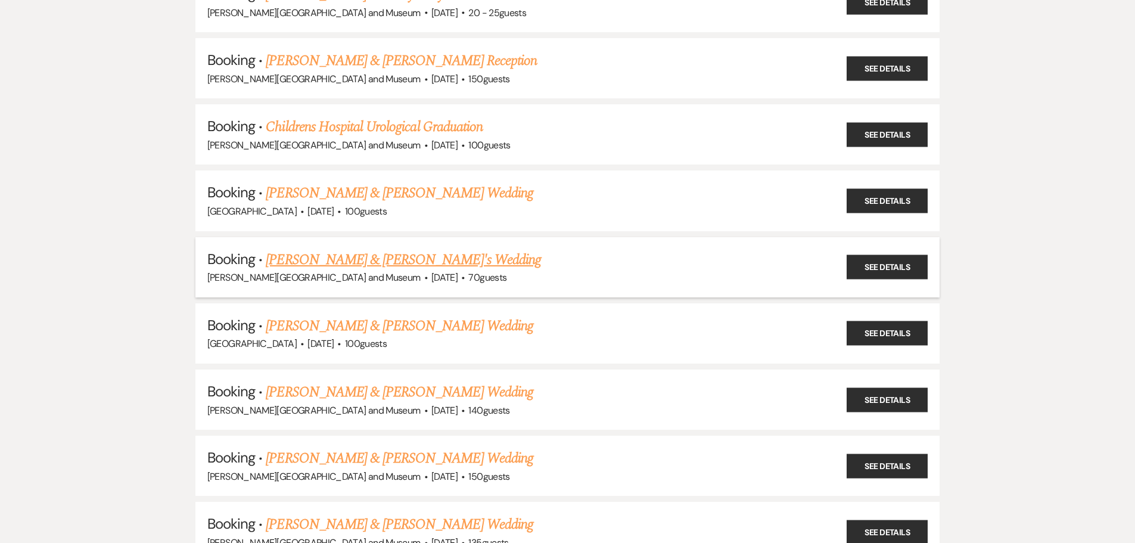
scroll to position [4884, 0]
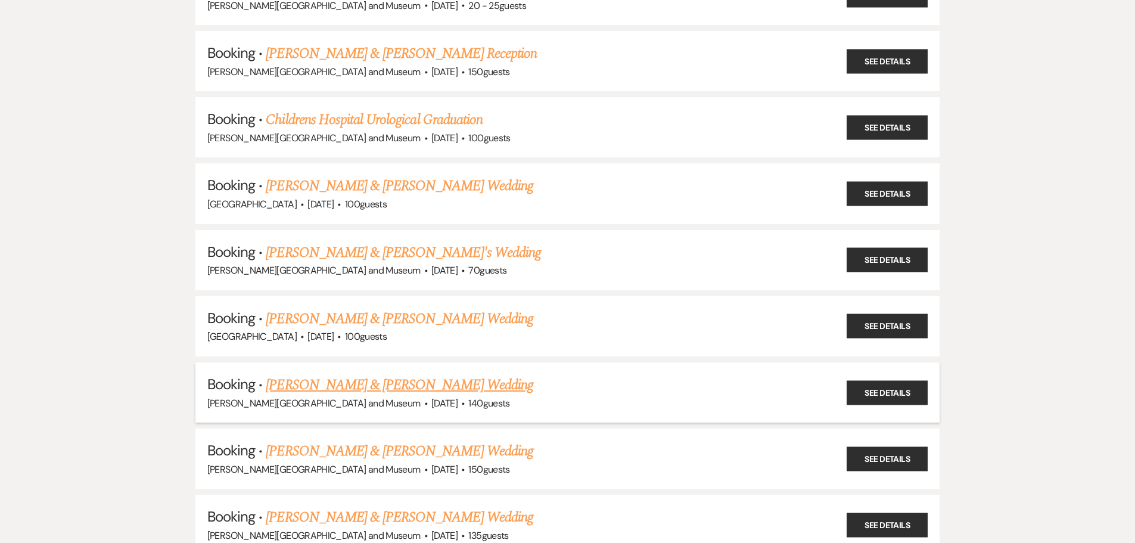
click at [353, 387] on link "[PERSON_NAME] & [PERSON_NAME] Wedding" at bounding box center [399, 384] width 267 height 21
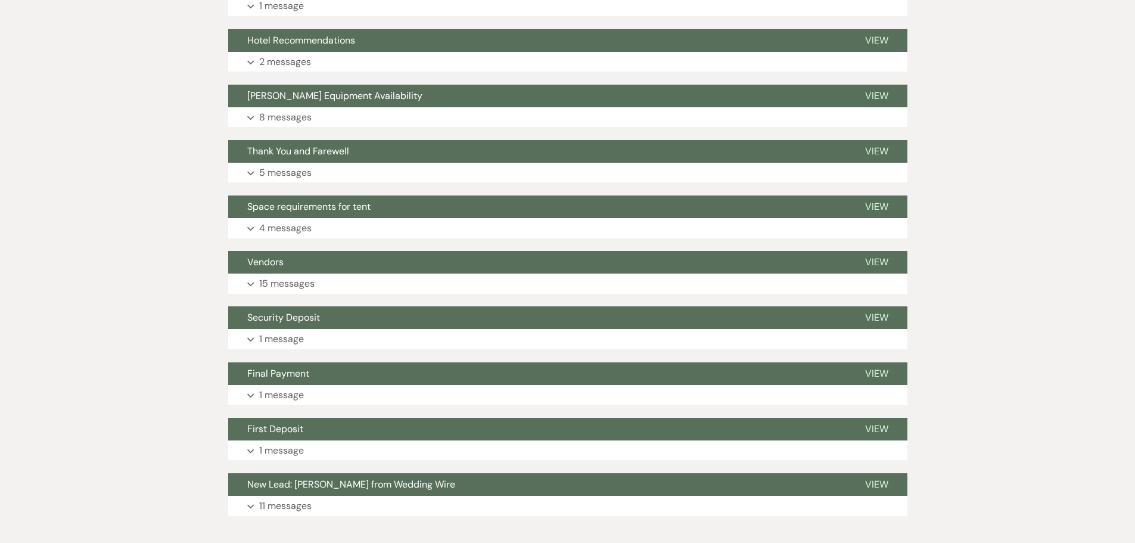
scroll to position [783, 0]
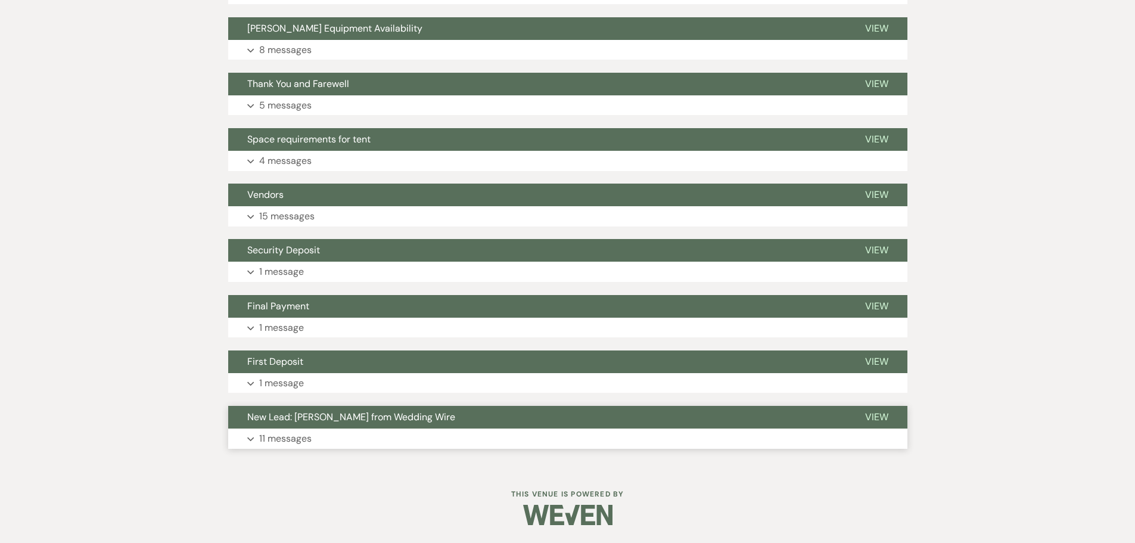
click at [329, 428] on button "Expand 11 messages" at bounding box center [567, 438] width 679 height 20
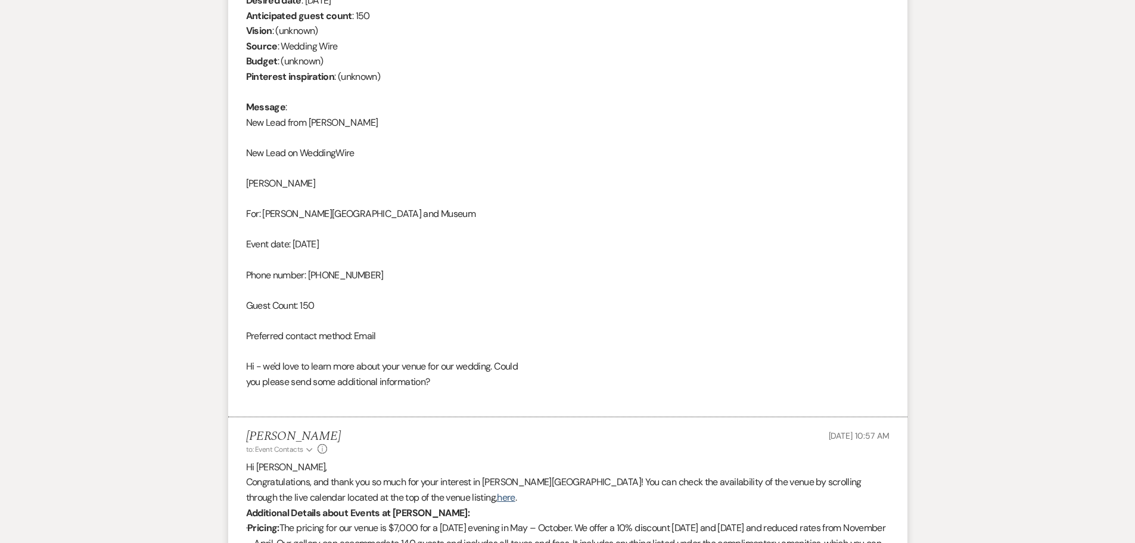
scroll to position [1438, 0]
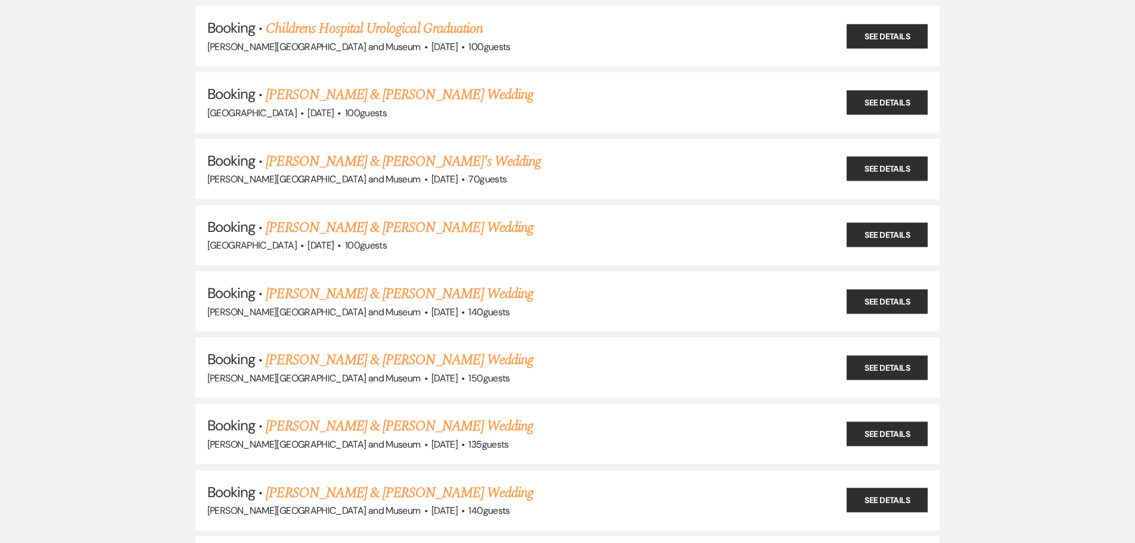
scroll to position [5003, 0]
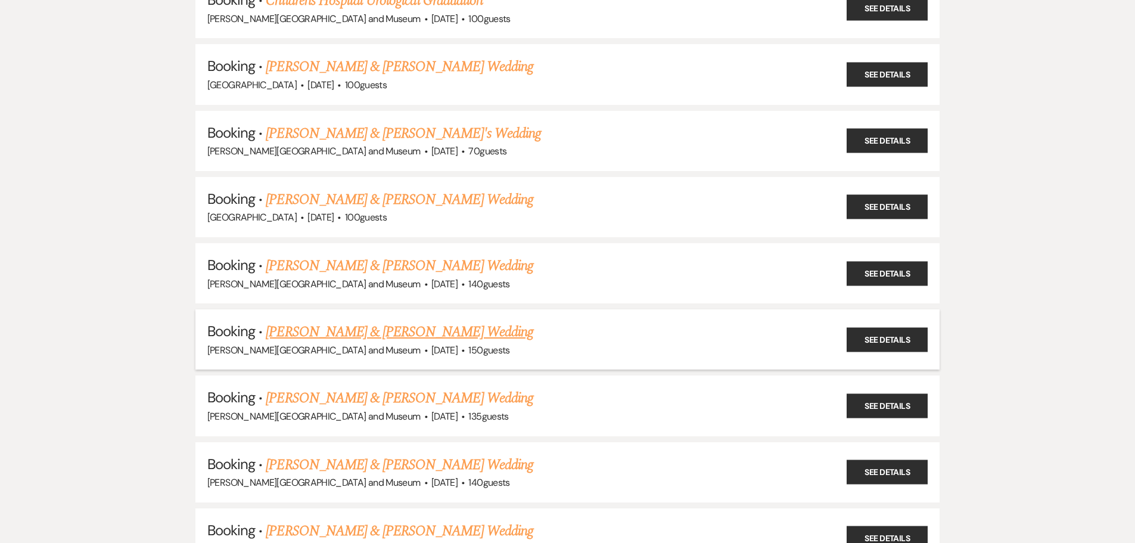
click at [309, 338] on link "[PERSON_NAME] & [PERSON_NAME] Wedding" at bounding box center [399, 331] width 267 height 21
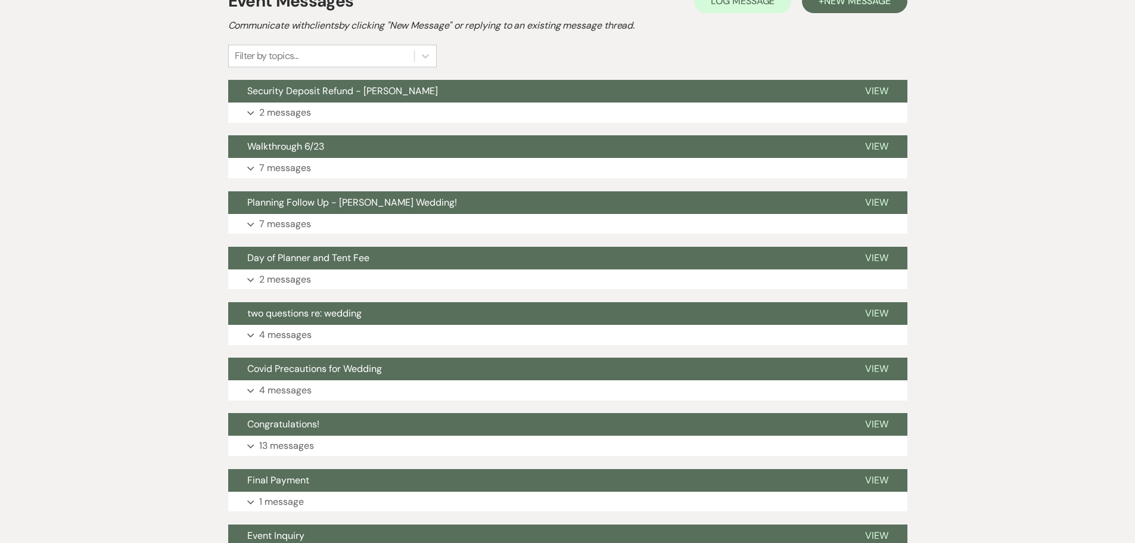
scroll to position [397, 0]
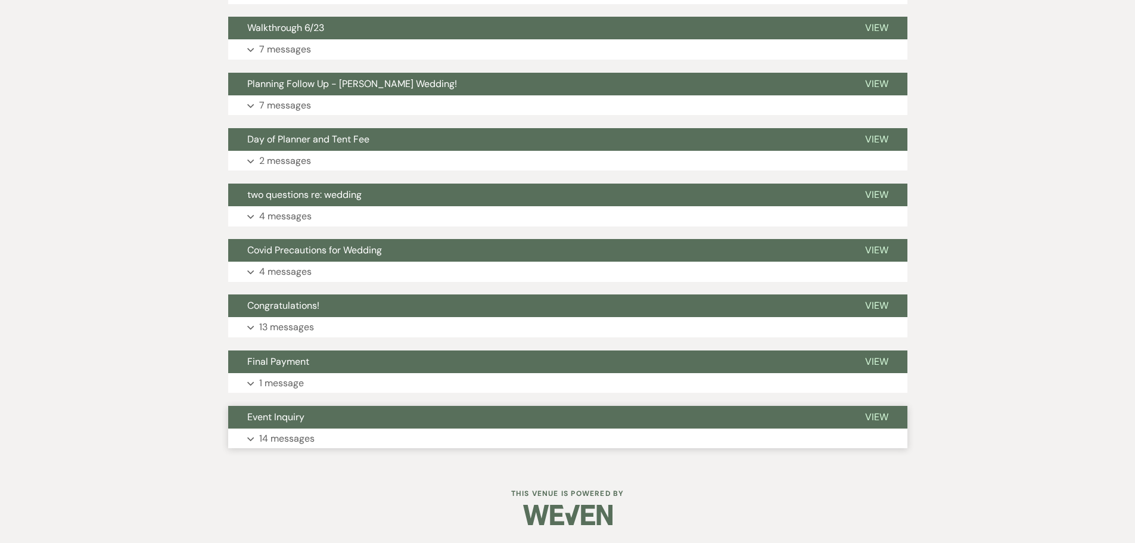
click at [292, 421] on span "Event Inquiry" at bounding box center [275, 416] width 57 height 13
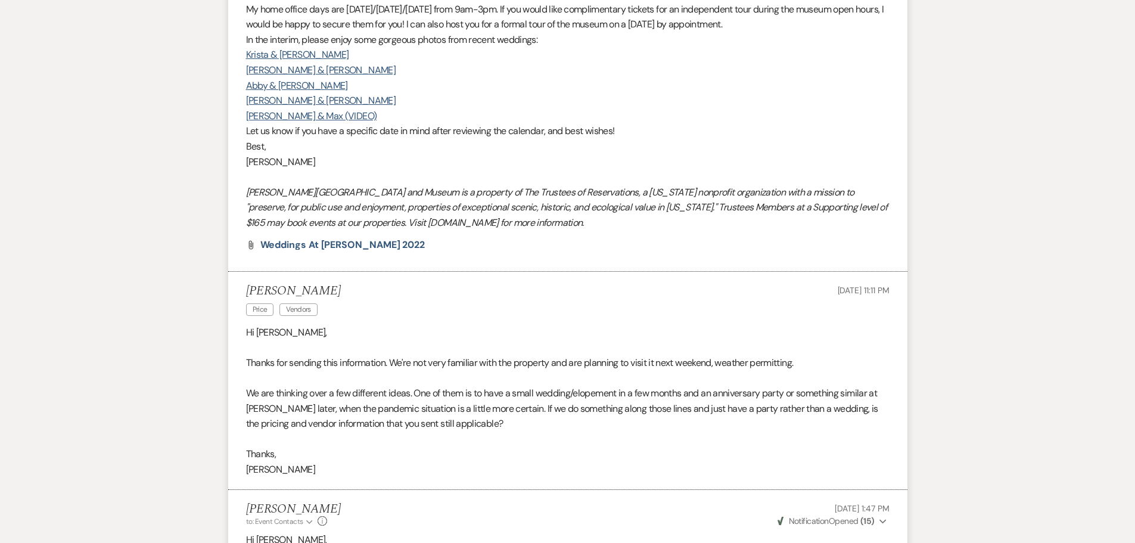
scroll to position [1410, 0]
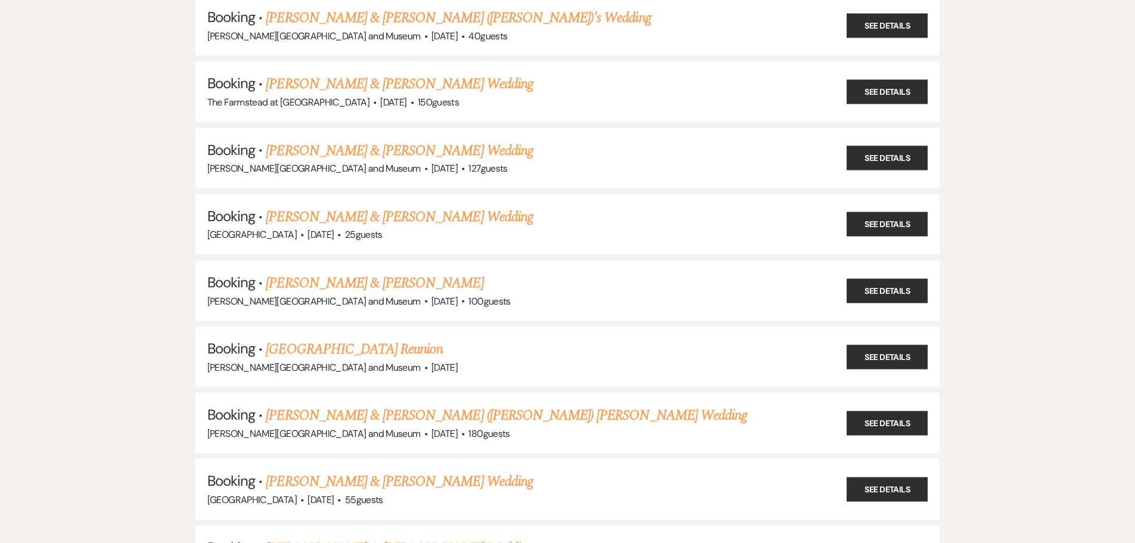
scroll to position [5003, 0]
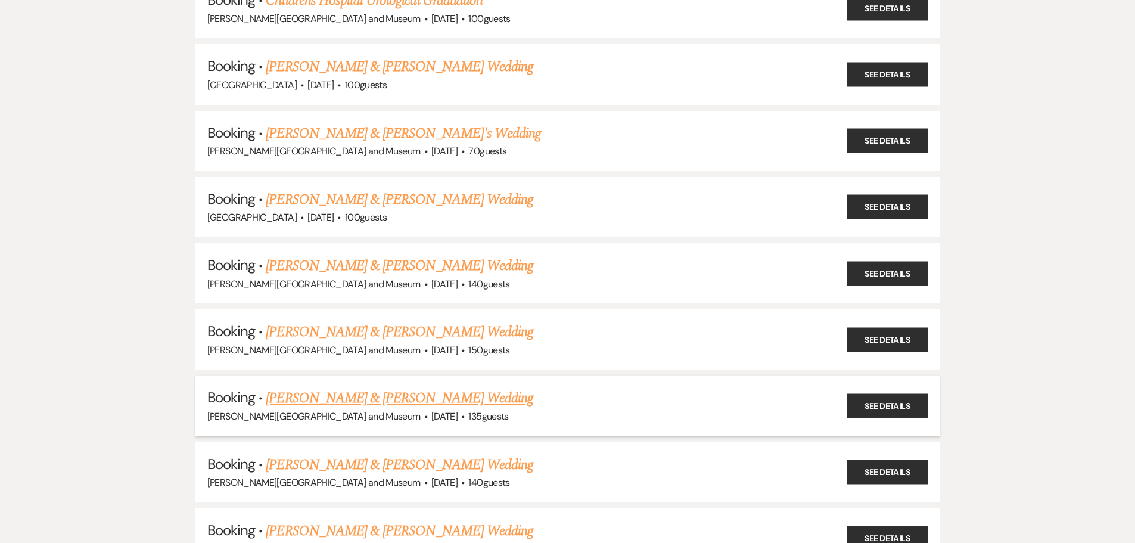
click at [340, 403] on link "[PERSON_NAME] & [PERSON_NAME] Wedding" at bounding box center [399, 397] width 267 height 21
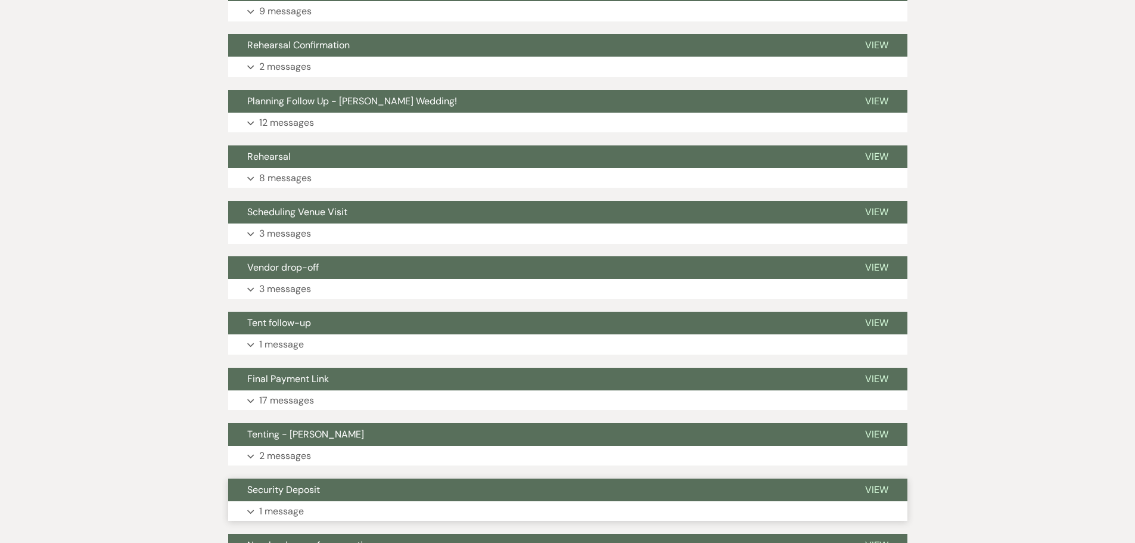
scroll to position [715, 0]
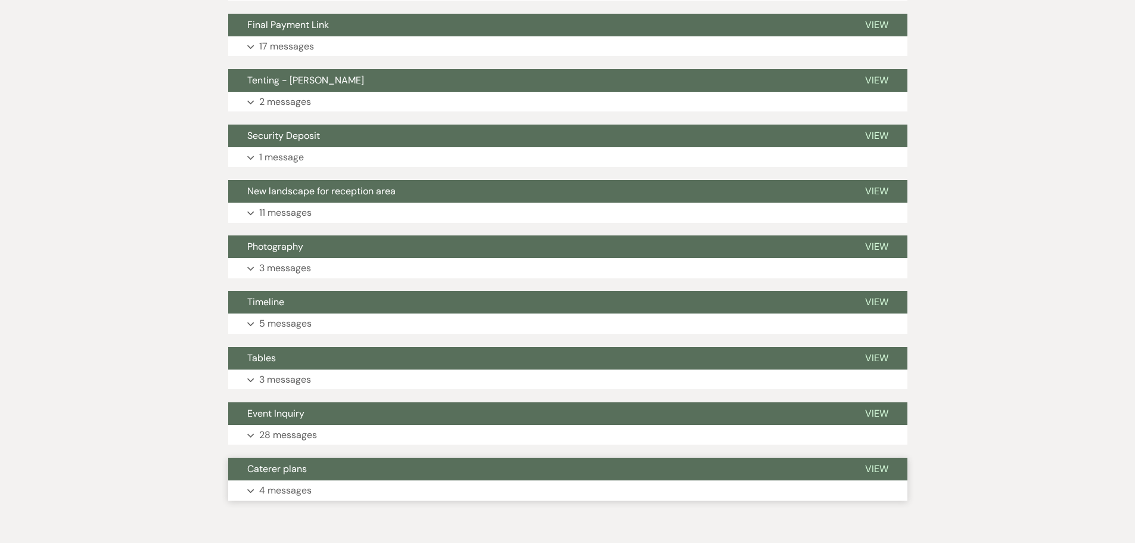
click at [320, 469] on button "Caterer plans" at bounding box center [537, 468] width 618 height 23
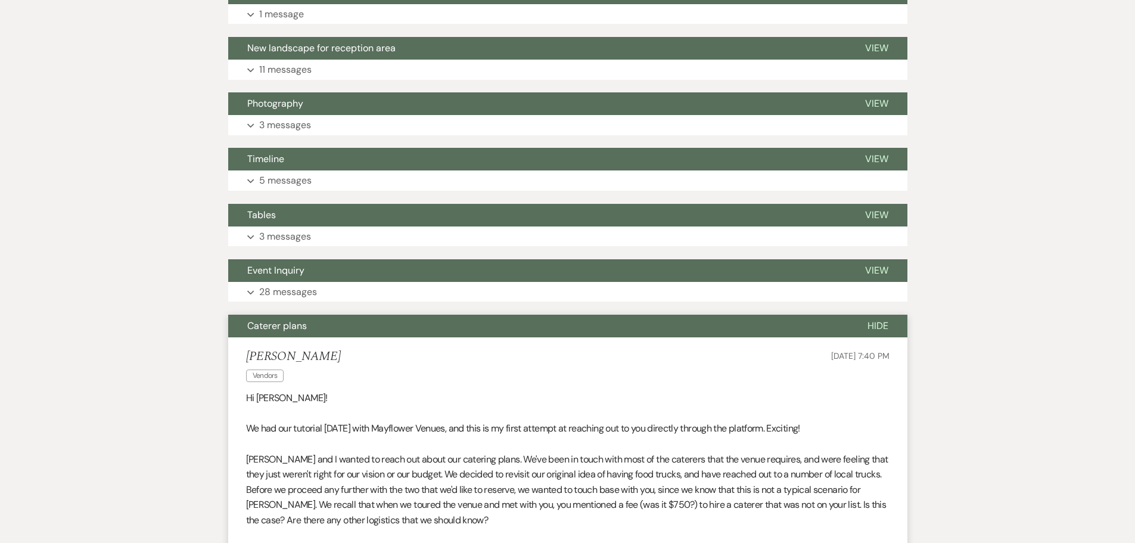
scroll to position [1072, 0]
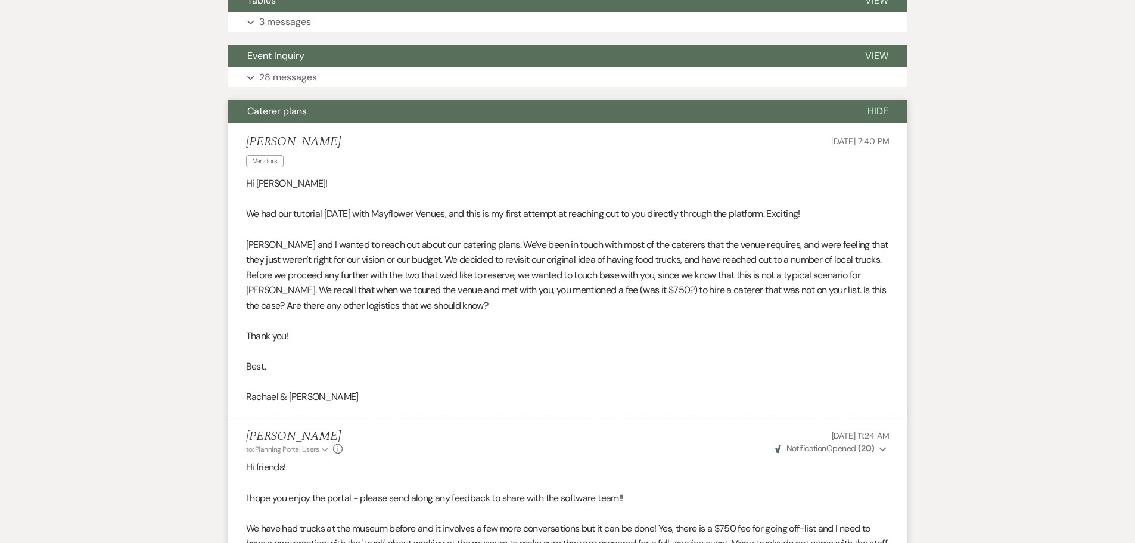
click at [295, 117] on button "Caterer plans" at bounding box center [538, 111] width 620 height 23
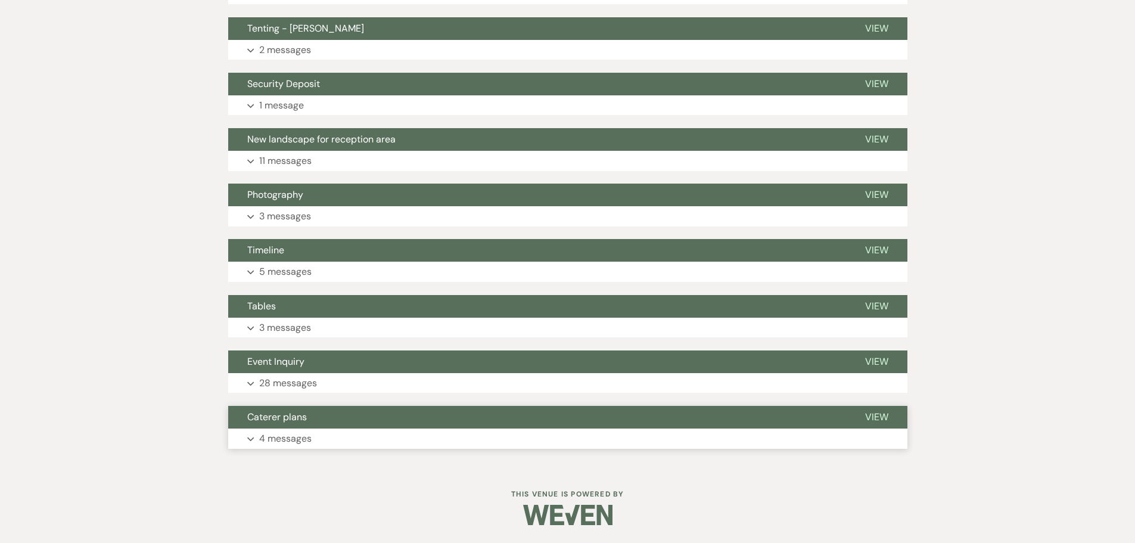
click at [295, 426] on button "Caterer plans" at bounding box center [537, 417] width 618 height 23
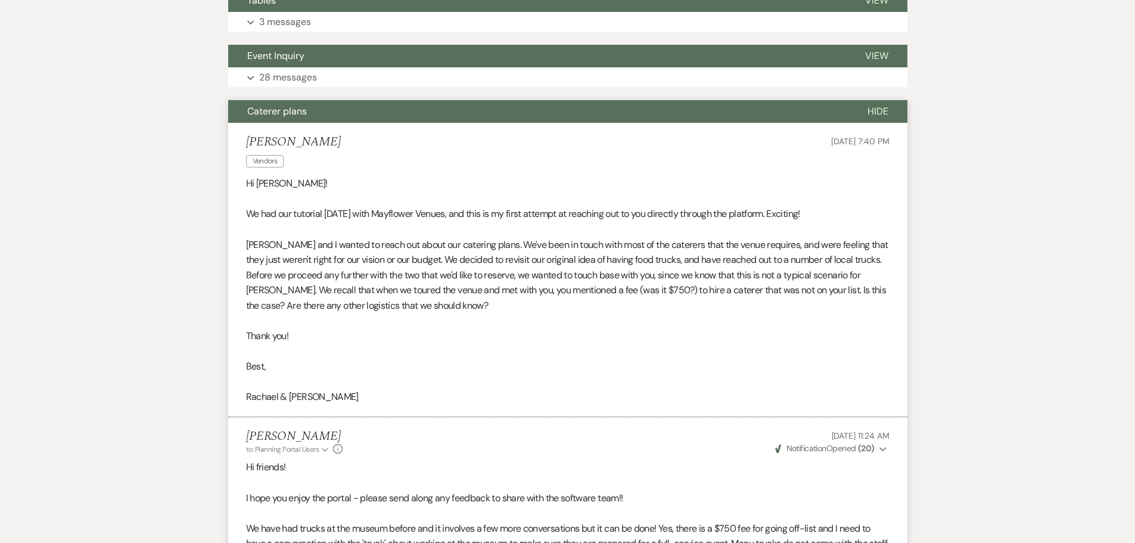
click at [294, 115] on span "Caterer plans" at bounding box center [277, 111] width 60 height 13
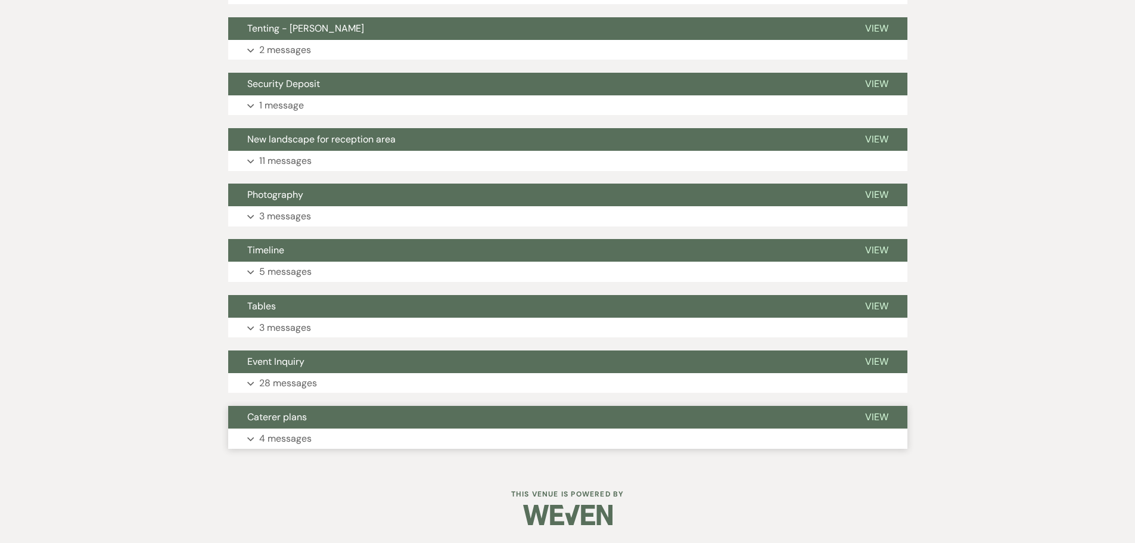
scroll to position [767, 0]
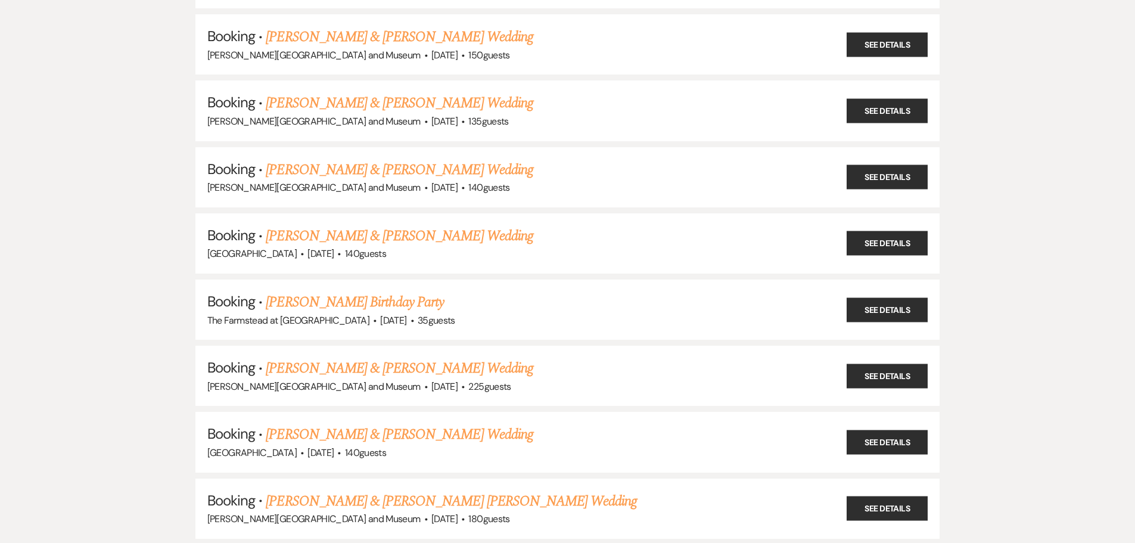
scroll to position [5301, 0]
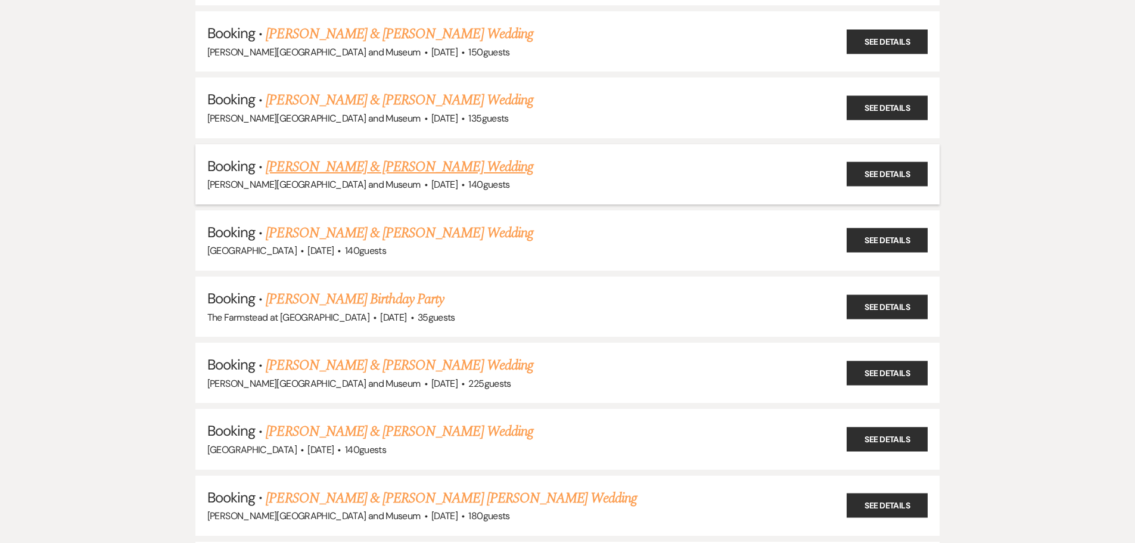
click at [326, 172] on link "[PERSON_NAME] & [PERSON_NAME] Wedding" at bounding box center [399, 166] width 267 height 21
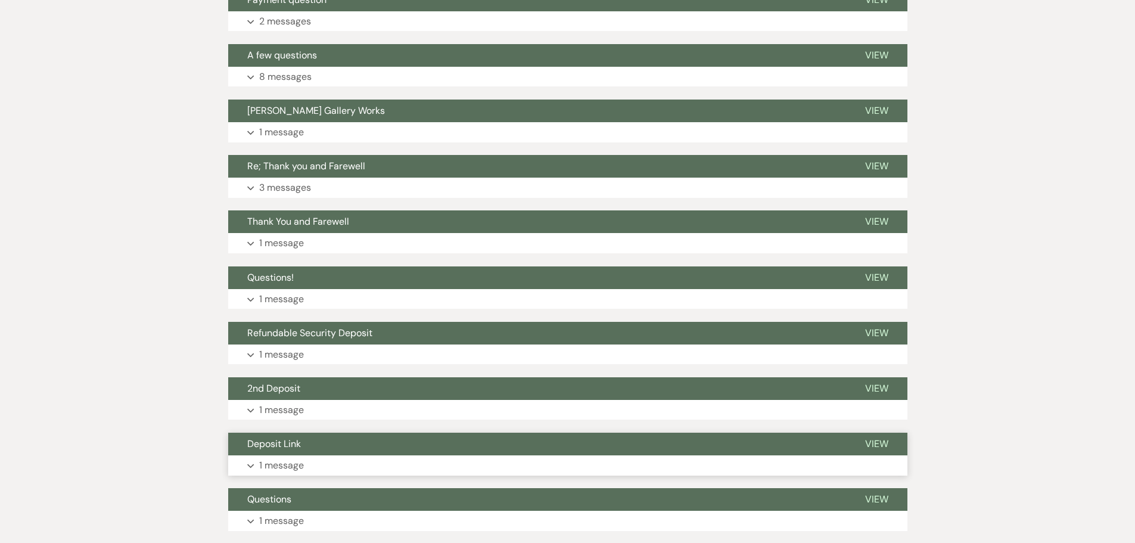
scroll to position [600, 0]
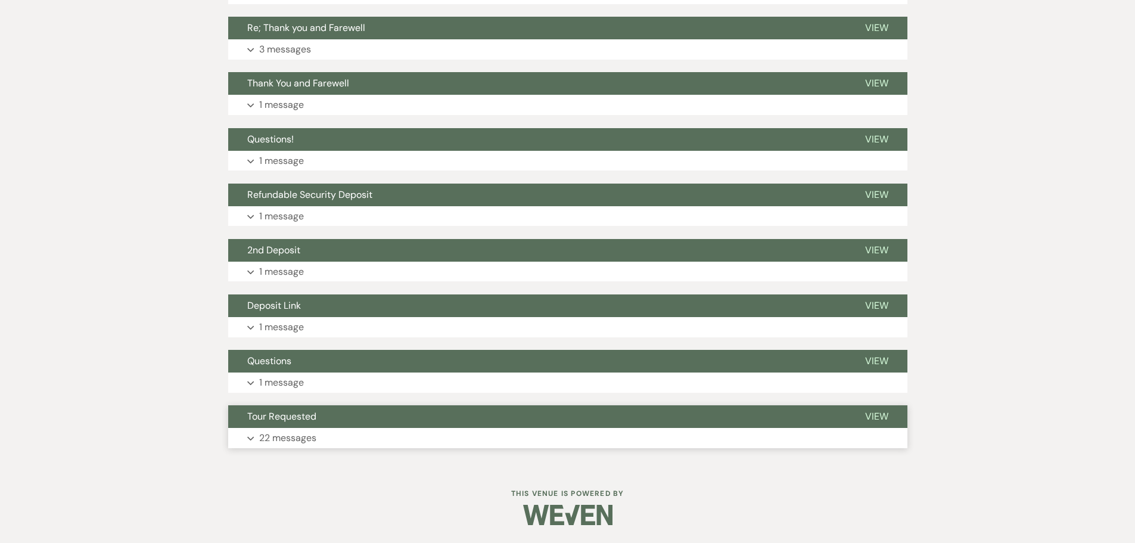
click at [317, 420] on button "Tour Requested" at bounding box center [537, 416] width 618 height 23
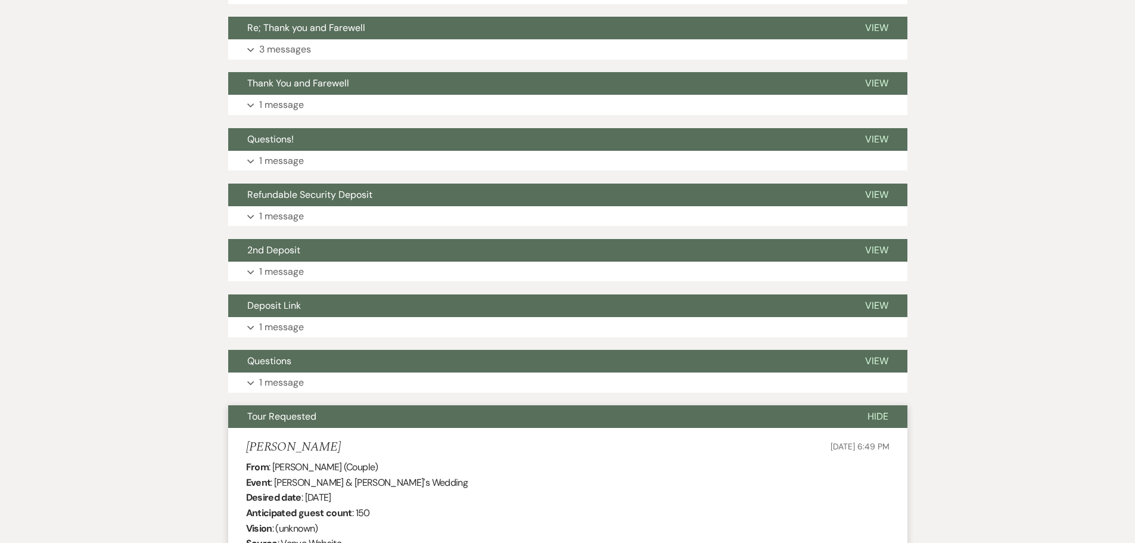
scroll to position [958, 0]
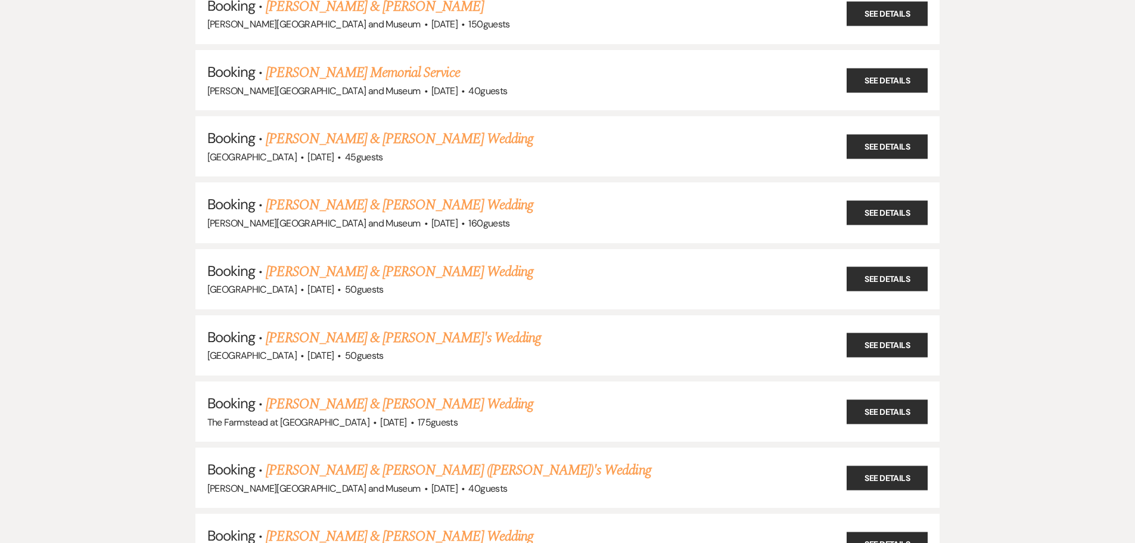
scroll to position [5301, 0]
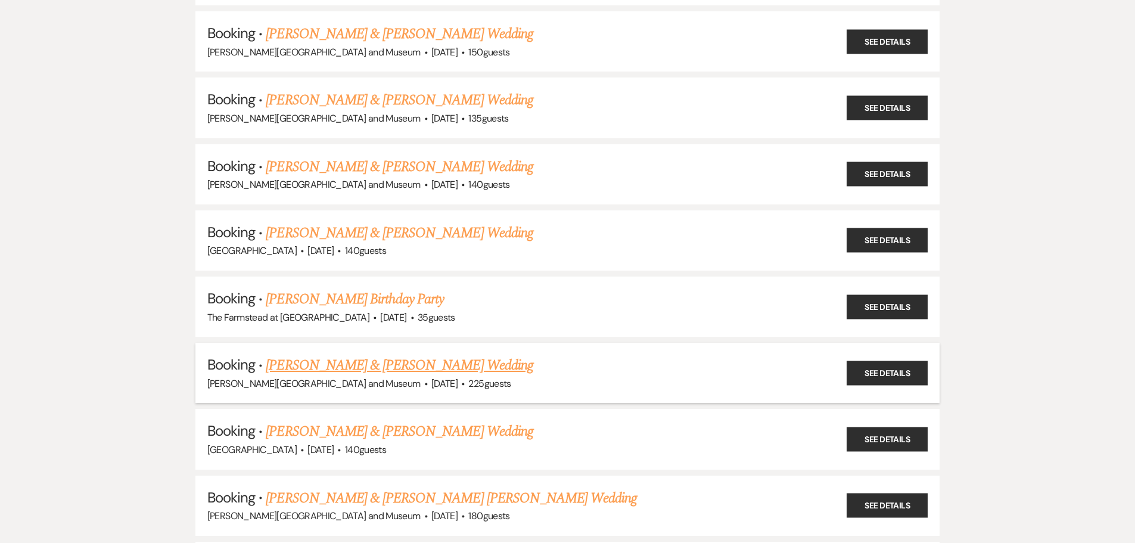
click at [348, 366] on link "[PERSON_NAME] & [PERSON_NAME] Wedding" at bounding box center [399, 364] width 267 height 21
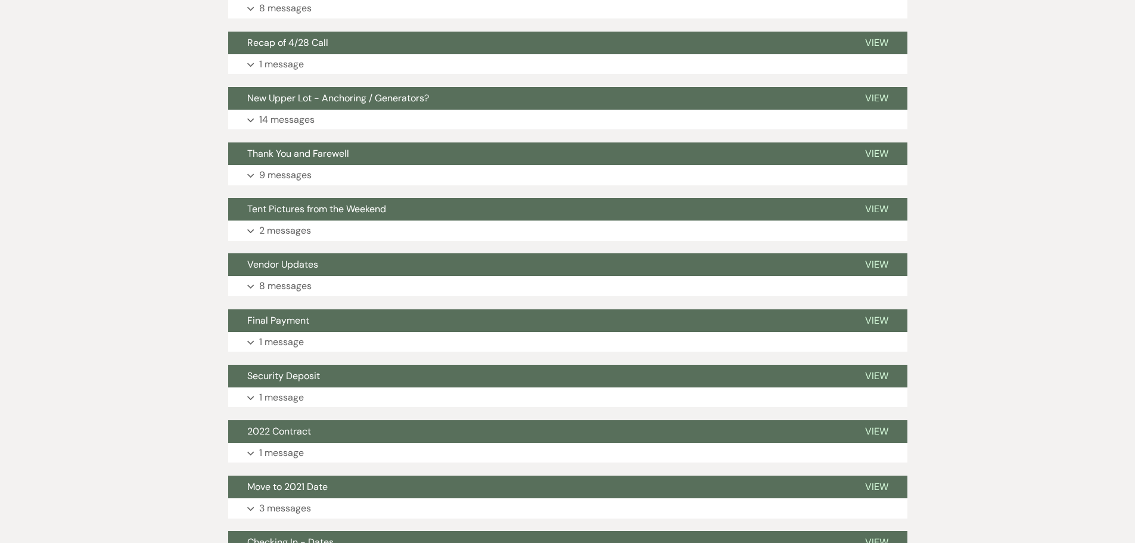
scroll to position [581, 0]
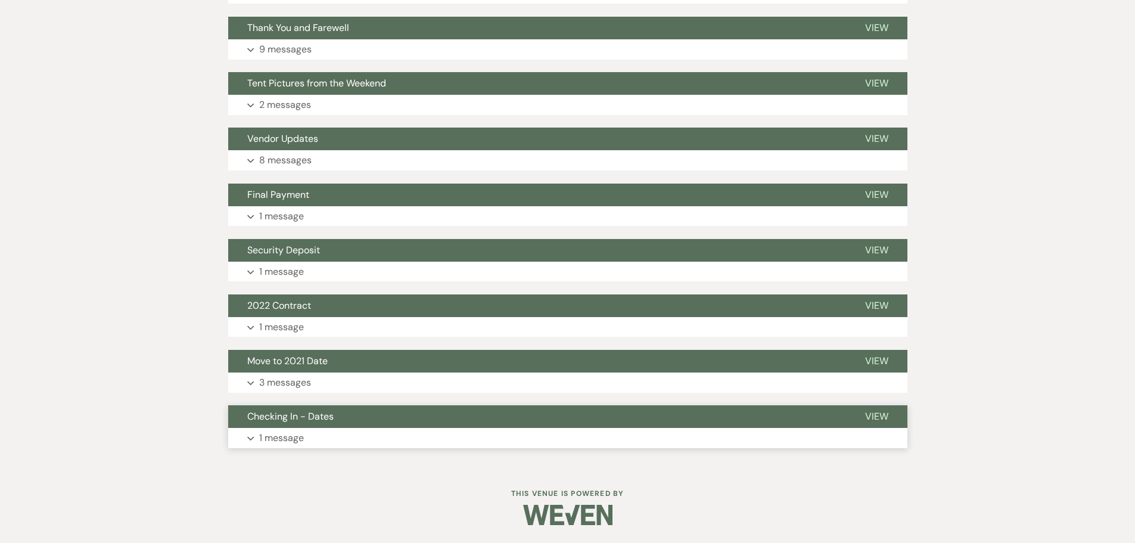
click at [313, 434] on button "Expand 1 message" at bounding box center [567, 438] width 679 height 20
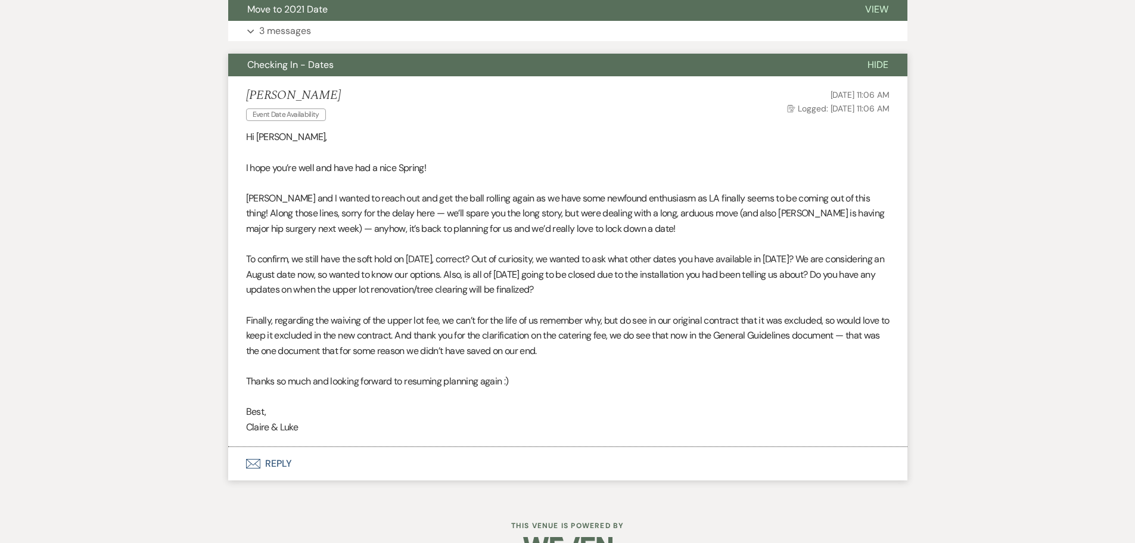
scroll to position [938, 0]
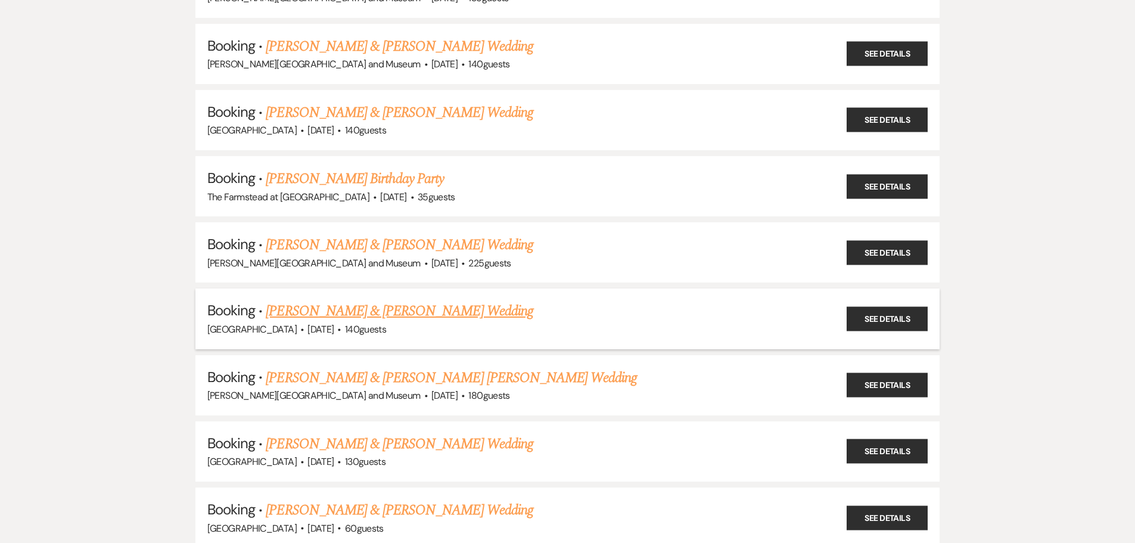
scroll to position [5480, 0]
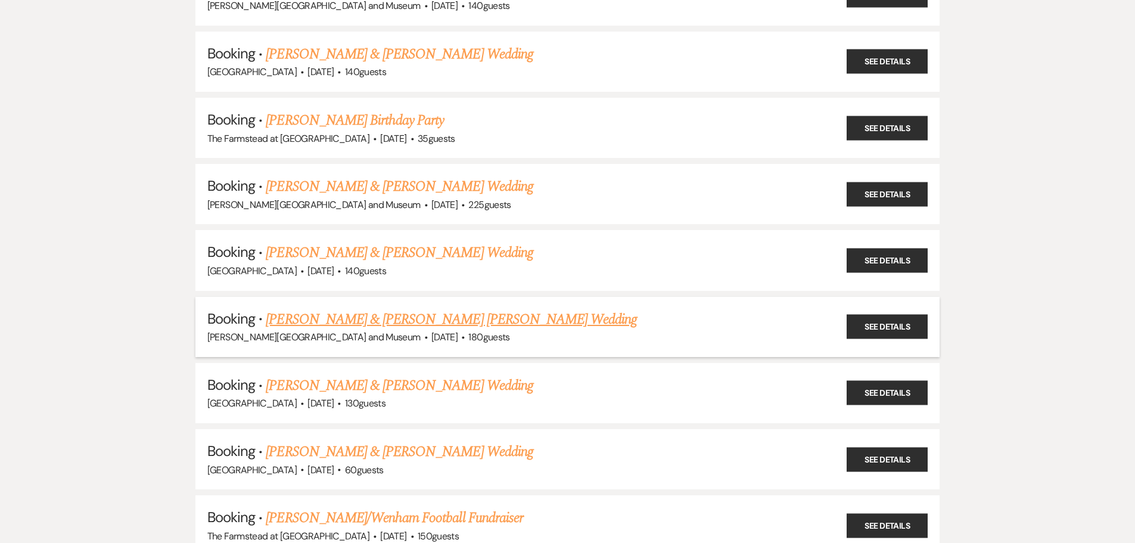
click at [347, 320] on link "[PERSON_NAME] & [PERSON_NAME] [PERSON_NAME] Wedding" at bounding box center [451, 319] width 371 height 21
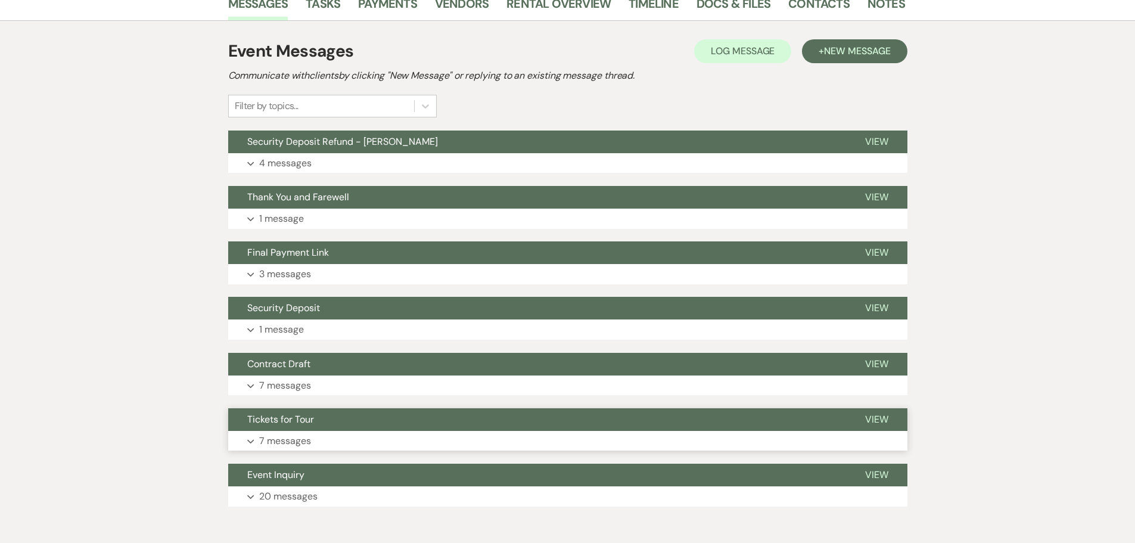
scroll to position [238, 0]
click at [307, 463] on button "Event Inquiry" at bounding box center [537, 474] width 618 height 23
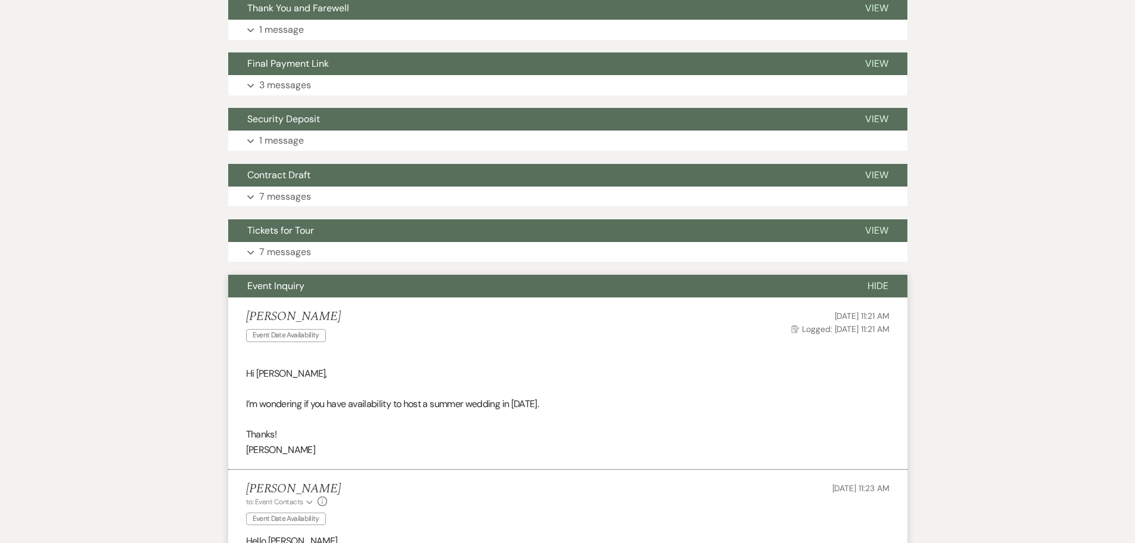
scroll to position [596, 0]
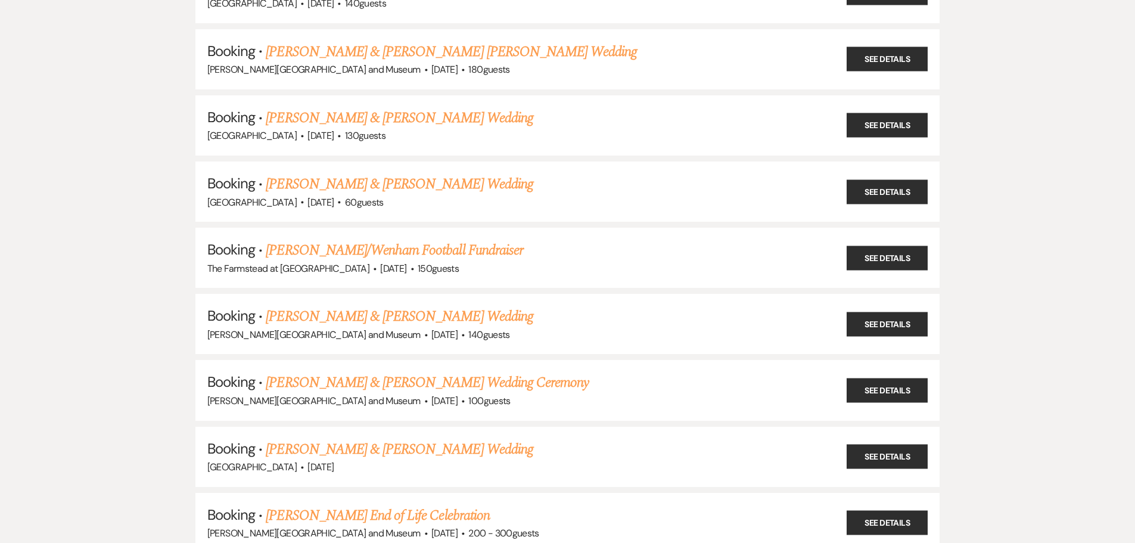
scroll to position [5778, 0]
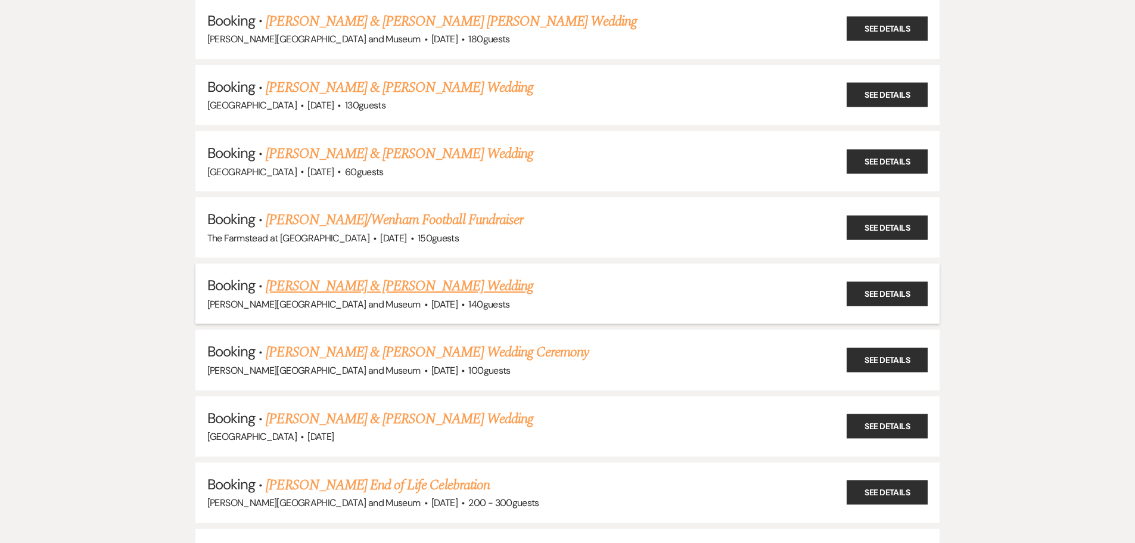
click at [323, 288] on link "[PERSON_NAME] & [PERSON_NAME] Wedding" at bounding box center [399, 285] width 267 height 21
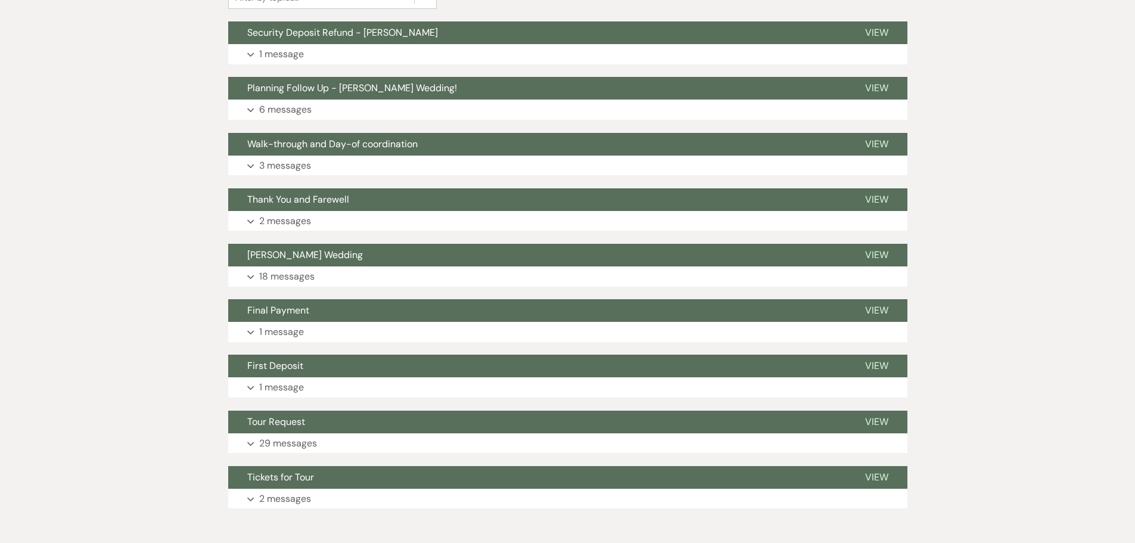
scroll to position [426, 0]
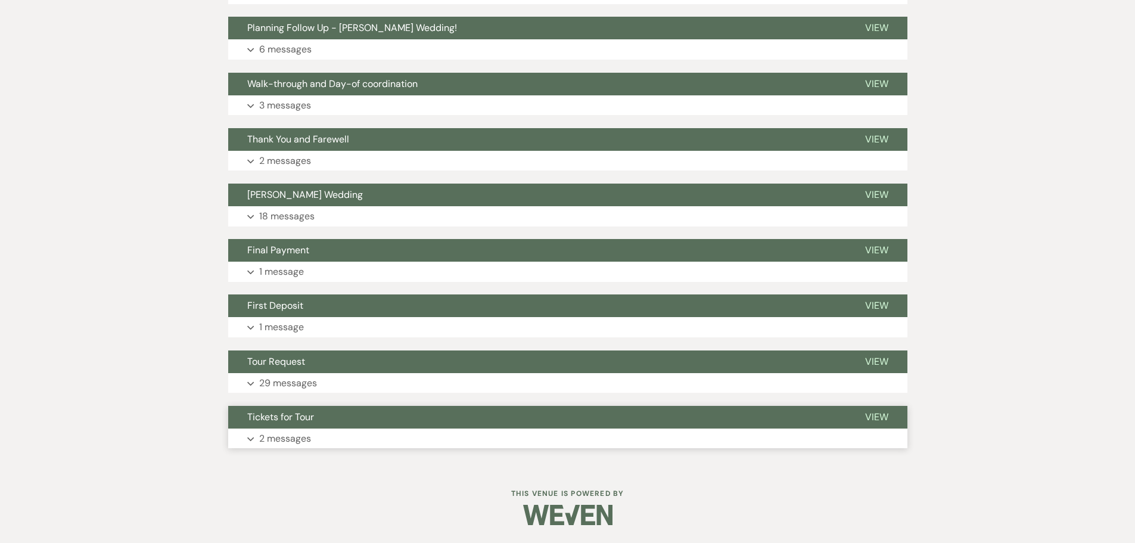
click at [312, 431] on button "Expand 2 messages" at bounding box center [567, 438] width 679 height 20
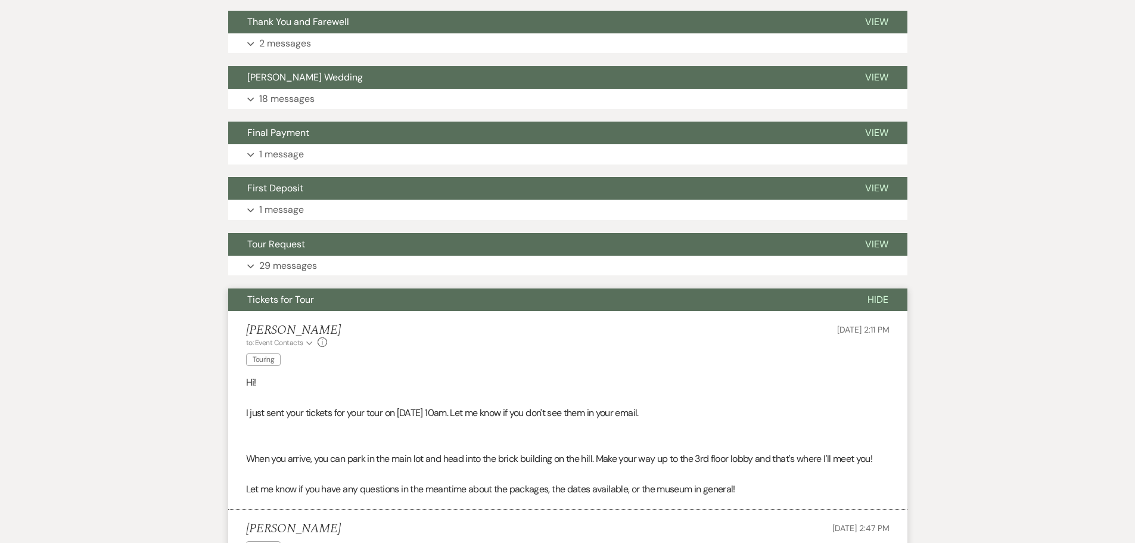
scroll to position [718, 0]
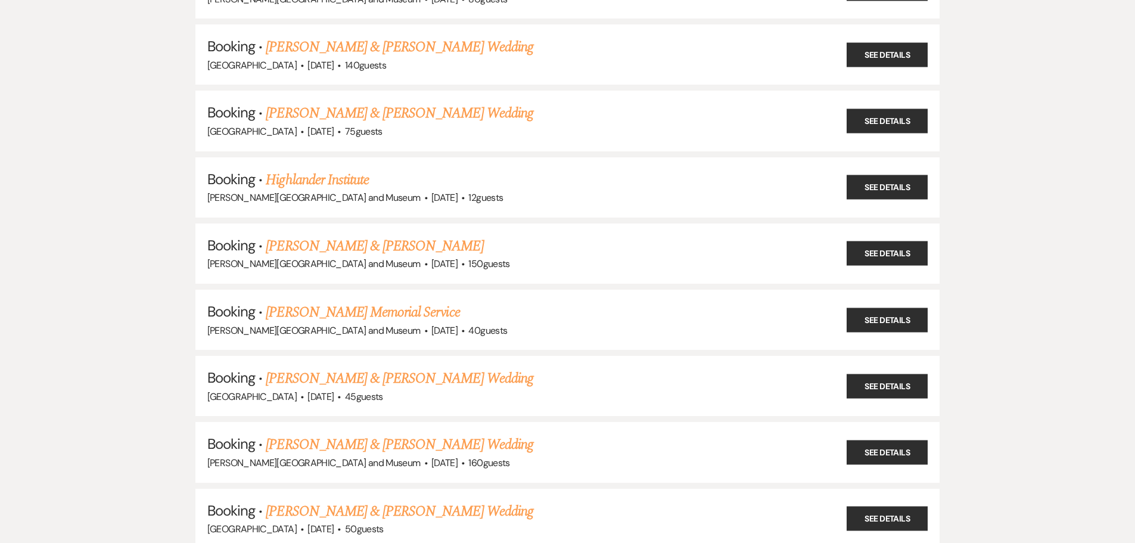
scroll to position [5778, 0]
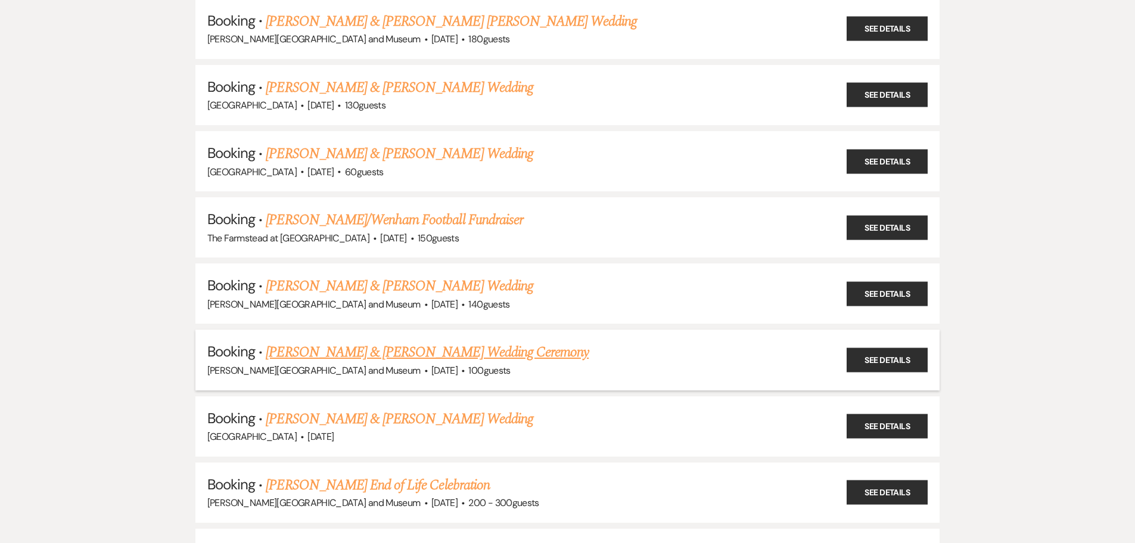
click at [344, 359] on link "[PERSON_NAME] & [PERSON_NAME] Wedding Ceremony" at bounding box center [427, 351] width 323 height 21
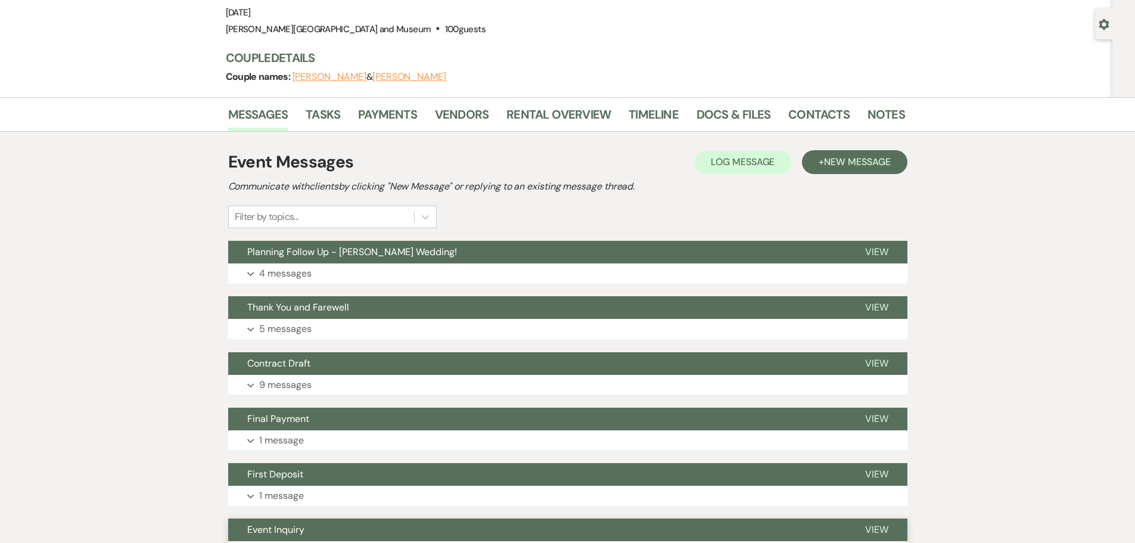
scroll to position [212, 0]
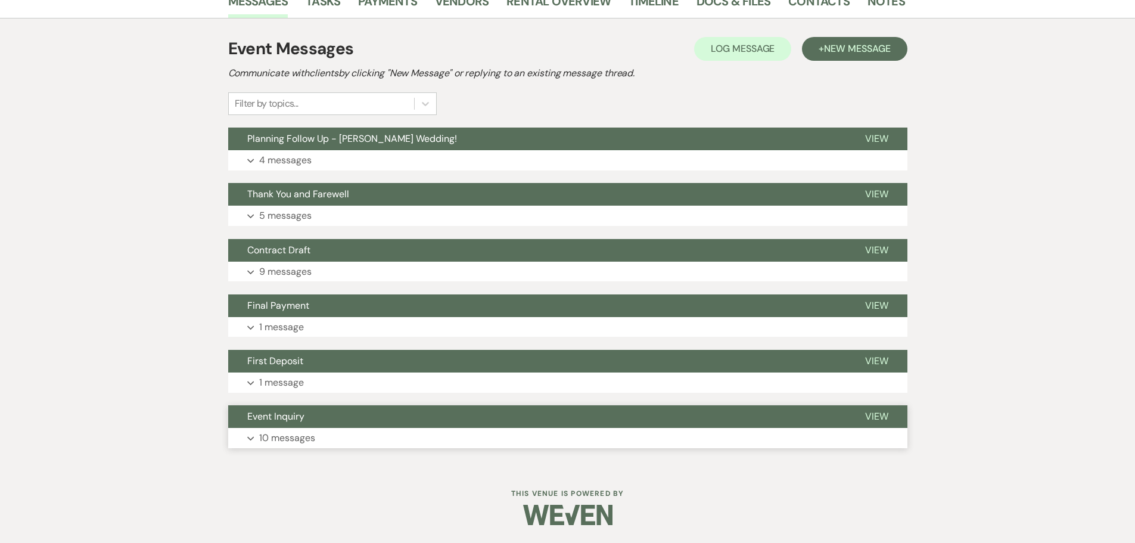
click at [320, 429] on button "Expand 10 messages" at bounding box center [567, 438] width 679 height 20
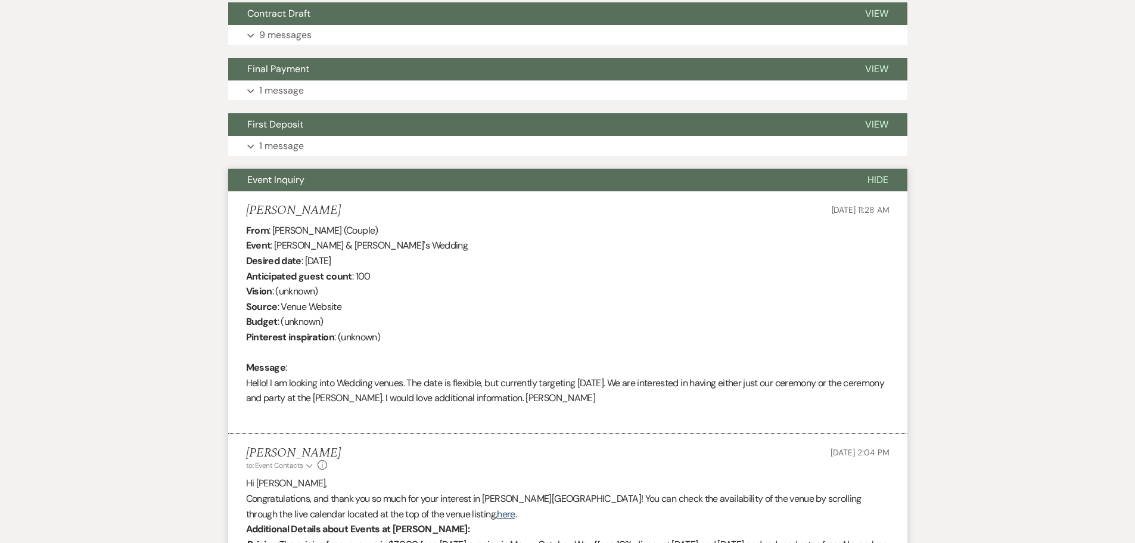
scroll to position [569, 0]
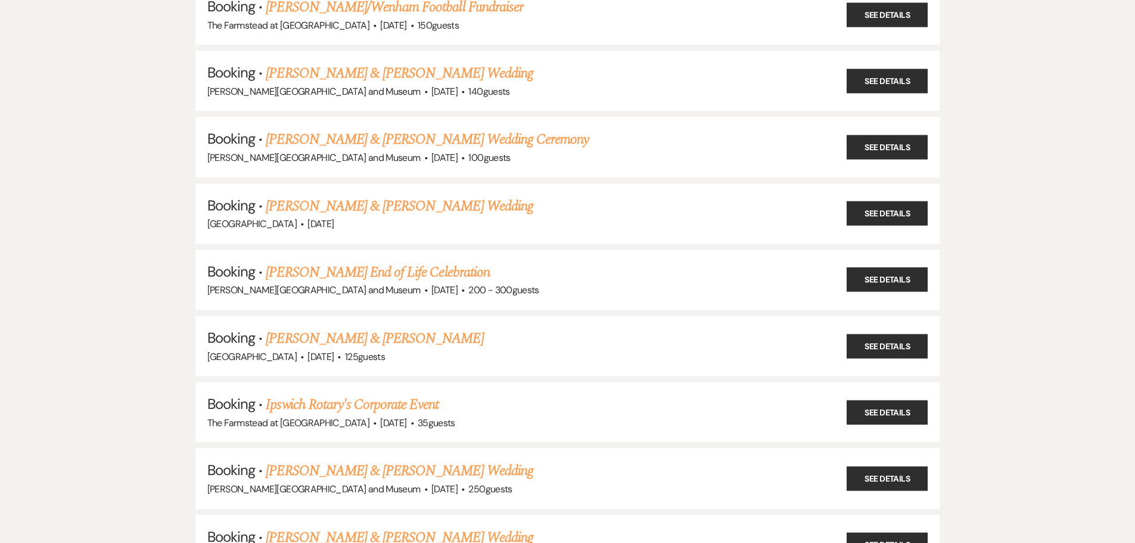
scroll to position [6016, 0]
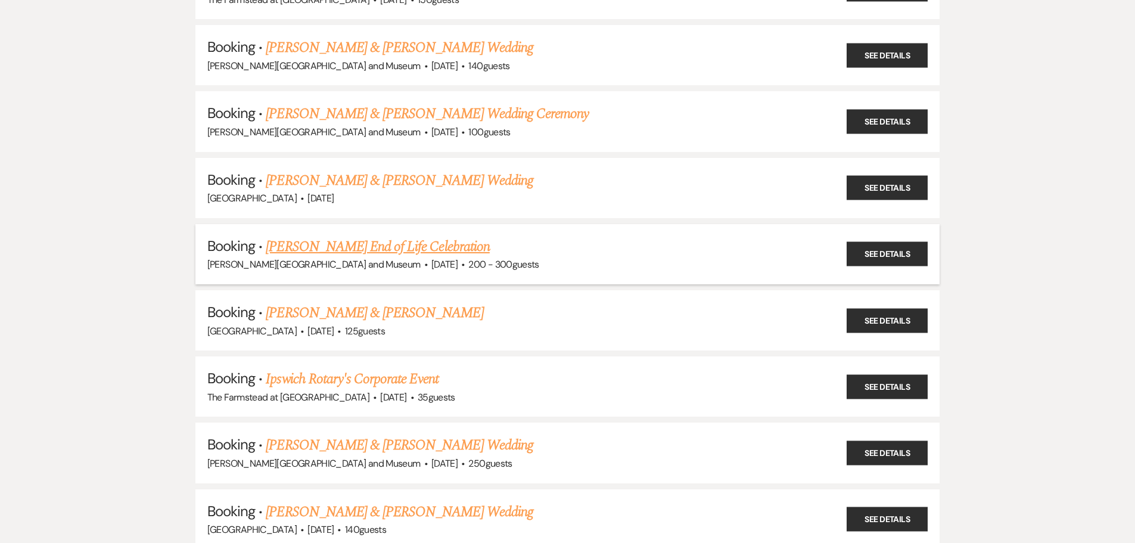
click at [336, 254] on link "[PERSON_NAME] End of Life Celebration" at bounding box center [377, 246] width 223 height 21
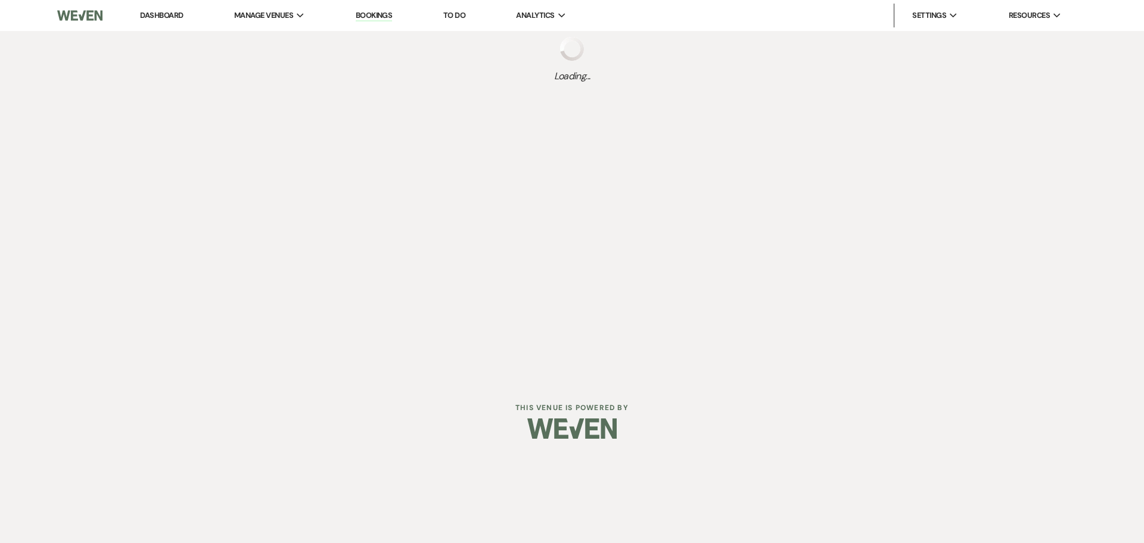
select select "1"
select select "14"
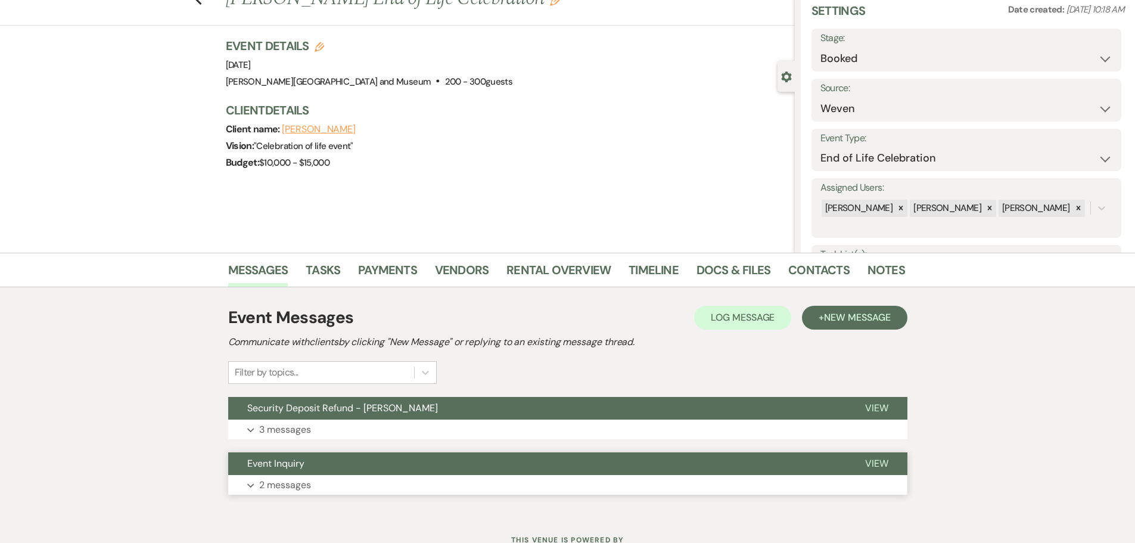
scroll to position [93, 0]
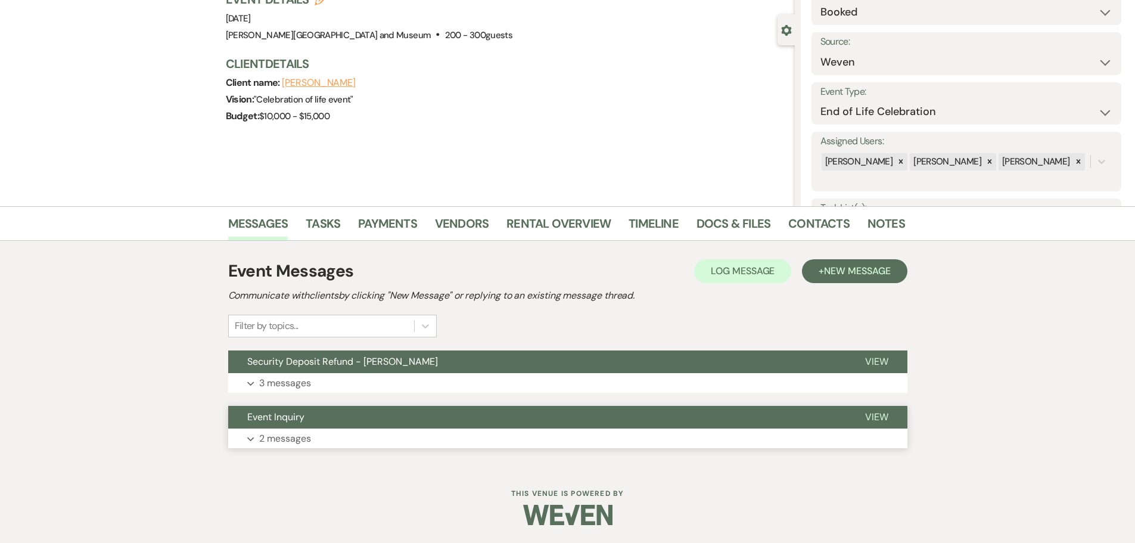
click at [302, 417] on span "Event Inquiry" at bounding box center [275, 416] width 57 height 13
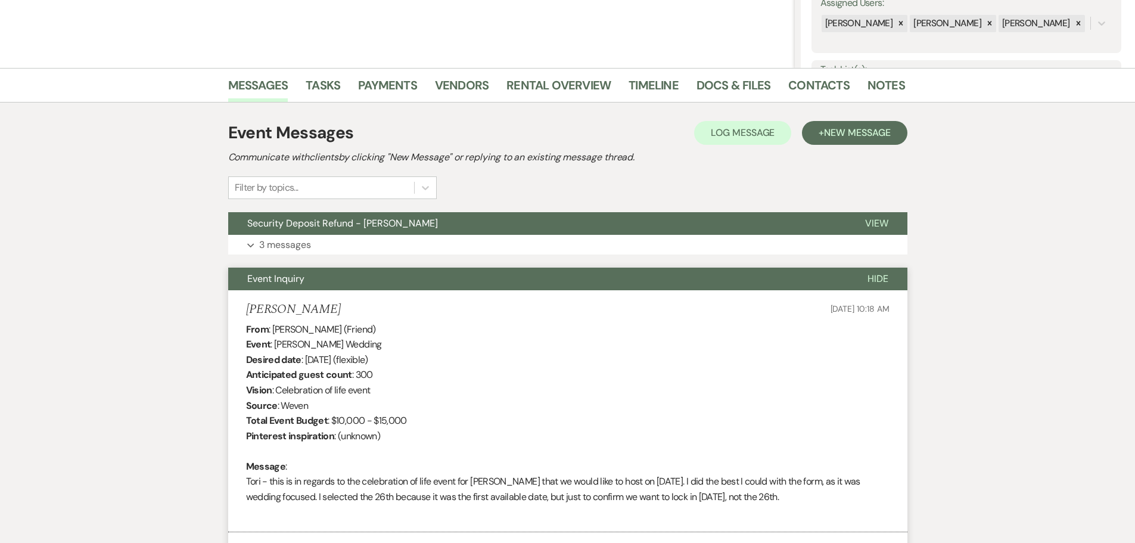
scroll to position [450, 0]
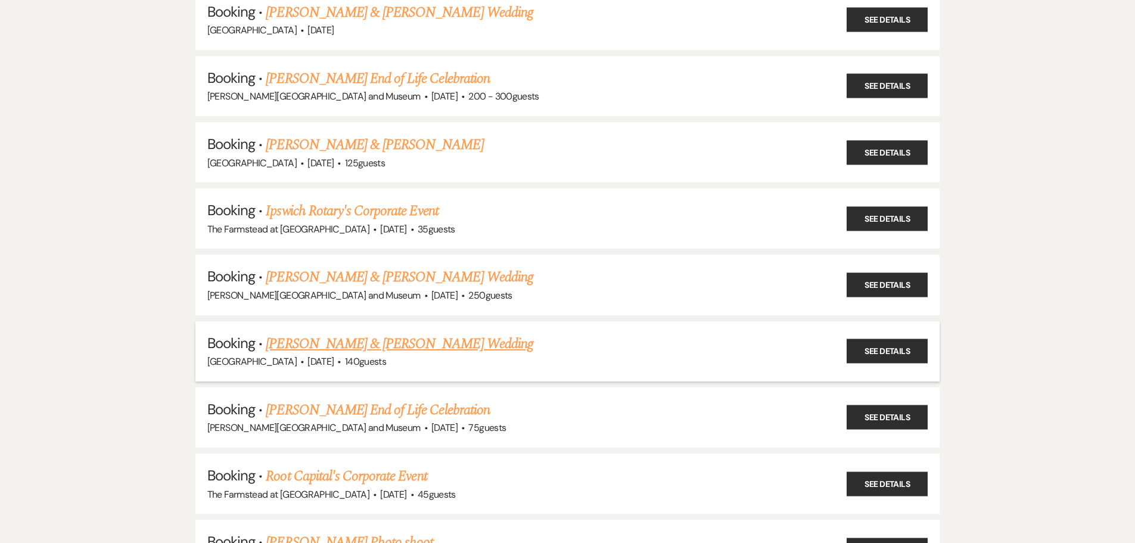
scroll to position [6195, 0]
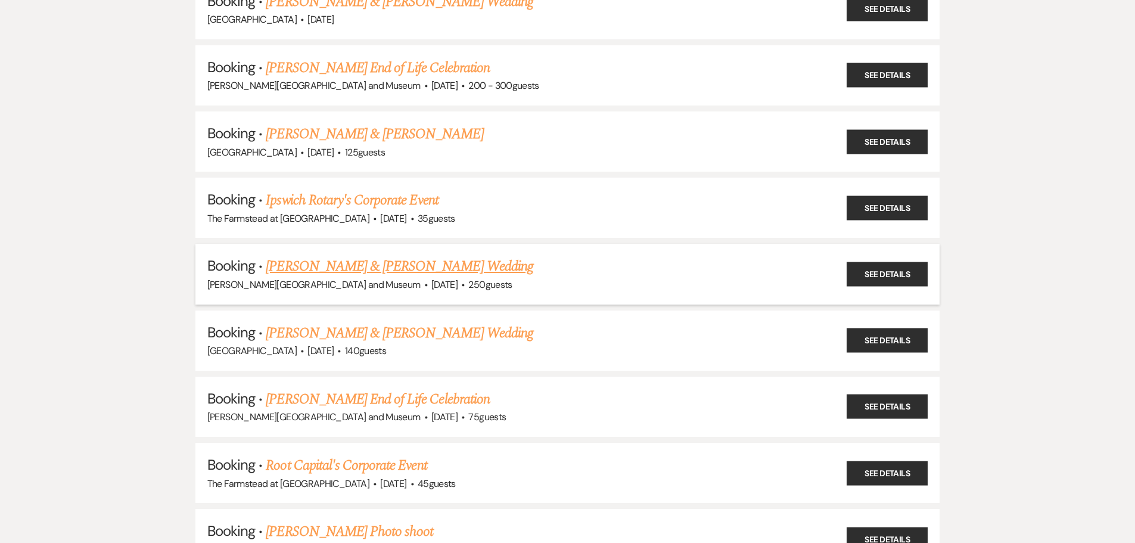
click at [316, 264] on link "[PERSON_NAME] & [PERSON_NAME] Wedding" at bounding box center [399, 266] width 267 height 21
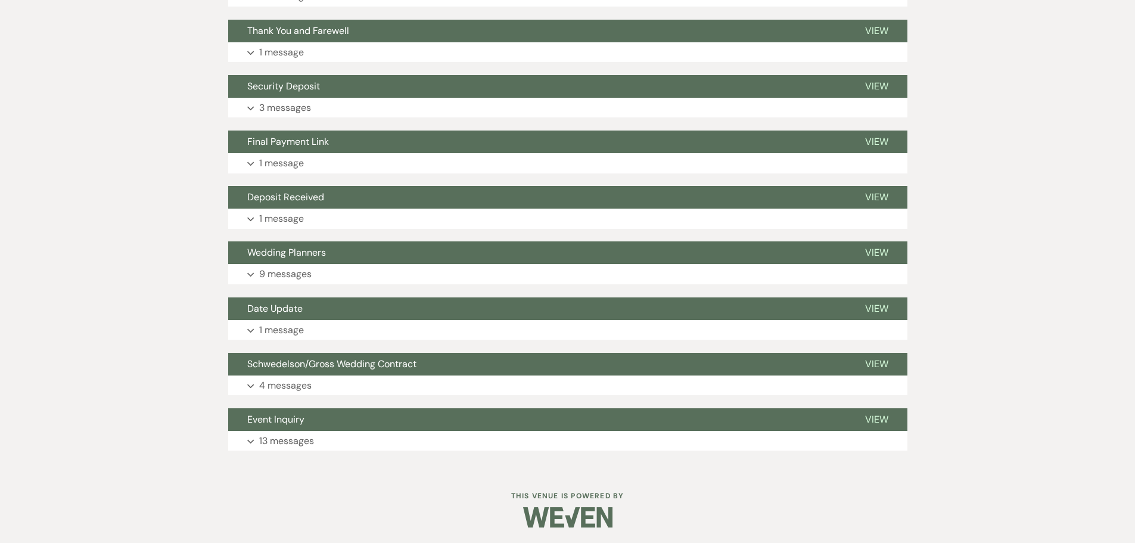
scroll to position [453, 0]
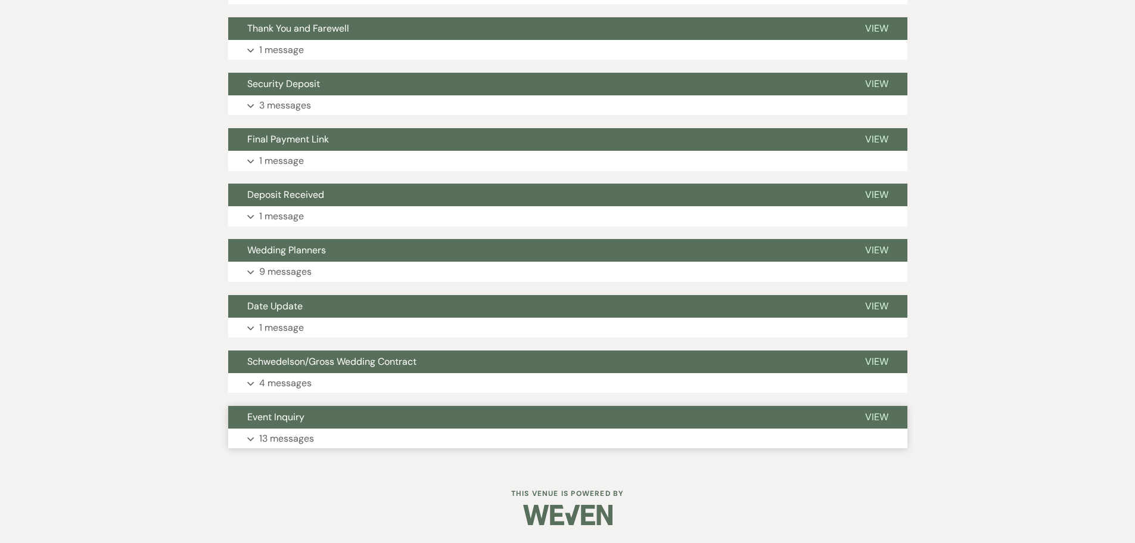
click at [312, 428] on button "Event Inquiry" at bounding box center [537, 417] width 618 height 23
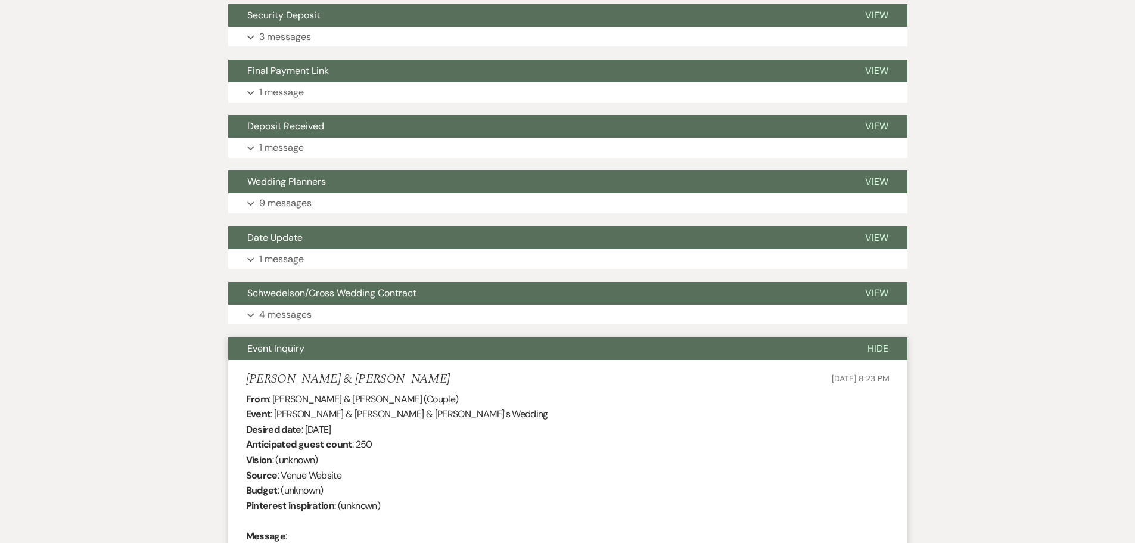
scroll to position [691, 0]
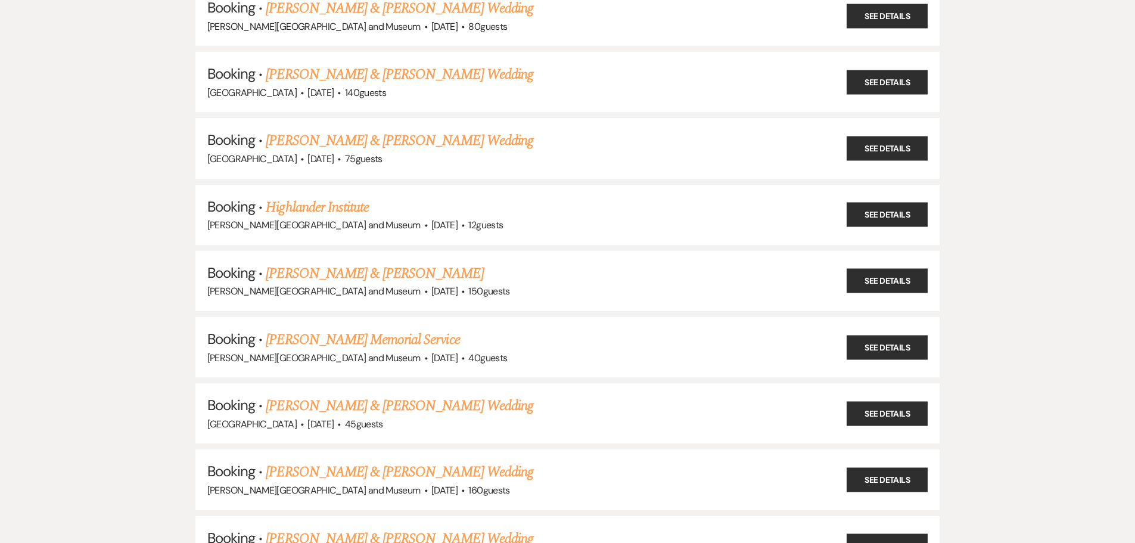
scroll to position [6195, 0]
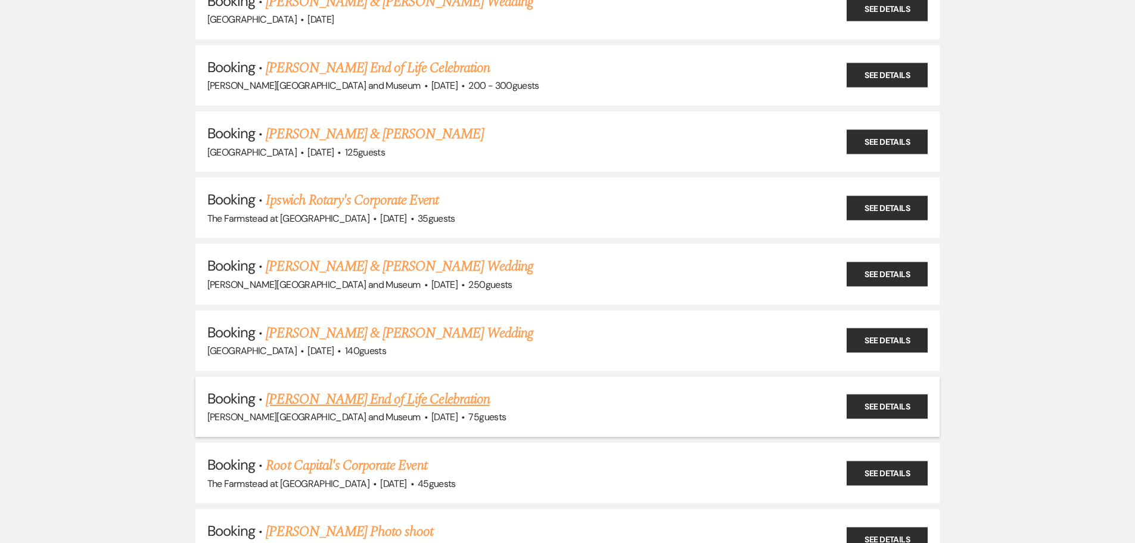
click at [334, 404] on link "[PERSON_NAME] End of Life Celebration" at bounding box center [377, 398] width 223 height 21
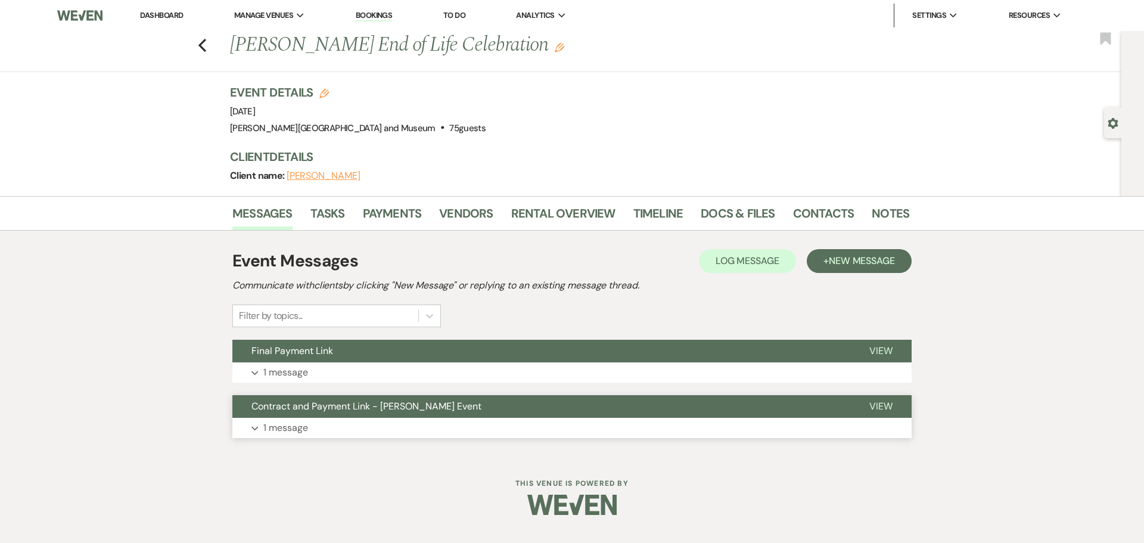
click at [331, 427] on button "Expand 1 message" at bounding box center [571, 428] width 679 height 20
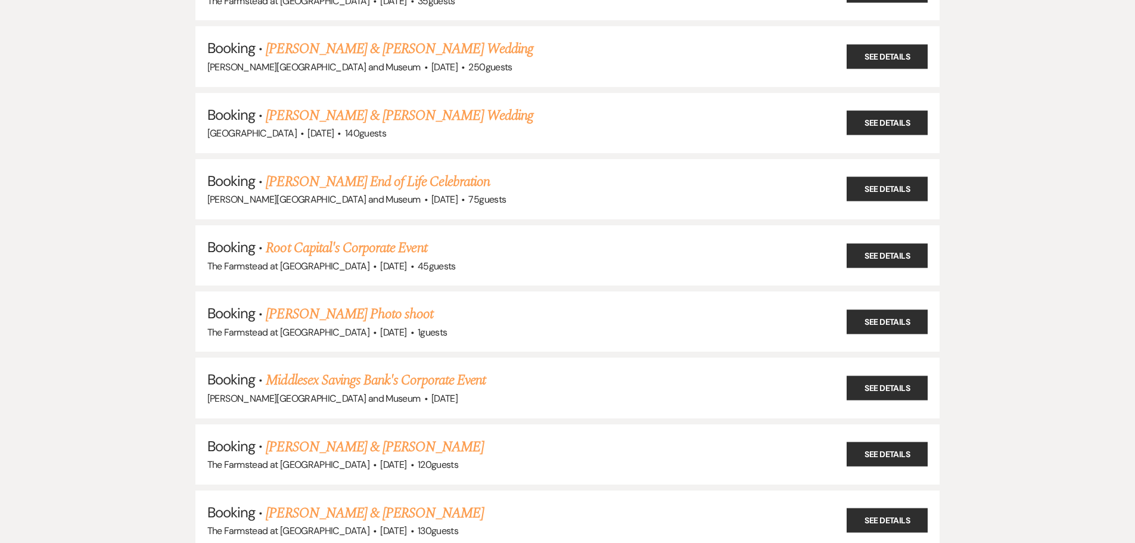
scroll to position [6433, 0]
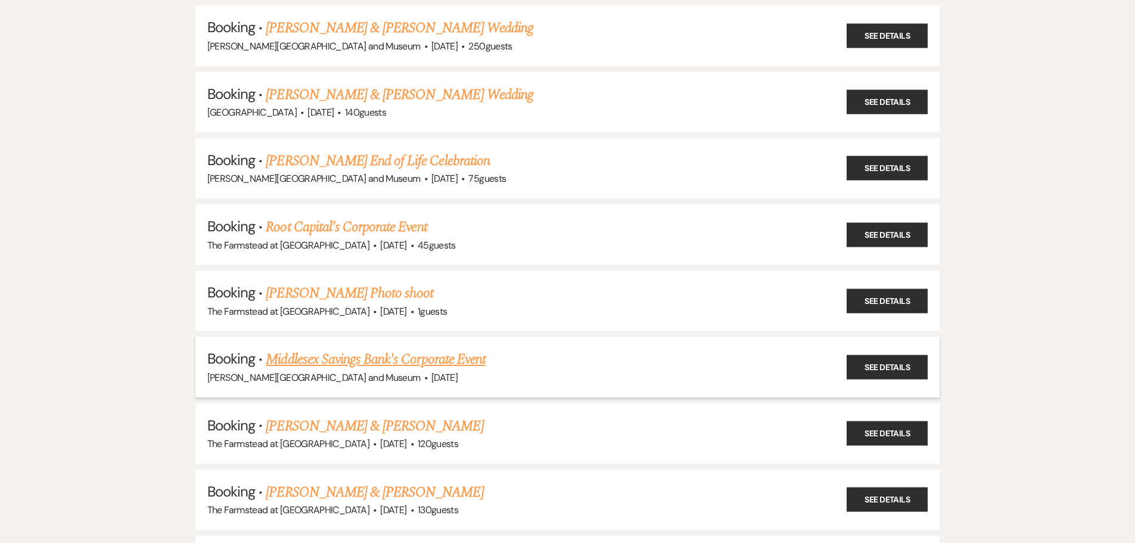
click at [322, 359] on link "Middlesex Savings Bank's Corporate Event" at bounding box center [376, 358] width 220 height 21
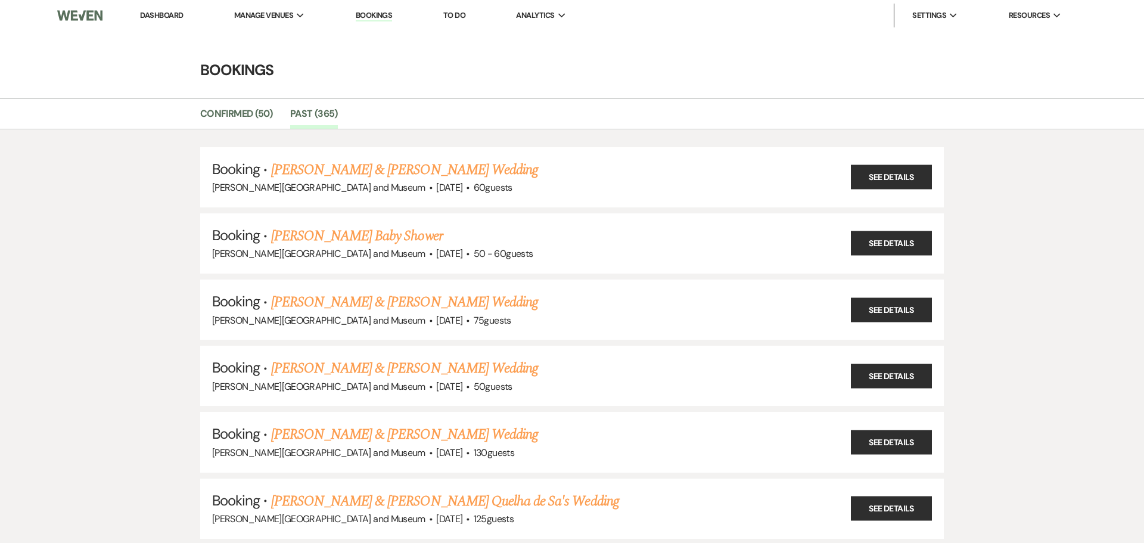
select select "14"
select select "9"
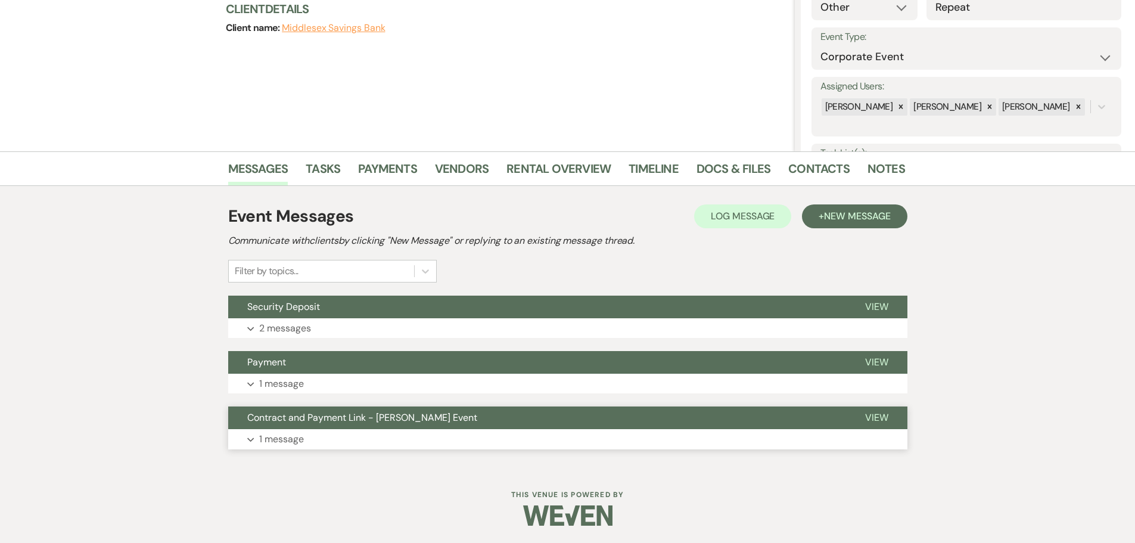
scroll to position [148, 0]
click at [319, 429] on button "Expand 1 message" at bounding box center [567, 438] width 679 height 20
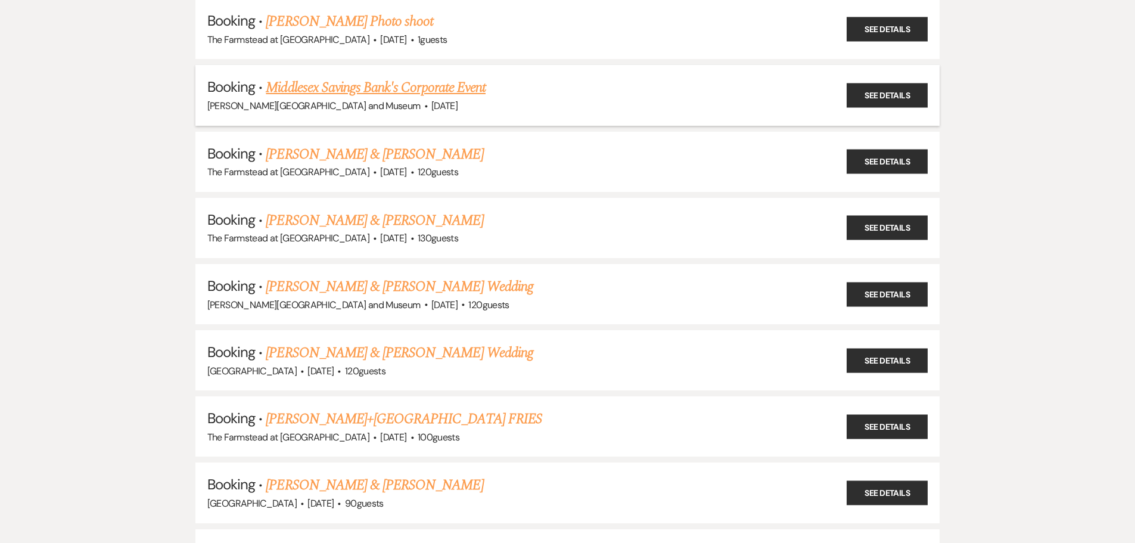
scroll to position [6731, 0]
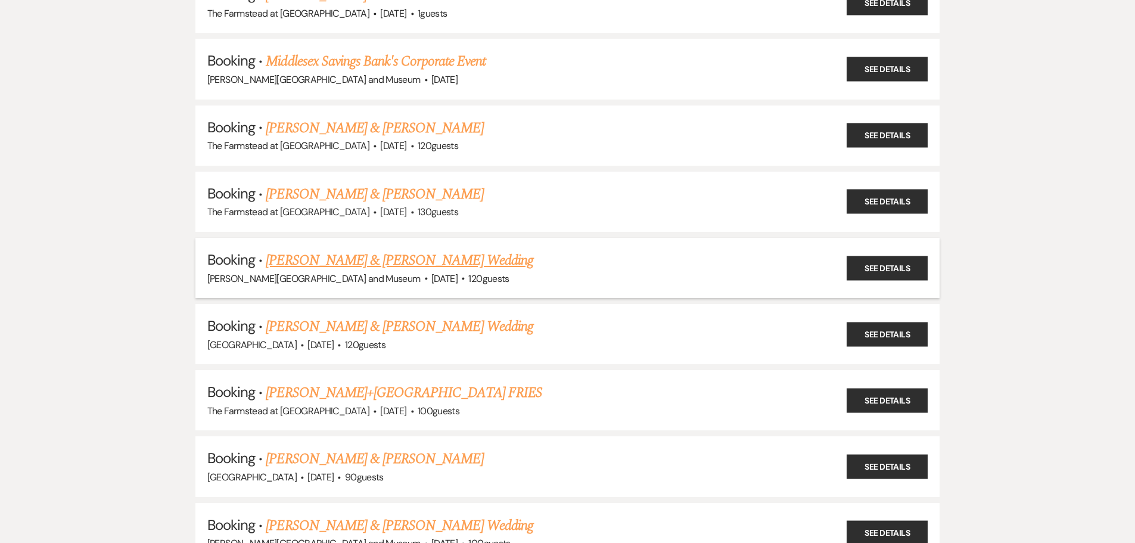
click at [350, 259] on link "[PERSON_NAME] & [PERSON_NAME] Wedding" at bounding box center [399, 260] width 267 height 21
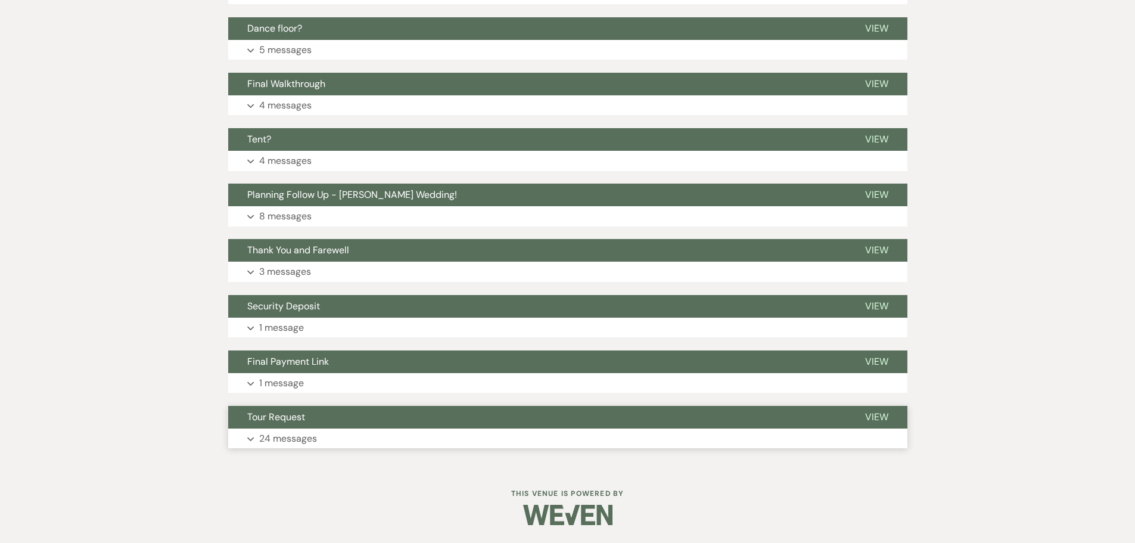
click at [313, 431] on p "24 messages" at bounding box center [288, 438] width 58 height 15
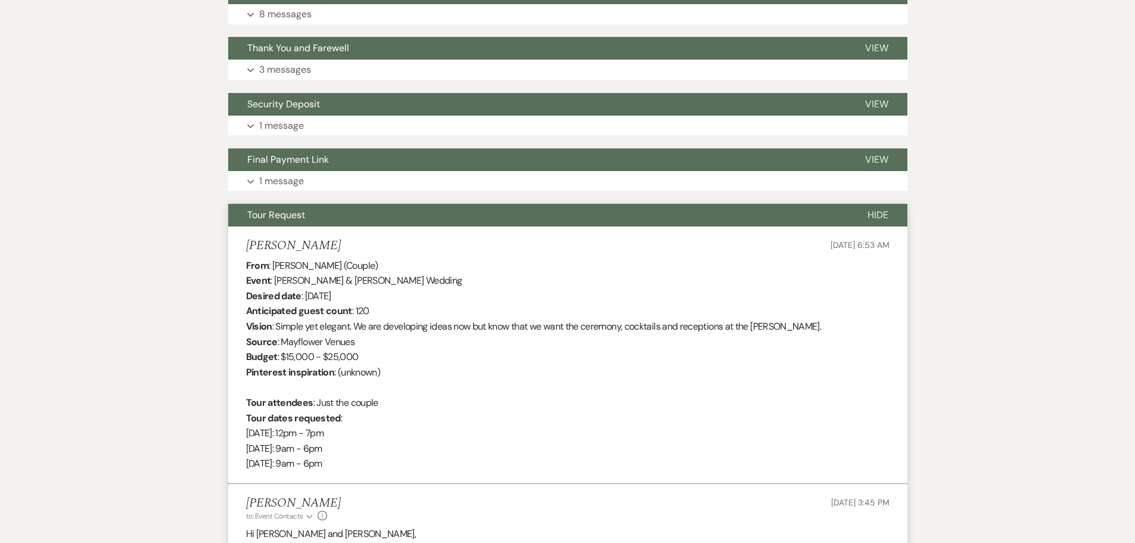
scroll to position [843, 0]
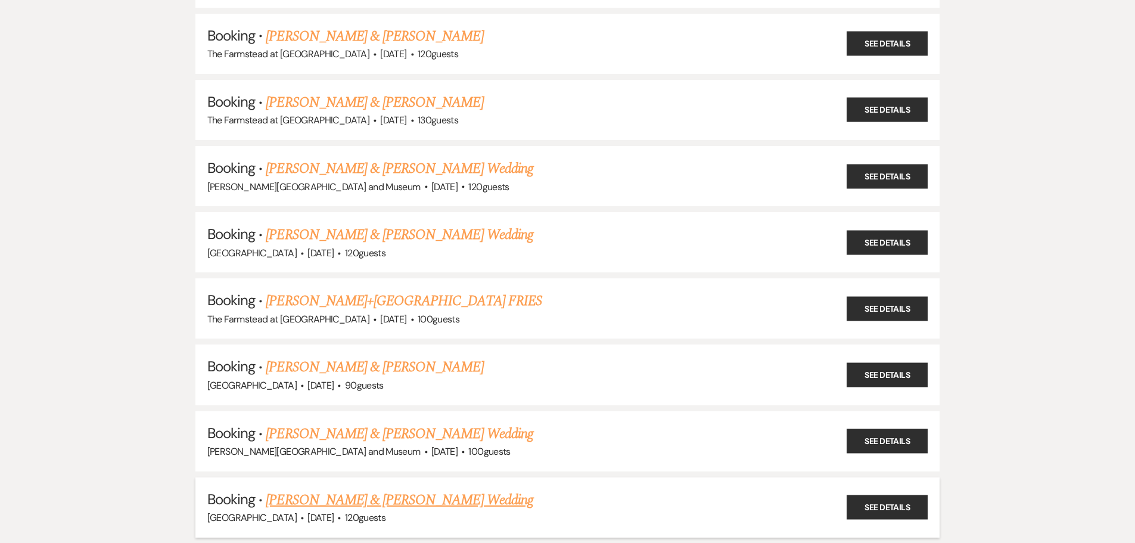
scroll to position [6850, 0]
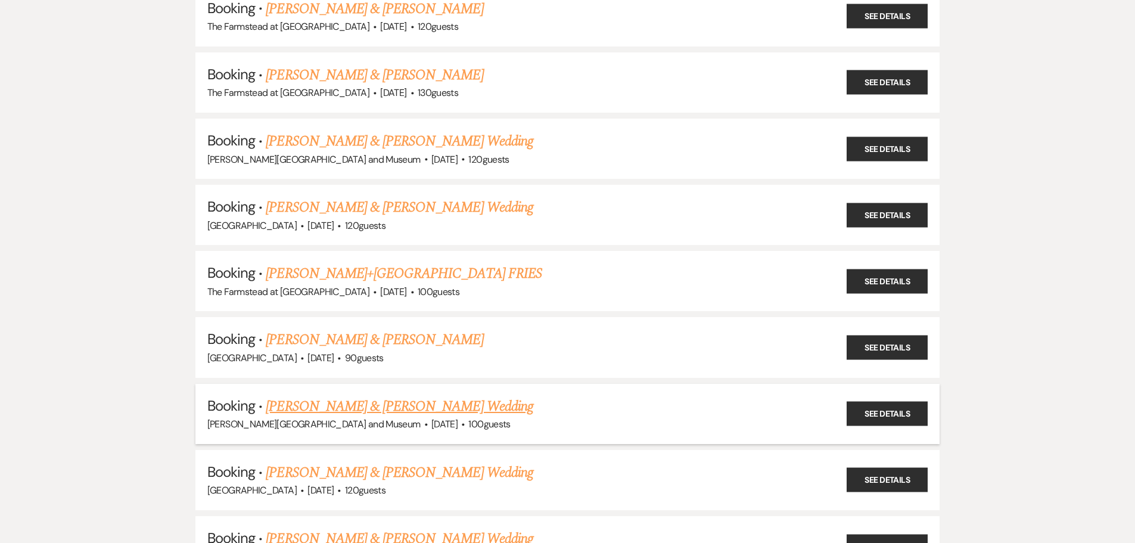
click at [327, 413] on link "[PERSON_NAME] & [PERSON_NAME] Wedding" at bounding box center [399, 406] width 267 height 21
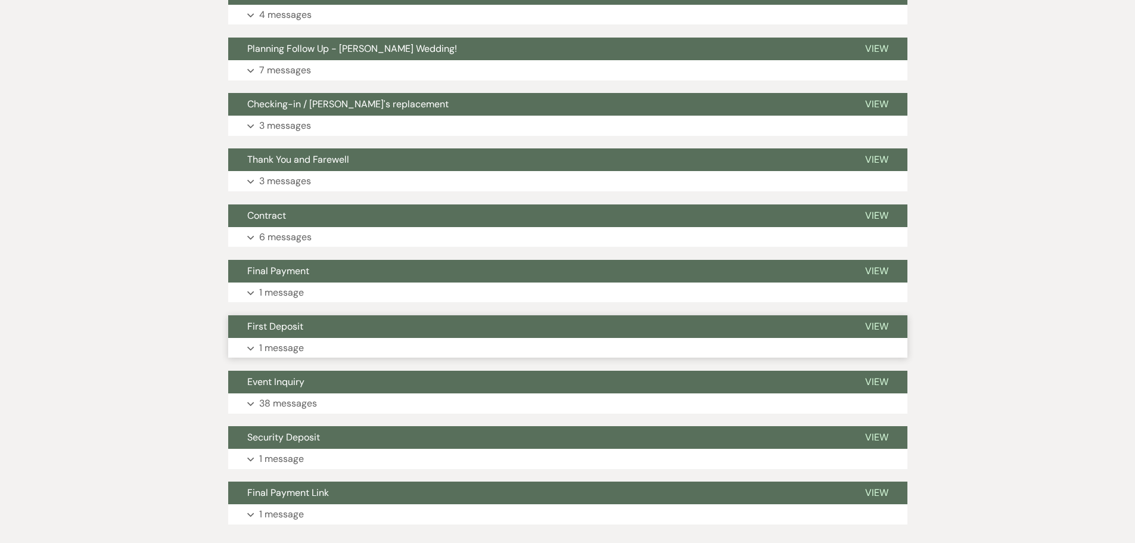
scroll to position [636, 0]
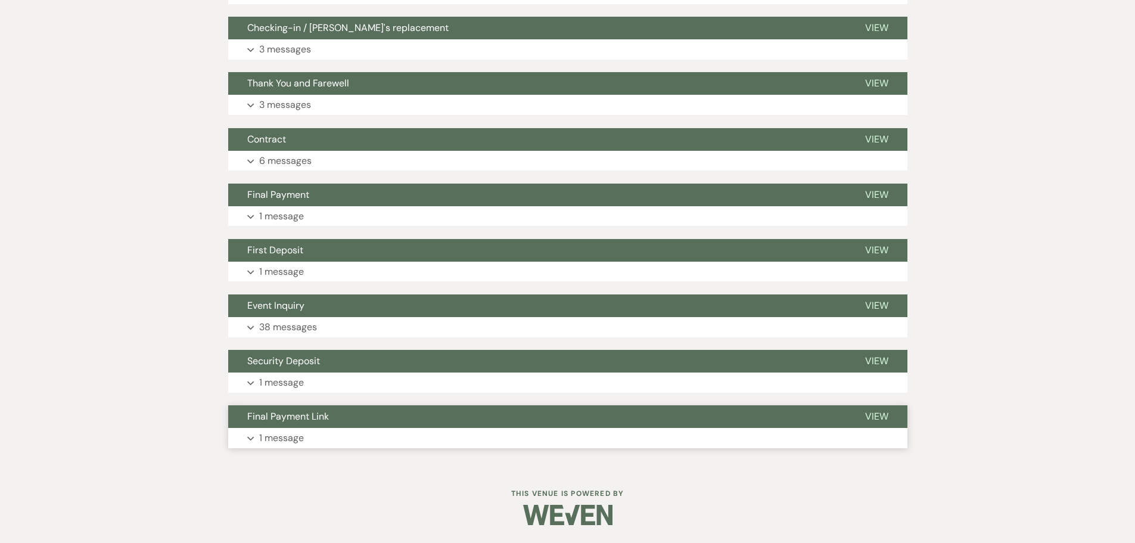
click at [309, 436] on button "Expand 1 message" at bounding box center [567, 438] width 679 height 20
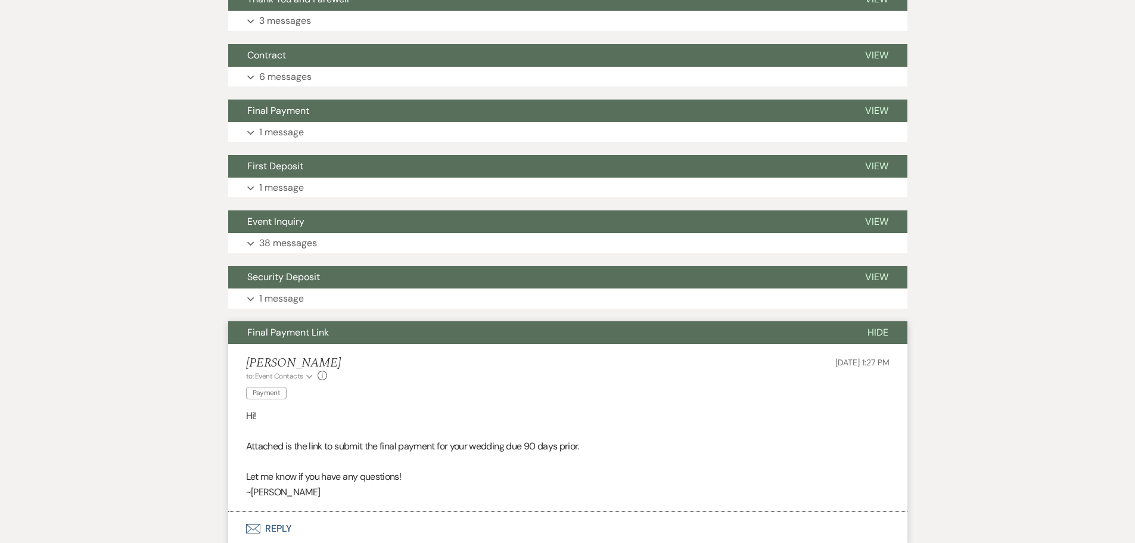
scroll to position [817, 0]
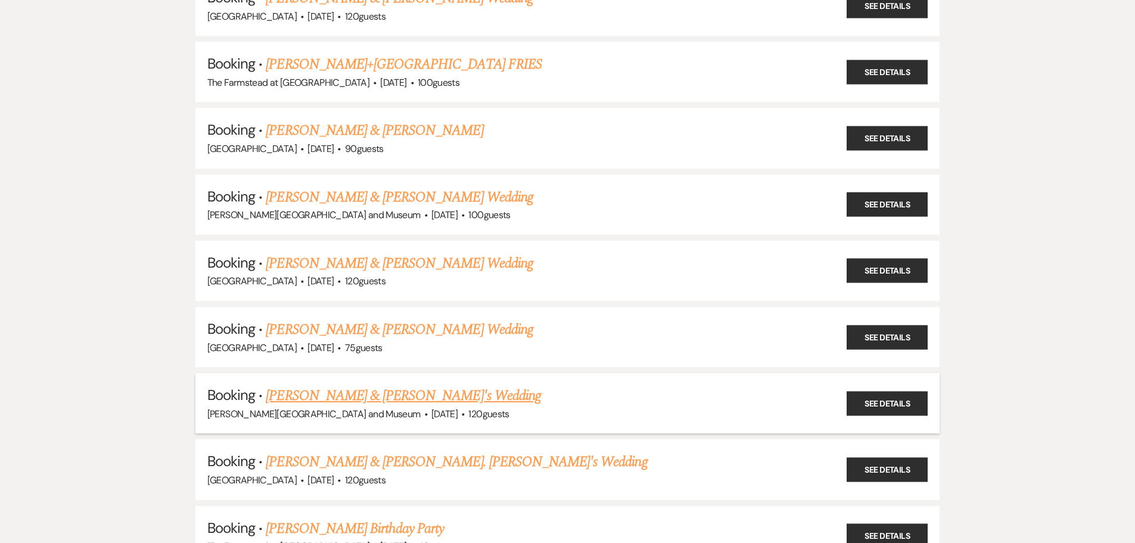
scroll to position [7148, 0]
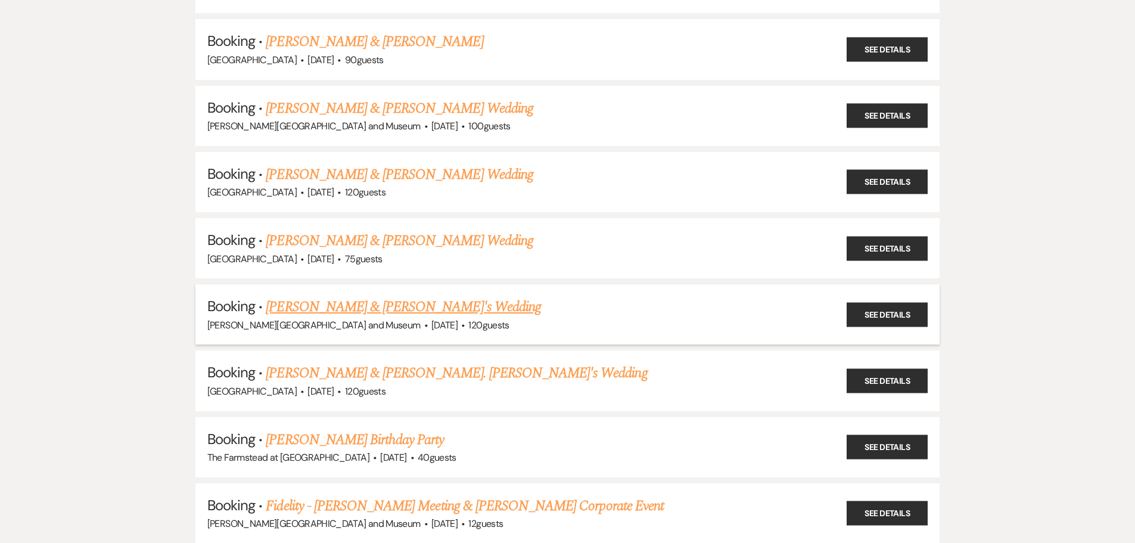
click at [284, 301] on link "[PERSON_NAME] & [PERSON_NAME]'s Wedding" at bounding box center [403, 306] width 275 height 21
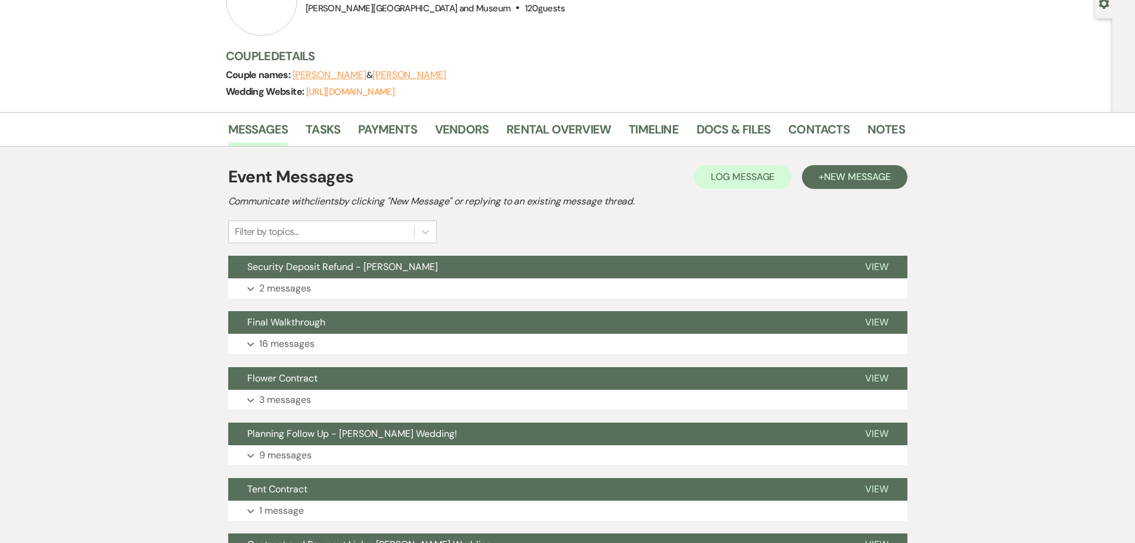
scroll to position [414, 0]
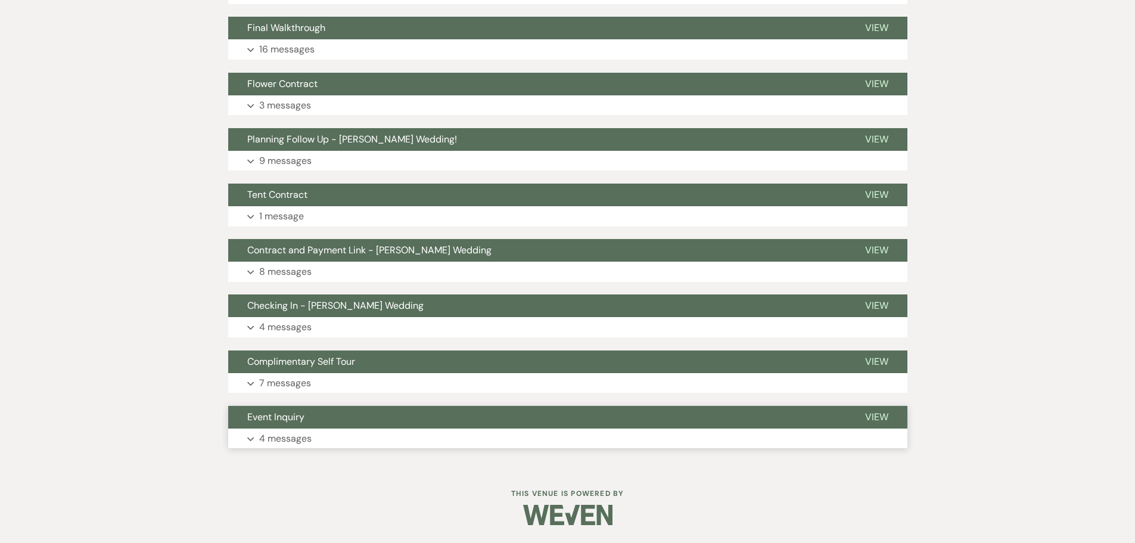
click at [298, 429] on button "Expand 4 messages" at bounding box center [567, 438] width 679 height 20
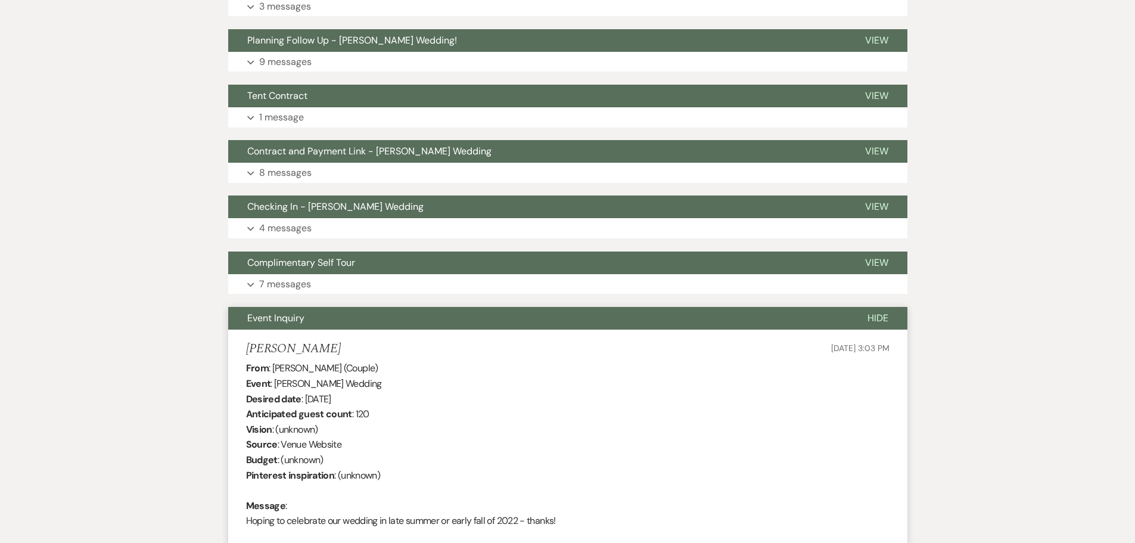
scroll to position [512, 0]
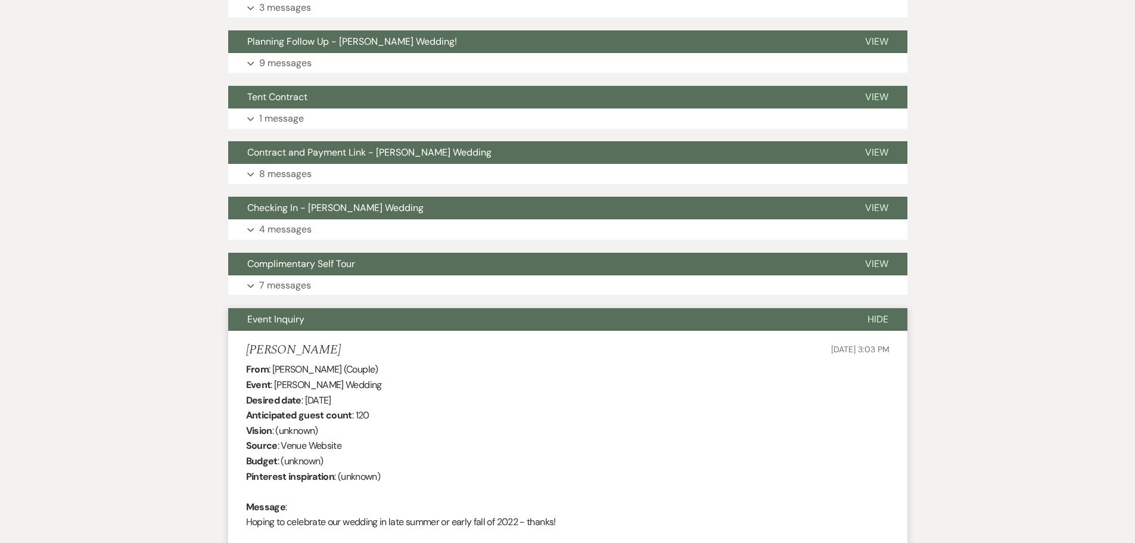
click at [331, 320] on button "Event Inquiry" at bounding box center [538, 319] width 620 height 23
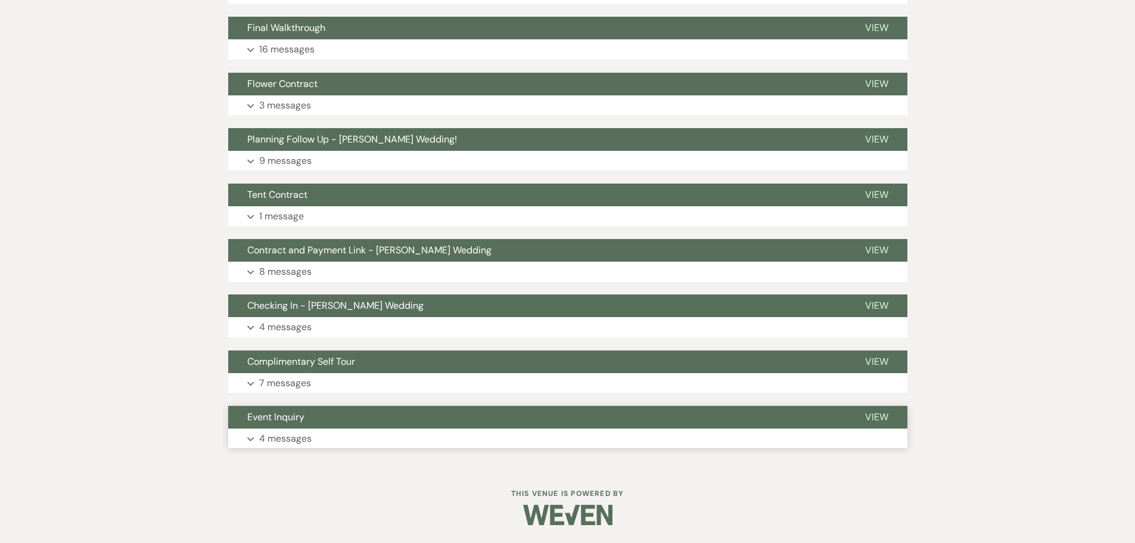
scroll to position [414, 0]
click at [347, 358] on span "Complimentary Self Tour" at bounding box center [301, 361] width 108 height 13
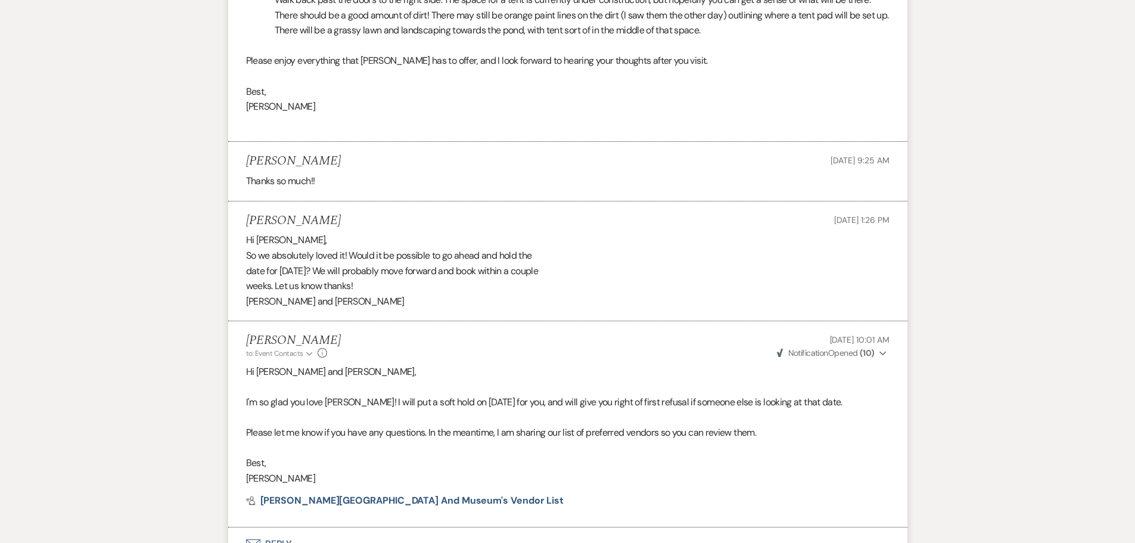
scroll to position [1427, 0]
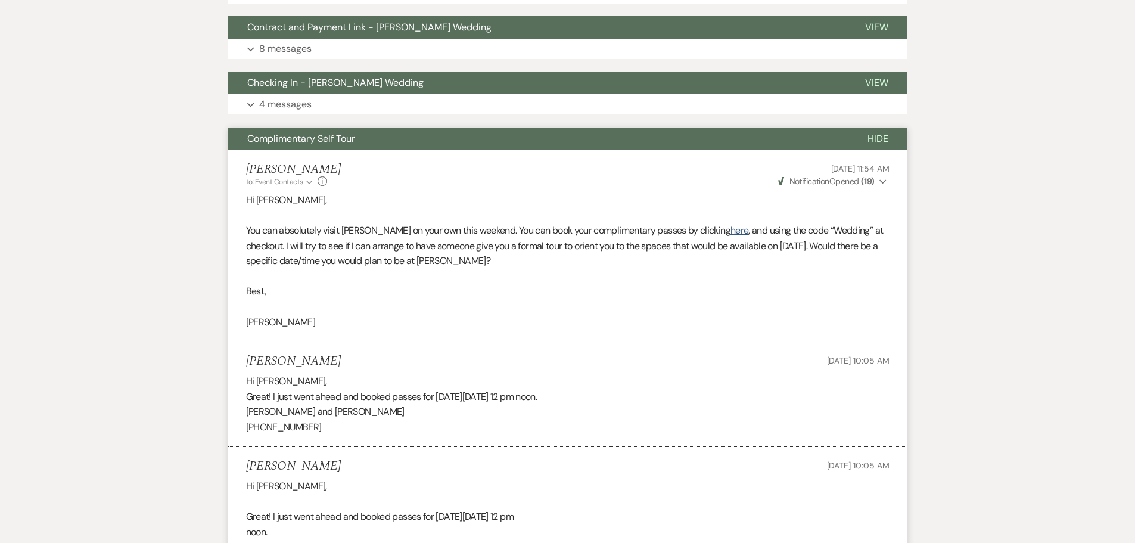
click at [337, 137] on span "Complimentary Self Tour" at bounding box center [301, 138] width 108 height 13
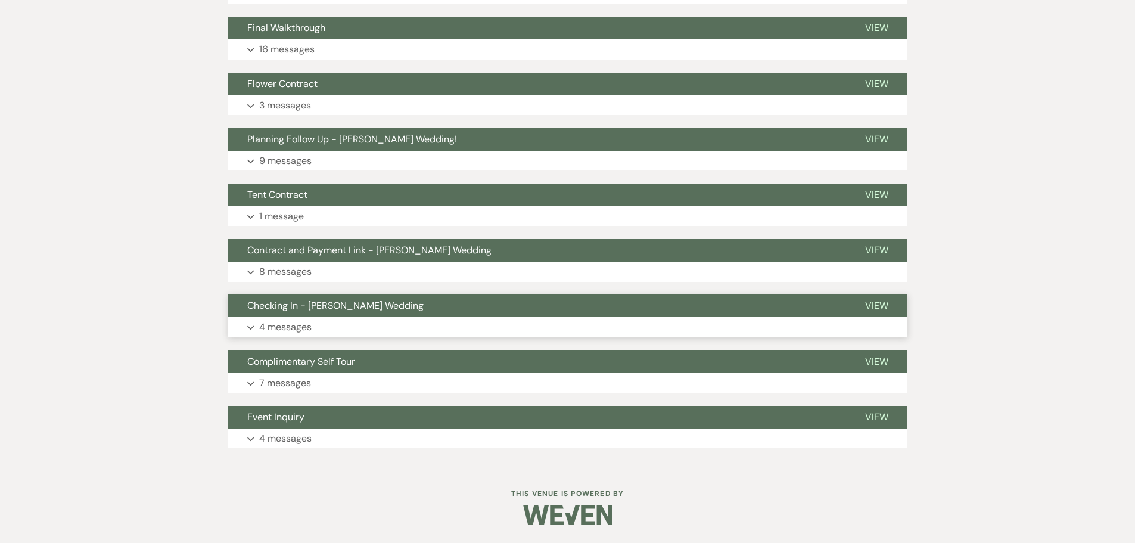
click at [372, 320] on button "Expand 4 messages" at bounding box center [567, 327] width 679 height 20
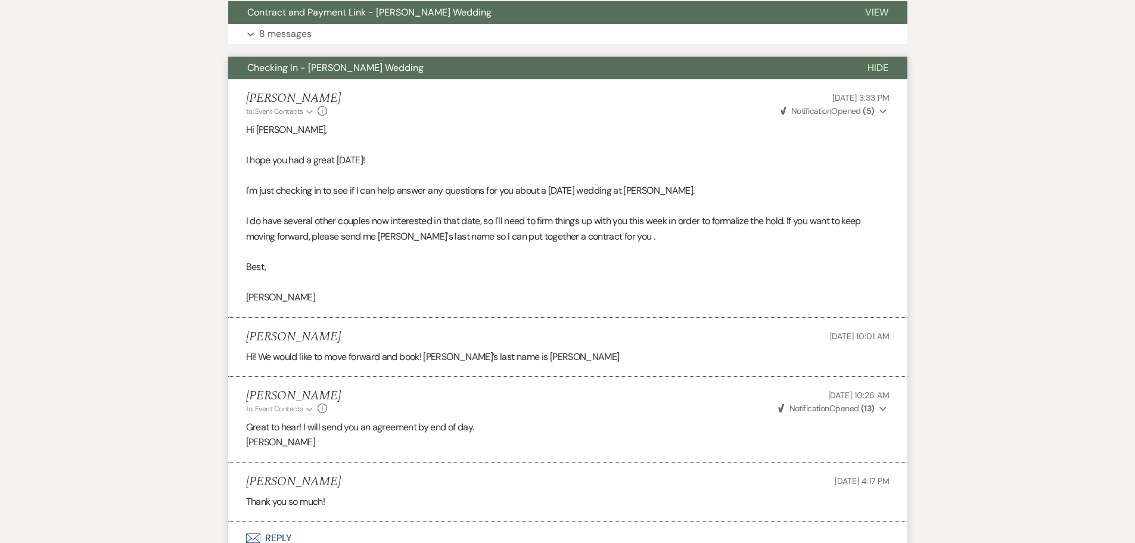
scroll to position [652, 0]
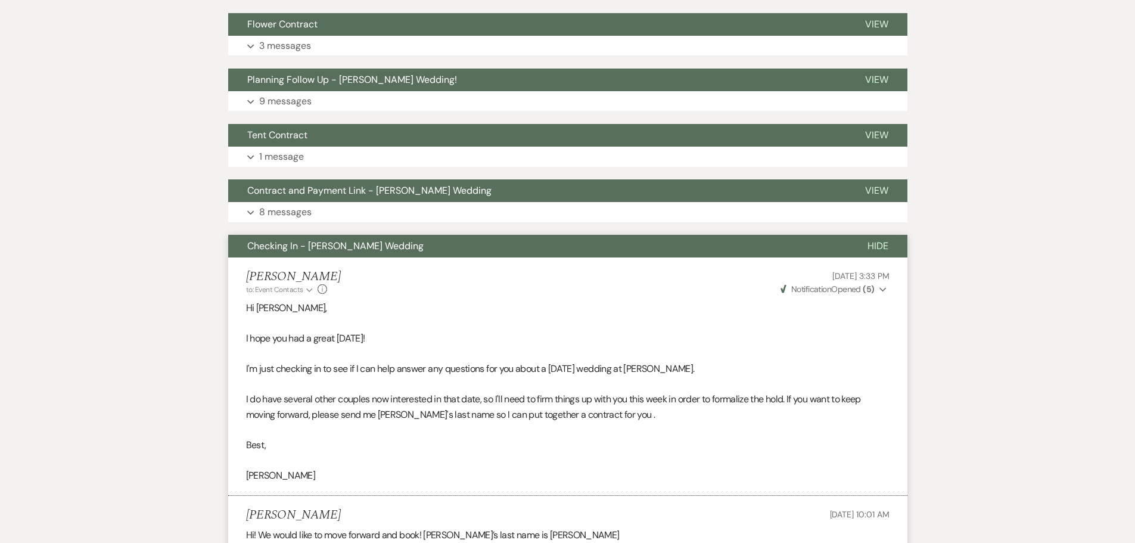
click at [304, 244] on span "Checking In - [PERSON_NAME] Wedding" at bounding box center [335, 245] width 176 height 13
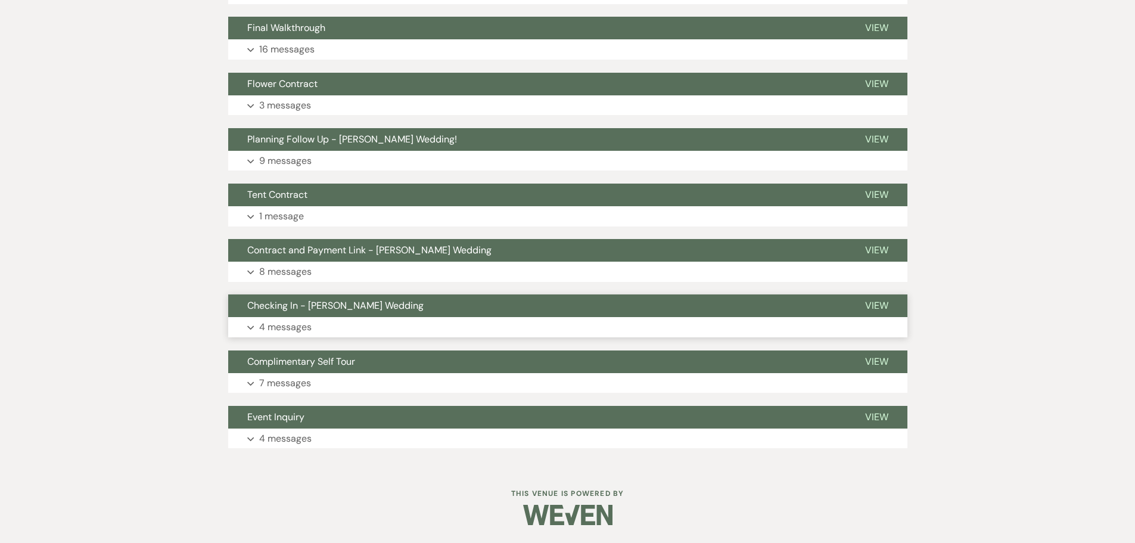
scroll to position [414, 0]
click at [331, 268] on button "Expand 8 messages" at bounding box center [567, 271] width 679 height 20
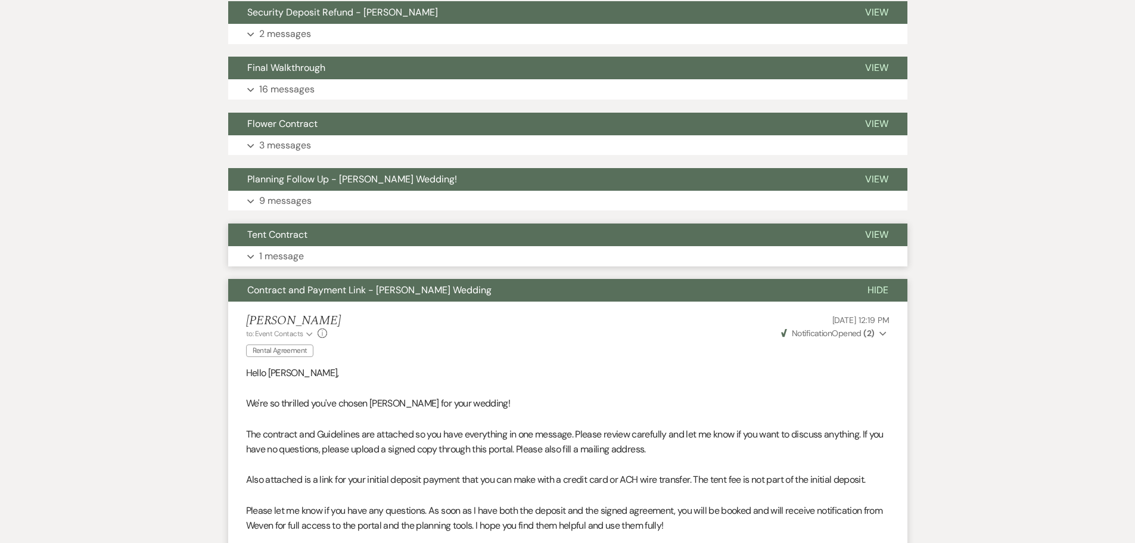
scroll to position [354, 0]
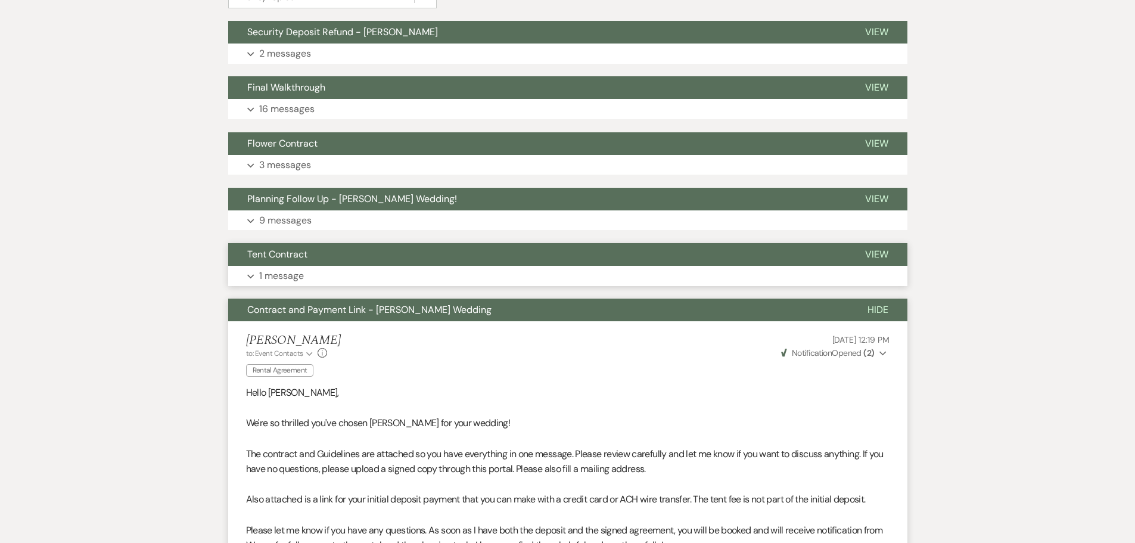
click at [316, 266] on button "Expand 1 message" at bounding box center [567, 276] width 679 height 20
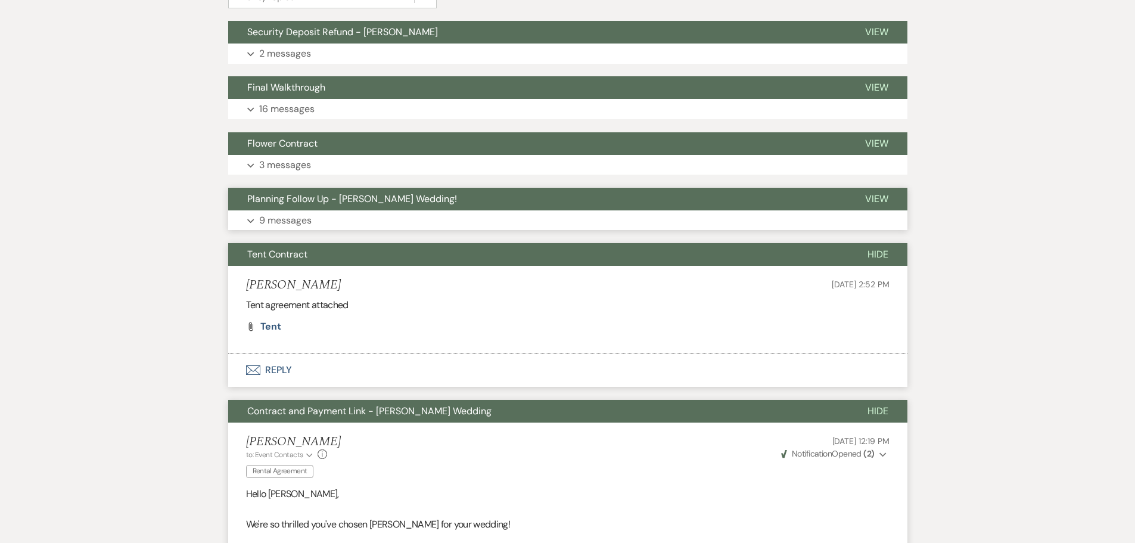
click at [314, 222] on button "Expand 9 messages" at bounding box center [567, 220] width 679 height 20
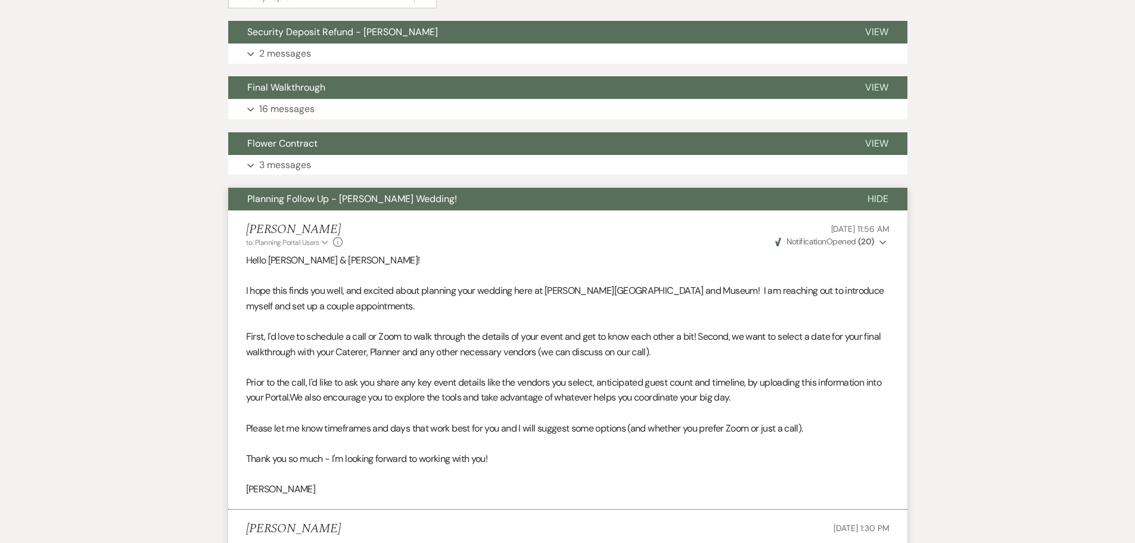
click at [287, 188] on button "Planning Follow Up - [PERSON_NAME] Wedding!" at bounding box center [538, 199] width 620 height 23
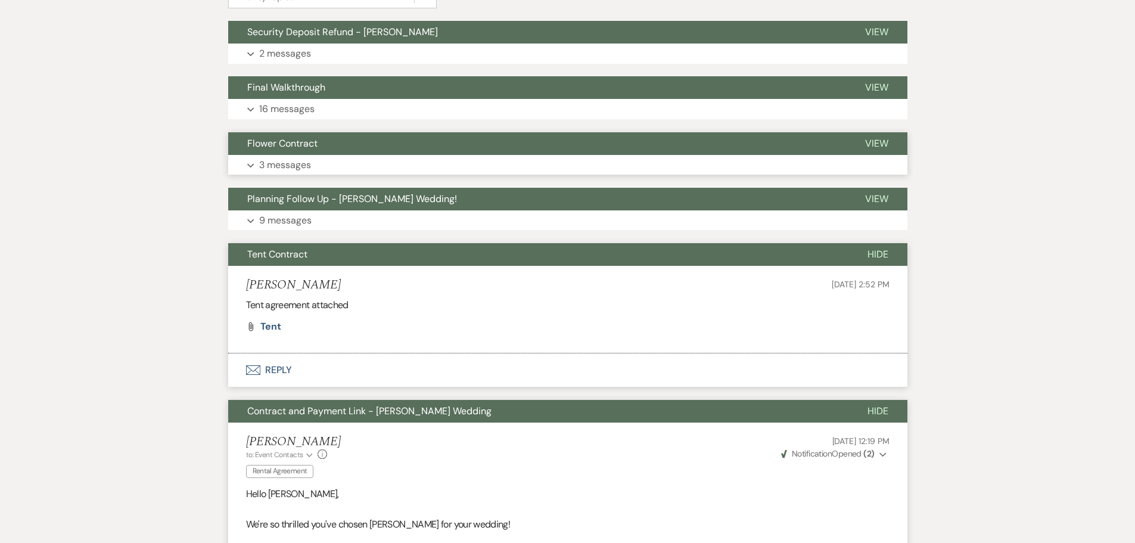
click at [294, 166] on p "3 messages" at bounding box center [285, 164] width 52 height 15
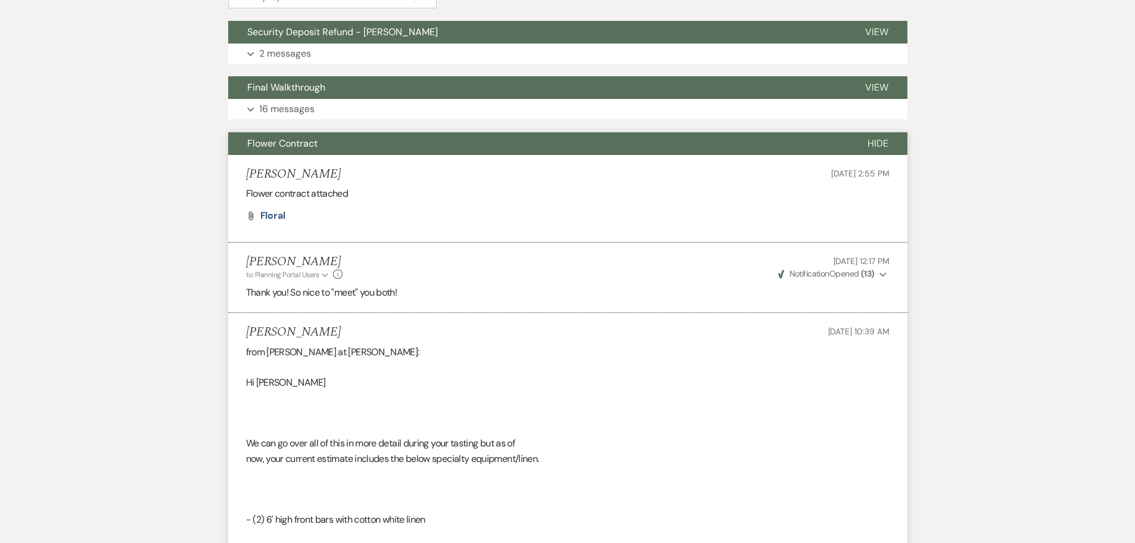
click at [340, 146] on button "Flower Contract" at bounding box center [538, 143] width 620 height 23
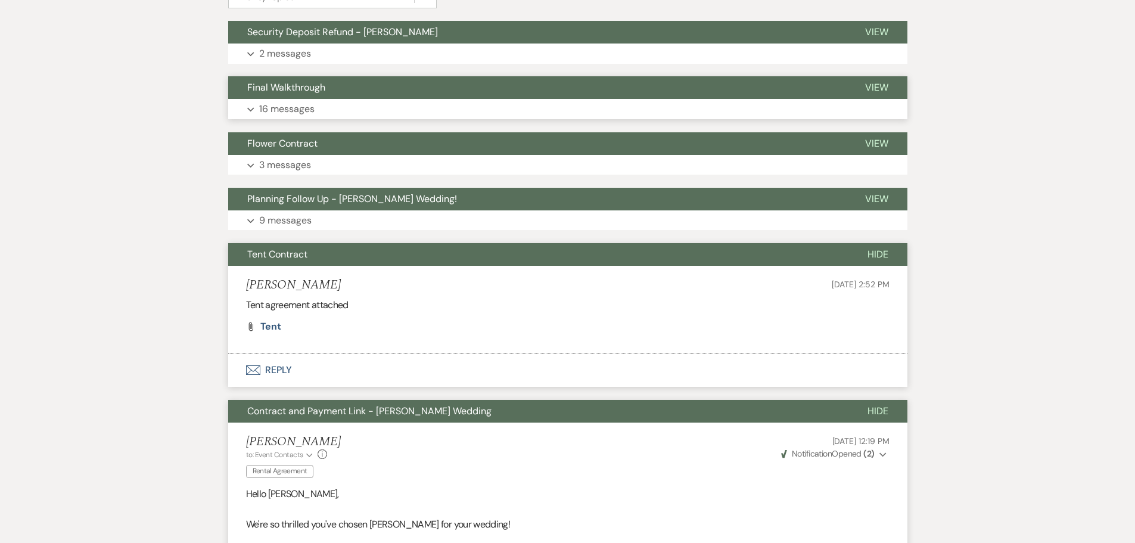
click at [331, 113] on button "Expand 16 messages" at bounding box center [567, 109] width 679 height 20
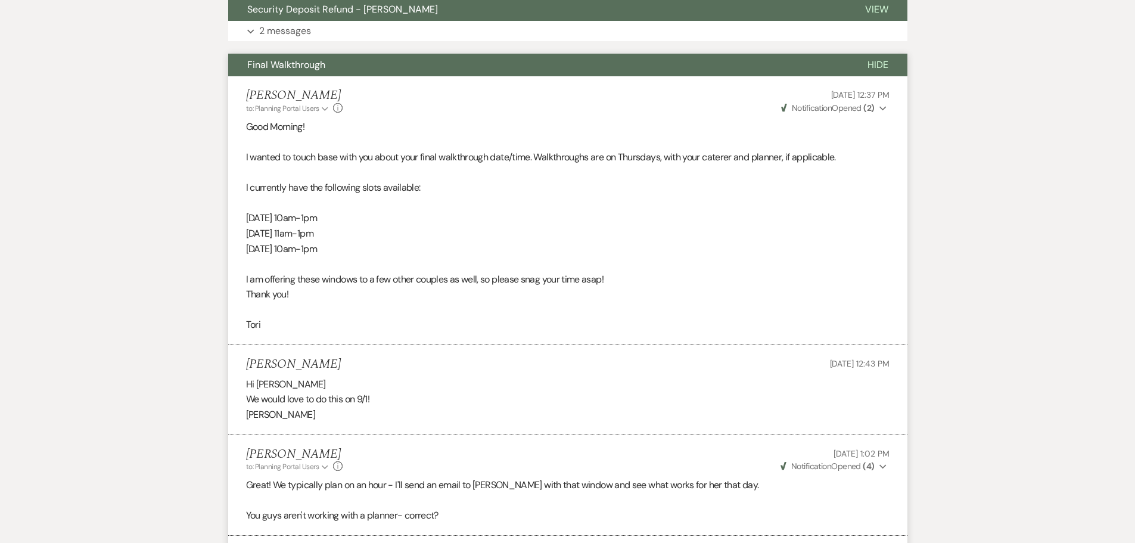
scroll to position [176, 0]
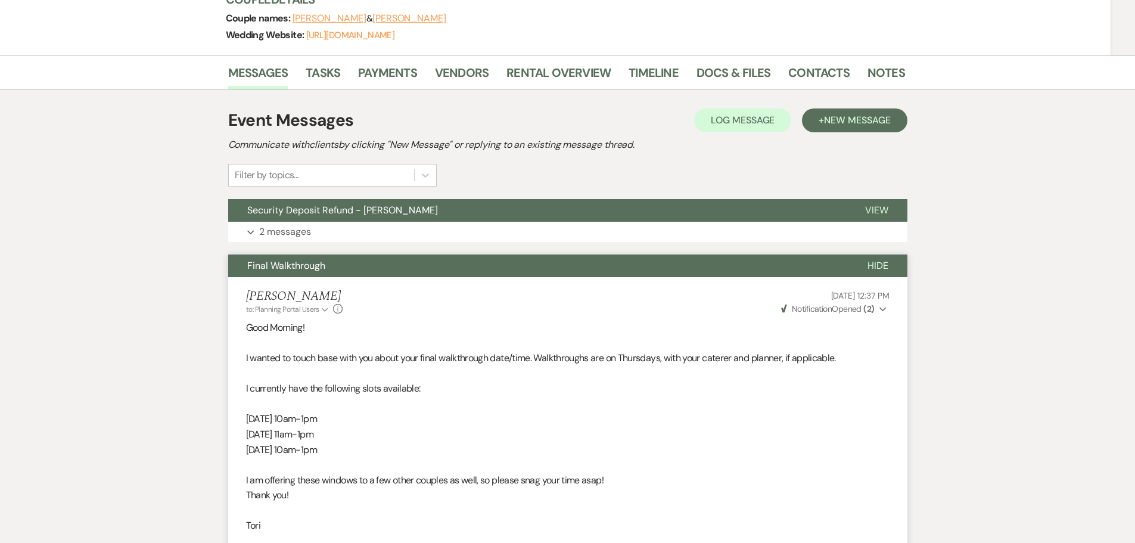
click at [309, 273] on button "Final Walkthrough" at bounding box center [538, 265] width 620 height 23
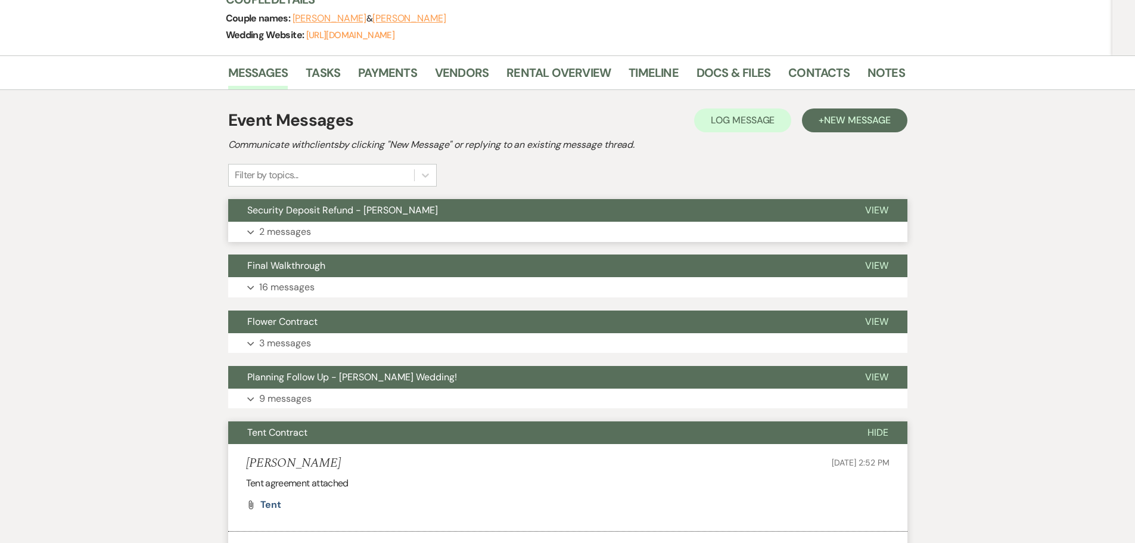
click at [313, 239] on button "Expand 2 messages" at bounding box center [567, 232] width 679 height 20
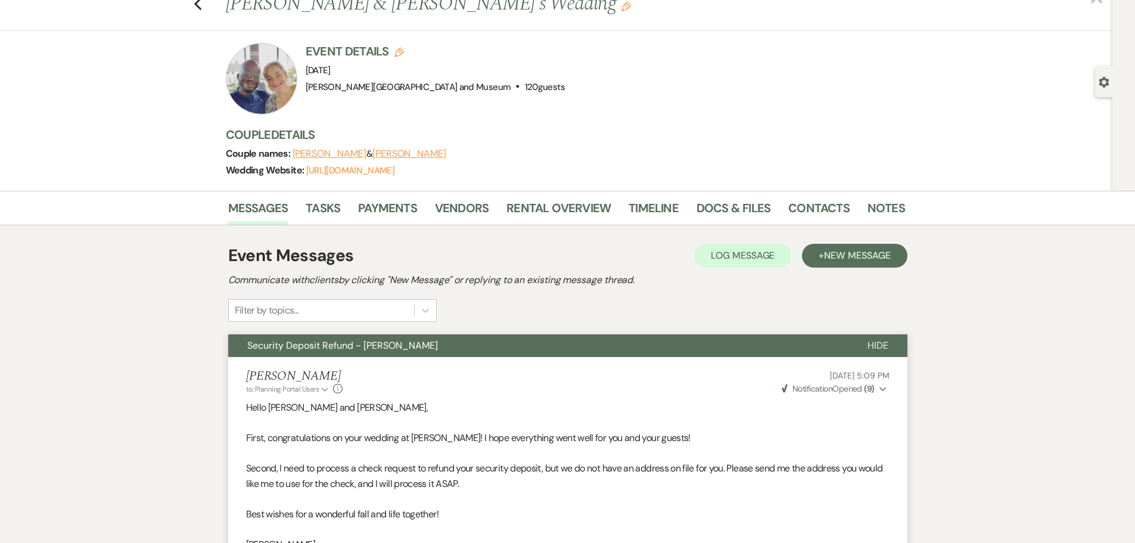
scroll to position [0, 0]
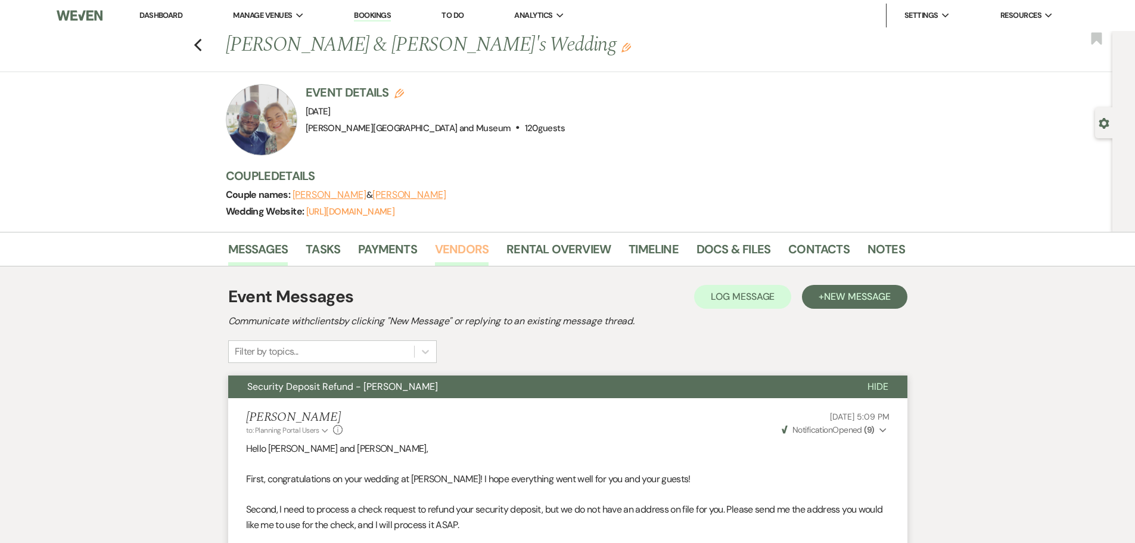
click at [460, 247] on link "Vendors" at bounding box center [462, 252] width 54 height 26
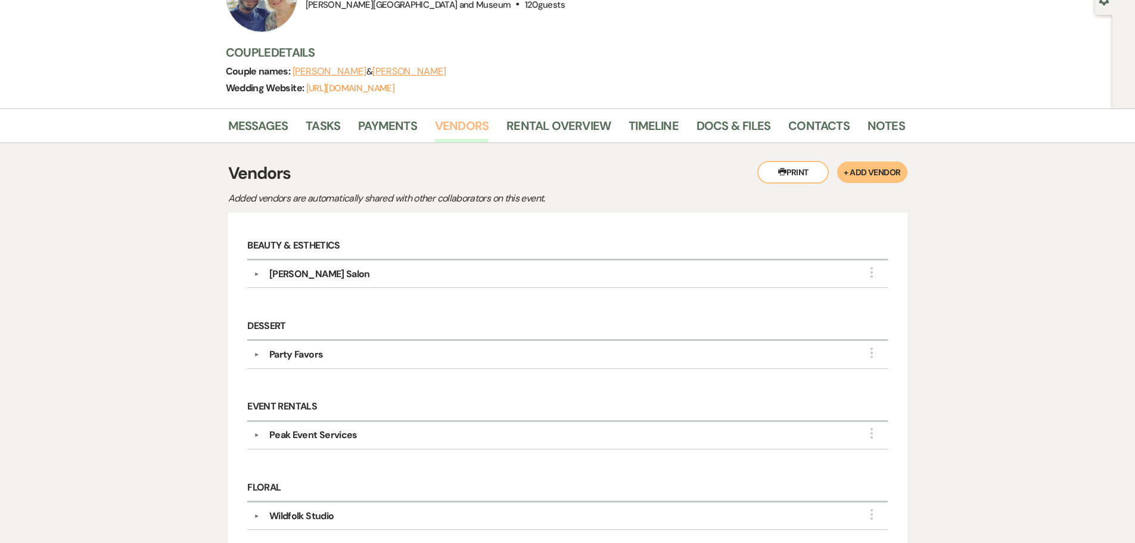
scroll to position [95, 0]
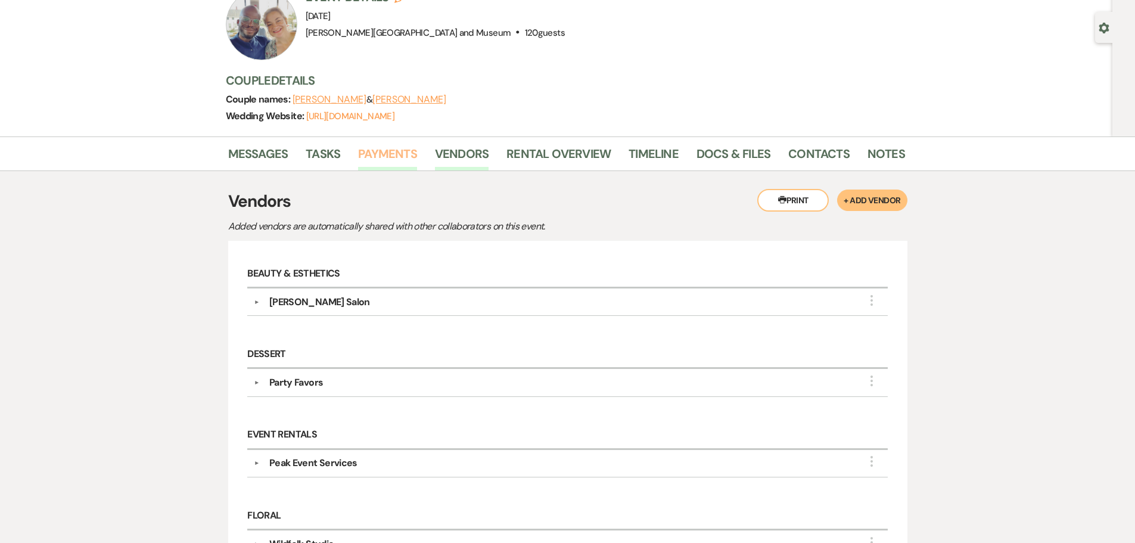
click at [385, 156] on link "Payments" at bounding box center [387, 157] width 59 height 26
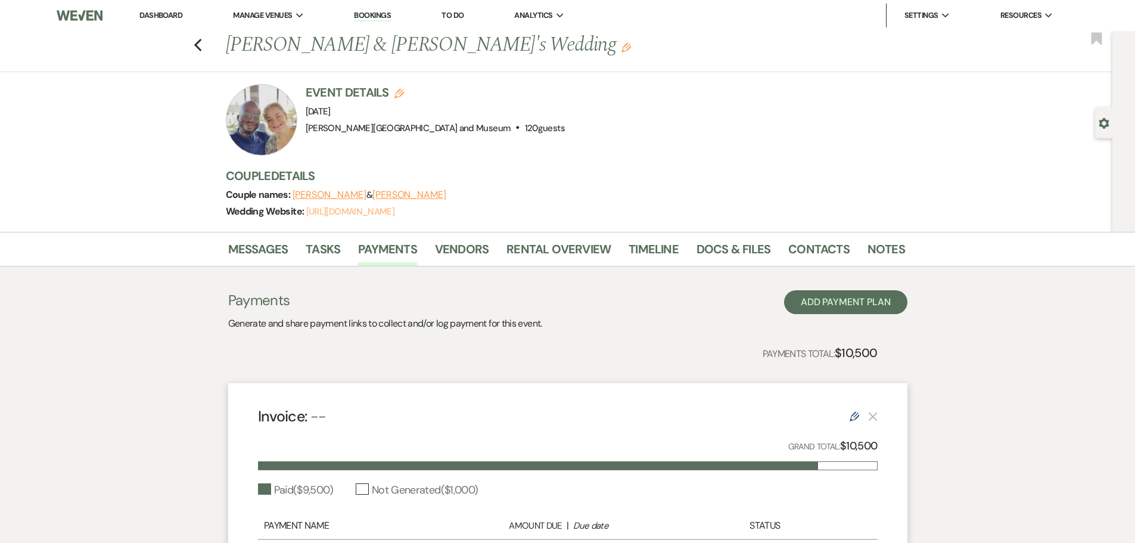
click at [323, 206] on link "[URL][DOMAIN_NAME]" at bounding box center [350, 211] width 88 height 12
click at [203, 46] on icon "Previous" at bounding box center [198, 45] width 9 height 14
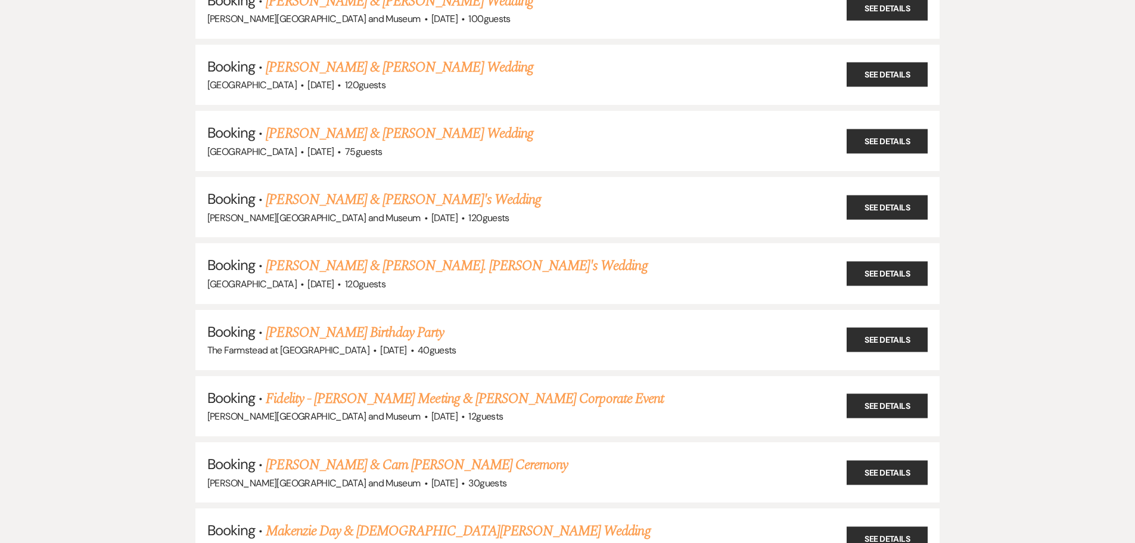
scroll to position [7267, 0]
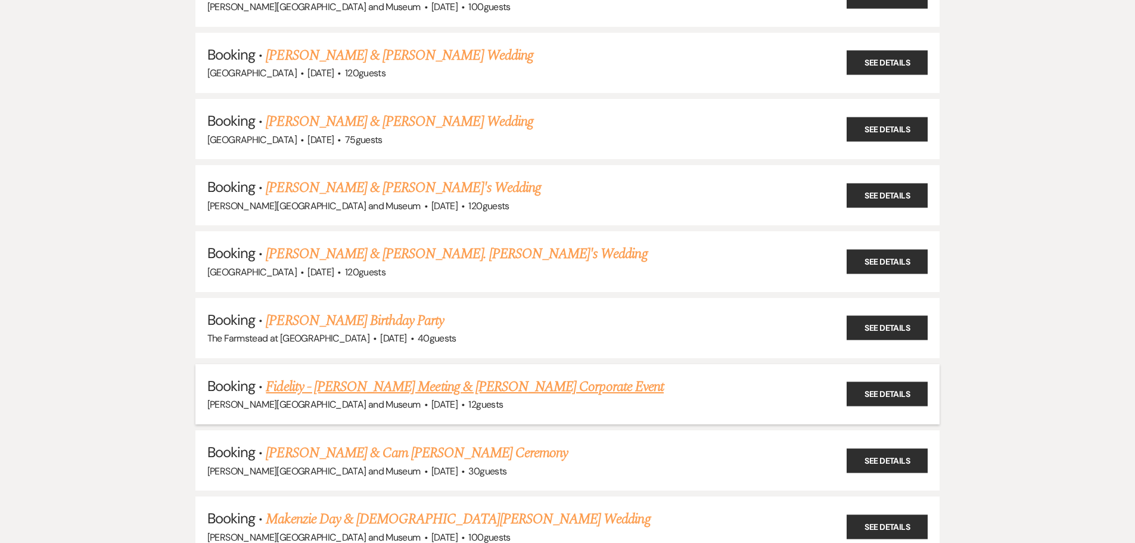
click at [351, 390] on link "Fidelity - [PERSON_NAME] Meeting & [PERSON_NAME] Corporate Event" at bounding box center [465, 386] width 398 height 21
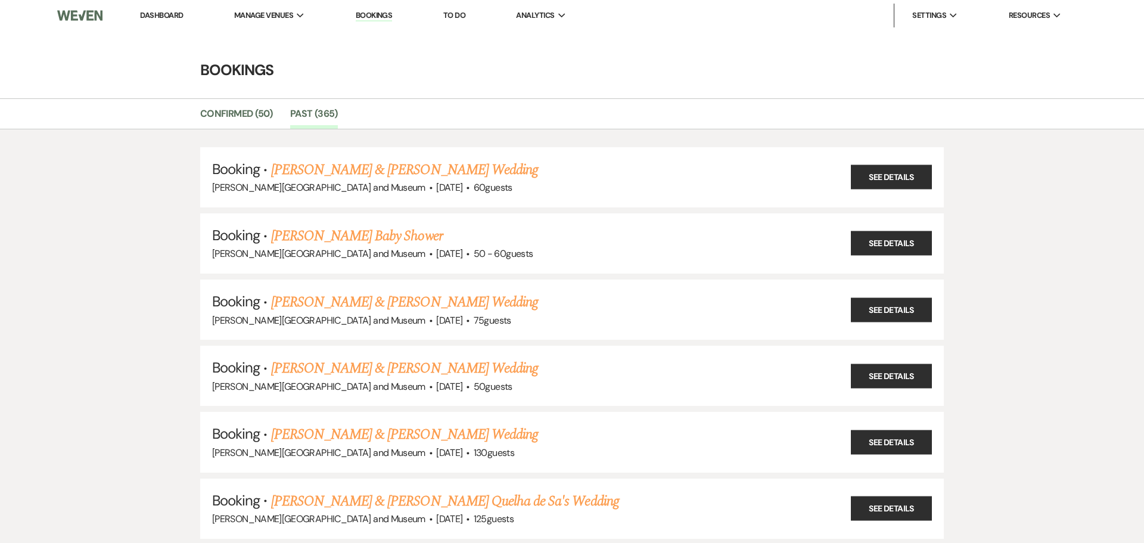
select select "14"
select select "9"
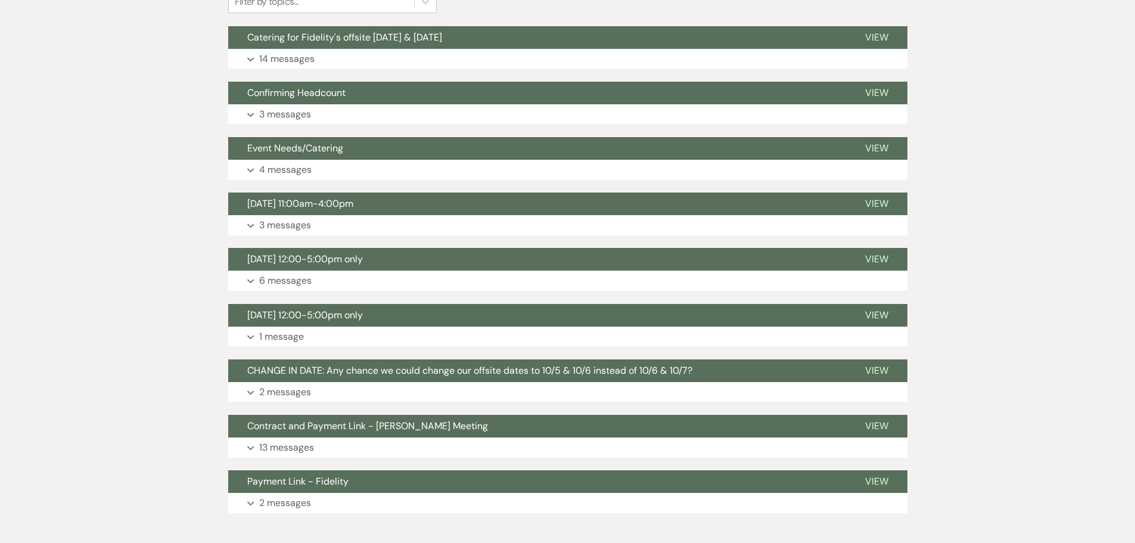
scroll to position [481, 0]
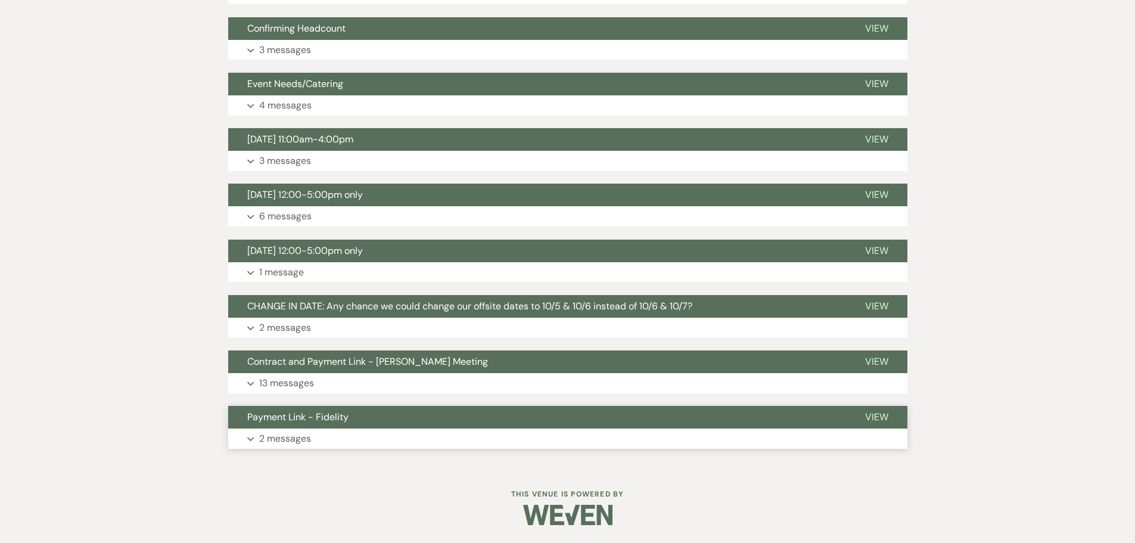
click at [345, 417] on span "Payment Link - Fidelity" at bounding box center [297, 416] width 101 height 13
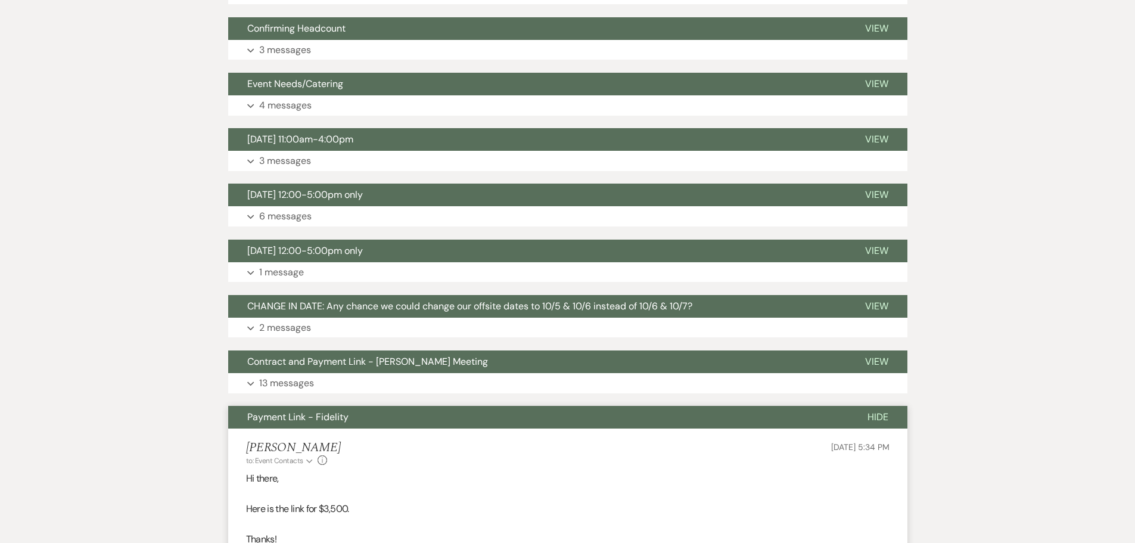
scroll to position [541, 0]
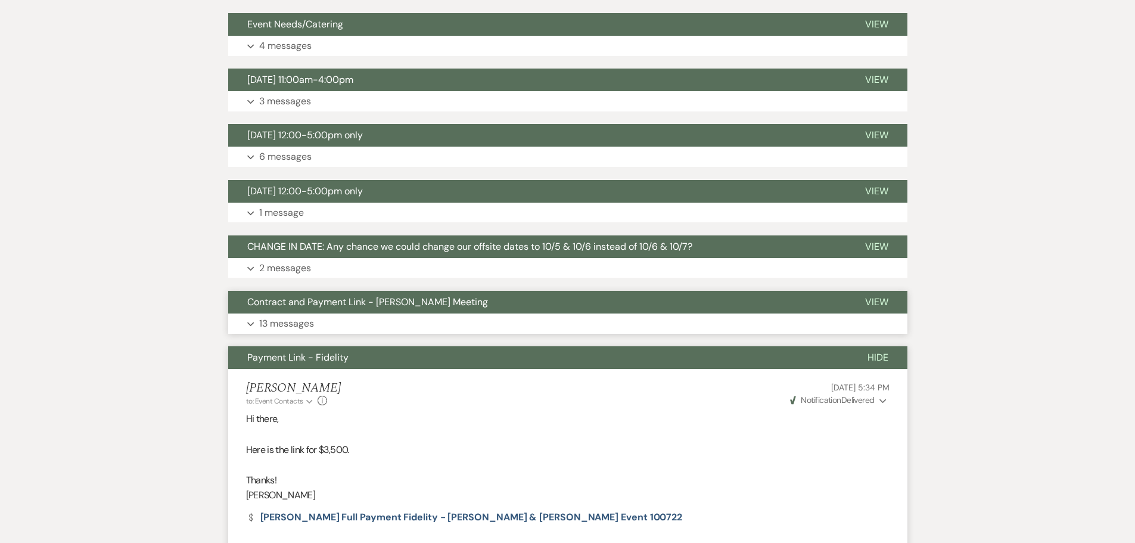
click at [345, 327] on button "Expand 13 messages" at bounding box center [567, 323] width 679 height 20
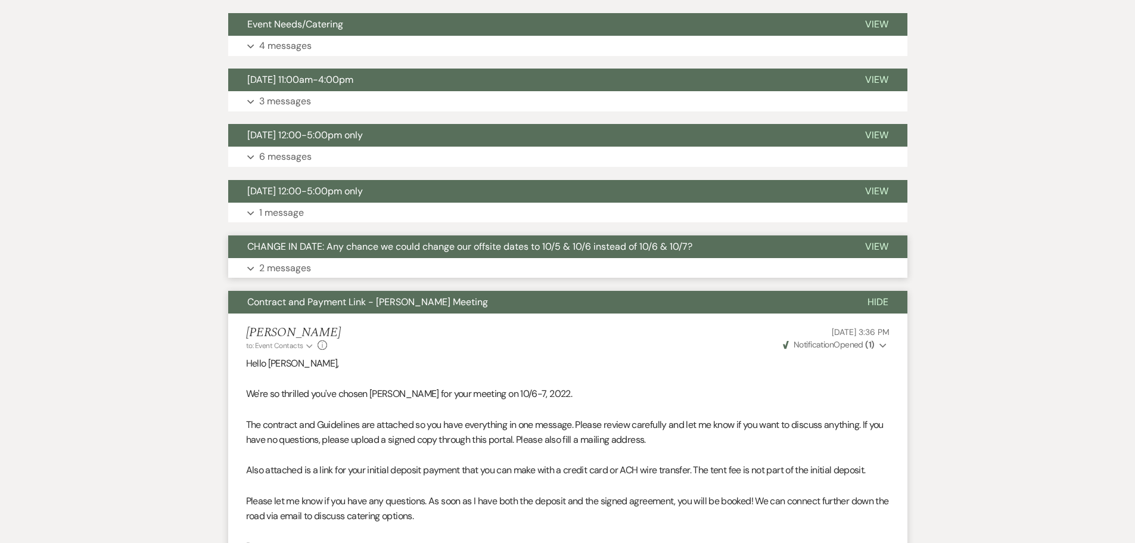
click at [324, 269] on button "Expand 2 messages" at bounding box center [567, 268] width 679 height 20
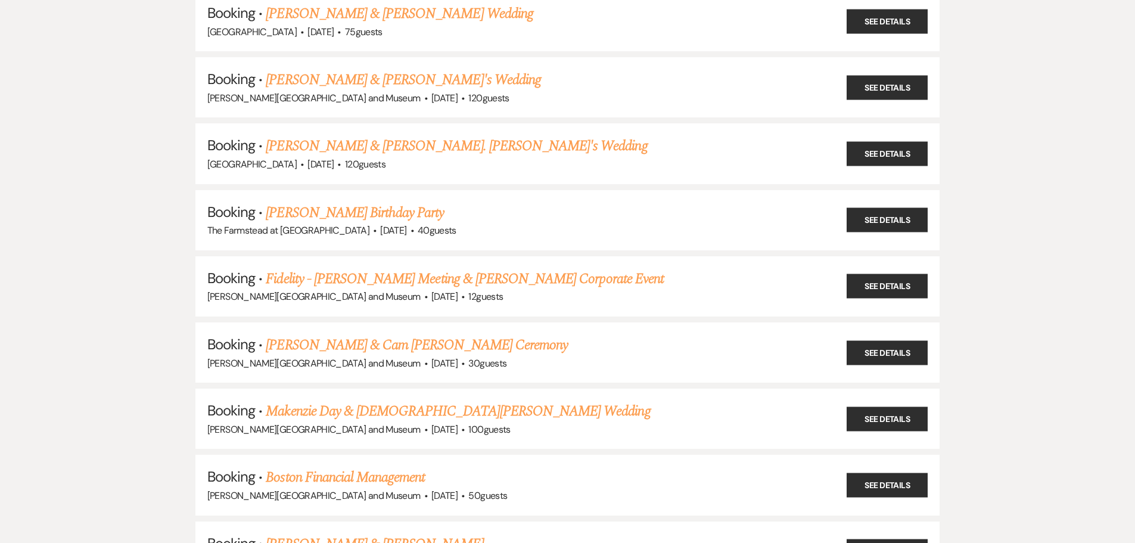
scroll to position [7386, 0]
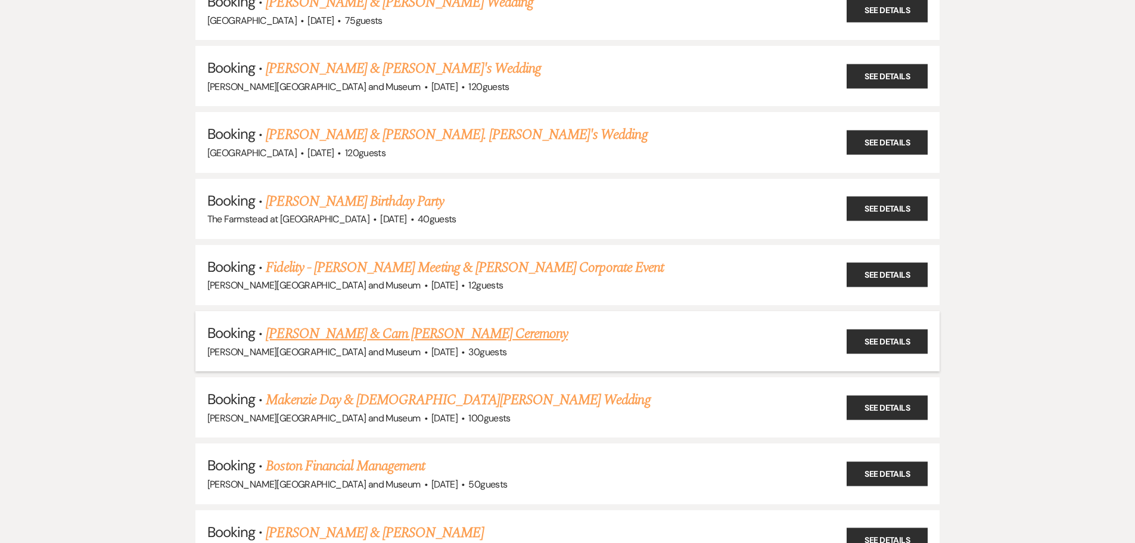
click at [329, 333] on link "[PERSON_NAME] & Cam [PERSON_NAME] Ceremony" at bounding box center [417, 333] width 302 height 21
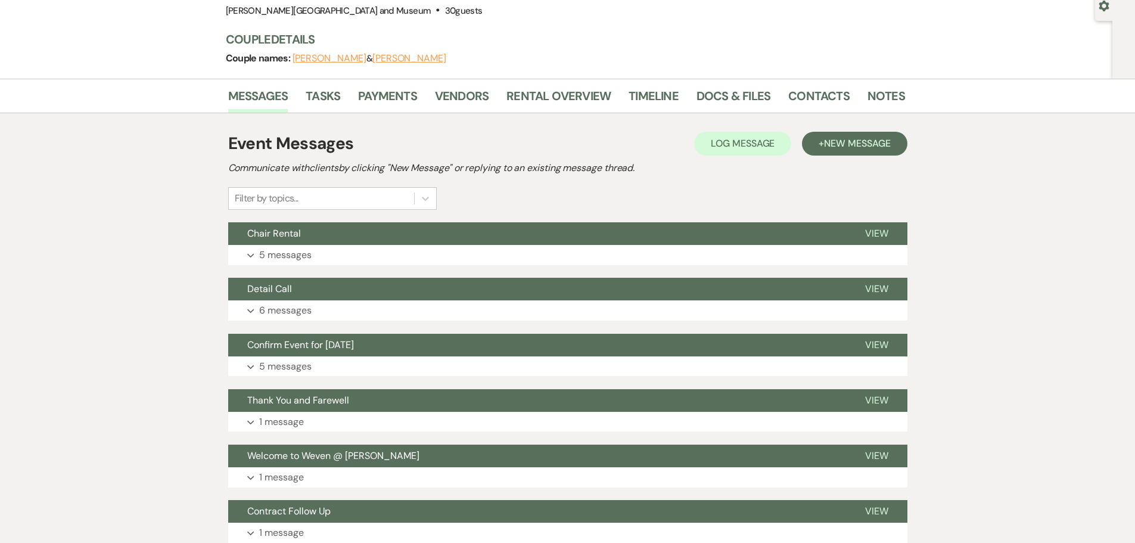
scroll to position [417, 0]
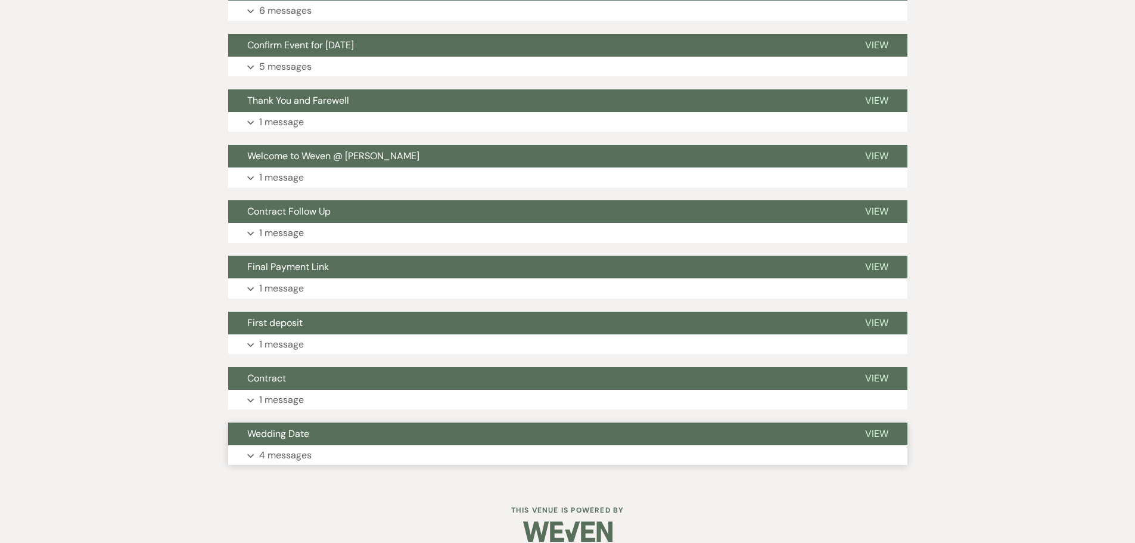
click at [304, 435] on span "Wedding Date" at bounding box center [278, 433] width 62 height 13
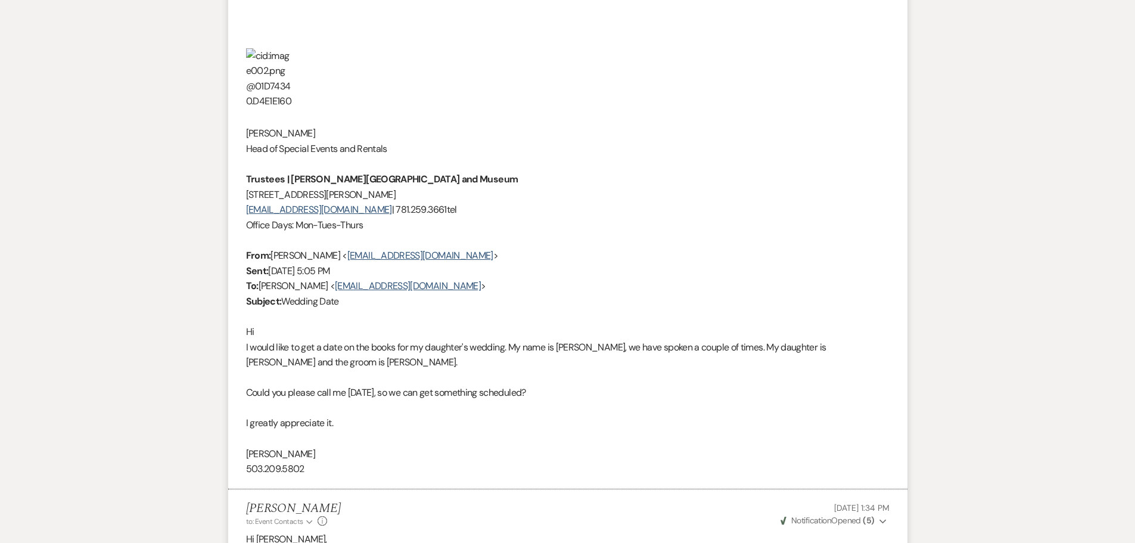
scroll to position [1489, 0]
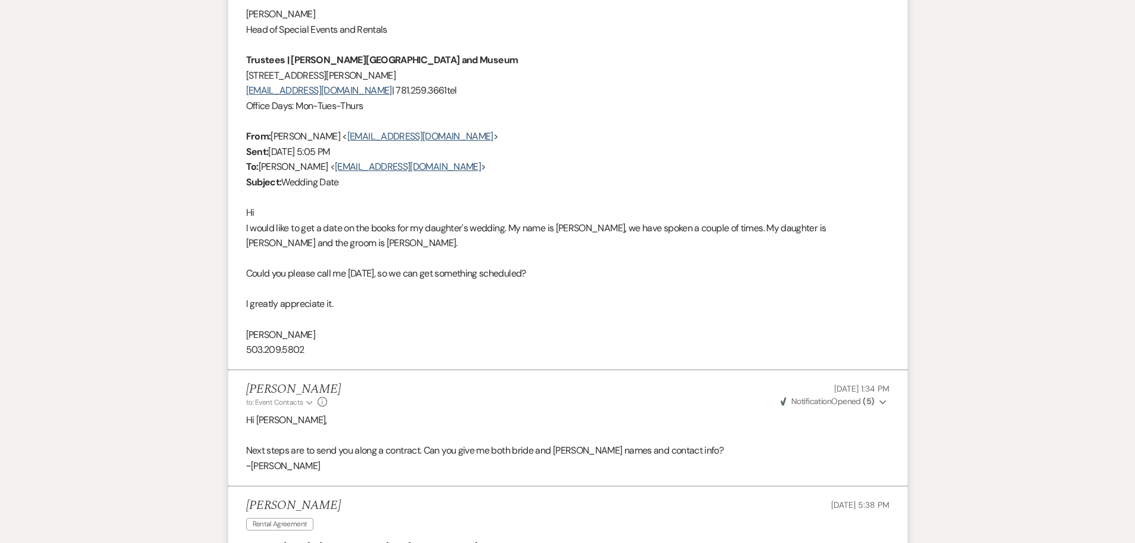
scroll to position [7386, 0]
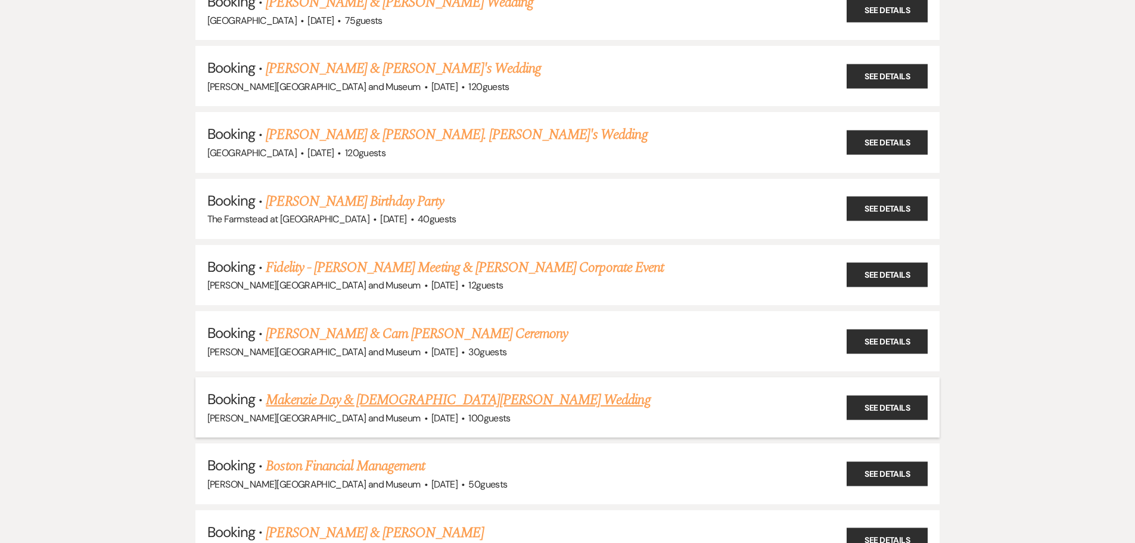
click at [351, 402] on link "Makenzie Day & [DEMOGRAPHIC_DATA][PERSON_NAME] Wedding" at bounding box center [458, 399] width 384 height 21
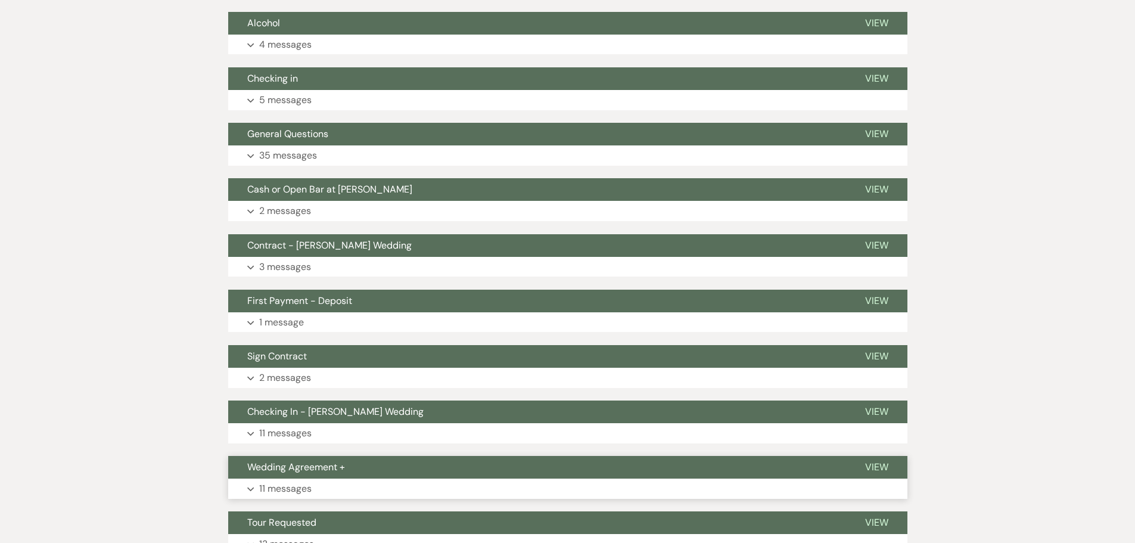
scroll to position [486, 0]
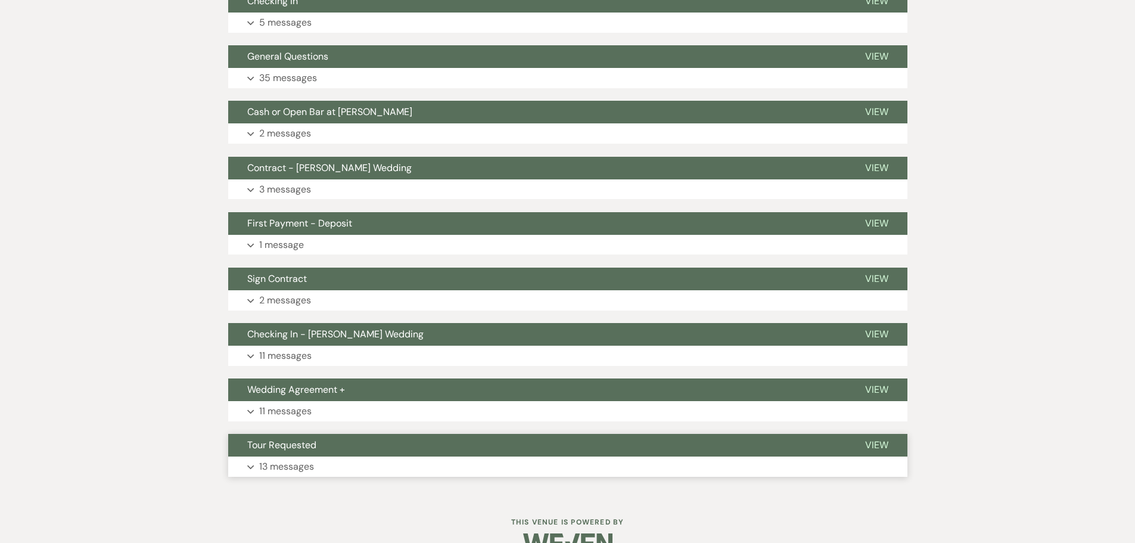
click at [351, 434] on button "Tour Requested" at bounding box center [537, 445] width 618 height 23
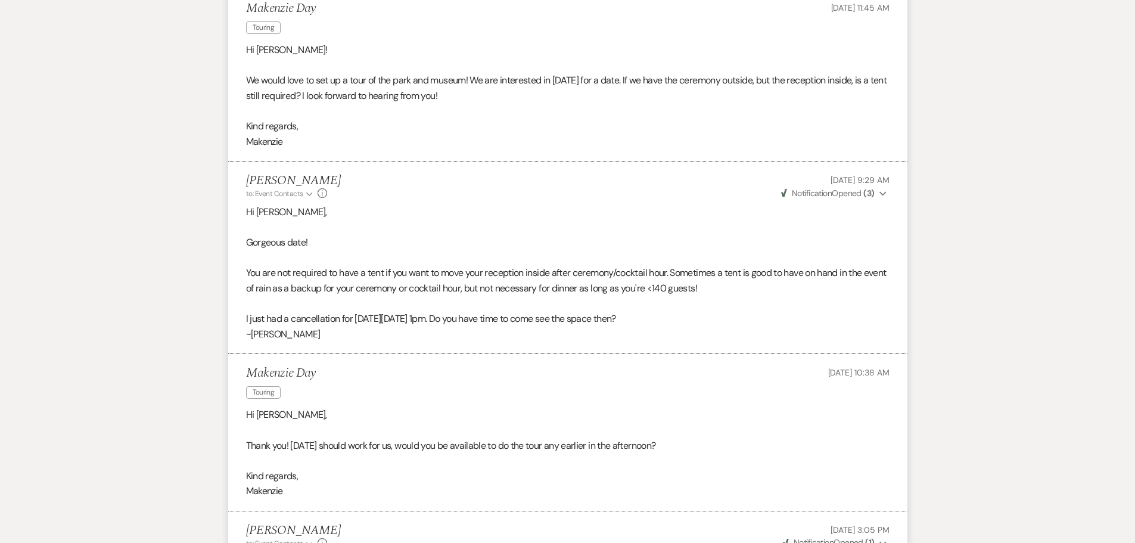
scroll to position [1737, 0]
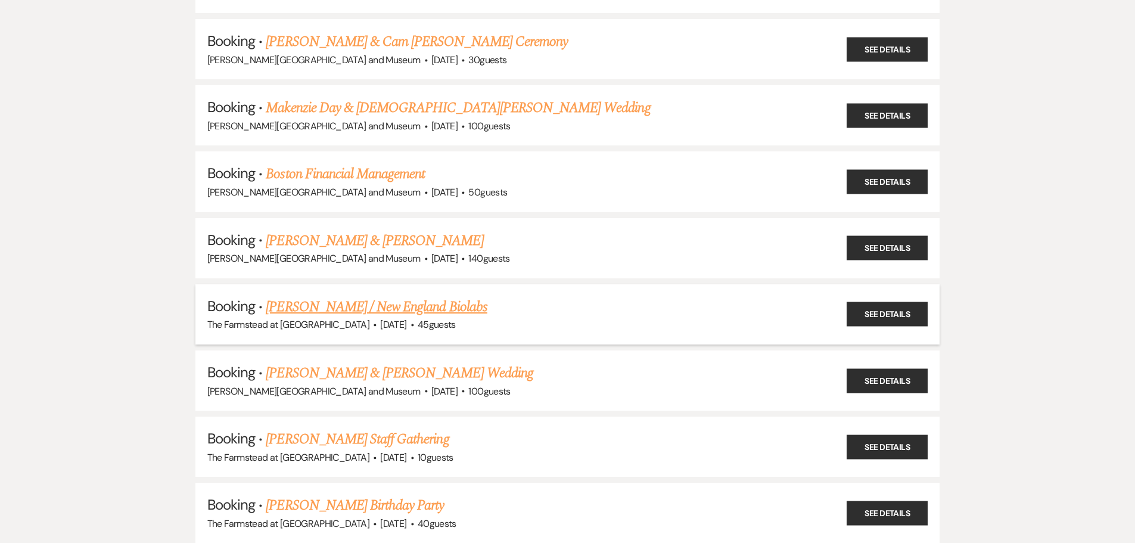
scroll to position [7684, 0]
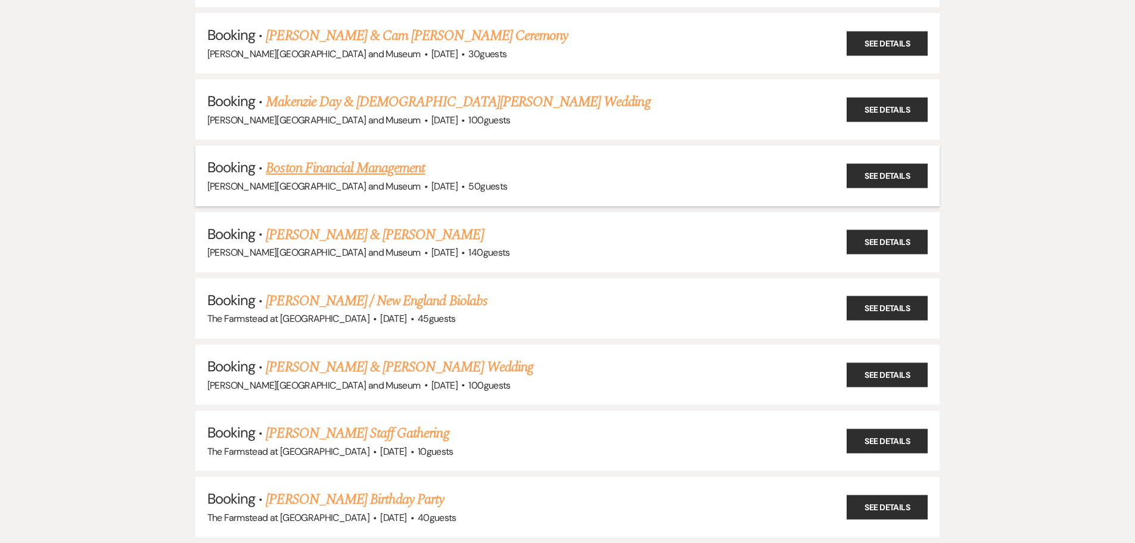
click at [349, 175] on link "Boston Financial Management" at bounding box center [345, 167] width 159 height 21
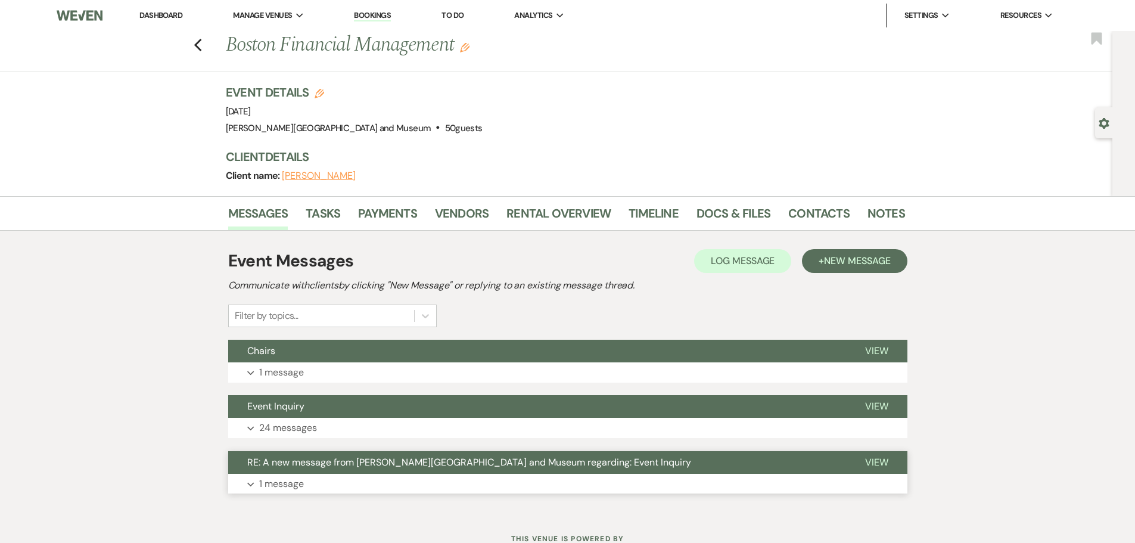
click at [316, 471] on button "RE: A new message from [PERSON_NAME][GEOGRAPHIC_DATA] and Museum regarding: Eve…" at bounding box center [537, 462] width 618 height 23
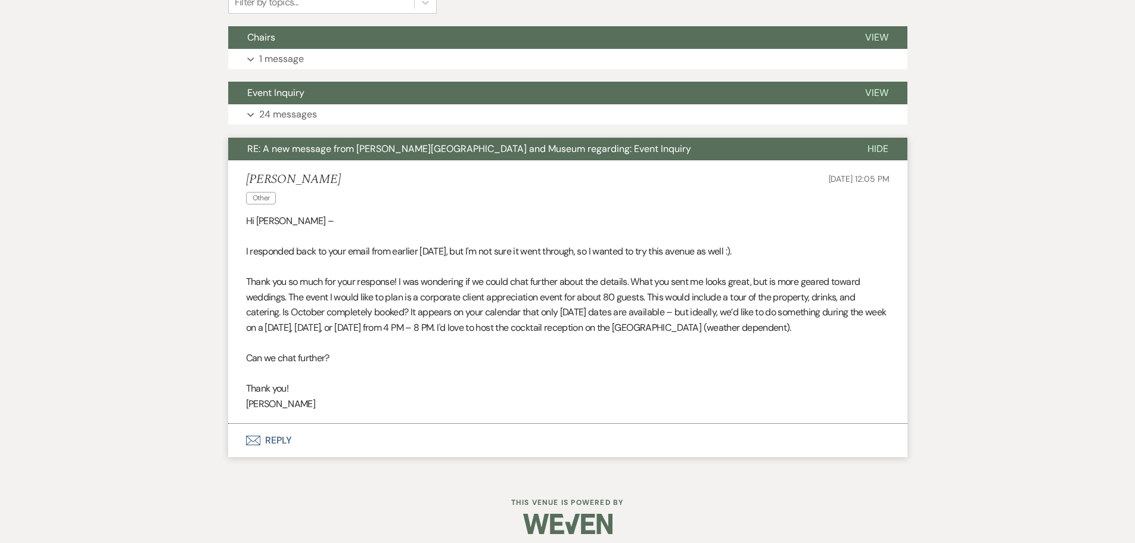
scroll to position [322, 0]
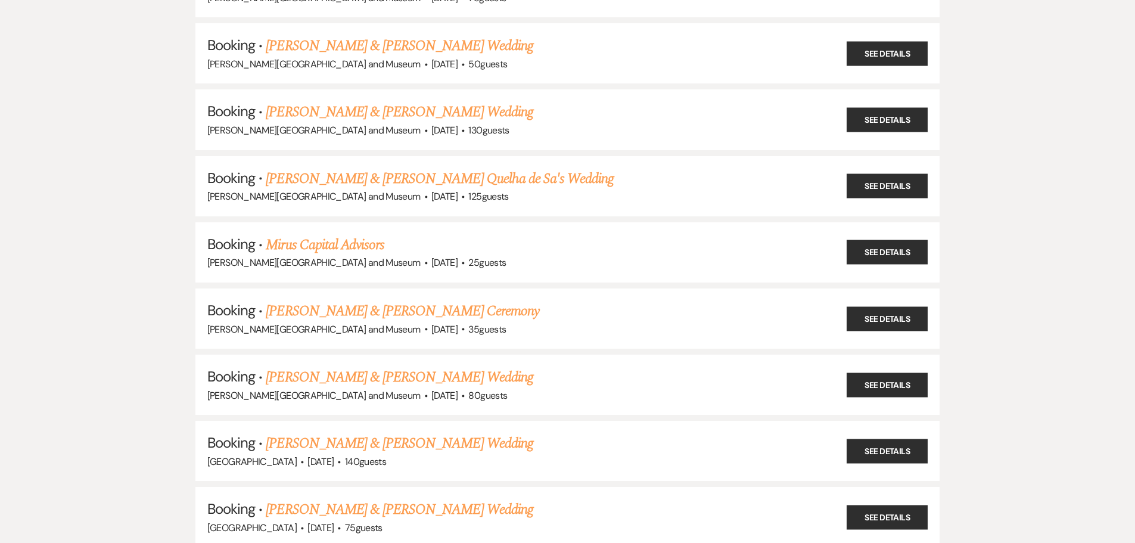
scroll to position [7684, 0]
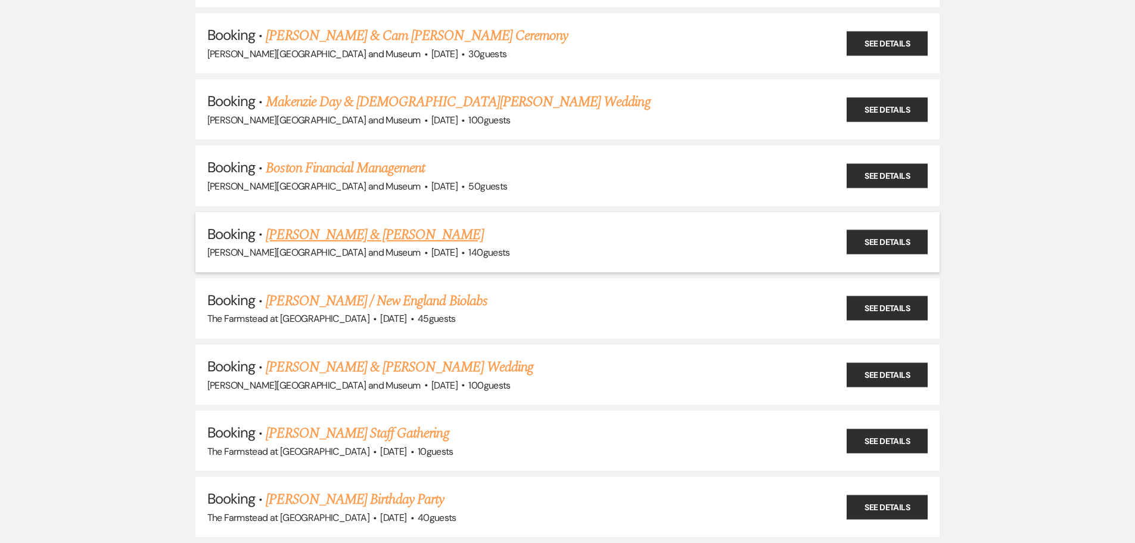
click at [356, 237] on link "[PERSON_NAME] & [PERSON_NAME]" at bounding box center [374, 234] width 217 height 21
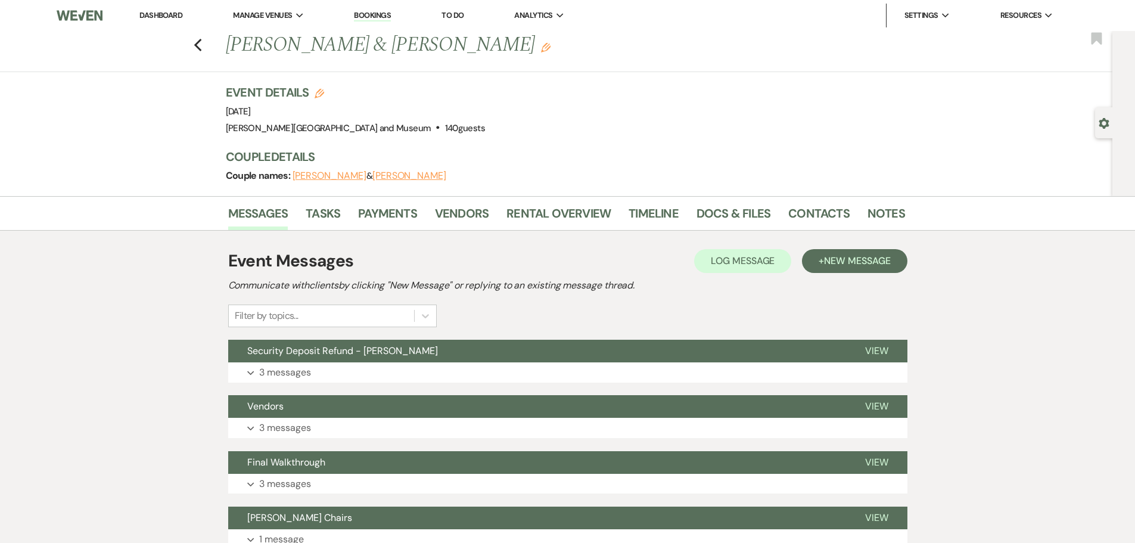
scroll to position [267, 0]
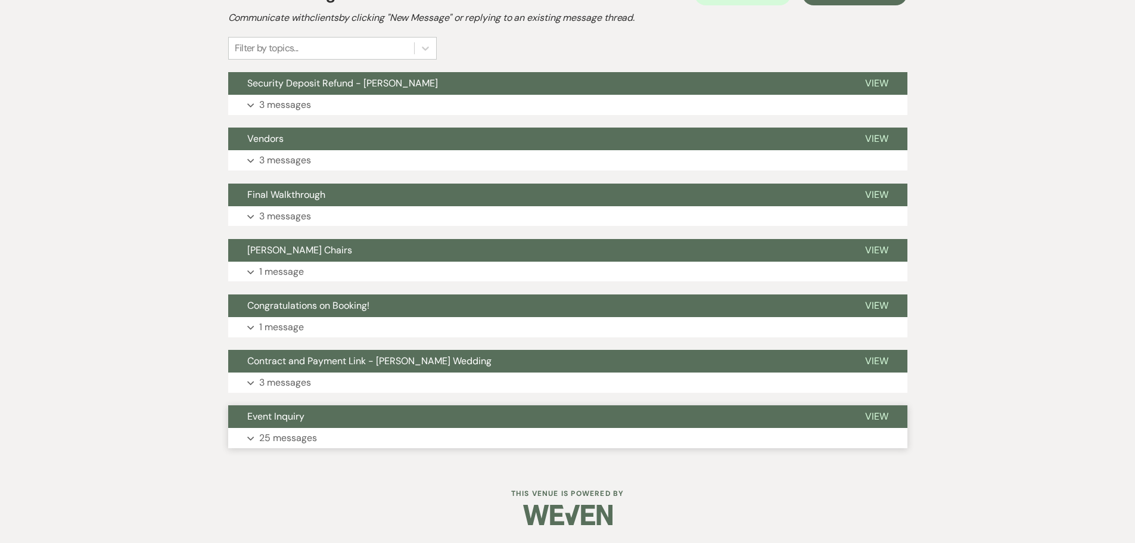
click at [342, 431] on button "Expand 25 messages" at bounding box center [567, 438] width 679 height 20
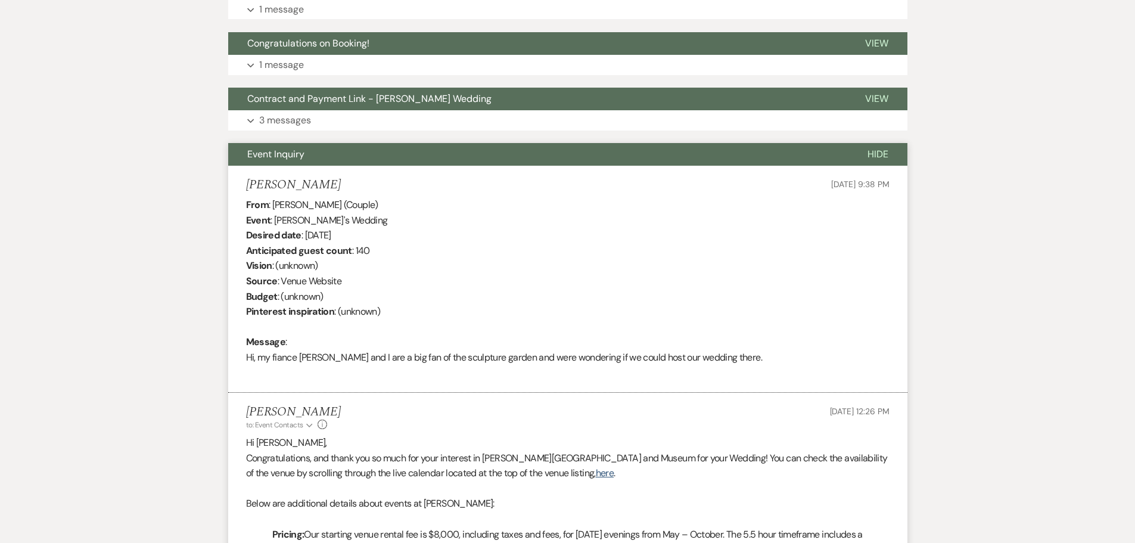
scroll to position [684, 0]
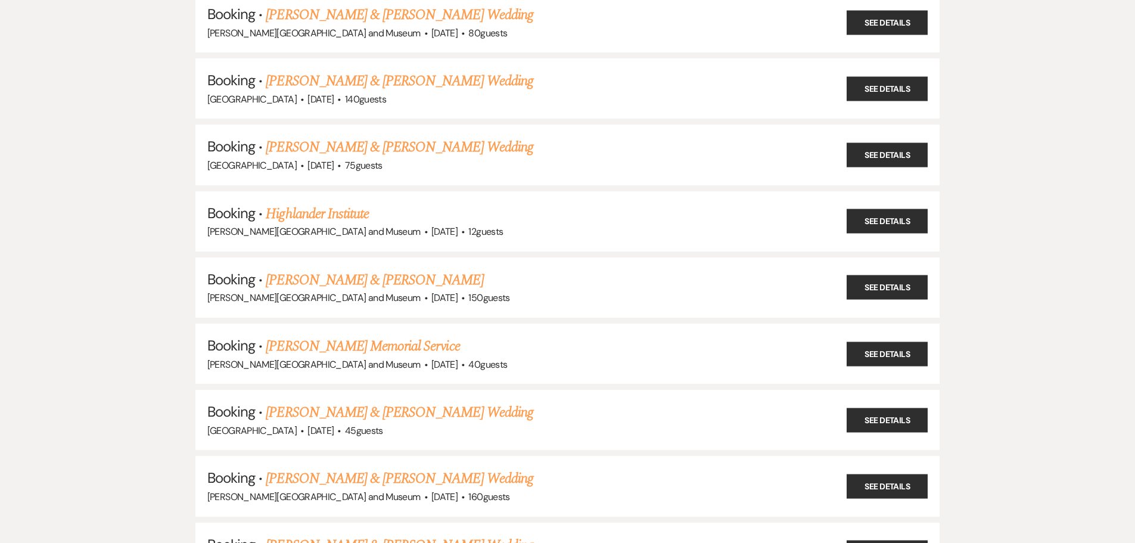
scroll to position [7684, 0]
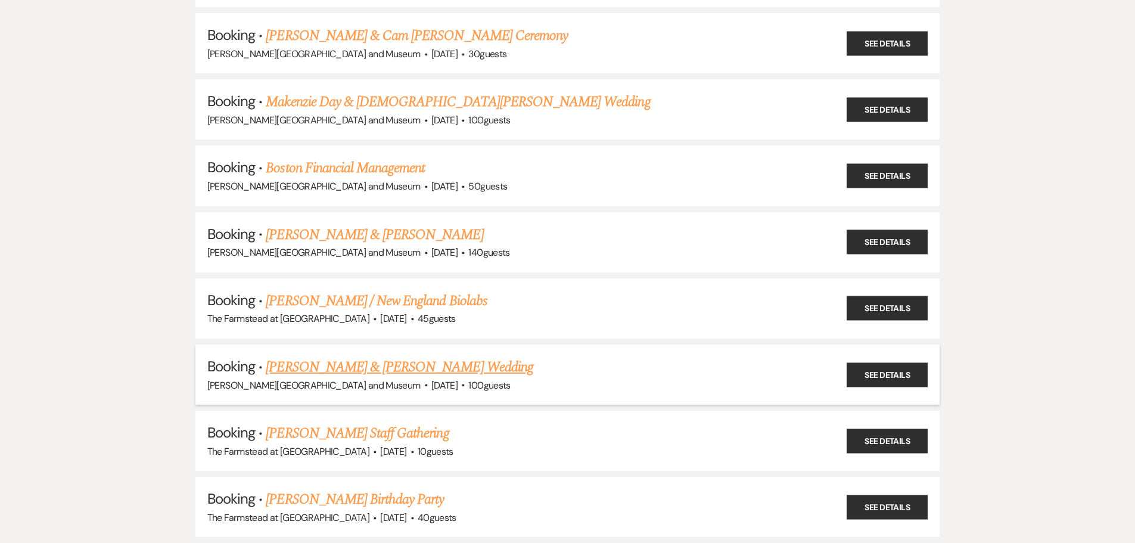
click at [372, 370] on link "[PERSON_NAME] & [PERSON_NAME] Wedding" at bounding box center [399, 366] width 267 height 21
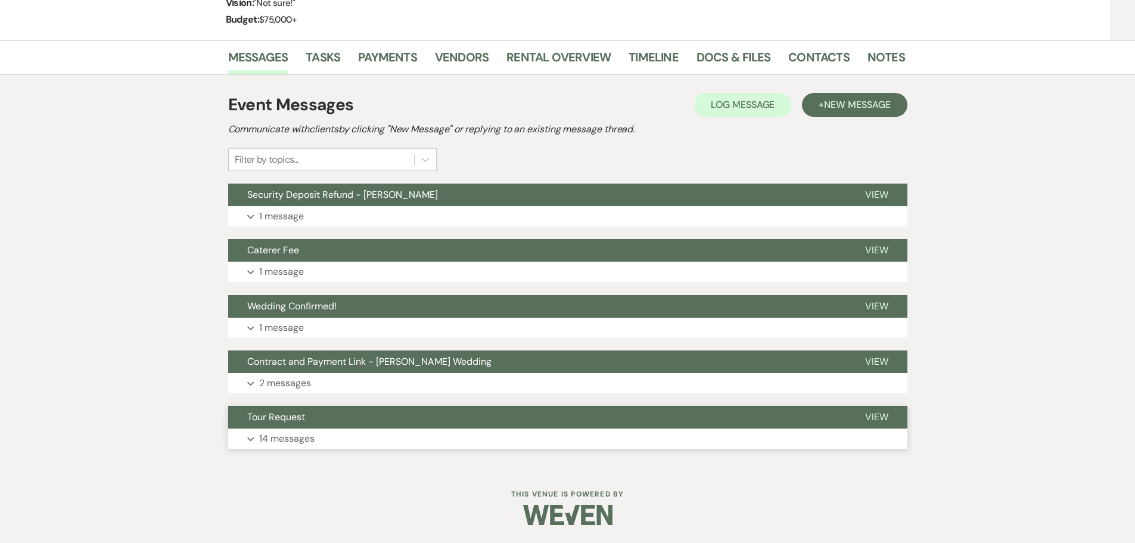
click at [345, 413] on button "Tour Request" at bounding box center [537, 417] width 618 height 23
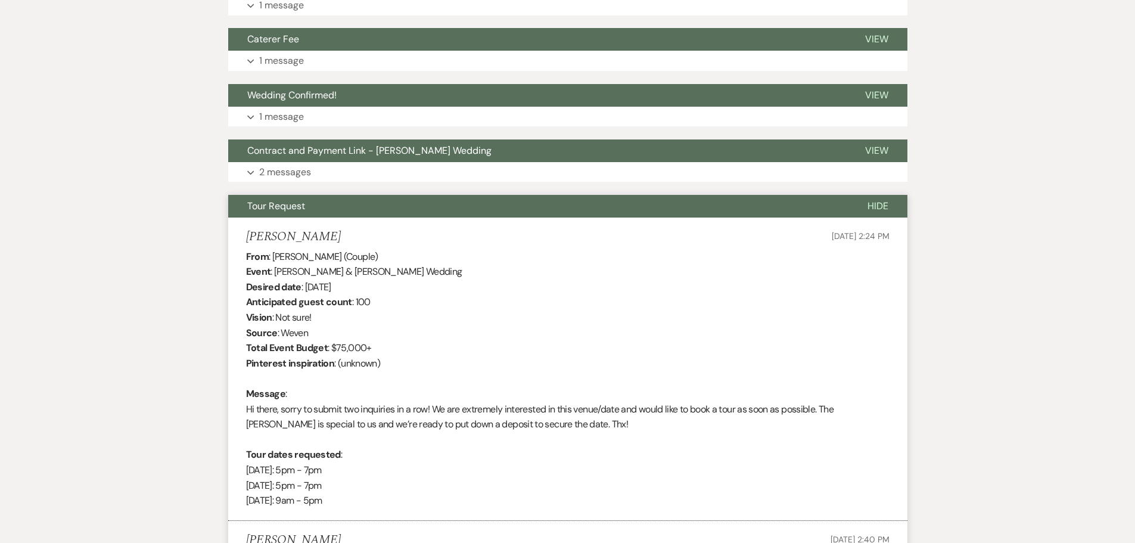
scroll to position [487, 0]
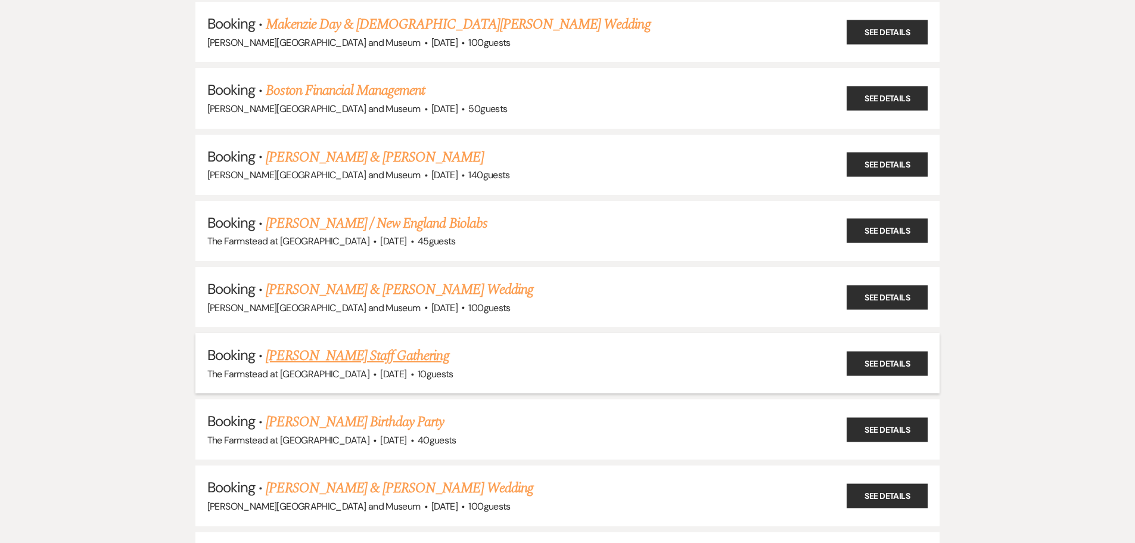
scroll to position [7803, 0]
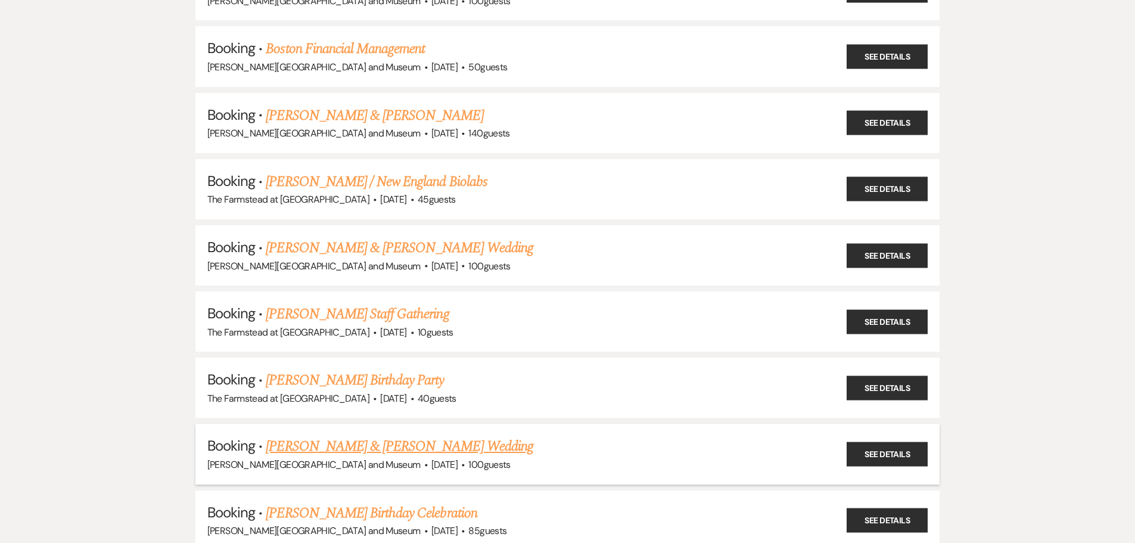
click at [334, 448] on link "[PERSON_NAME] & [PERSON_NAME] Wedding" at bounding box center [399, 445] width 267 height 21
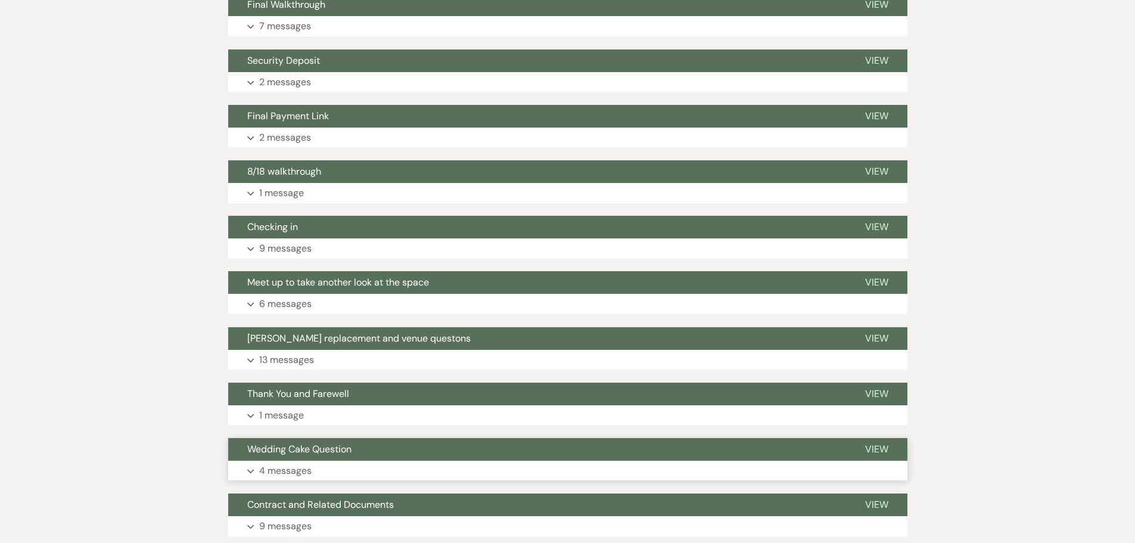
scroll to position [564, 0]
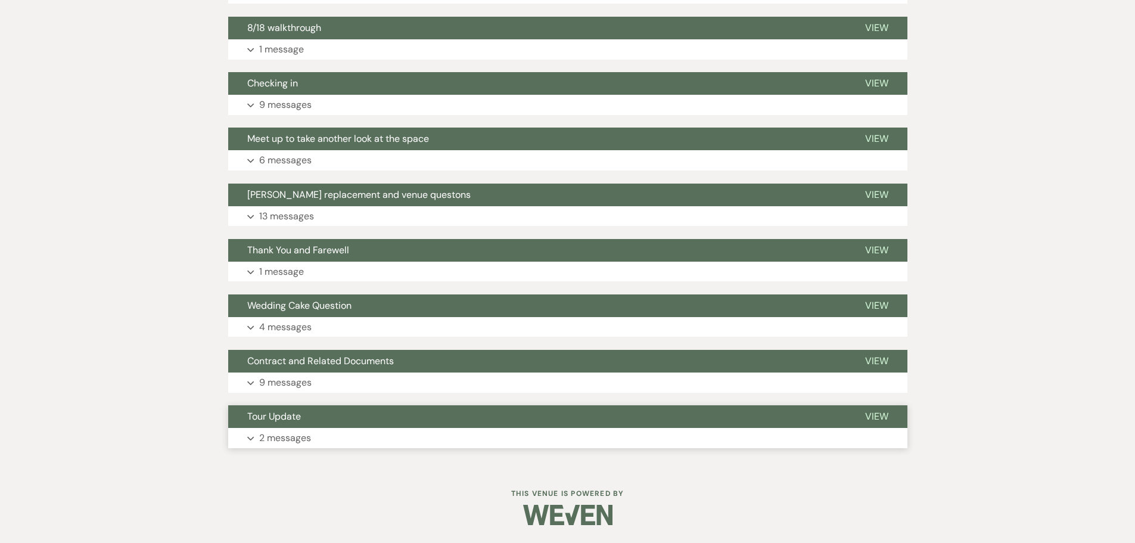
click at [345, 441] on button "Expand 2 messages" at bounding box center [567, 438] width 679 height 20
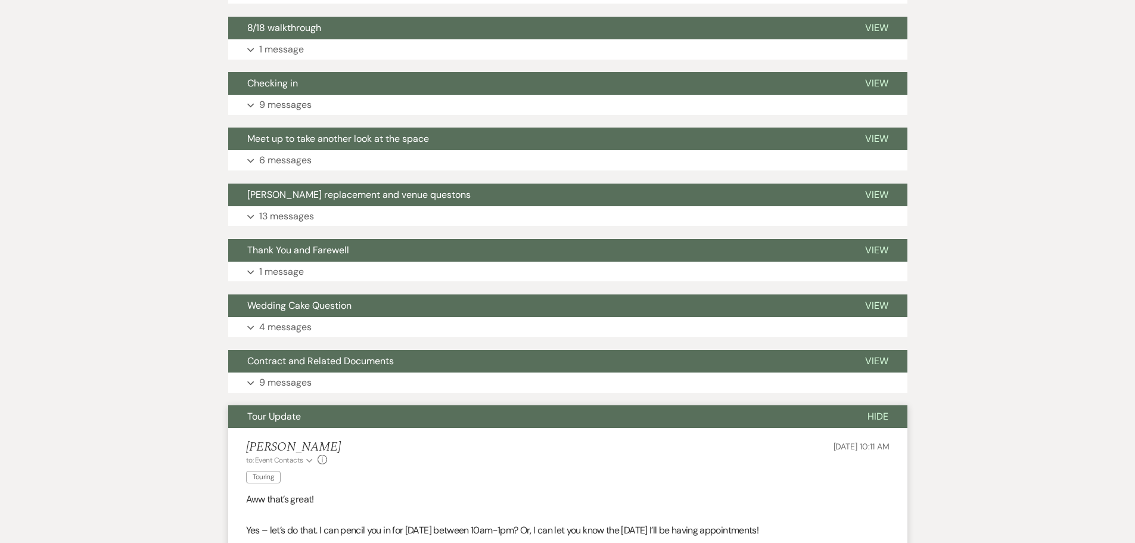
scroll to position [921, 0]
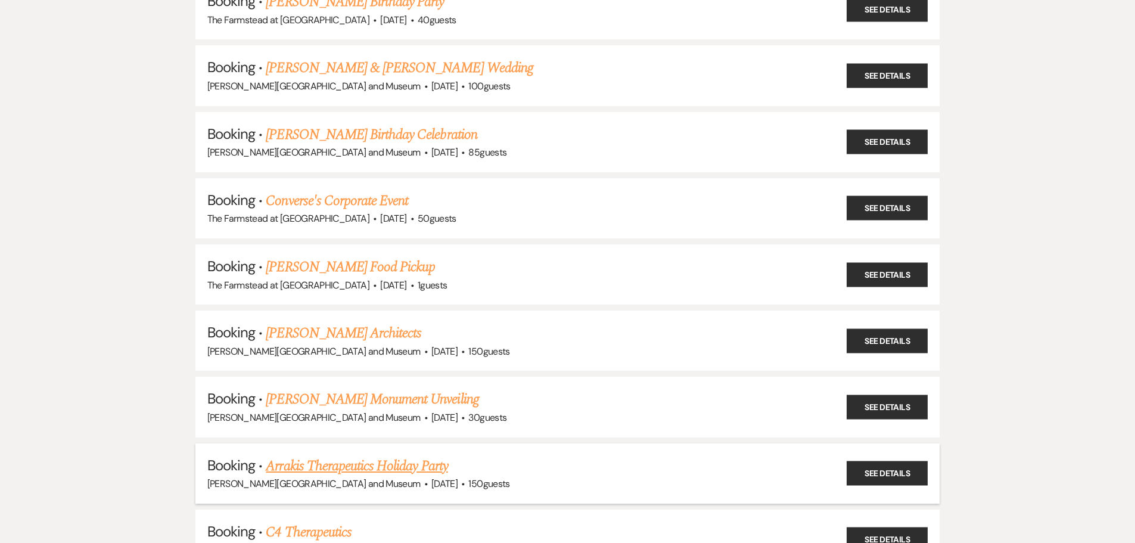
scroll to position [8160, 0]
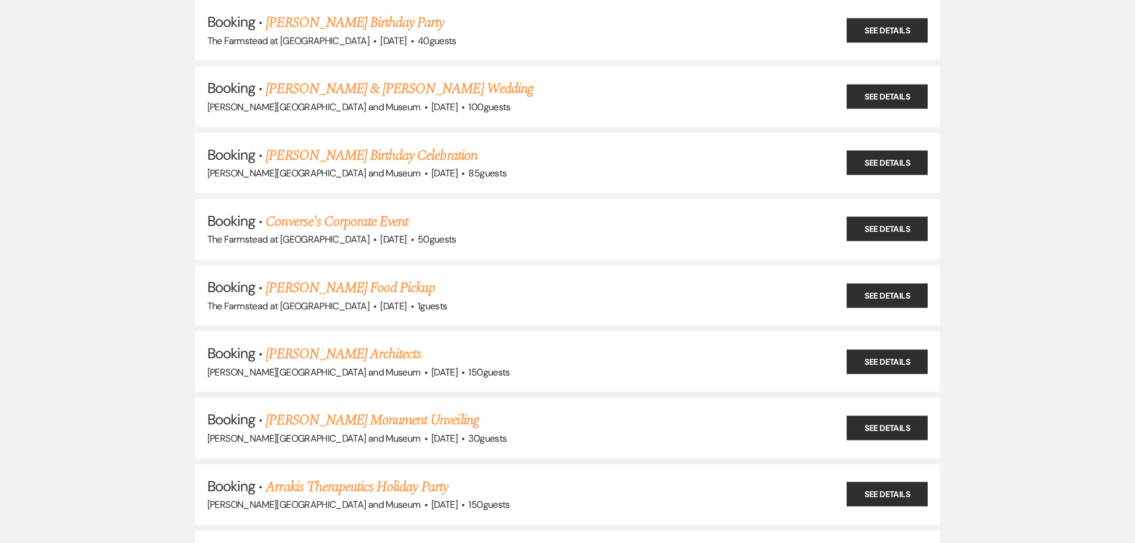
click at [326, 156] on link "[PERSON_NAME] Birthday Celebration" at bounding box center [371, 155] width 211 height 21
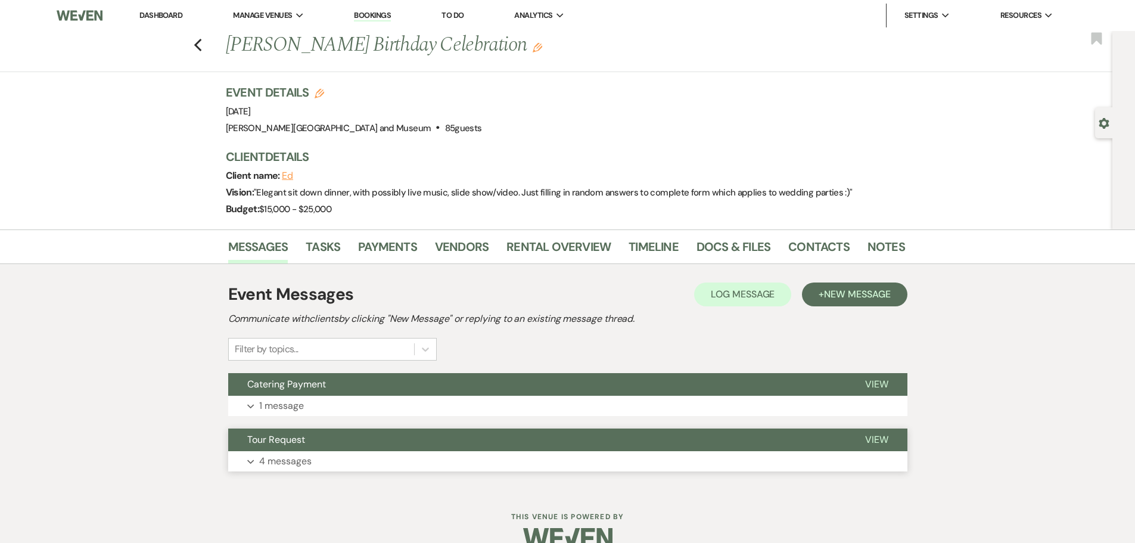
click at [311, 459] on p "4 messages" at bounding box center [285, 460] width 52 height 15
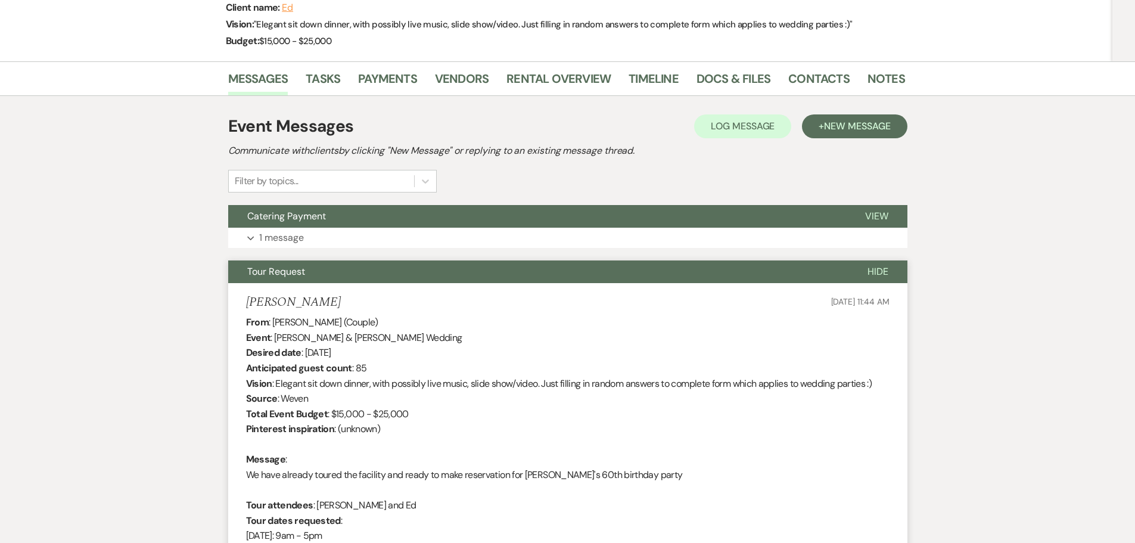
scroll to position [417, 0]
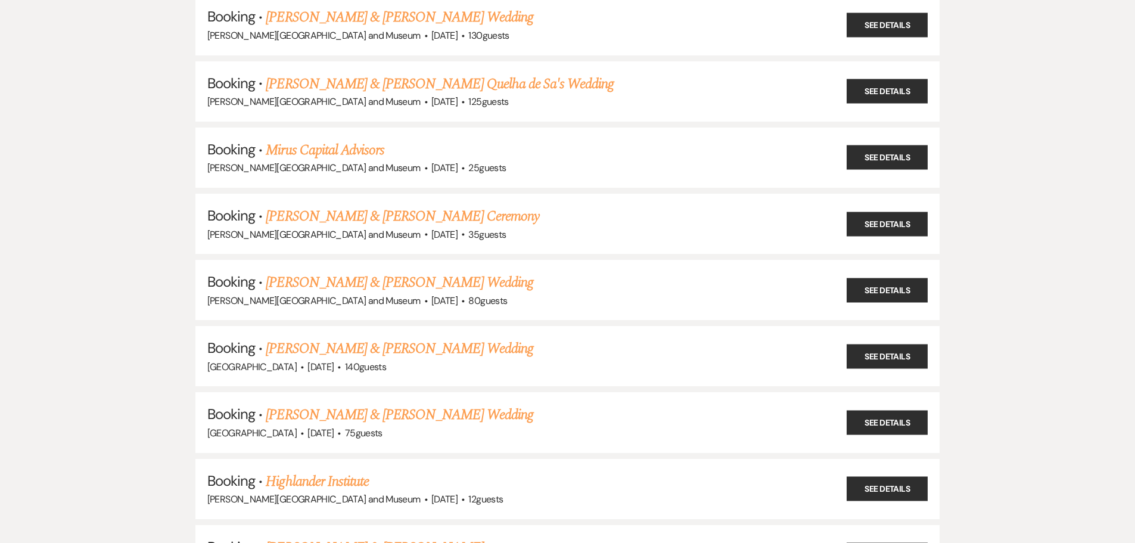
scroll to position [8160, 0]
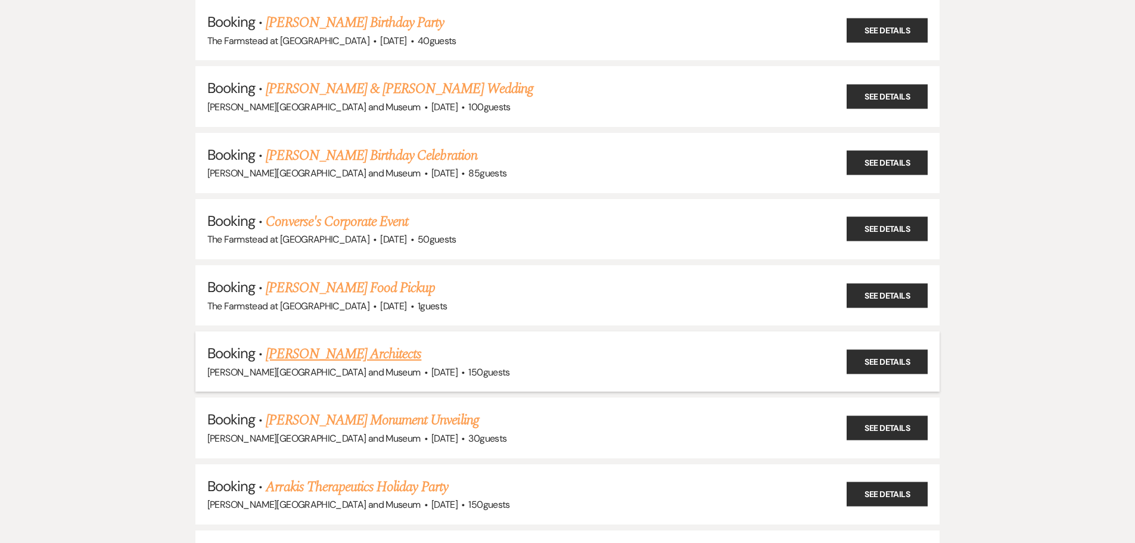
click at [328, 354] on link "[PERSON_NAME] Architects" at bounding box center [343, 353] width 155 height 21
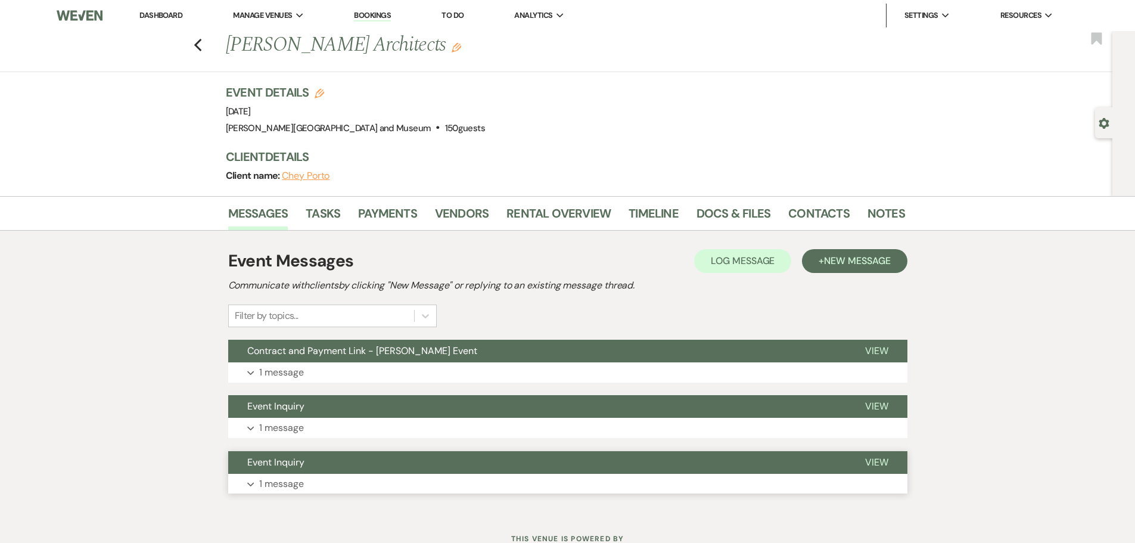
click at [310, 471] on button "Event Inquiry" at bounding box center [537, 462] width 618 height 23
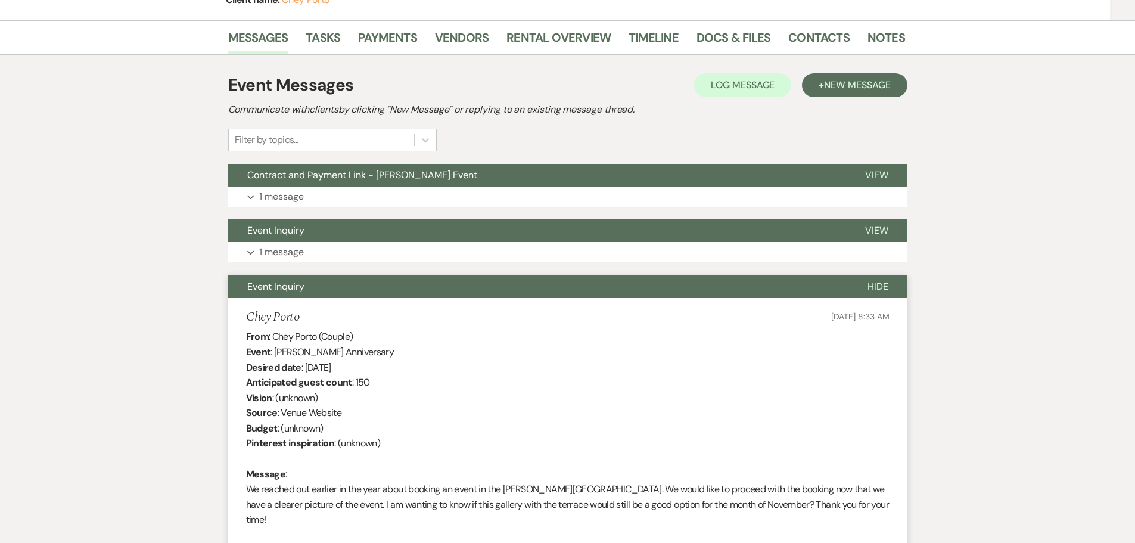
scroll to position [316, 0]
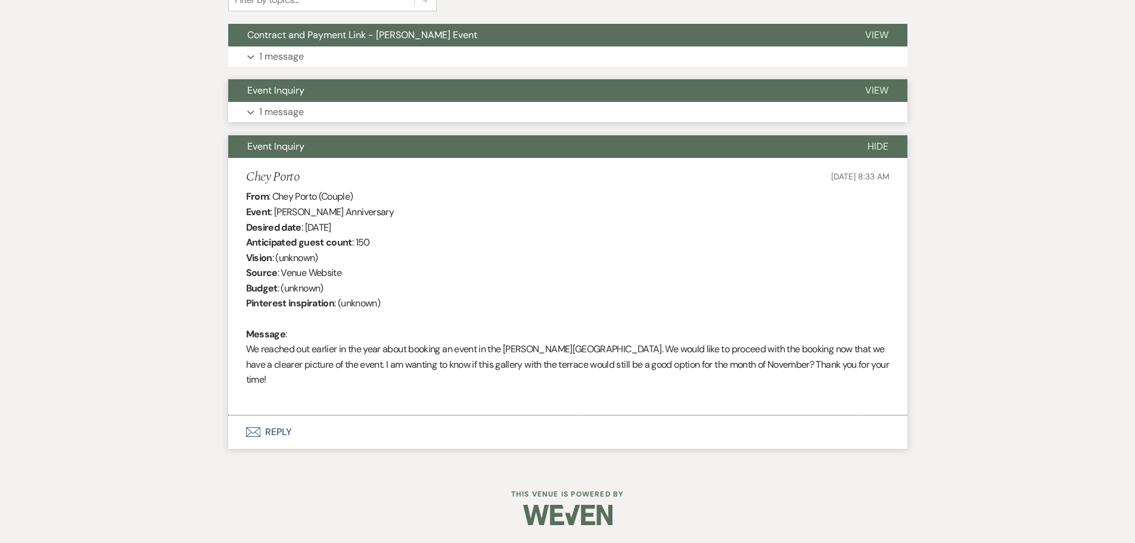
click at [303, 110] on p "1 message" at bounding box center [281, 111] width 45 height 15
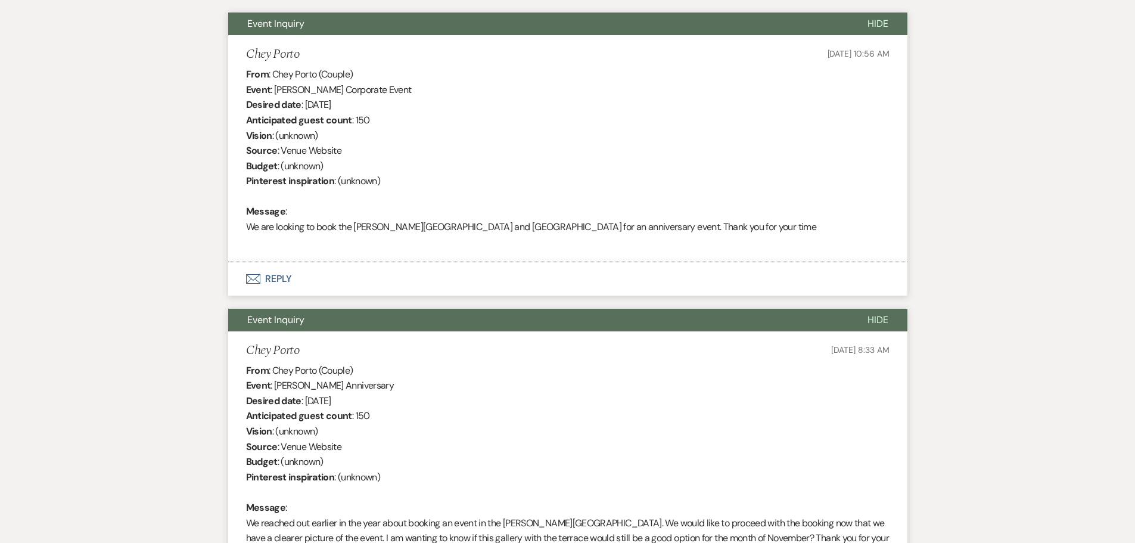
scroll to position [197, 0]
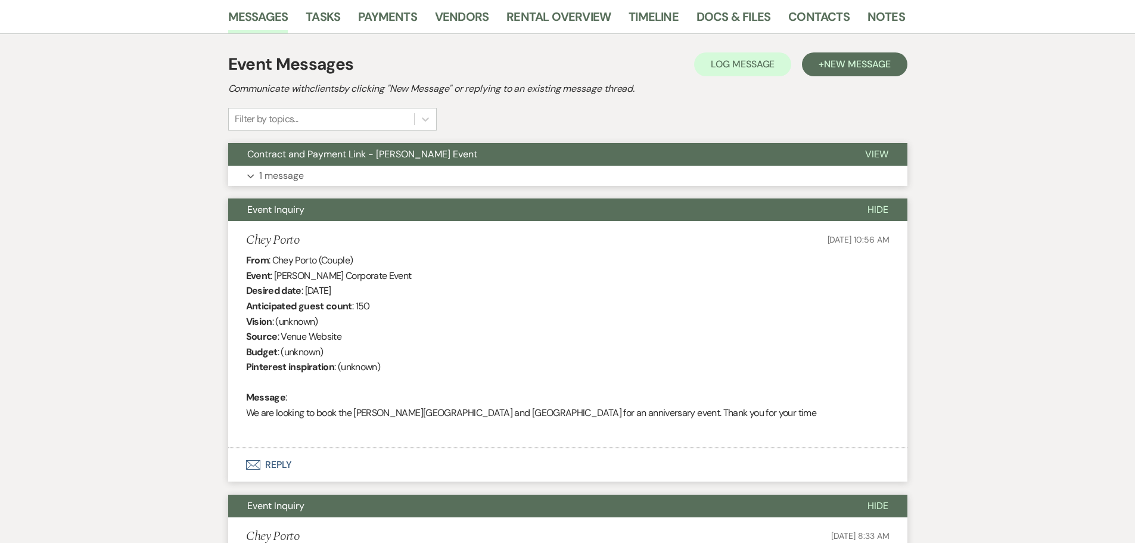
click at [331, 185] on button "Expand 1 message" at bounding box center [567, 176] width 679 height 20
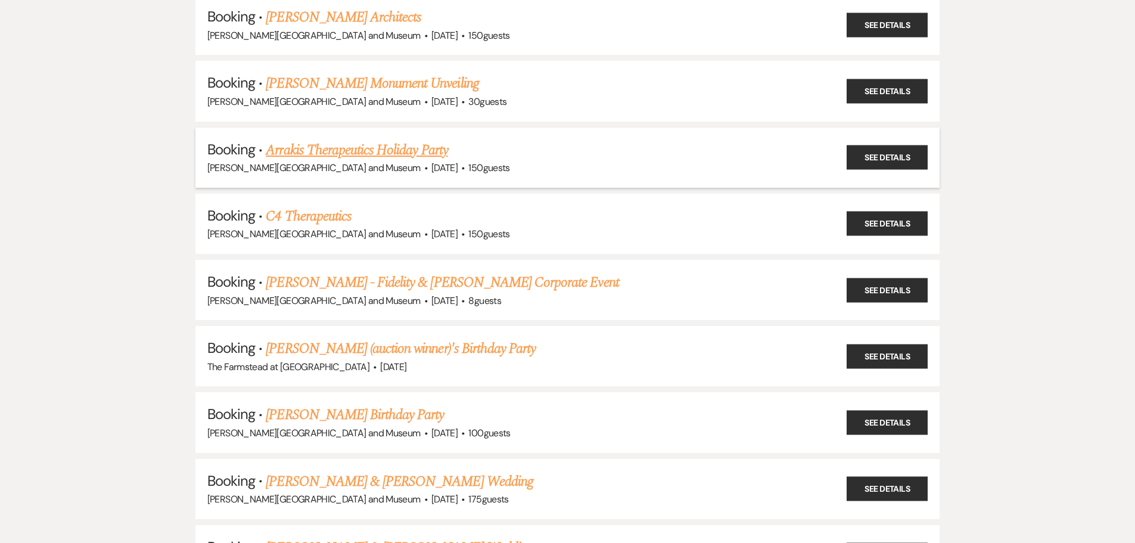
scroll to position [8518, 0]
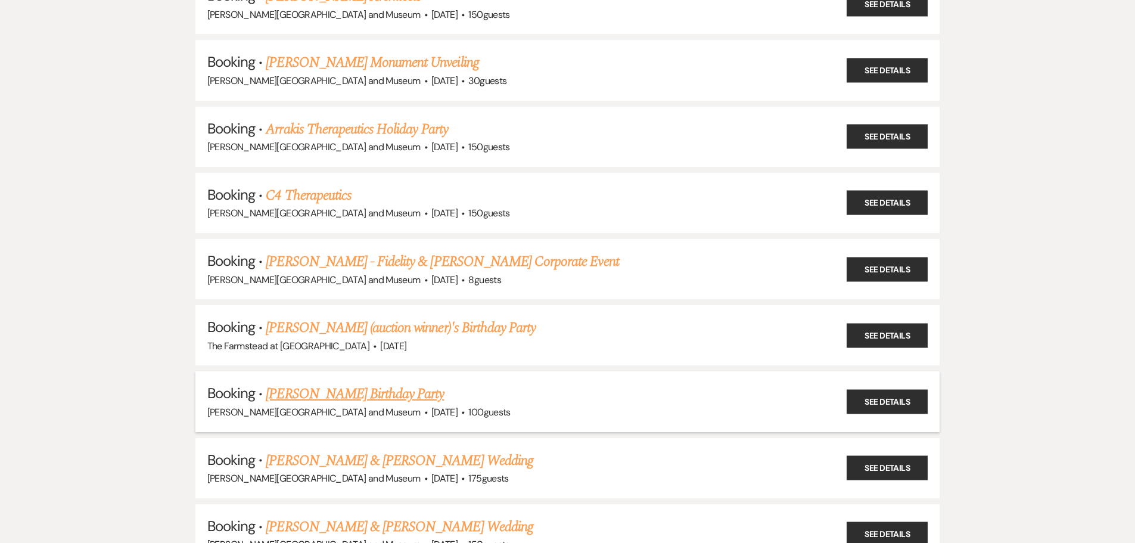
click at [308, 395] on link "[PERSON_NAME] Birthday Party" at bounding box center [355, 393] width 178 height 21
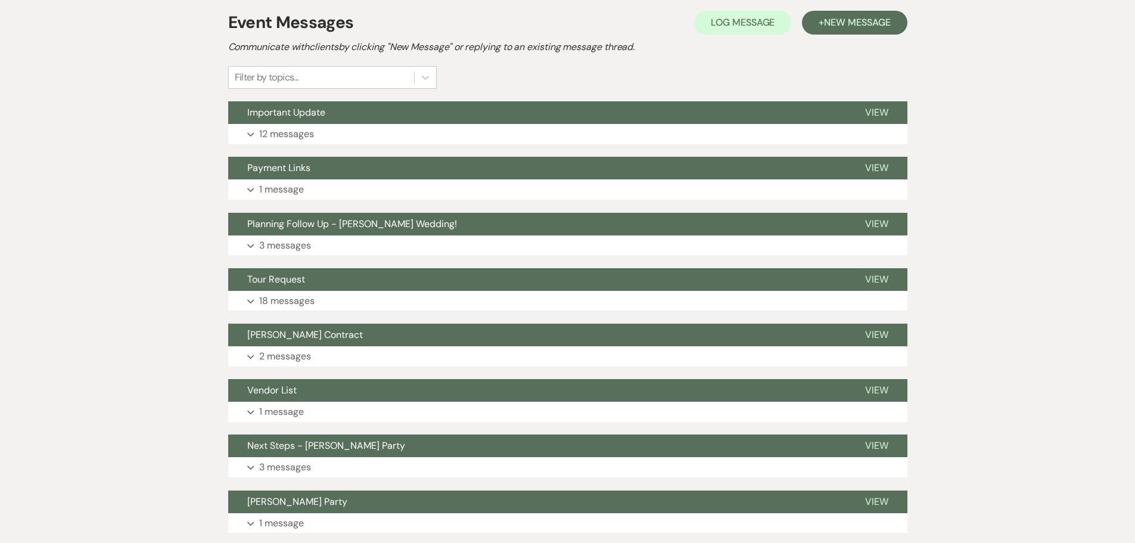
scroll to position [323, 0]
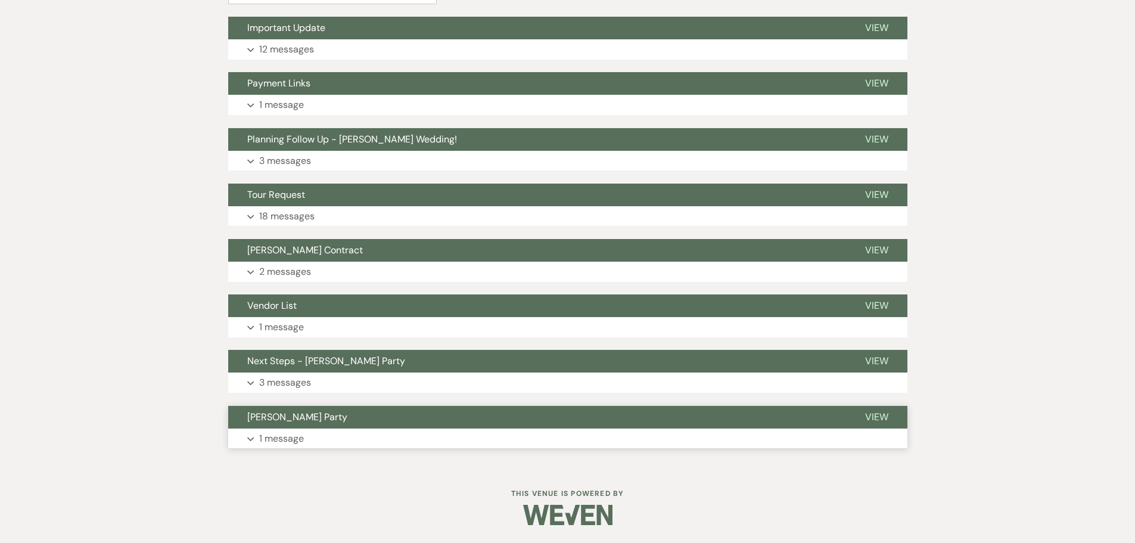
click at [298, 419] on span "[PERSON_NAME] Party" at bounding box center [297, 416] width 100 height 13
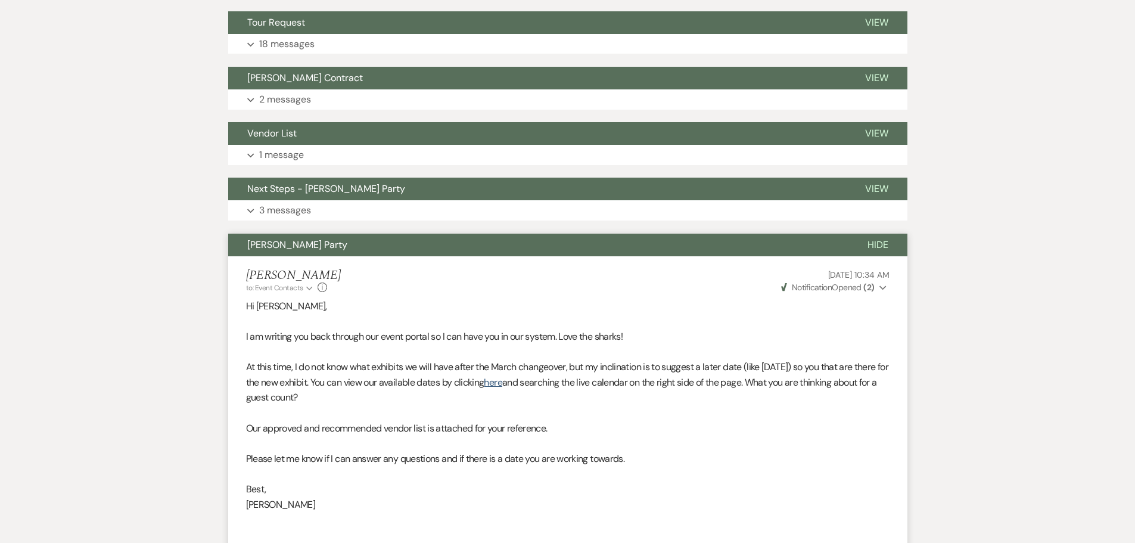
scroll to position [485, 0]
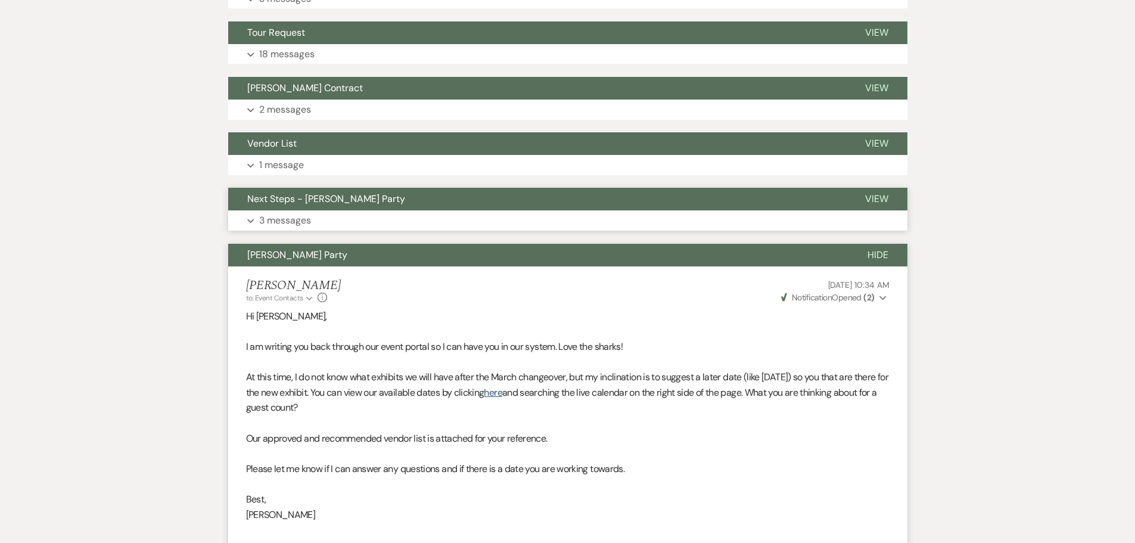
click at [282, 219] on p "3 messages" at bounding box center [285, 220] width 52 height 15
